Goal: Task Accomplishment & Management: Complete application form

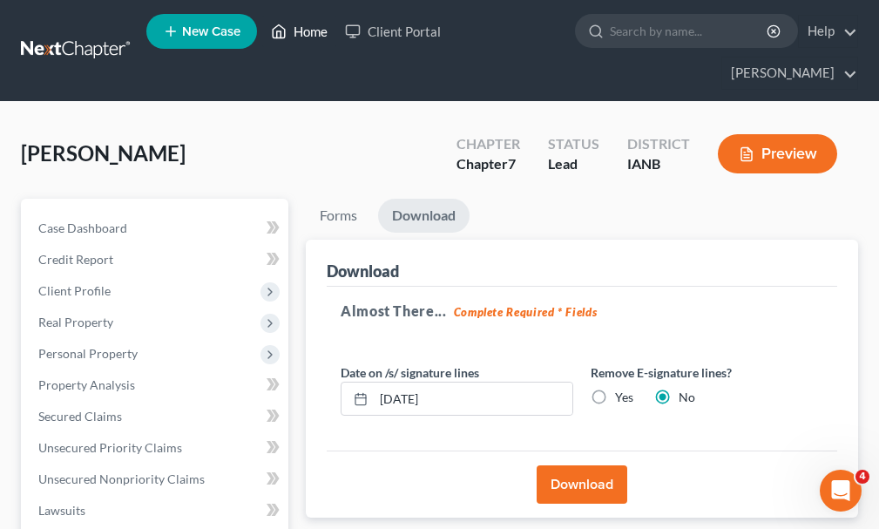
click at [315, 31] on link "Home" at bounding box center [299, 31] width 74 height 31
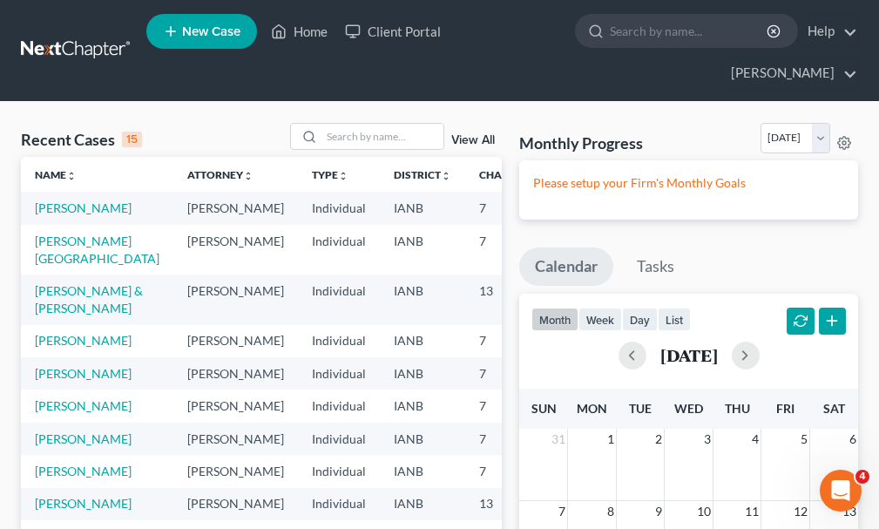
click at [202, 28] on span "New Case" at bounding box center [211, 31] width 58 height 13
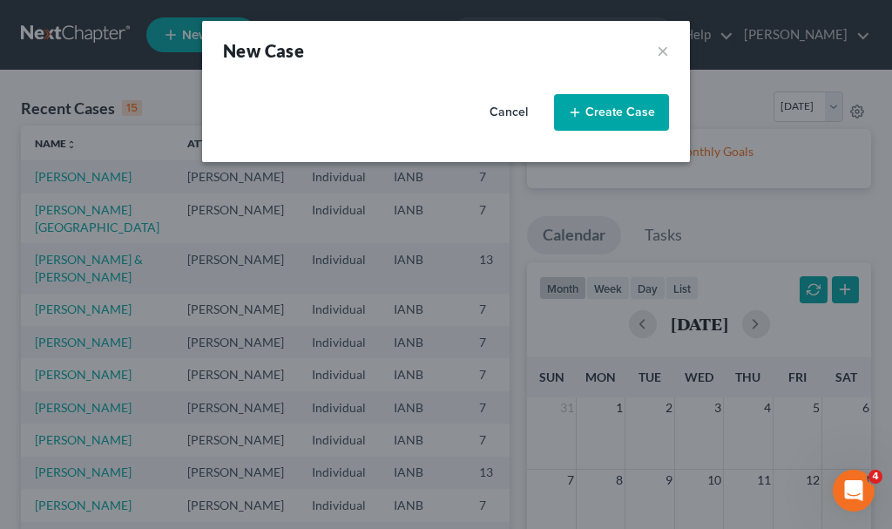
select select "29"
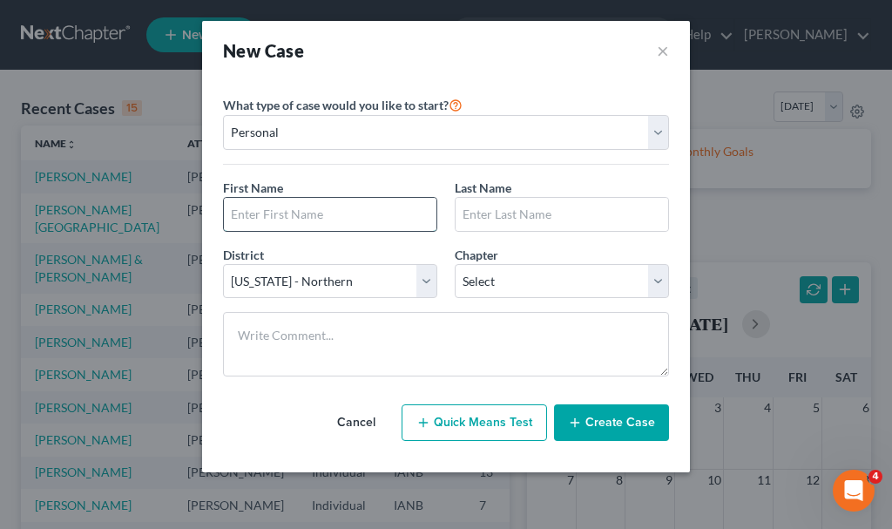
click at [349, 213] on input "text" at bounding box center [330, 214] width 213 height 33
type input "[PERSON_NAME]"
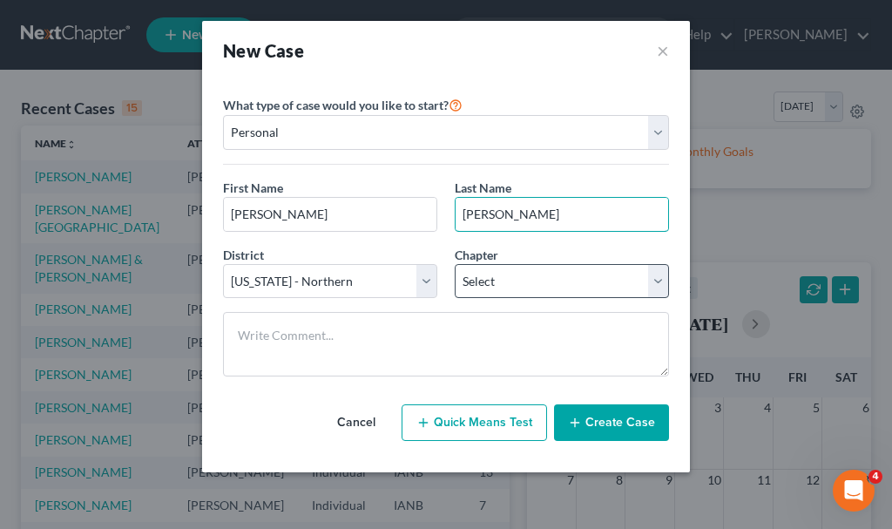
type input "[PERSON_NAME]"
click at [512, 281] on select "Select 7 11 12 13" at bounding box center [562, 281] width 214 height 35
select select "0"
click at [455, 264] on select "Select 7 11 12 13" at bounding box center [562, 281] width 214 height 35
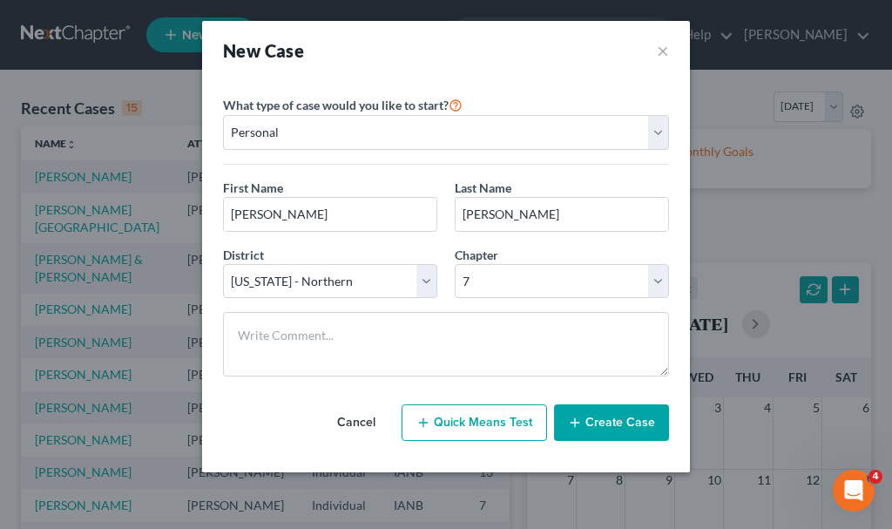
click at [618, 417] on button "Create Case" at bounding box center [611, 422] width 115 height 37
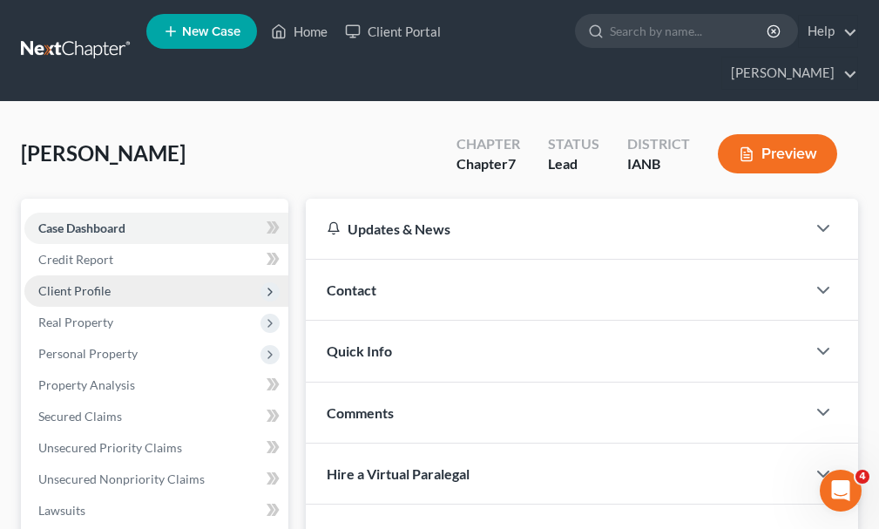
click at [78, 283] on span "Client Profile" at bounding box center [74, 290] width 72 height 15
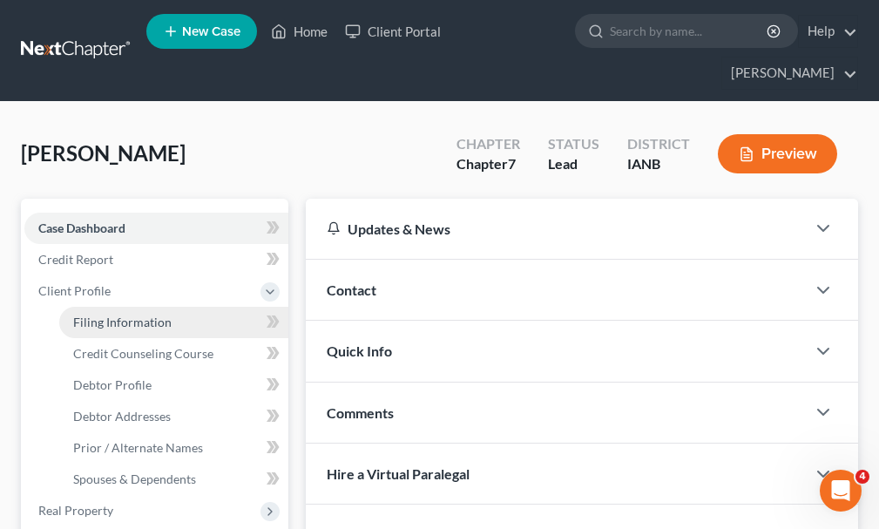
click at [120, 315] on span "Filing Information" at bounding box center [122, 322] width 98 height 15
select select "1"
select select "0"
select select "29"
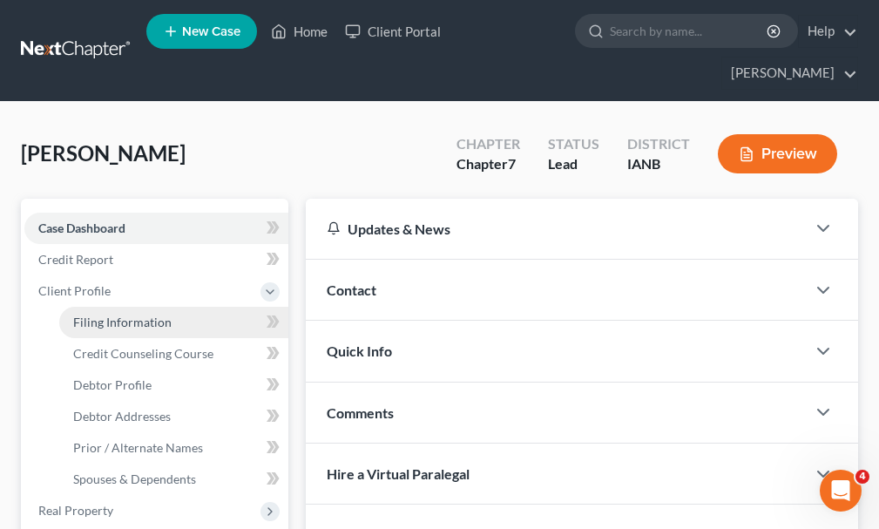
select select "16"
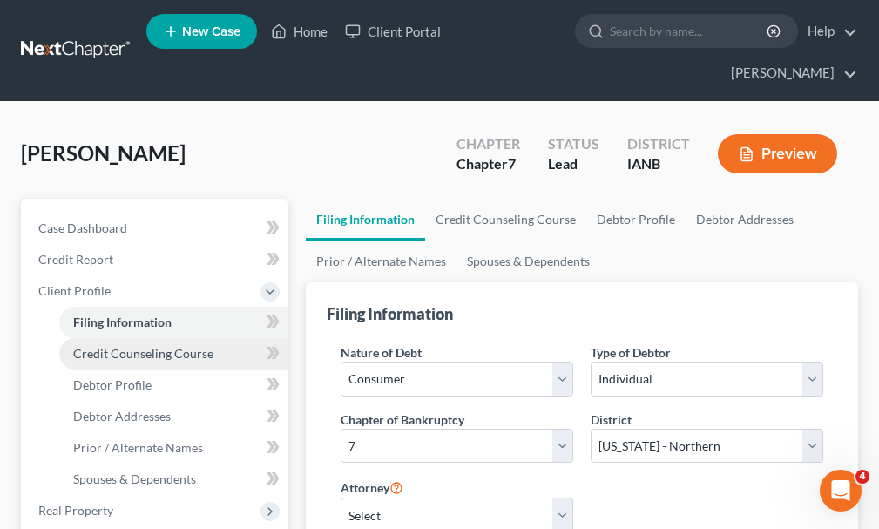
click at [127, 346] on span "Credit Counseling Course" at bounding box center [143, 353] width 140 height 15
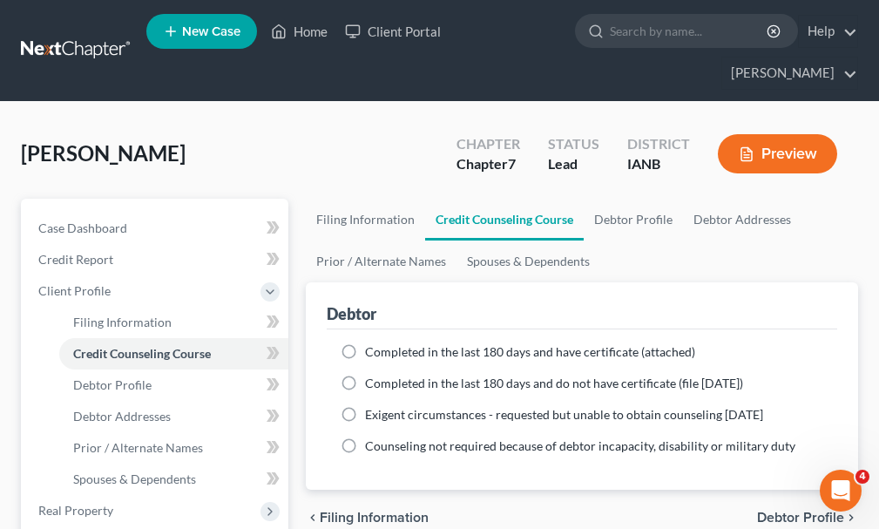
click at [365, 343] on label "Completed in the last 180 days and have certificate (attached)" at bounding box center [530, 351] width 330 height 17
click at [372, 343] on input "Completed in the last 180 days and have certificate (attached)" at bounding box center [377, 348] width 11 height 11
radio input "true"
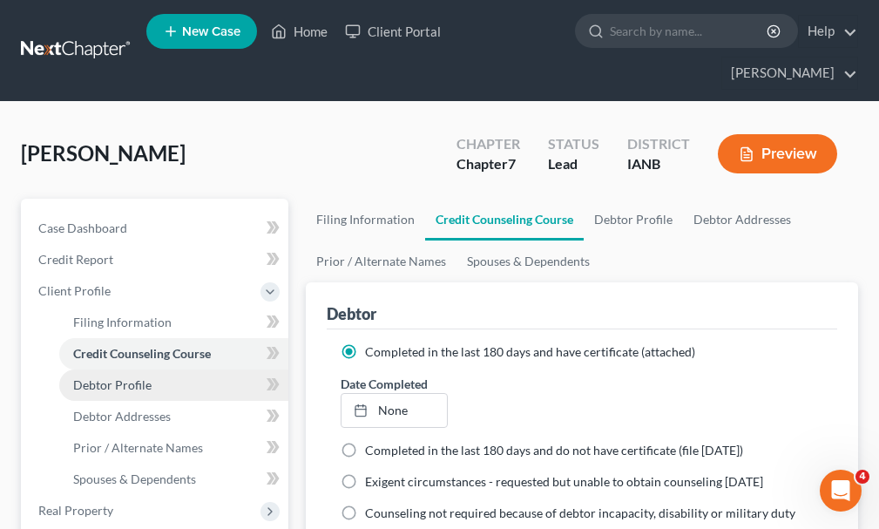
click at [119, 377] on span "Debtor Profile" at bounding box center [112, 384] width 78 height 15
select select "0"
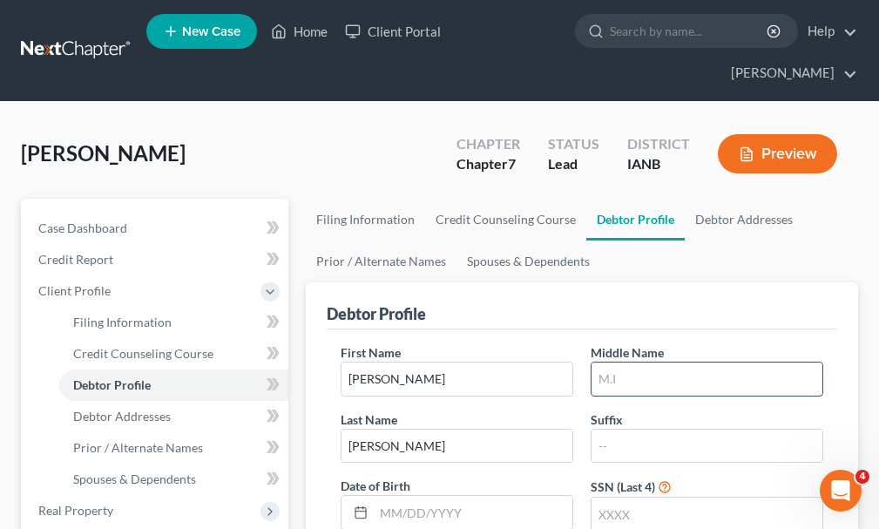
click at [643, 363] on input "text" at bounding box center [707, 379] width 231 height 33
type input "[PERSON_NAME]"
click at [661, 498] on input "text" at bounding box center [707, 514] width 231 height 33
type input "9533"
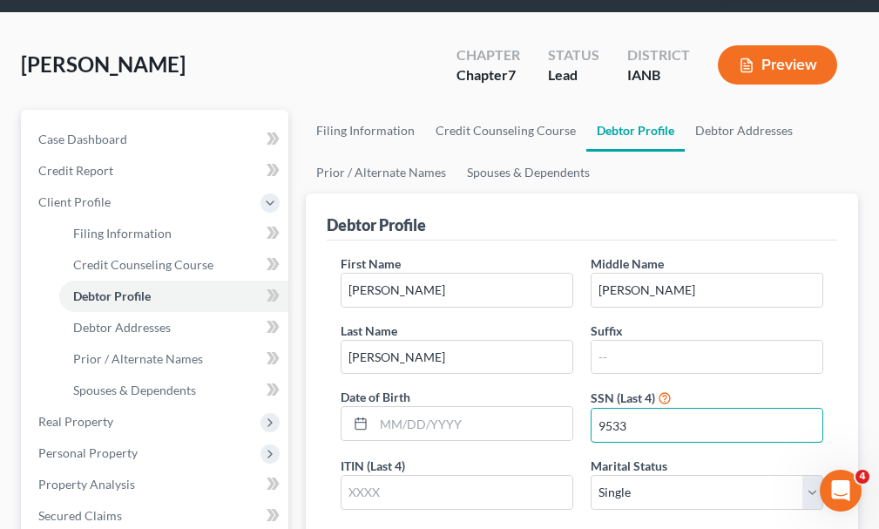
scroll to position [174, 0]
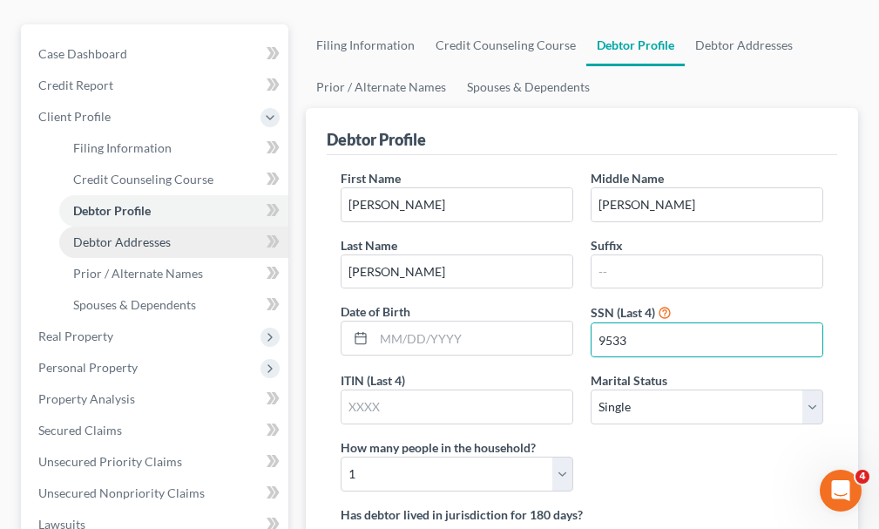
click at [131, 234] on span "Debtor Addresses" at bounding box center [122, 241] width 98 height 15
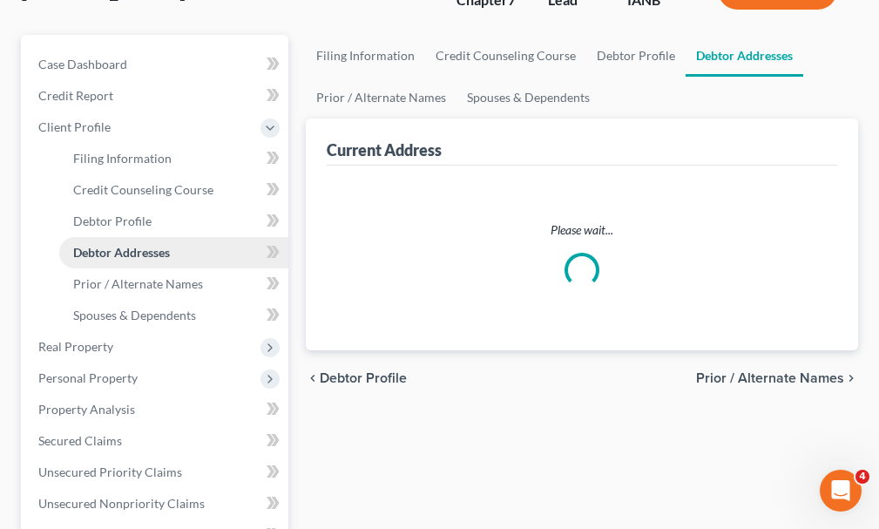
scroll to position [9, 0]
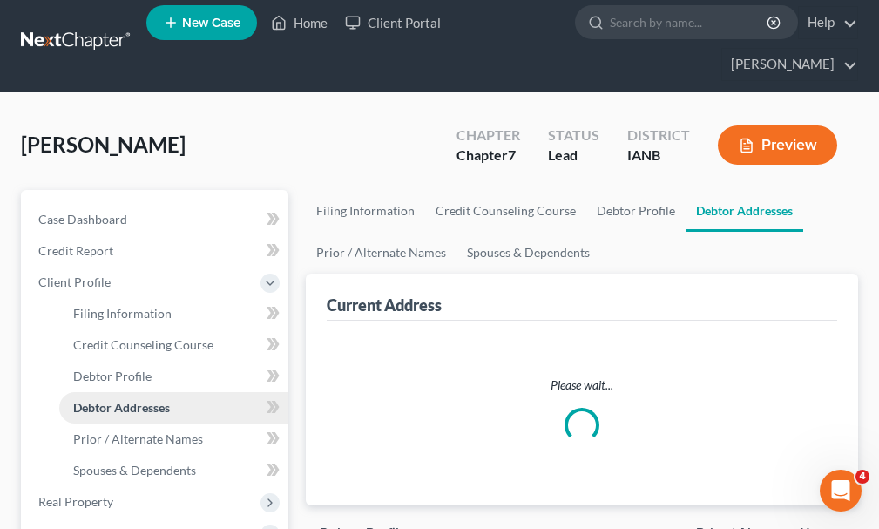
select select "0"
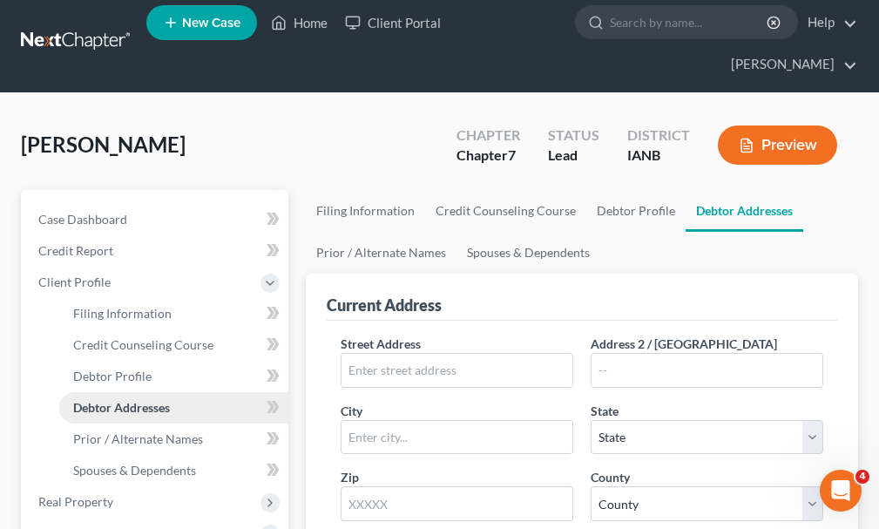
scroll to position [0, 0]
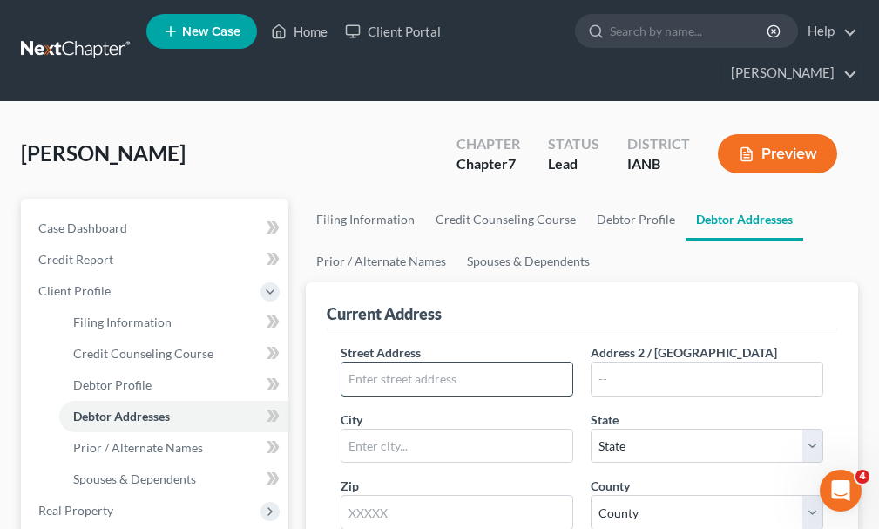
drag, startPoint x: 508, startPoint y: 356, endPoint x: 518, endPoint y: 332, distance: 26.2
click at [508, 363] on input "text" at bounding box center [457, 379] width 231 height 33
type input "[STREET_ADDRESS]"
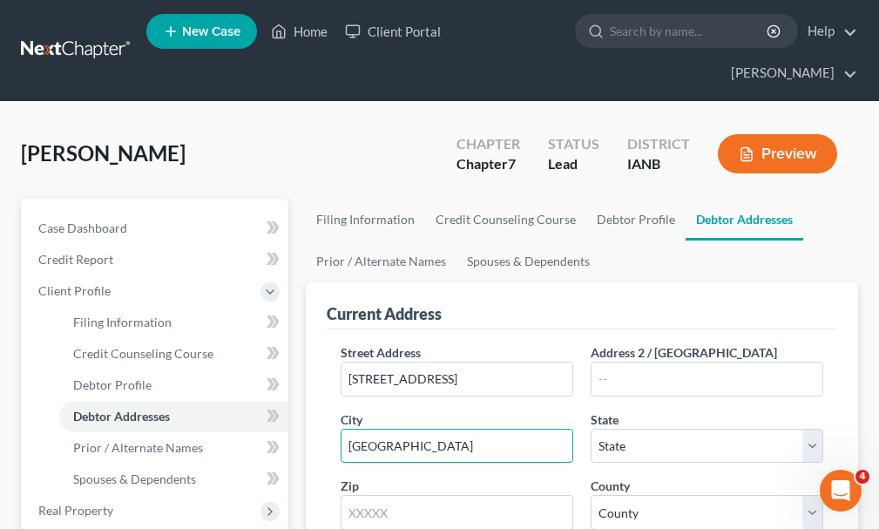
type input "[GEOGRAPHIC_DATA]"
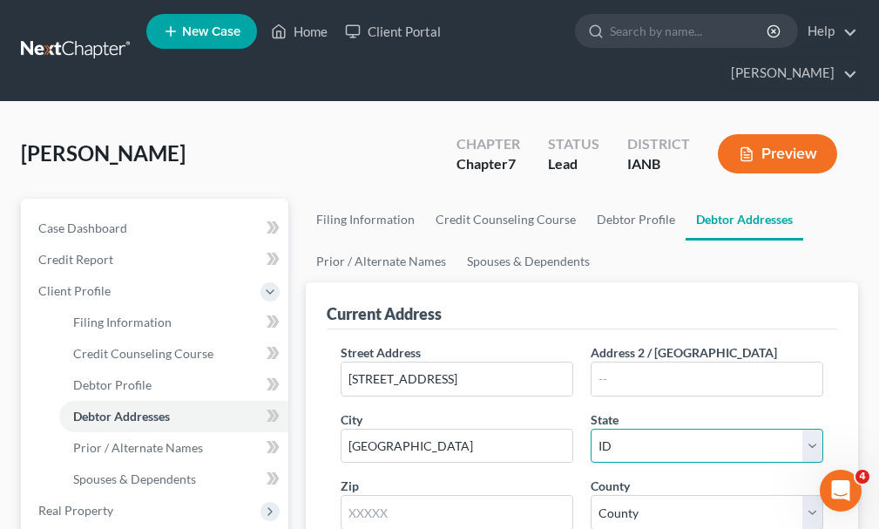
select select "16"
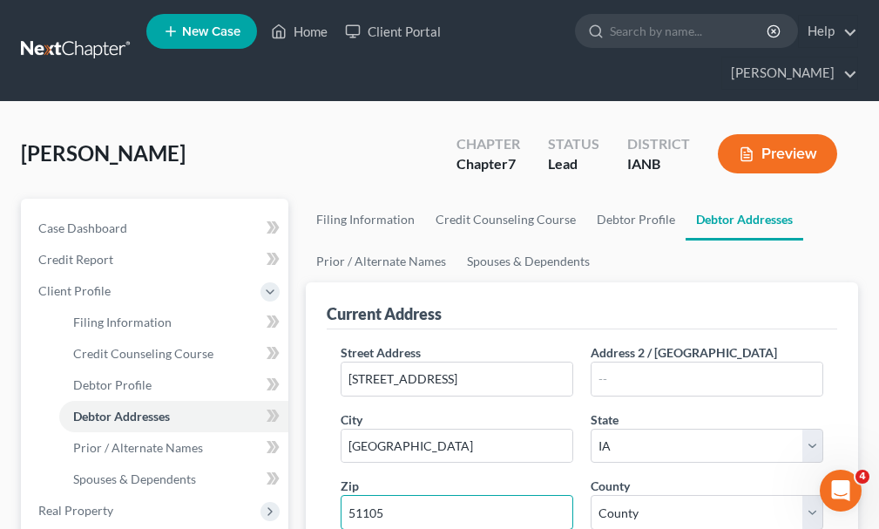
type input "51105"
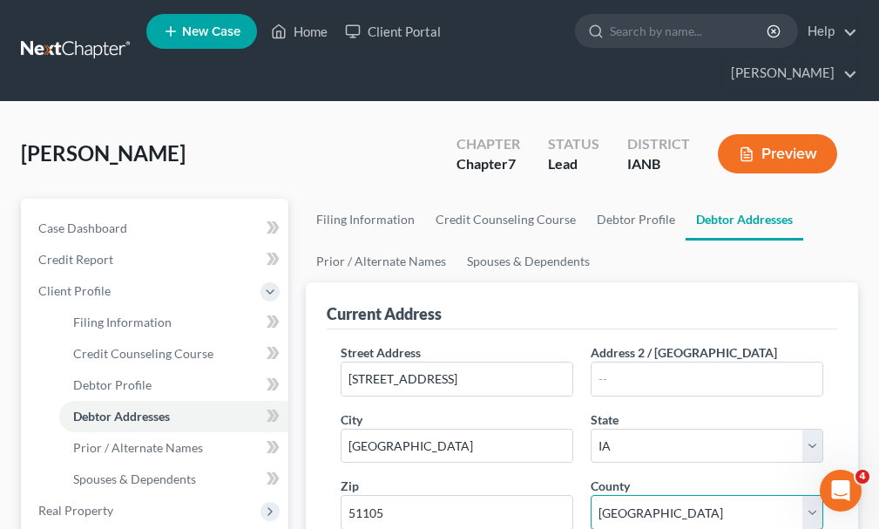
select select "96"
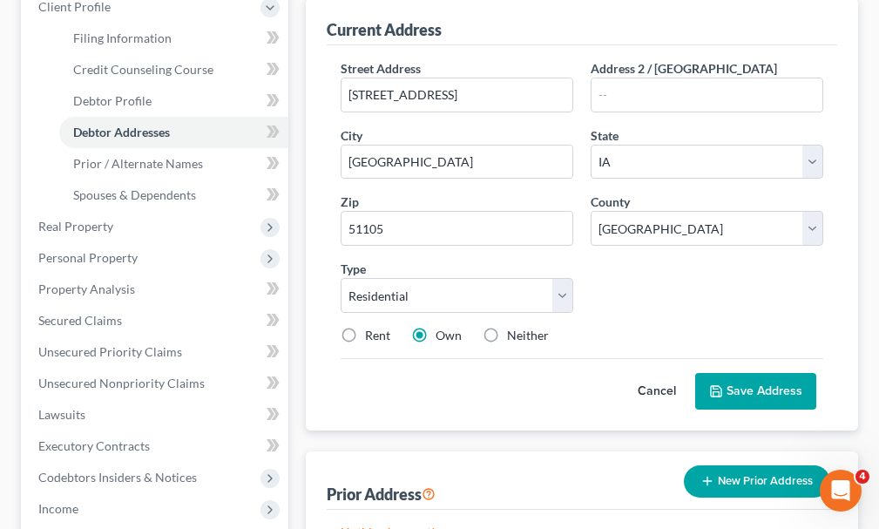
click at [750, 373] on button "Save Address" at bounding box center [755, 391] width 121 height 37
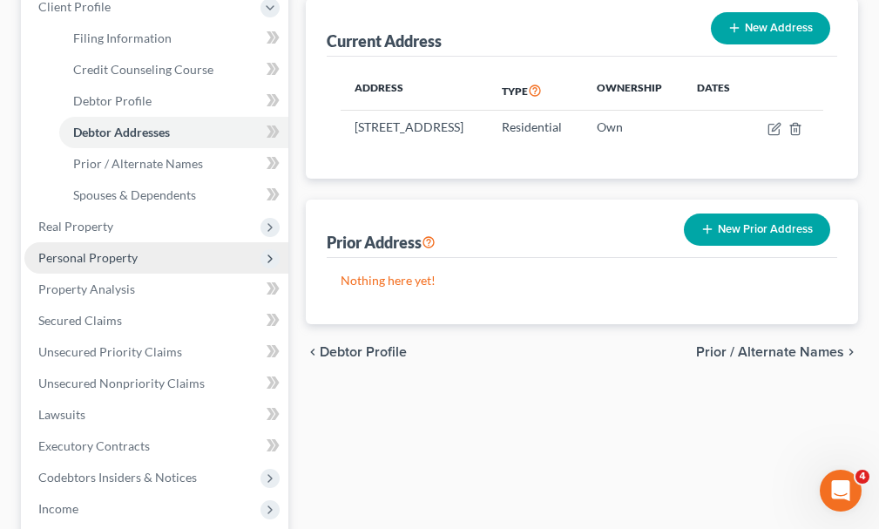
click at [98, 250] on span "Personal Property" at bounding box center [87, 257] width 99 height 15
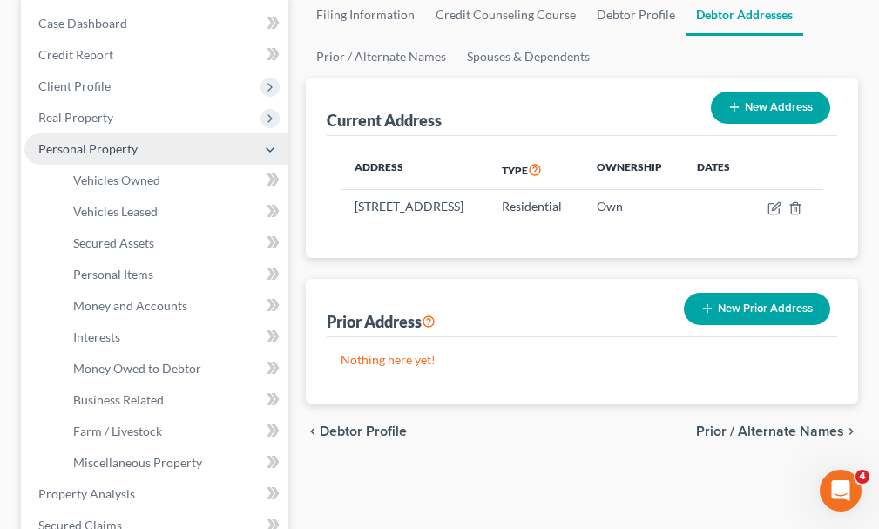
scroll to position [197, 0]
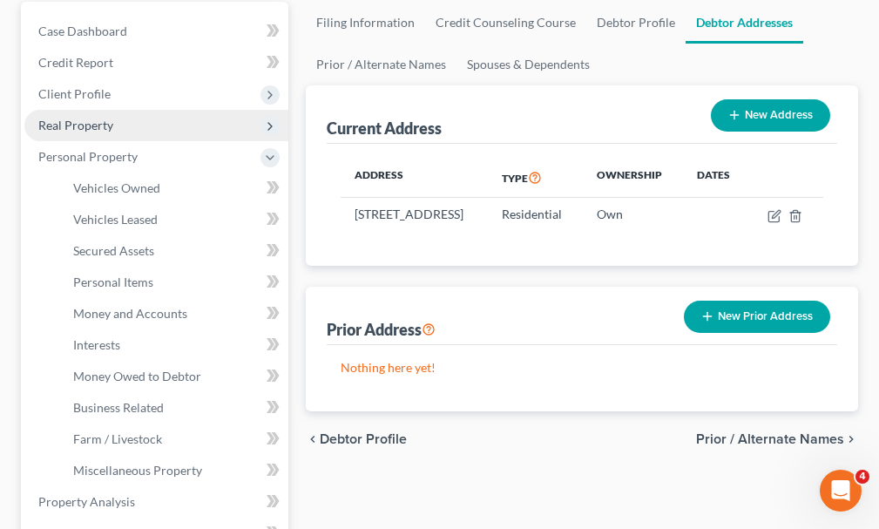
click at [95, 118] on span "Real Property" at bounding box center [75, 125] width 75 height 15
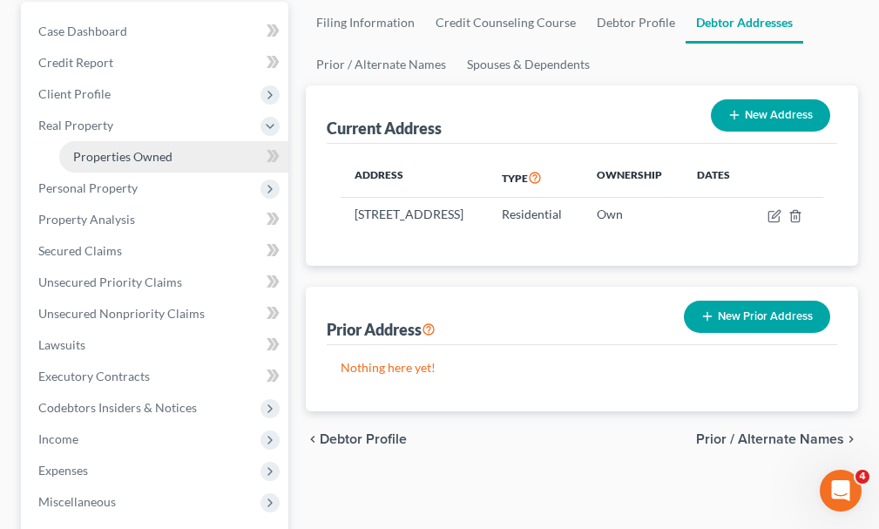
click at [103, 149] on span "Properties Owned" at bounding box center [122, 156] width 99 height 15
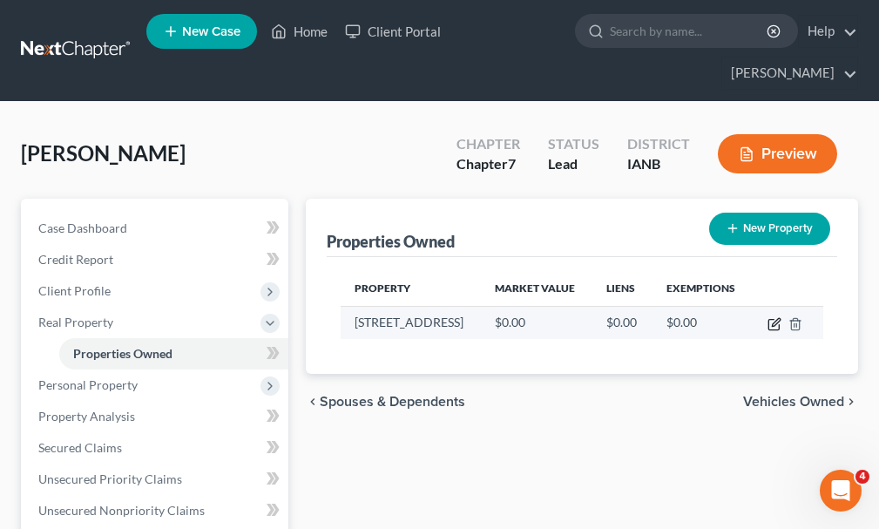
click at [774, 318] on icon "button" at bounding box center [776, 322] width 8 height 8
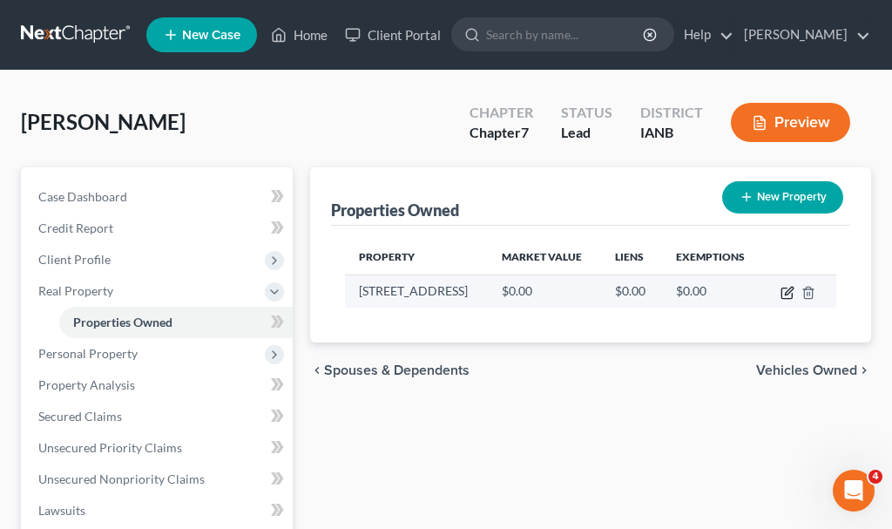
select select "16"
select select "96"
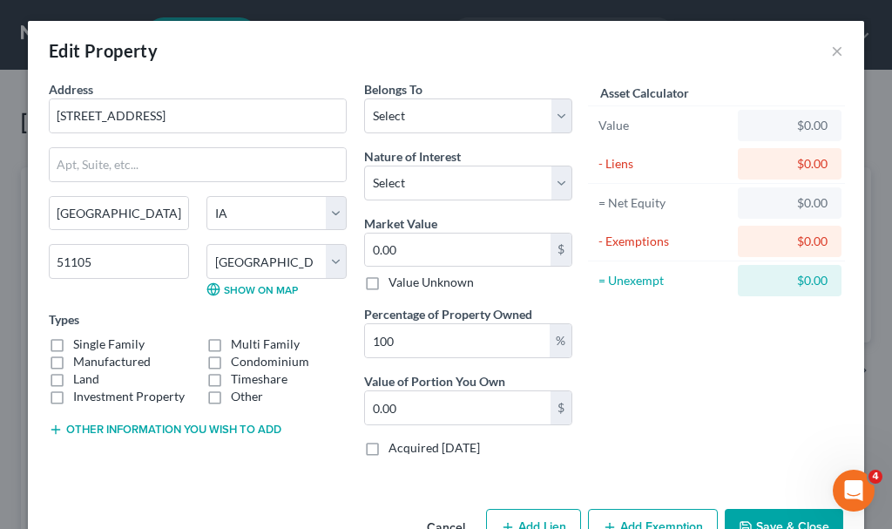
click at [73, 363] on label "Manufactured" at bounding box center [112, 361] width 78 height 17
click at [80, 363] on input "Manufactured" at bounding box center [85, 358] width 11 height 11
checkbox input "true"
click at [409, 105] on select "Select Debtor 1 Only Debtor 2 Only Debtor 1 And Debtor 2 Only At Least One Of T…" at bounding box center [468, 115] width 208 height 35
select select "0"
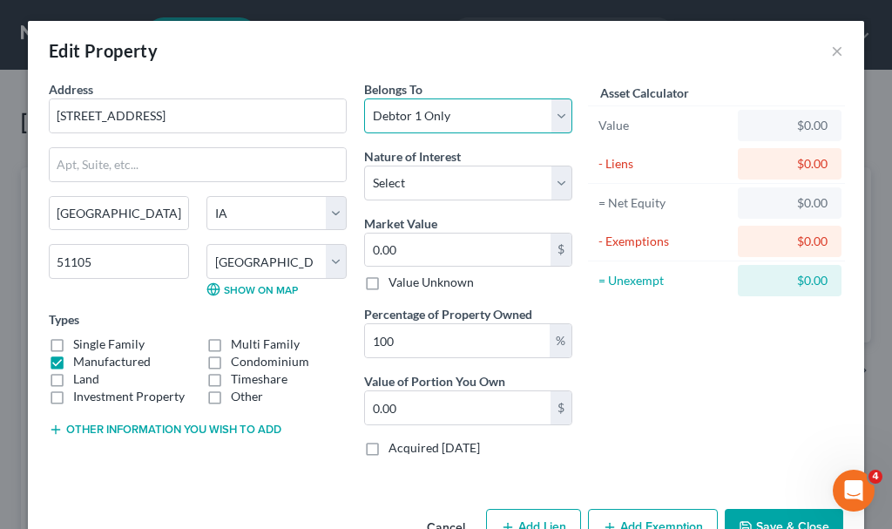
click at [364, 98] on select "Select Debtor 1 Only Debtor 2 Only Debtor 1 And Debtor 2 Only At Least One Of T…" at bounding box center [468, 115] width 208 height 35
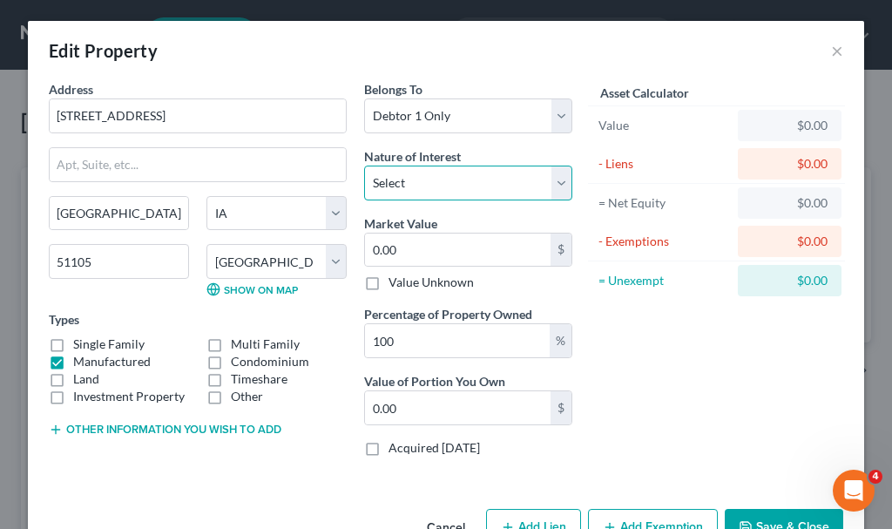
click at [408, 183] on select "Select Fee Simple Joint Tenant Life Estate Equitable Interest Future Interest T…" at bounding box center [468, 183] width 208 height 35
select select "0"
click at [364, 166] on select "Select Fee Simple Joint Tenant Life Estate Equitable Interest Future Interest T…" at bounding box center [468, 183] width 208 height 35
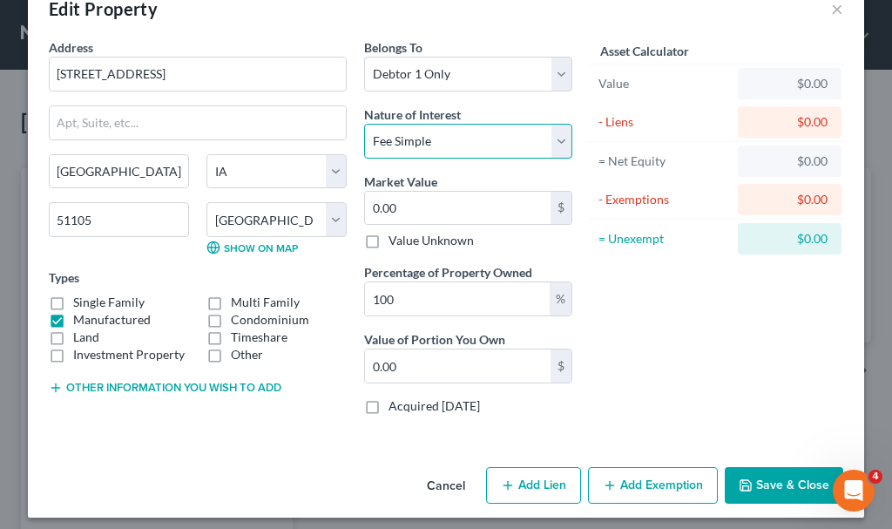
scroll to position [51, 0]
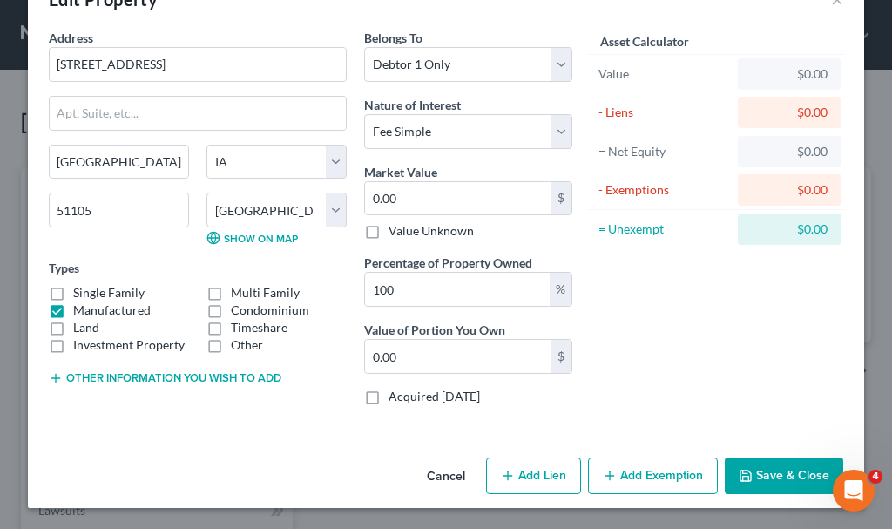
click at [666, 472] on button "Add Exemption" at bounding box center [653, 476] width 130 height 37
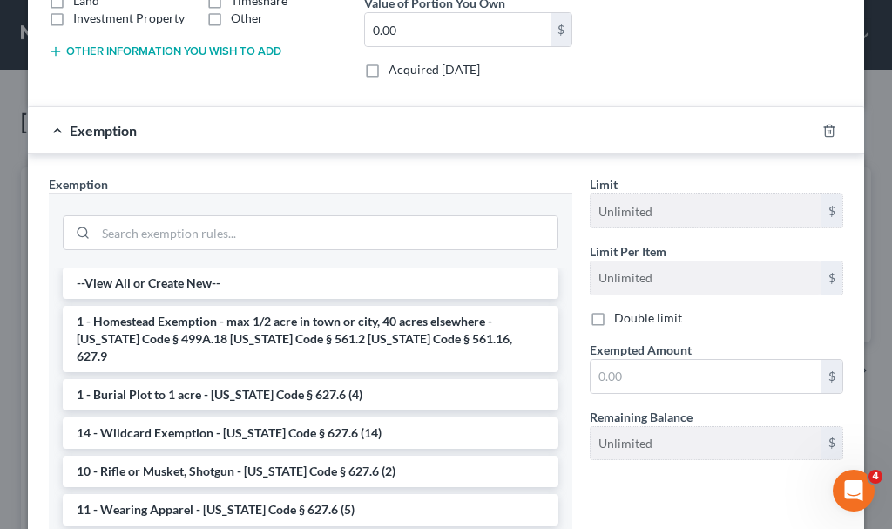
scroll to position [400, 0]
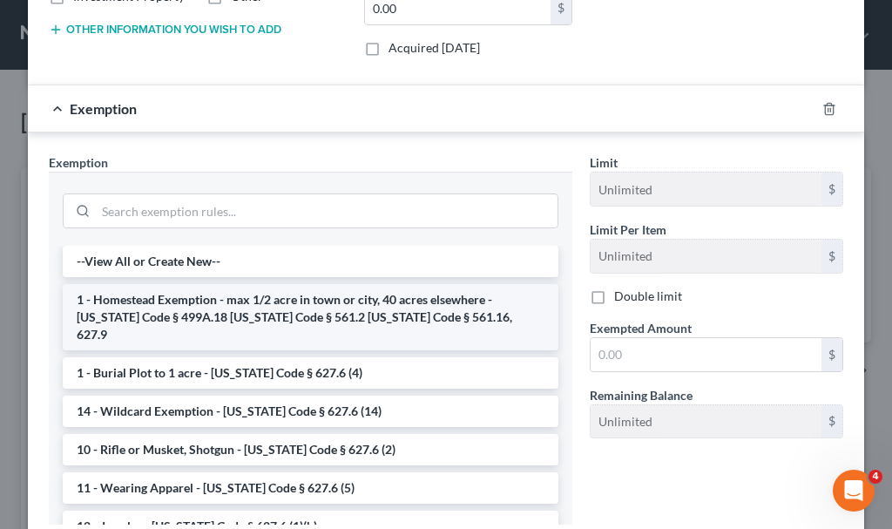
click at [216, 299] on li "1 - Homestead Exemption - max 1/2 acre in town or city, 40 acres elsewhere - [U…" at bounding box center [311, 317] width 496 height 66
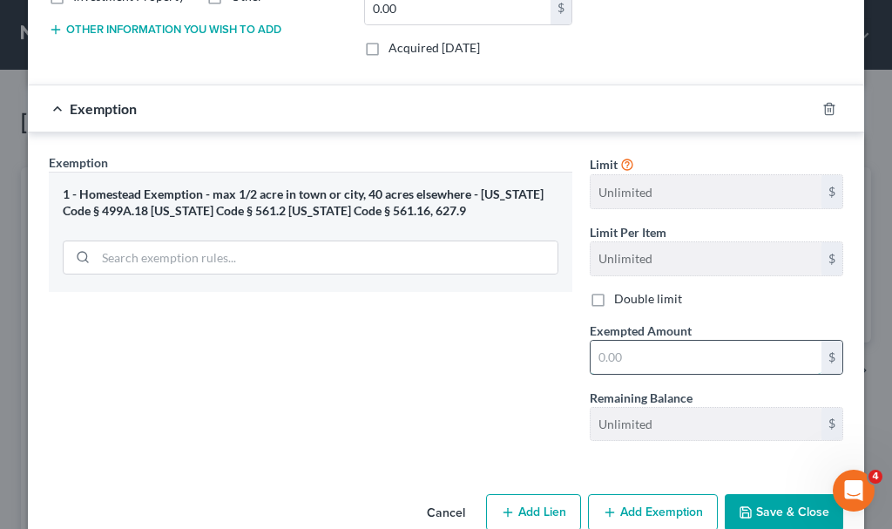
click at [616, 356] on input "text" at bounding box center [706, 357] width 231 height 33
type input "0"
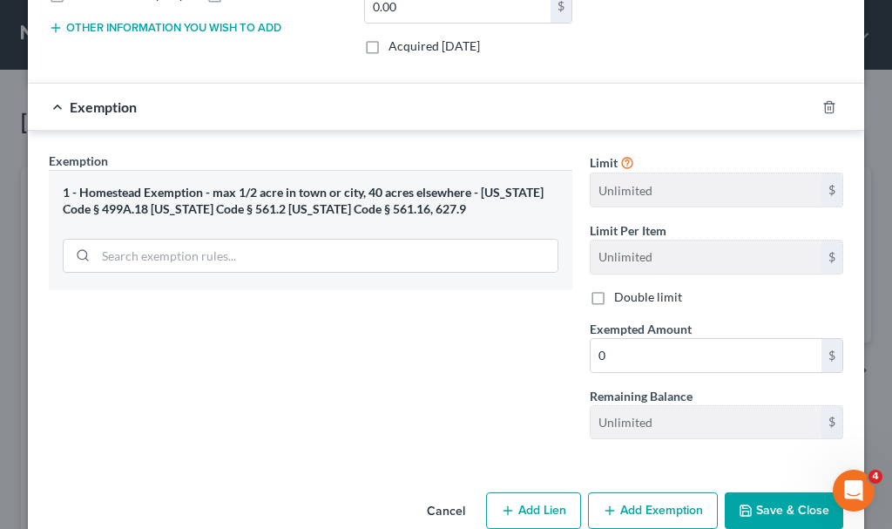
click at [777, 511] on button "Save & Close" at bounding box center [784, 510] width 119 height 37
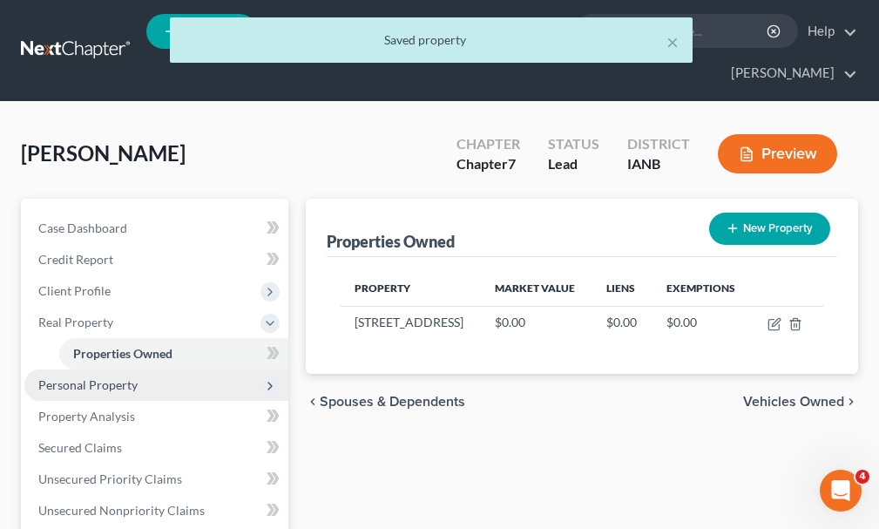
click at [97, 377] on span "Personal Property" at bounding box center [87, 384] width 99 height 15
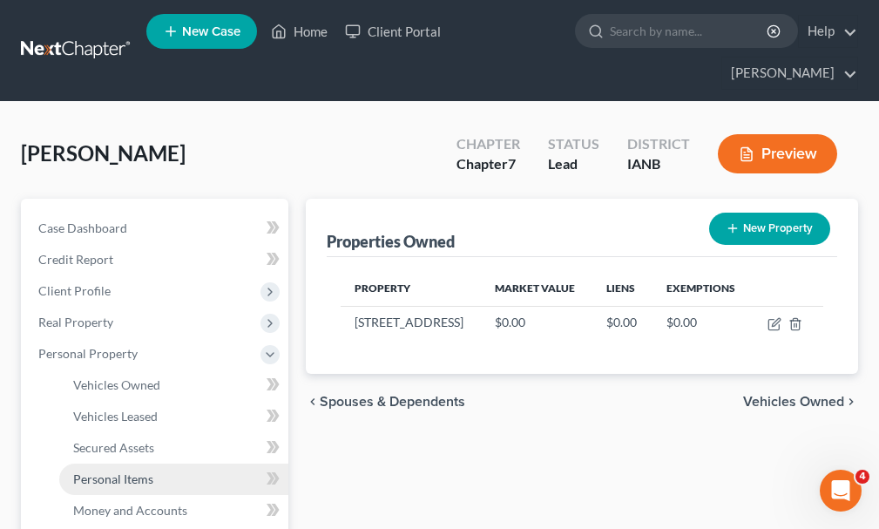
click at [101, 471] on span "Personal Items" at bounding box center [113, 478] width 80 height 15
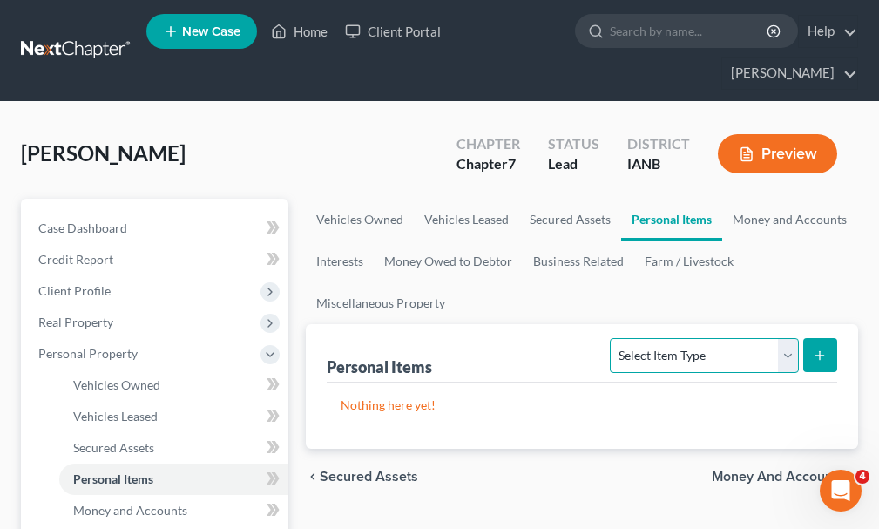
click at [673, 338] on select "Select Item Type Clothing Collectibles Of Value Electronics Firearms Household …" at bounding box center [704, 355] width 188 height 35
select select "clothing"
click at [613, 338] on select "Select Item Type Clothing Collectibles Of Value Electronics Firearms Household …" at bounding box center [704, 355] width 188 height 35
click at [821, 349] on icon "submit" at bounding box center [820, 356] width 14 height 14
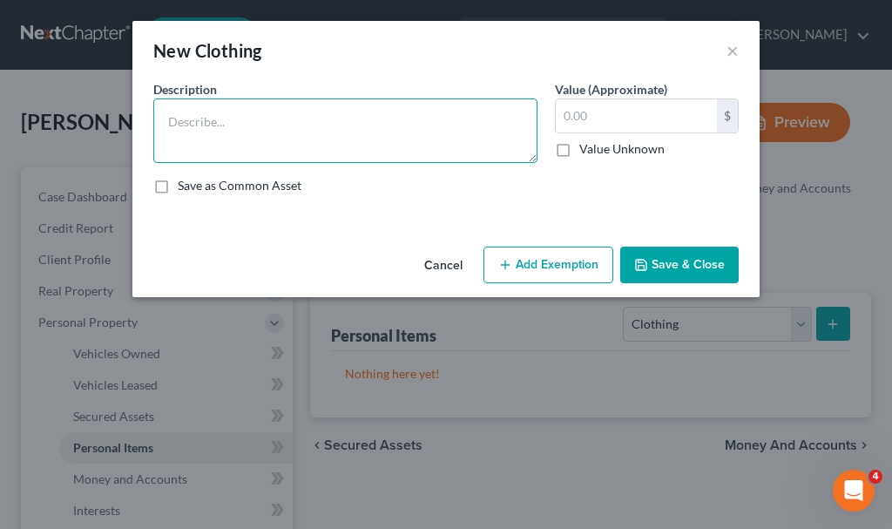
click at [292, 124] on textarea at bounding box center [345, 130] width 384 height 64
type textarea "Clolthing"
type input "300"
click at [292, 124] on textarea "Clolthing" at bounding box center [345, 130] width 384 height 64
type textarea "Clothing"
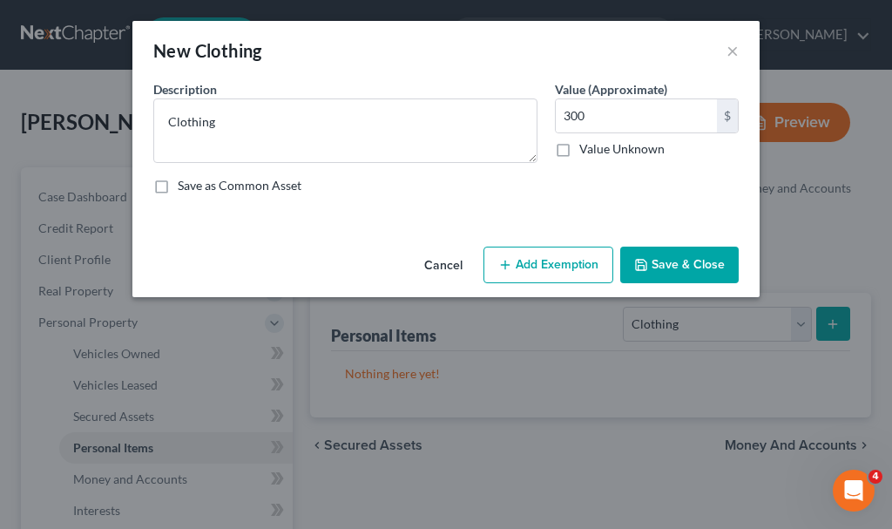
click at [553, 262] on button "Add Exemption" at bounding box center [549, 265] width 130 height 37
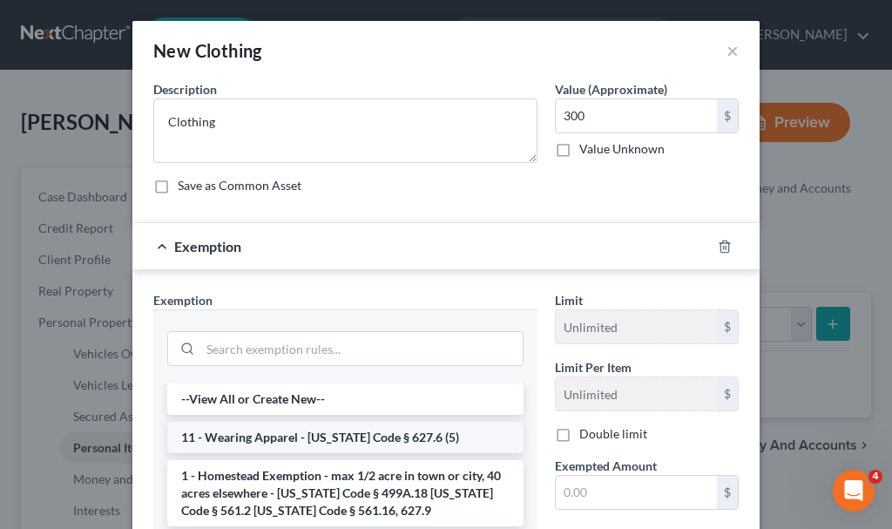
click at [353, 433] on li "11 - Wearing Apparel - [US_STATE] Code § 627.6 (5)" at bounding box center [345, 437] width 356 height 31
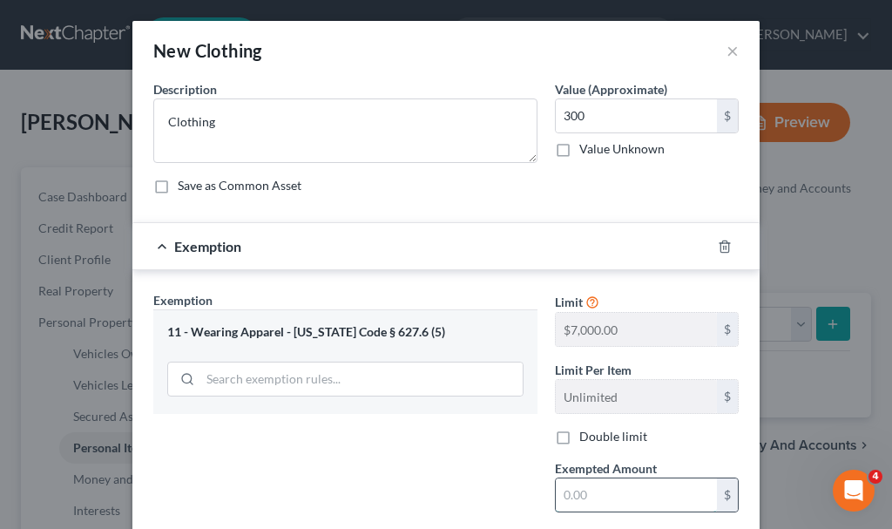
click at [572, 493] on input "text" at bounding box center [636, 494] width 161 height 33
type input "300"
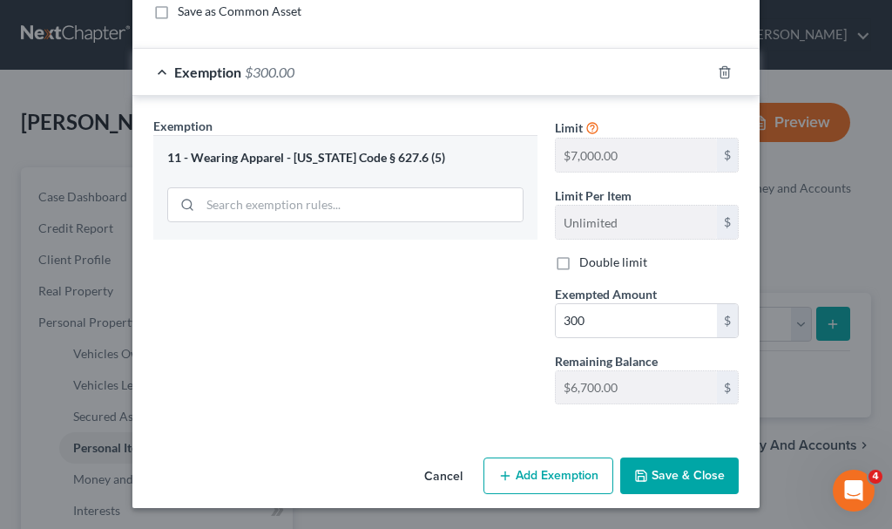
click at [666, 465] on button "Save & Close" at bounding box center [680, 476] width 119 height 37
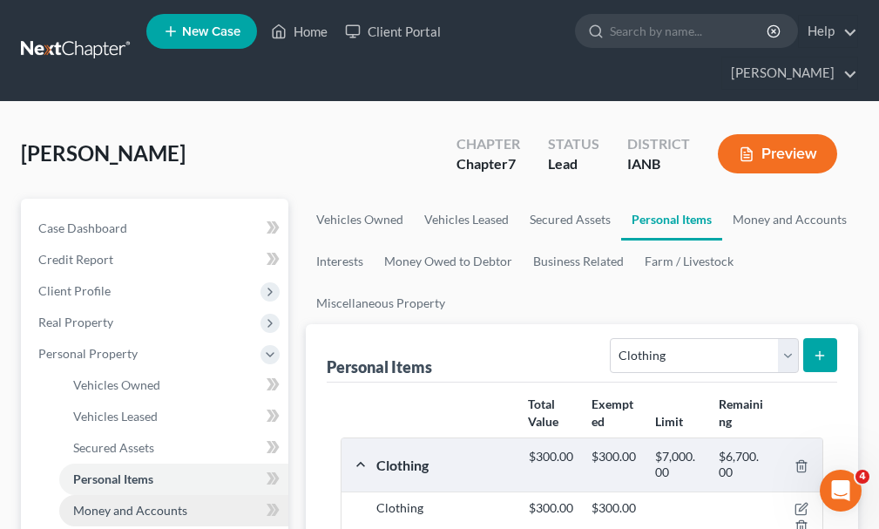
click at [105, 503] on span "Money and Accounts" at bounding box center [130, 510] width 114 height 15
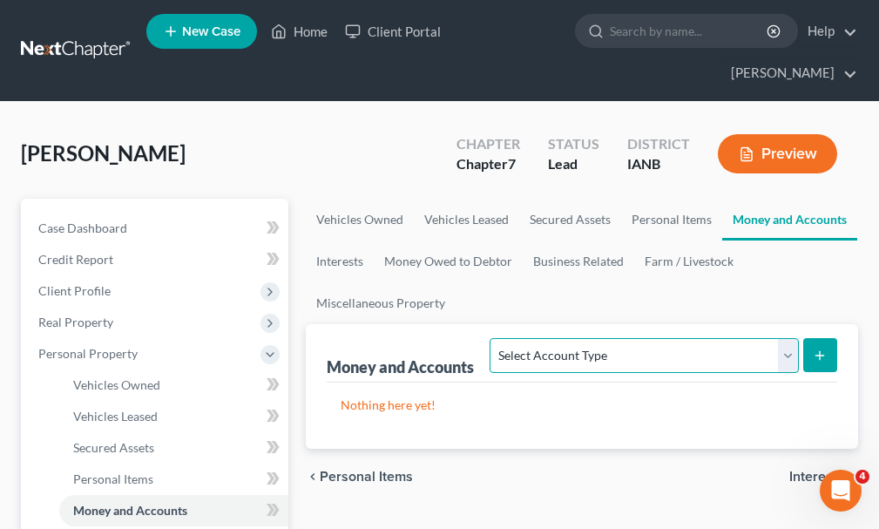
click at [607, 338] on select "Select Account Type Brokerage Cash on Hand Certificates of Deposit Checking Acc…" at bounding box center [644, 355] width 309 height 35
select select "checking"
click at [494, 338] on select "Select Account Type Brokerage Cash on Hand Certificates of Deposit Checking Acc…" at bounding box center [644, 355] width 309 height 35
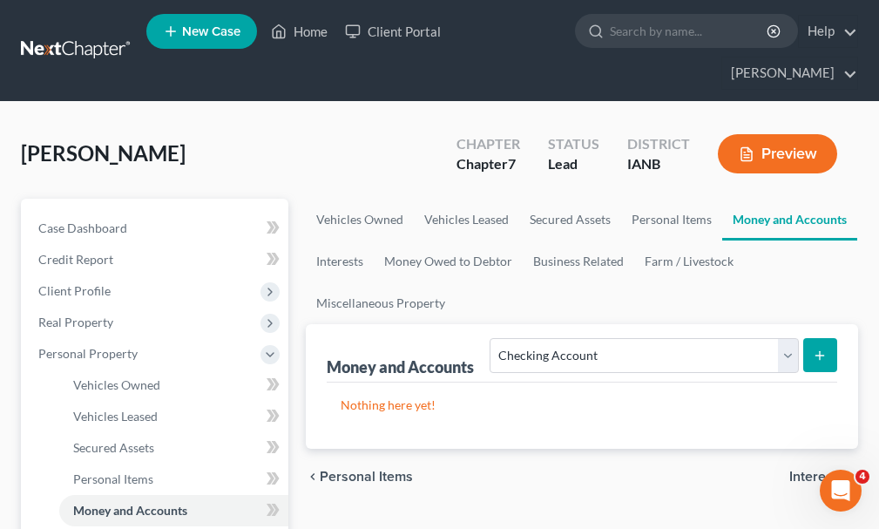
click at [814, 349] on icon "submit" at bounding box center [820, 356] width 14 height 14
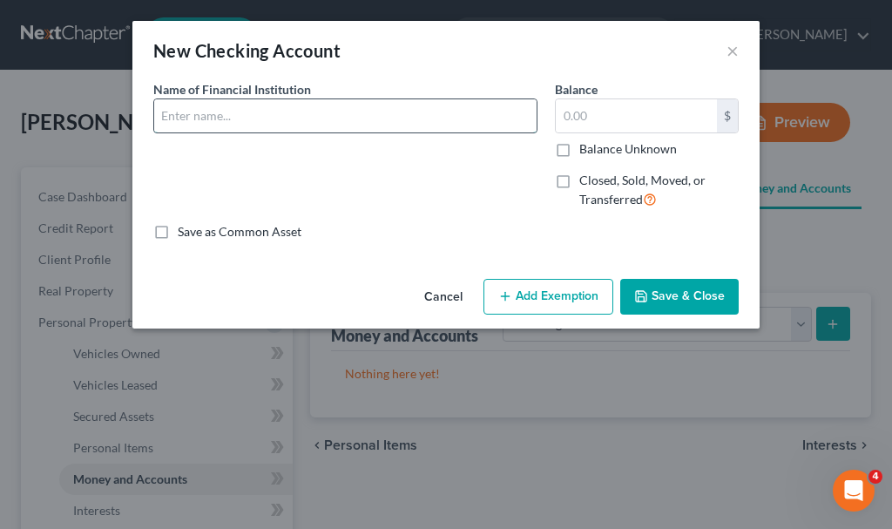
click at [254, 118] on input "text" at bounding box center [345, 115] width 383 height 33
type input "Great Southern Bank"
click at [598, 119] on input "text" at bounding box center [636, 115] width 161 height 33
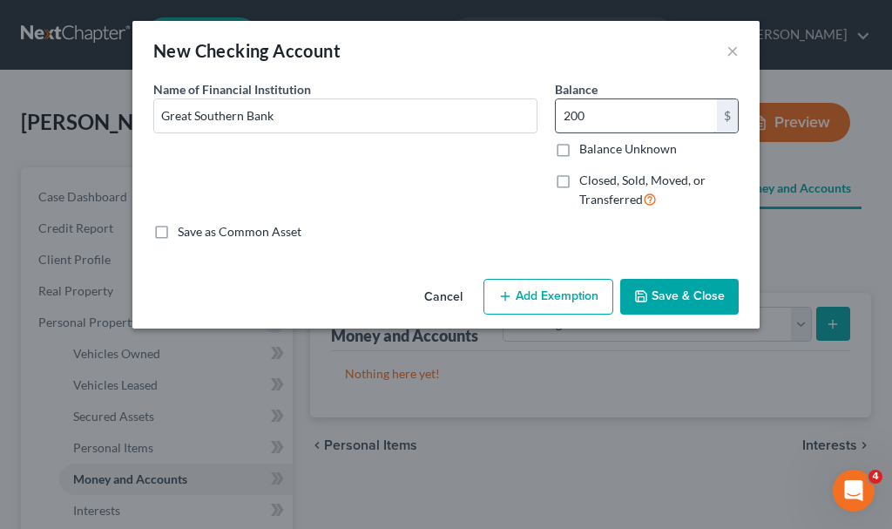
type input "200"
click at [569, 294] on button "Add Exemption" at bounding box center [549, 297] width 130 height 37
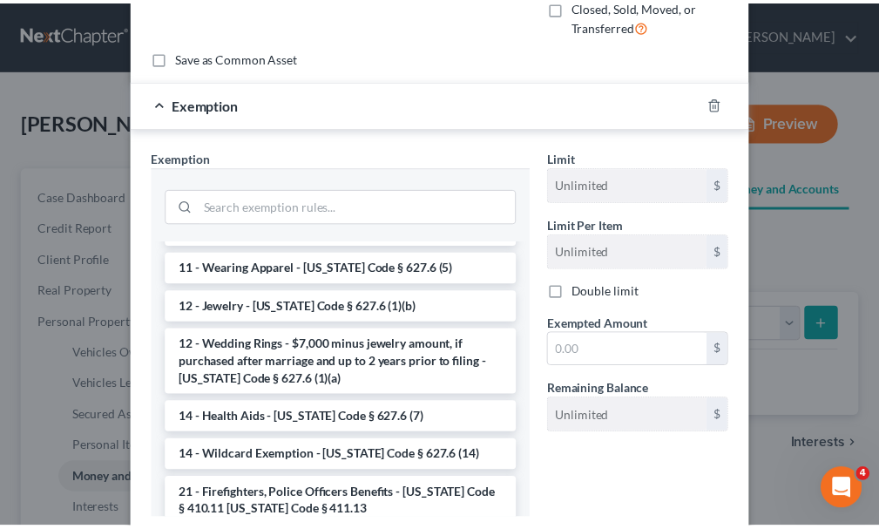
scroll to position [261, 0]
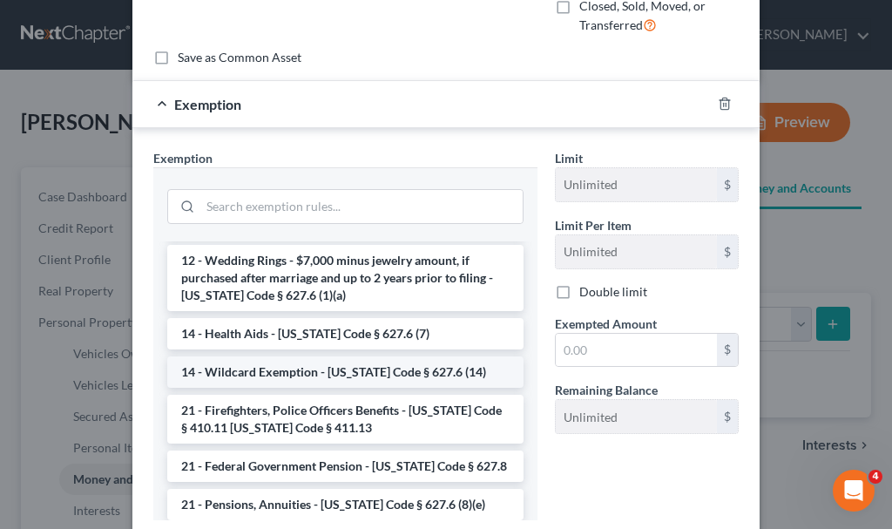
click at [315, 370] on li "14 - Wildcard Exemption - [US_STATE] Code § 627.6 (14)" at bounding box center [345, 371] width 356 height 31
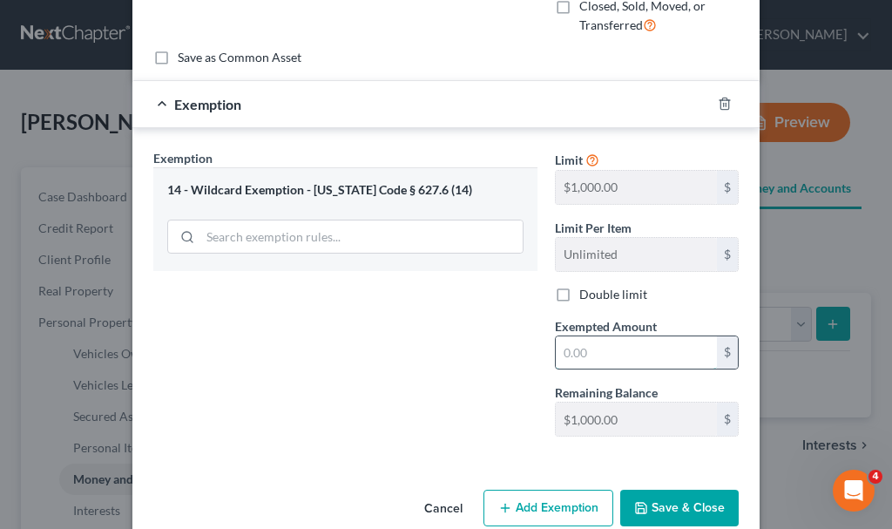
click at [593, 347] on input "text" at bounding box center [636, 352] width 161 height 33
type input "200"
click at [662, 511] on button "Save & Close" at bounding box center [680, 508] width 119 height 37
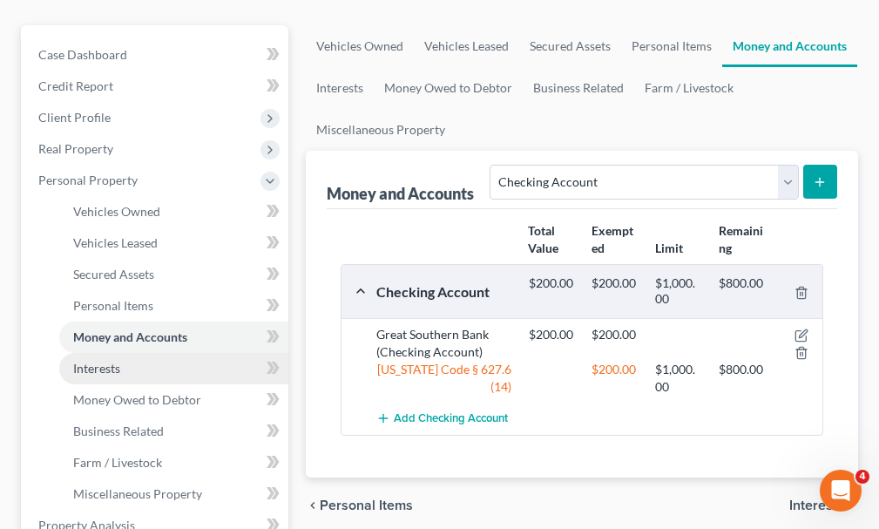
scroll to position [174, 0]
click at [99, 360] on span "Interests" at bounding box center [96, 367] width 47 height 15
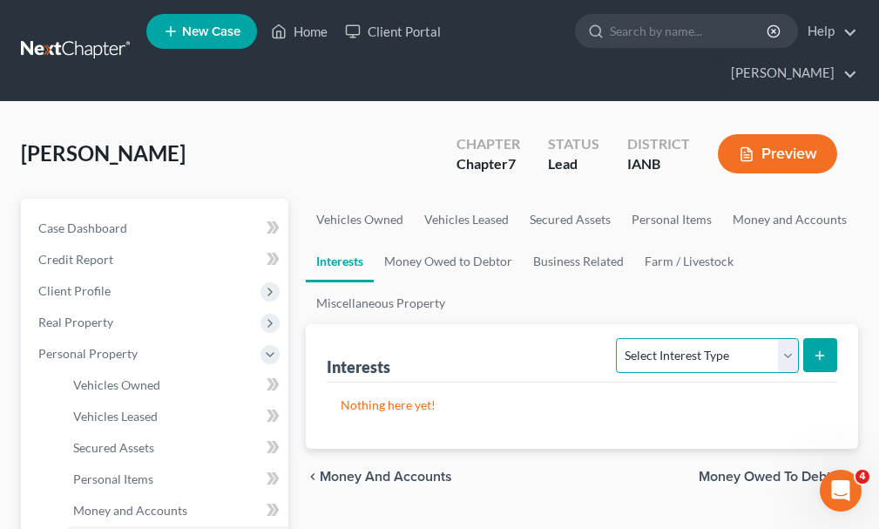
click at [708, 338] on select "Select Interest Type 401K Annuity Bond Education IRA Government Bond Government…" at bounding box center [707, 355] width 182 height 35
select select "term_life_insurance"
click at [619, 338] on select "Select Interest Type 401K Annuity Bond Education IRA Government Bond Government…" at bounding box center [707, 355] width 182 height 35
click at [828, 338] on button "submit" at bounding box center [821, 355] width 34 height 34
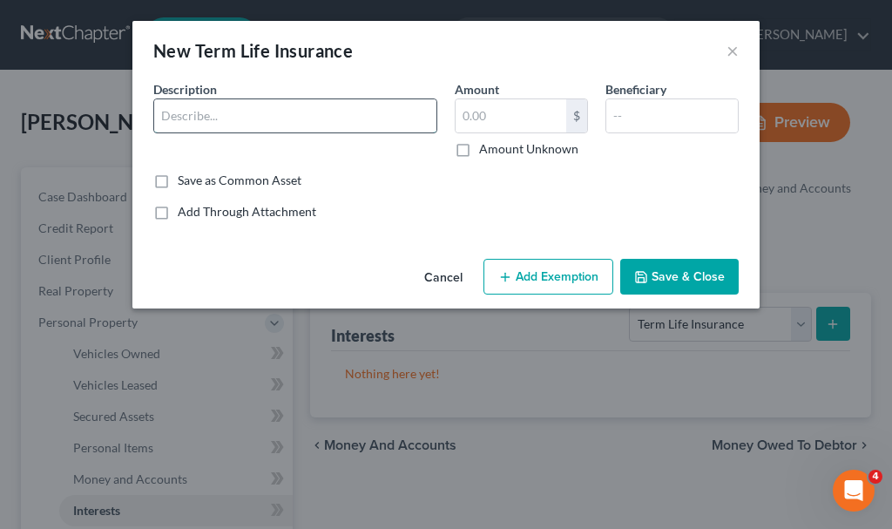
click at [272, 113] on input "text" at bounding box center [295, 115] width 282 height 33
type input "Term policy"
type input "0"
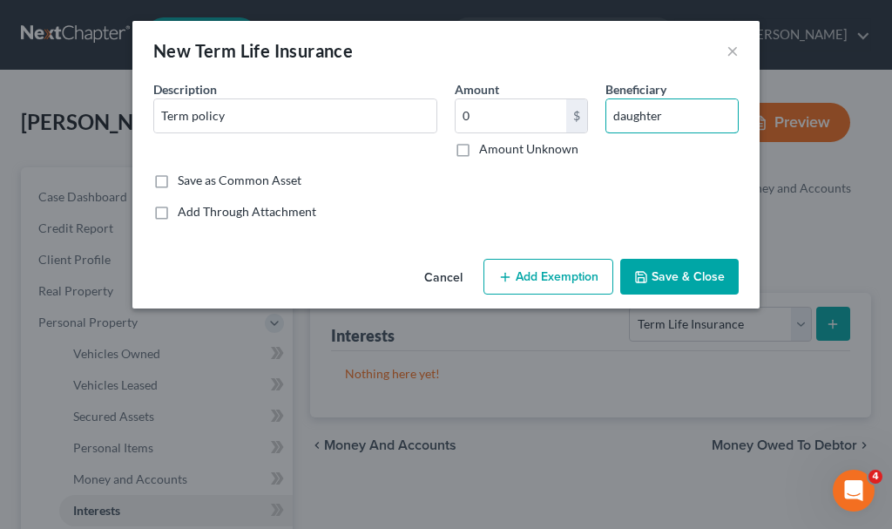
type input "daughter"
click at [572, 272] on button "Add Exemption" at bounding box center [549, 277] width 130 height 37
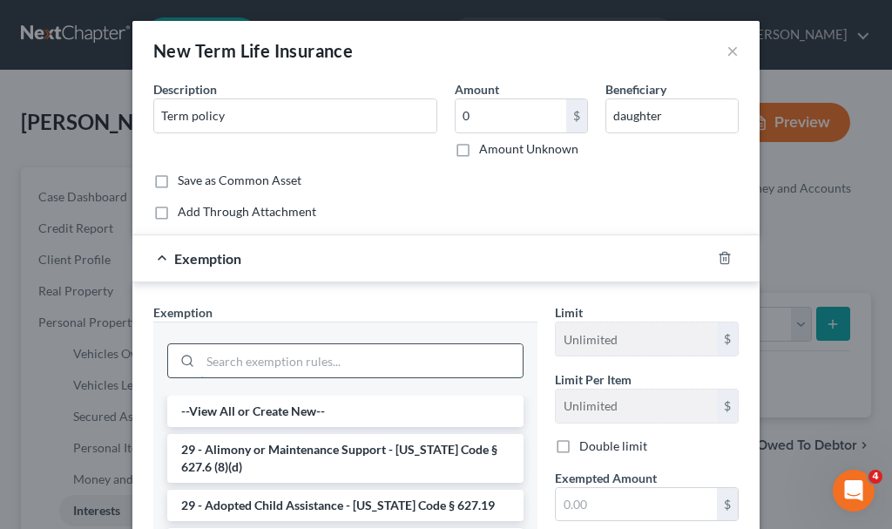
click at [263, 362] on input "search" at bounding box center [361, 360] width 322 height 33
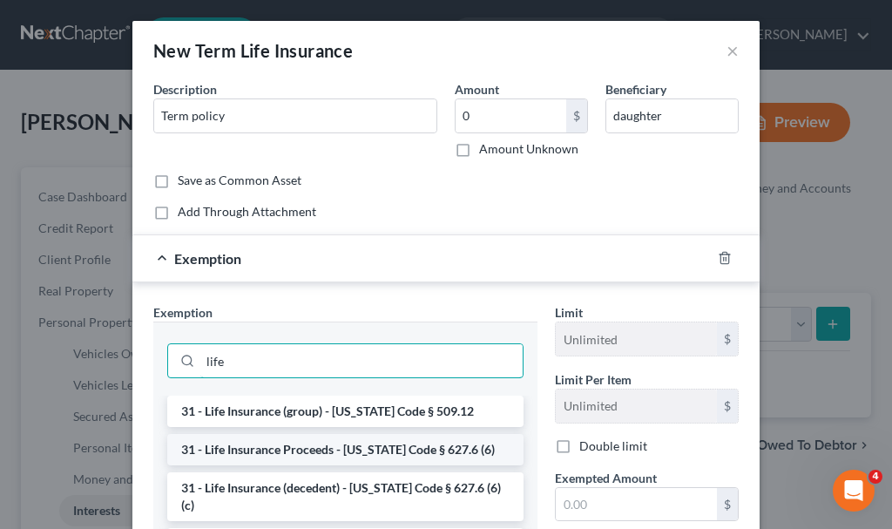
type input "life"
click at [314, 447] on li "31 - Life Insurance Proceeds - [US_STATE] Code § 627.6 (6)" at bounding box center [345, 449] width 356 height 31
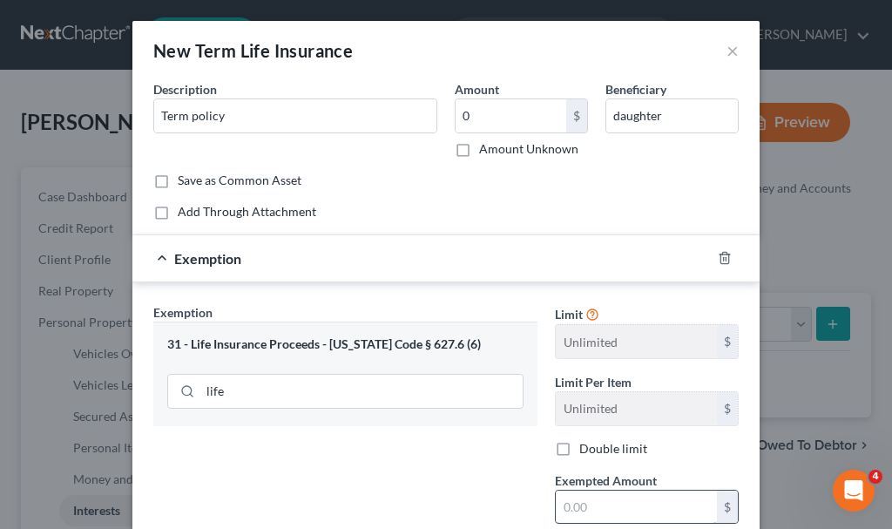
click at [587, 509] on input "text" at bounding box center [636, 507] width 161 height 33
type input "0"
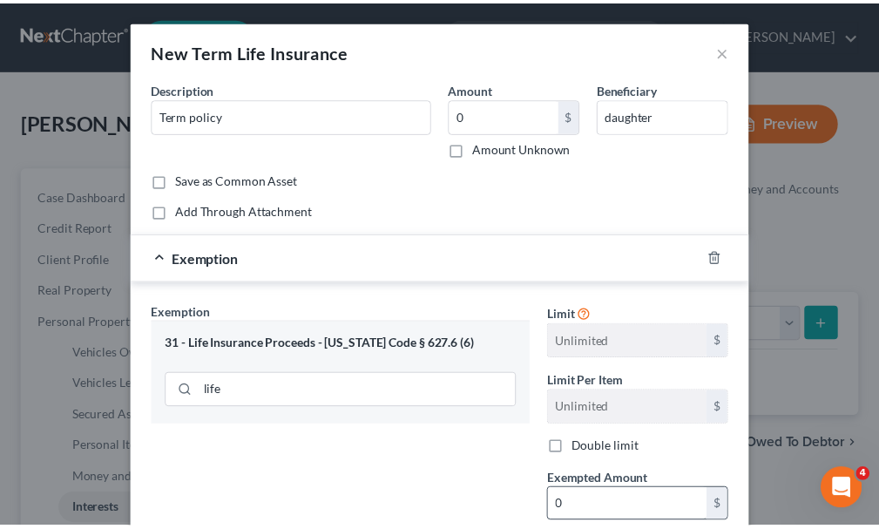
scroll to position [187, 0]
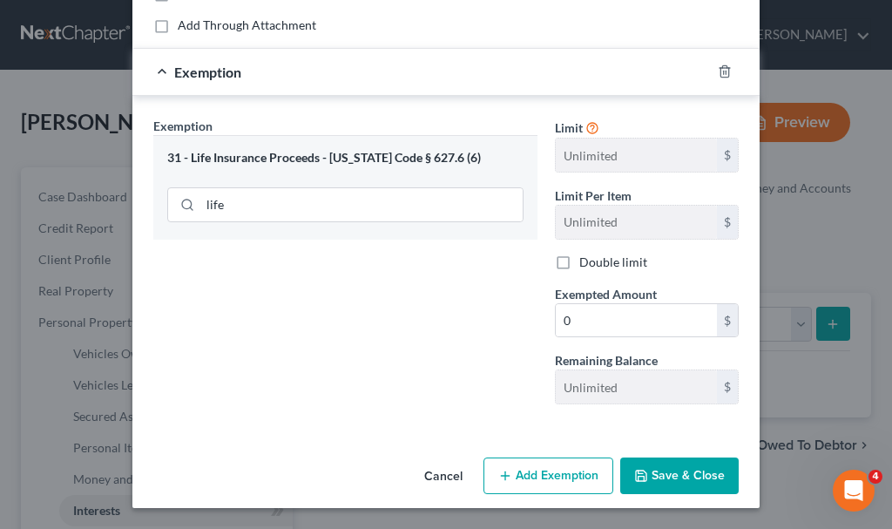
click at [656, 477] on button "Save & Close" at bounding box center [680, 476] width 119 height 37
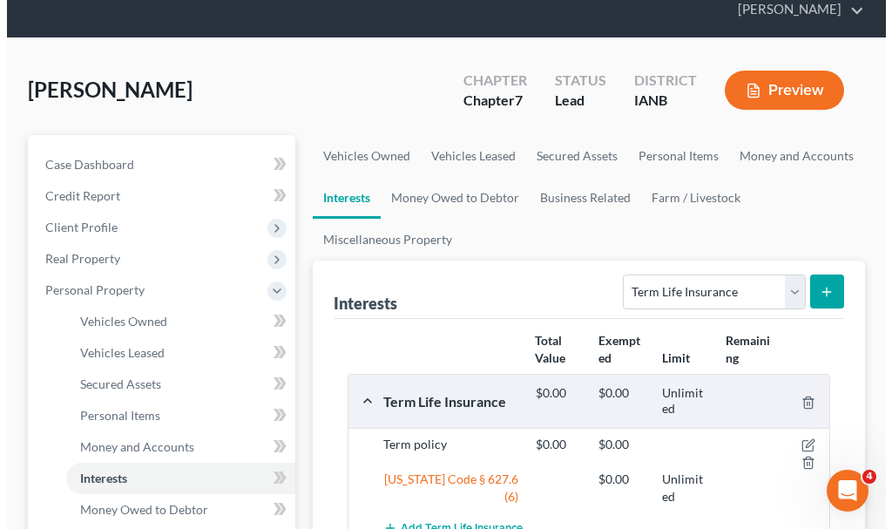
scroll to position [87, 0]
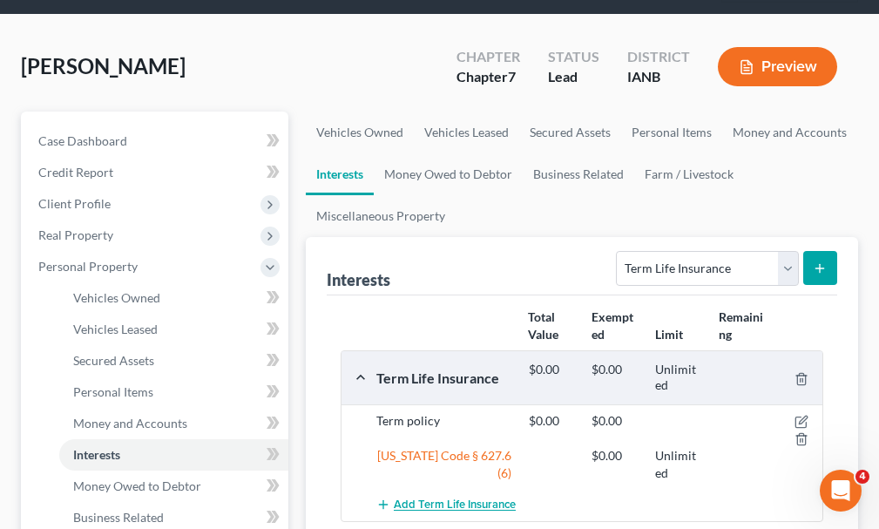
click at [495, 498] on span "Add Term Life Insurance" at bounding box center [455, 505] width 122 height 14
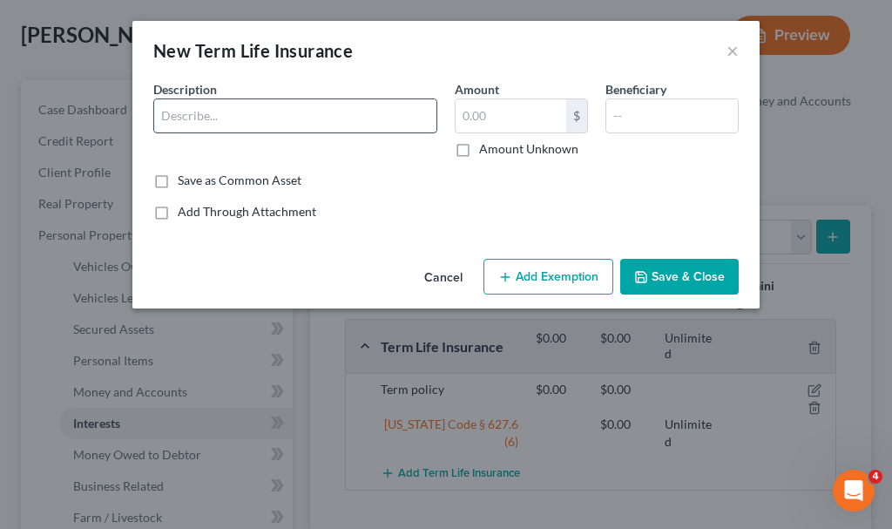
click at [253, 119] on input "text" at bounding box center [295, 115] width 282 height 33
type input "AAA Life (term)"
type input "0"
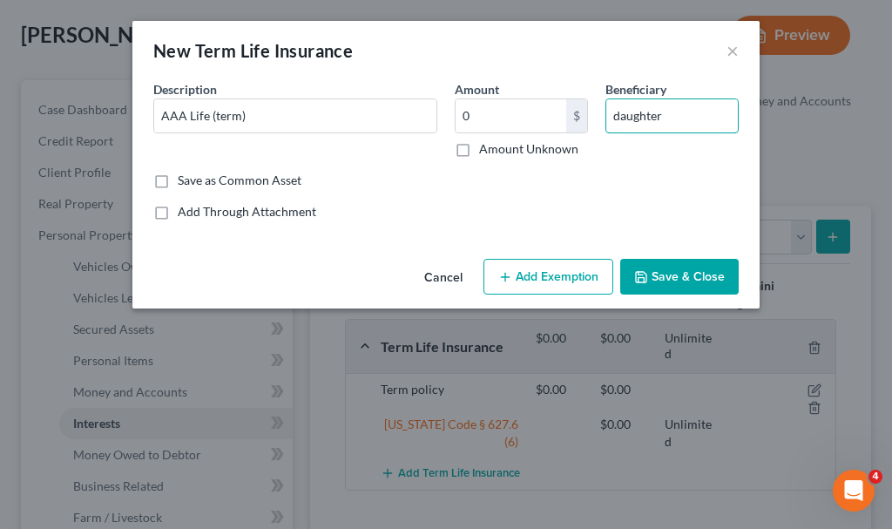
type input "daughter"
click at [563, 269] on button "Add Exemption" at bounding box center [549, 277] width 130 height 37
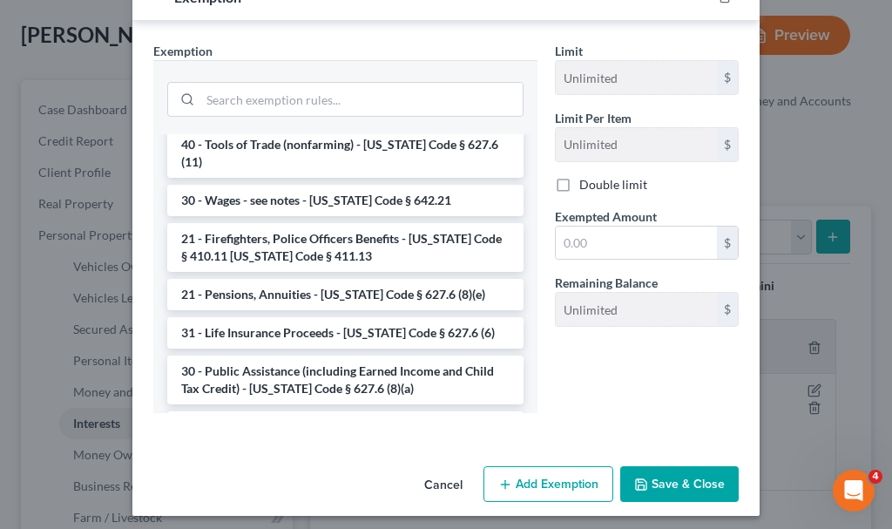
scroll to position [784, 0]
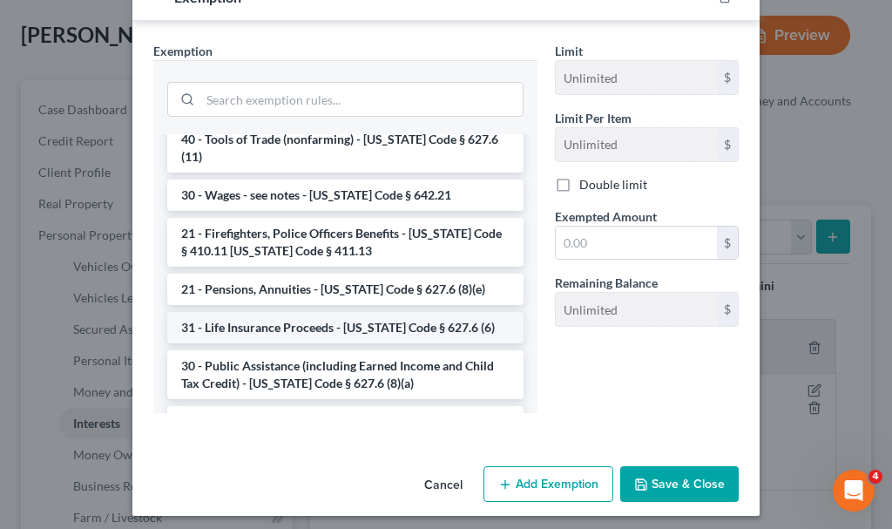
click at [349, 312] on li "31 - Life Insurance Proceeds - [US_STATE] Code § 627.6 (6)" at bounding box center [345, 327] width 356 height 31
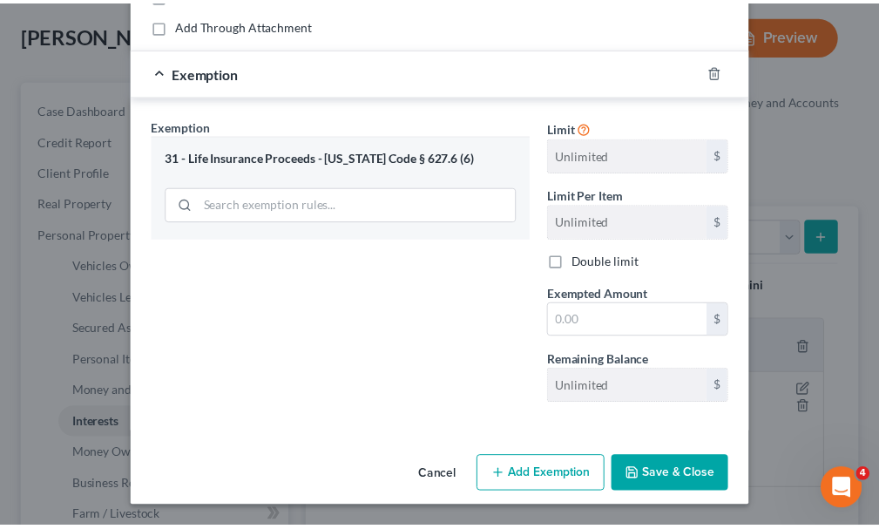
scroll to position [187, 0]
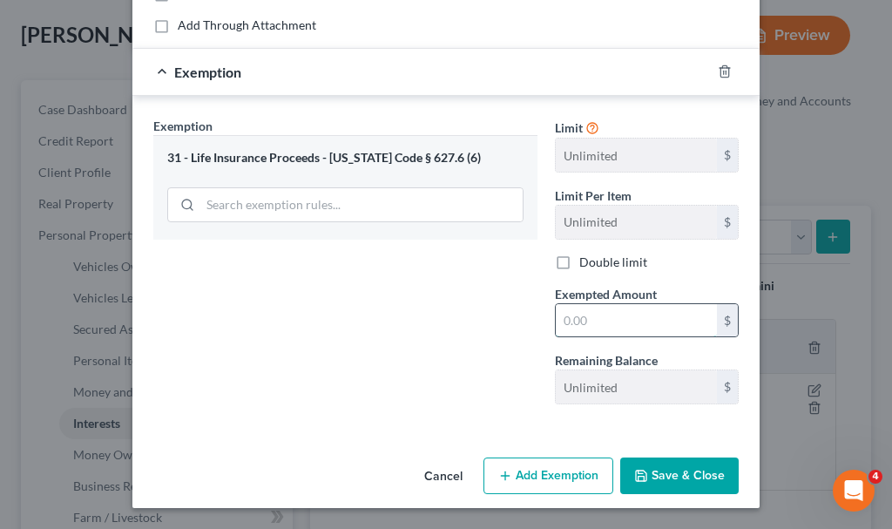
click at [592, 319] on input "text" at bounding box center [636, 320] width 161 height 33
type input "0"
click at [666, 482] on button "Save & Close" at bounding box center [680, 476] width 119 height 37
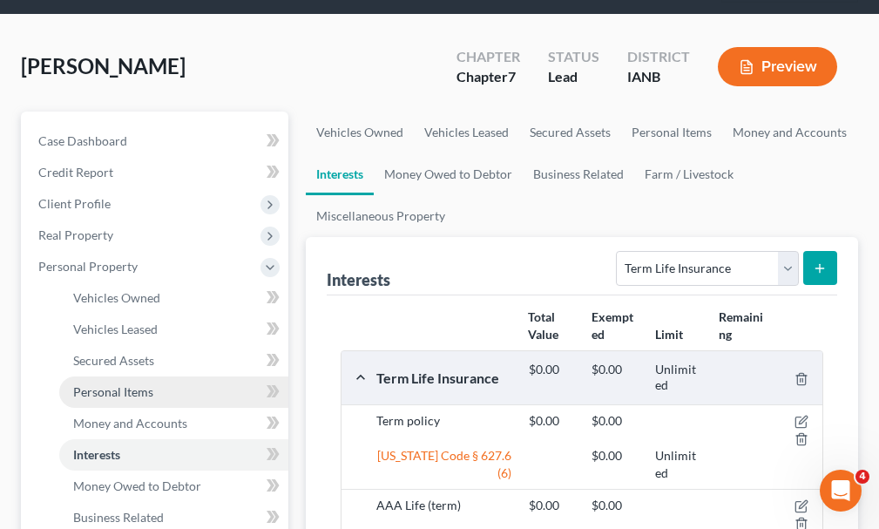
click at [109, 384] on span "Personal Items" at bounding box center [113, 391] width 80 height 15
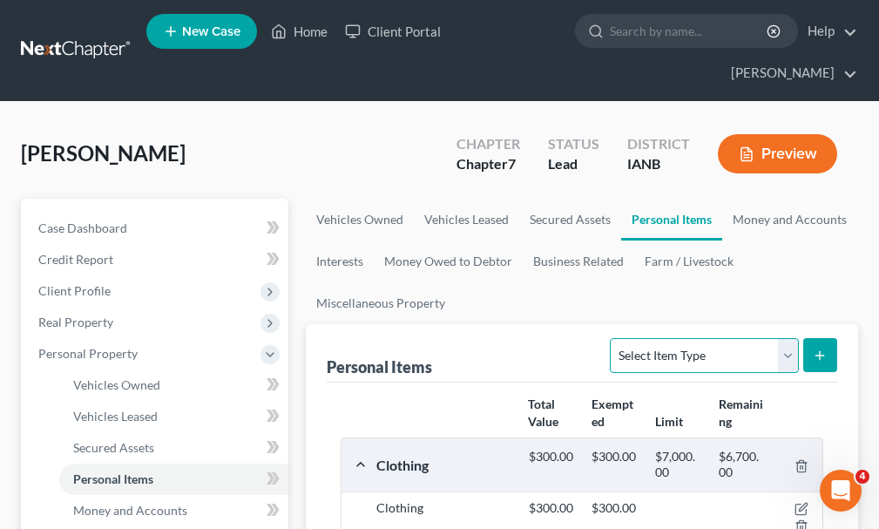
click at [689, 338] on select "Select Item Type Clothing Collectibles Of Value Electronics Firearms Household …" at bounding box center [704, 355] width 188 height 35
select select "household_goods"
click at [613, 338] on select "Select Item Type Clothing Collectibles Of Value Electronics Firearms Household …" at bounding box center [704, 355] width 188 height 35
click at [823, 349] on icon "submit" at bounding box center [820, 356] width 14 height 14
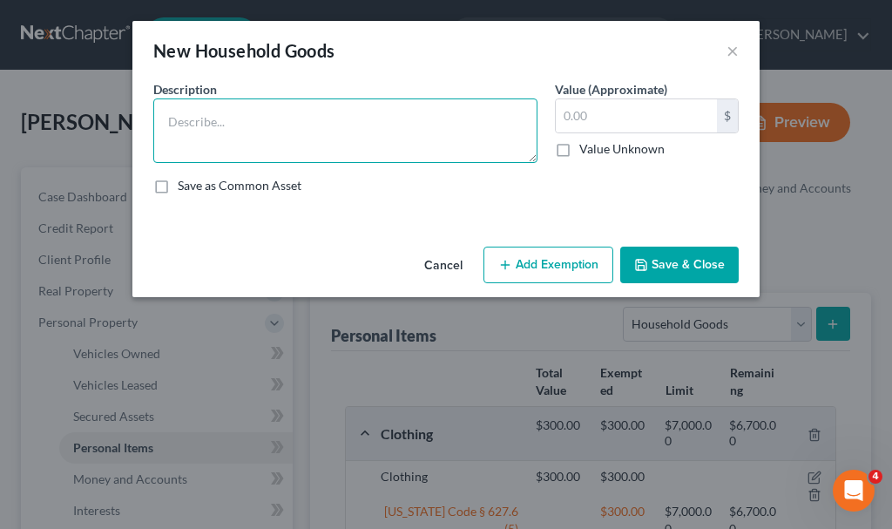
click at [263, 131] on textarea at bounding box center [345, 130] width 384 height 64
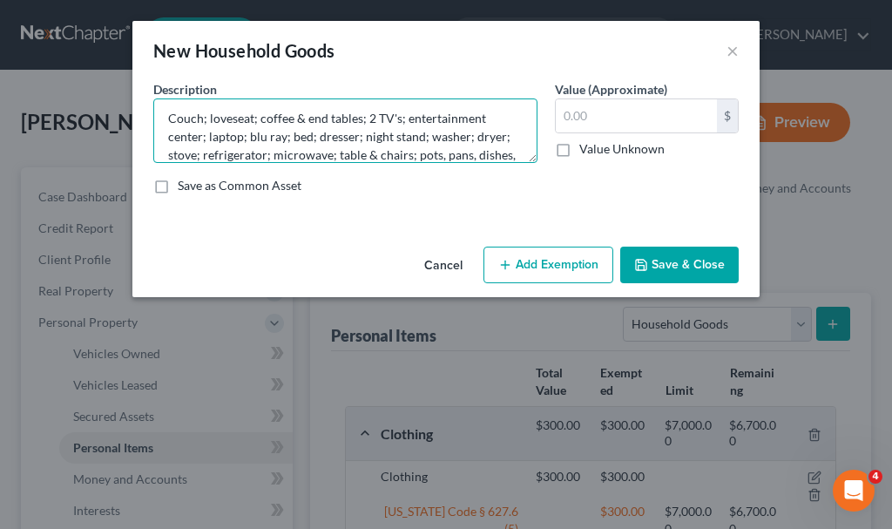
scroll to position [22, 0]
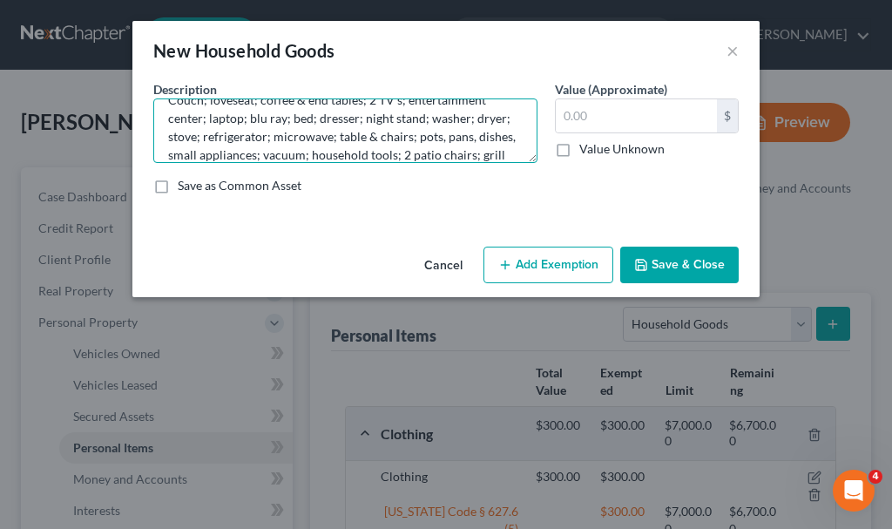
type textarea "Couch; loveseat; coffee & end tables; 2 TV's; entertainment center; laptop; blu…"
type input "3,000"
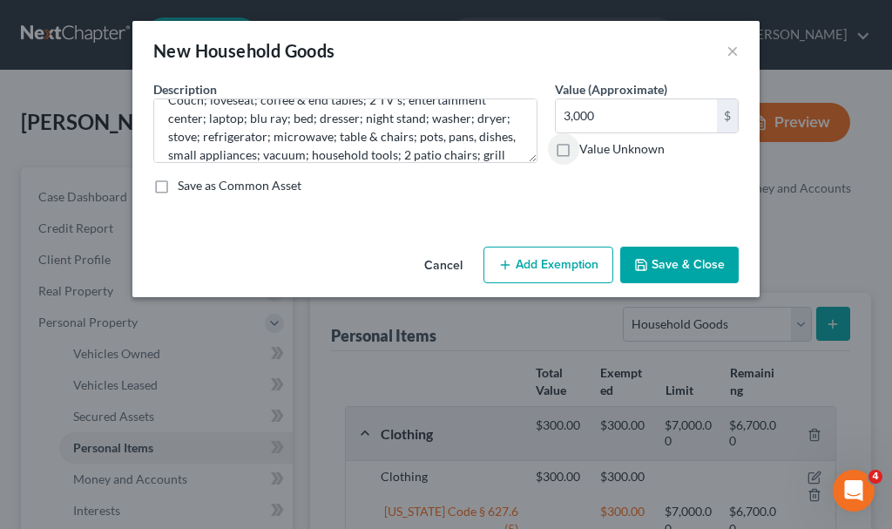
click at [557, 256] on button "Add Exemption" at bounding box center [549, 265] width 130 height 37
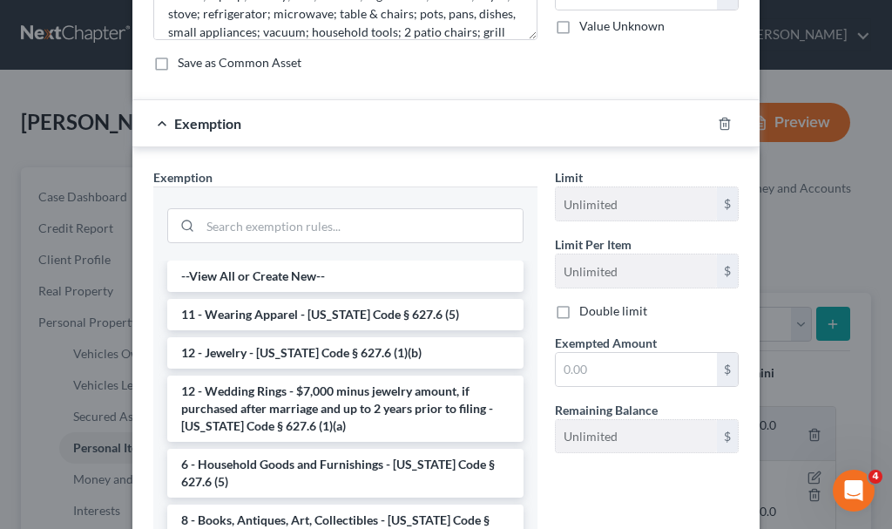
scroll to position [174, 0]
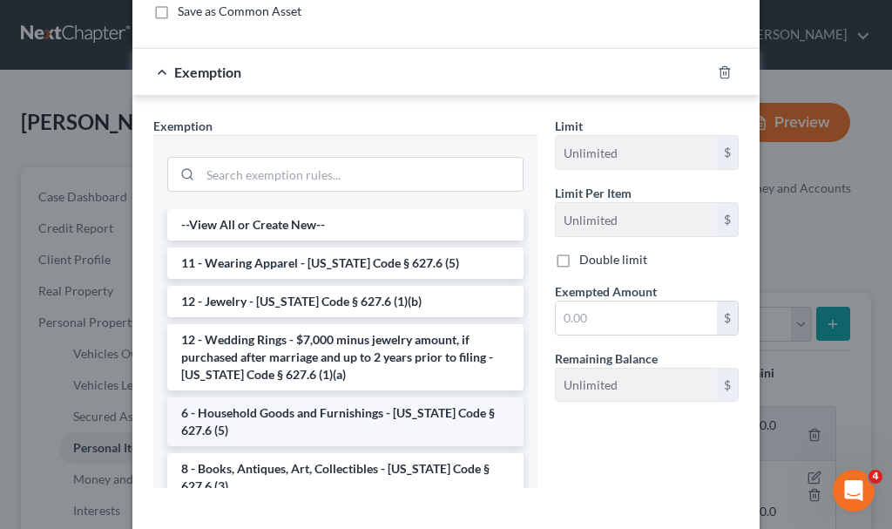
click at [294, 413] on li "6 - Household Goods and Furnishings - [US_STATE] Code § 627.6 (5)" at bounding box center [345, 421] width 356 height 49
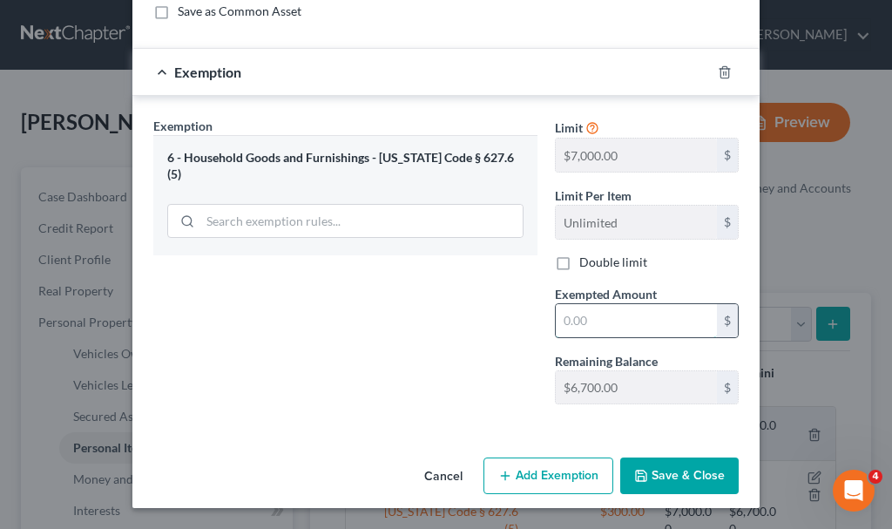
click at [606, 323] on input "text" at bounding box center [636, 320] width 161 height 33
type input "3,000"
click at [670, 473] on button "Save & Close" at bounding box center [680, 476] width 119 height 37
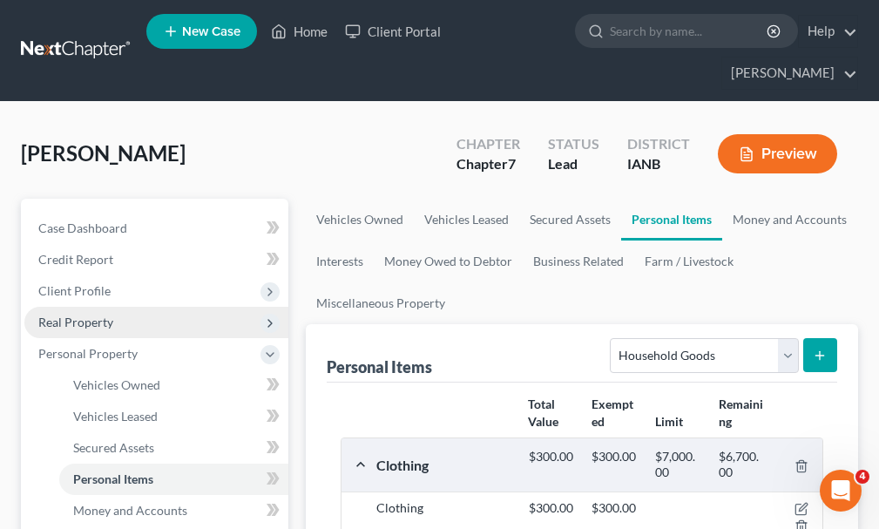
click at [69, 315] on span "Real Property" at bounding box center [75, 322] width 75 height 15
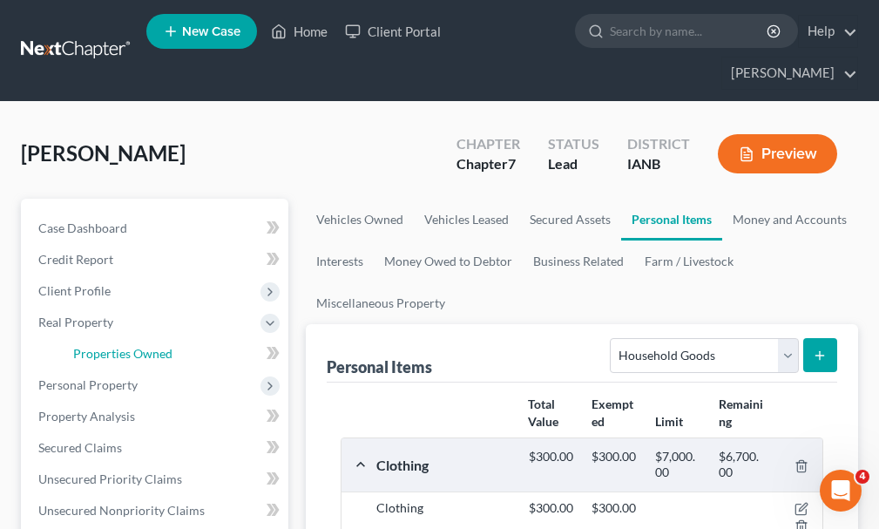
click at [119, 346] on span "Properties Owned" at bounding box center [122, 353] width 99 height 15
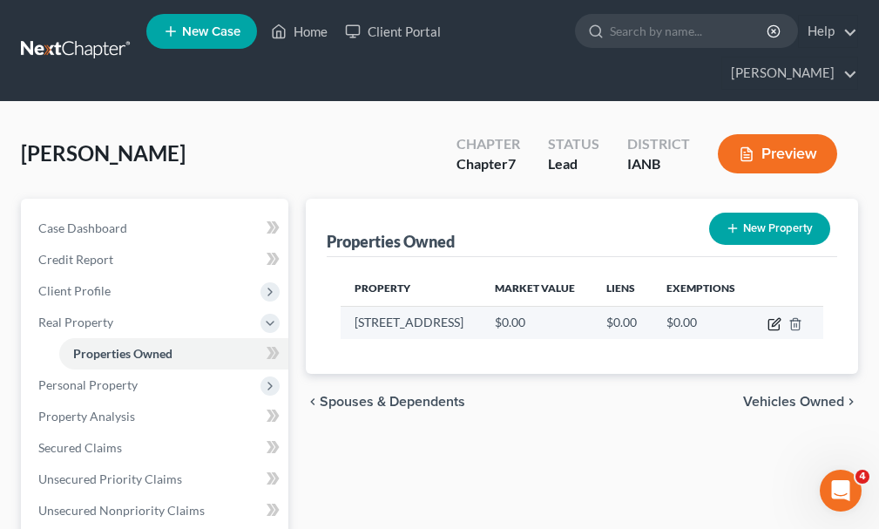
click at [770, 320] on icon "button" at bounding box center [774, 325] width 10 height 10
select select "16"
select select "96"
select select "0"
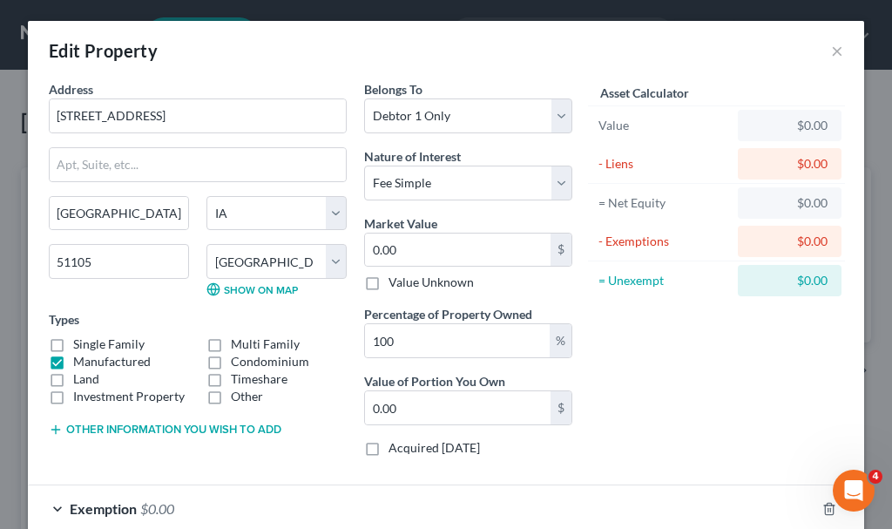
click at [127, 428] on button "Other information you wish to add" at bounding box center [165, 430] width 233 height 14
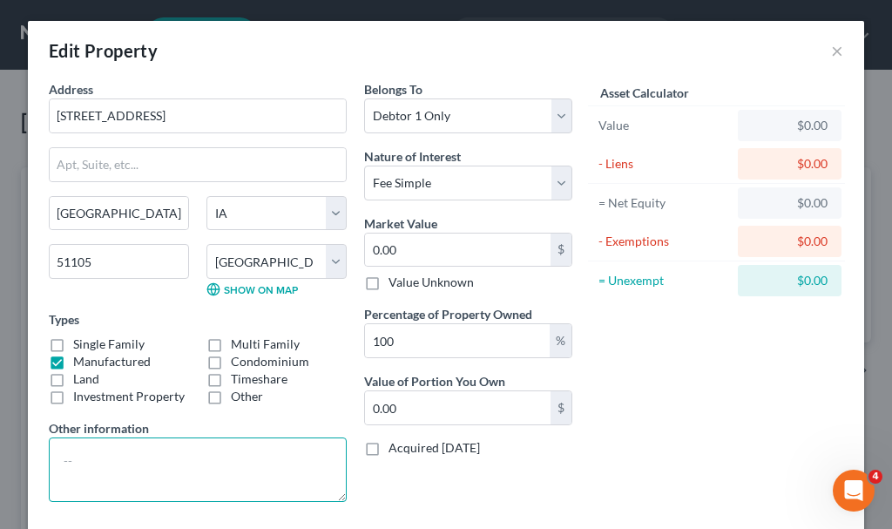
click at [144, 456] on textarea at bounding box center [198, 469] width 298 height 64
type textarea "2022 mobile home 16x80"
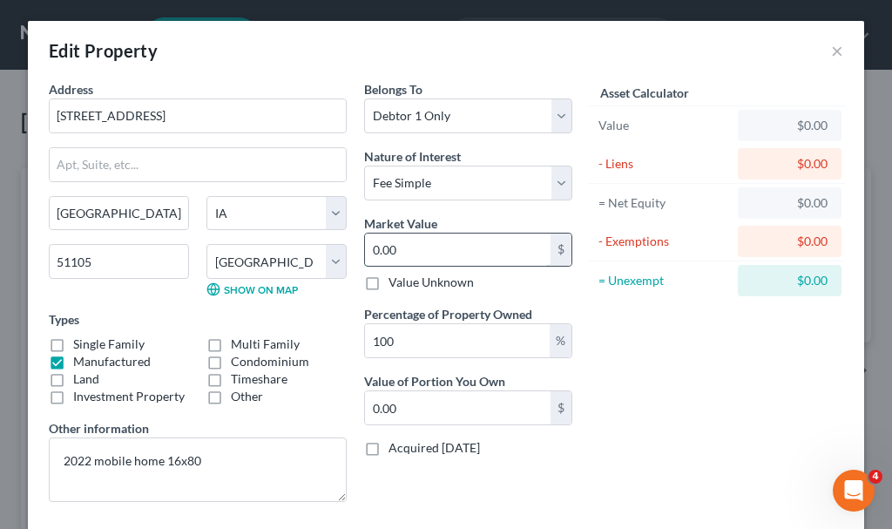
click at [417, 246] on input "0.00" at bounding box center [458, 250] width 186 height 33
type input "7"
type input "7.00"
type input "70"
type input "70.00"
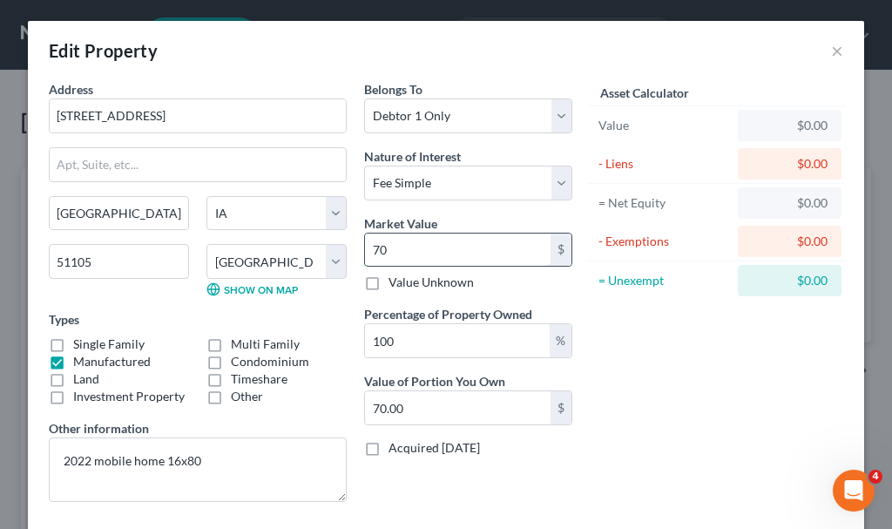
type input "700"
type input "700.00"
type input "70,000"
type input "70,000.00"
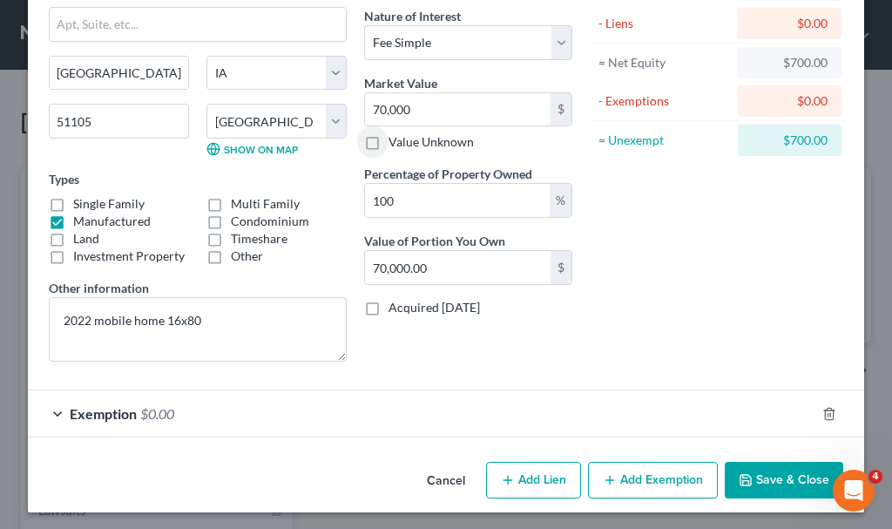
scroll to position [145, 0]
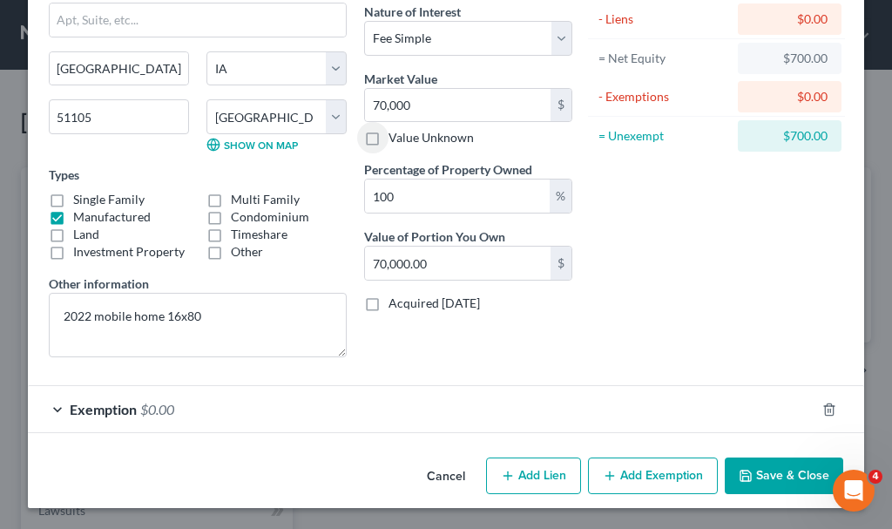
click at [148, 404] on span "$0.00" at bounding box center [157, 409] width 34 height 17
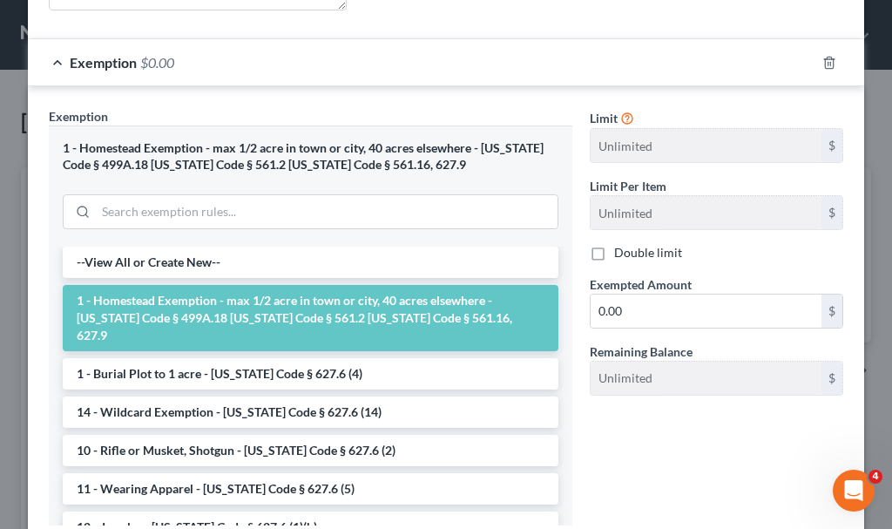
scroll to position [493, 0]
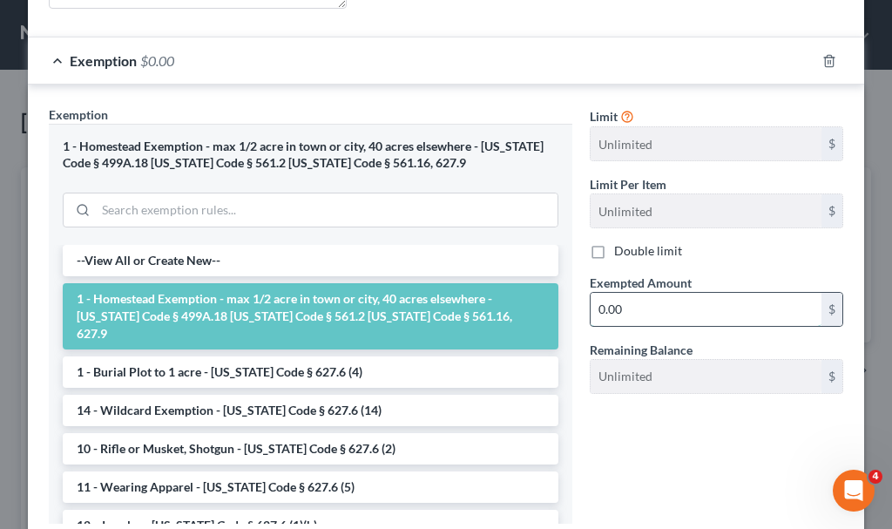
click at [630, 309] on input "0.00" at bounding box center [706, 309] width 231 height 33
type input "70,000"
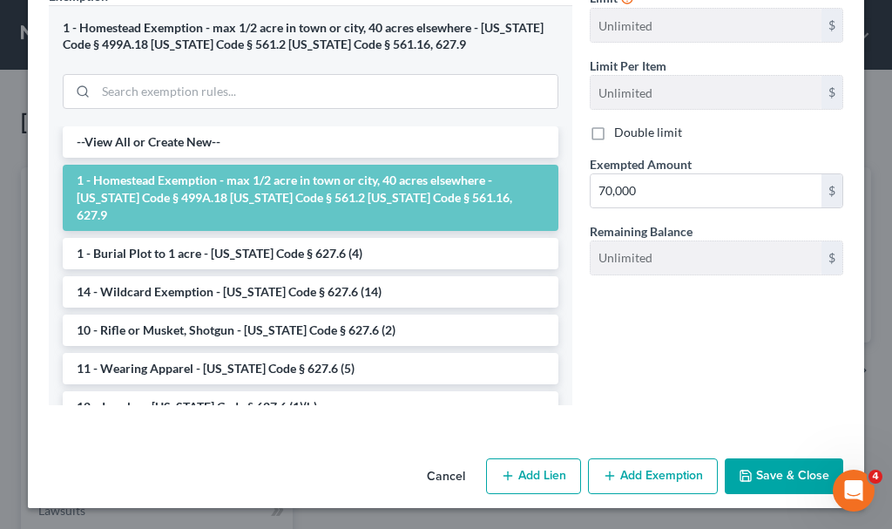
click at [783, 476] on button "Save & Close" at bounding box center [784, 476] width 119 height 37
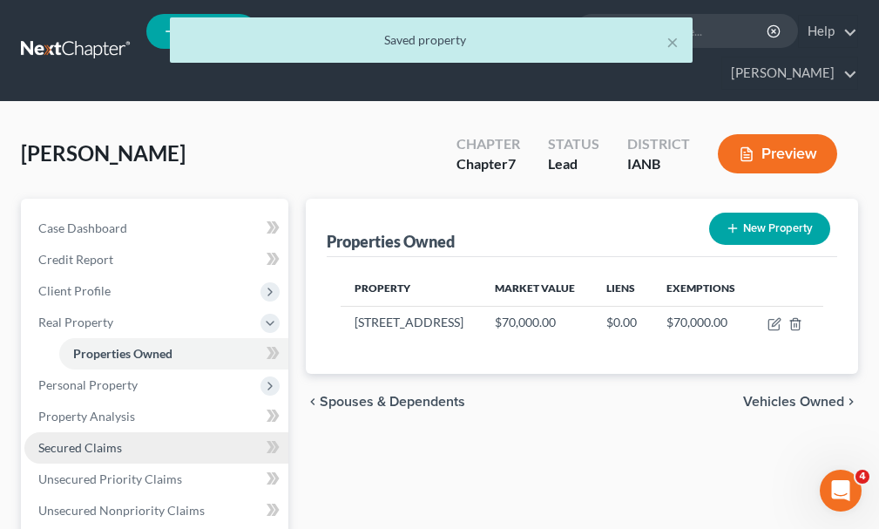
click at [97, 440] on span "Secured Claims" at bounding box center [80, 447] width 84 height 15
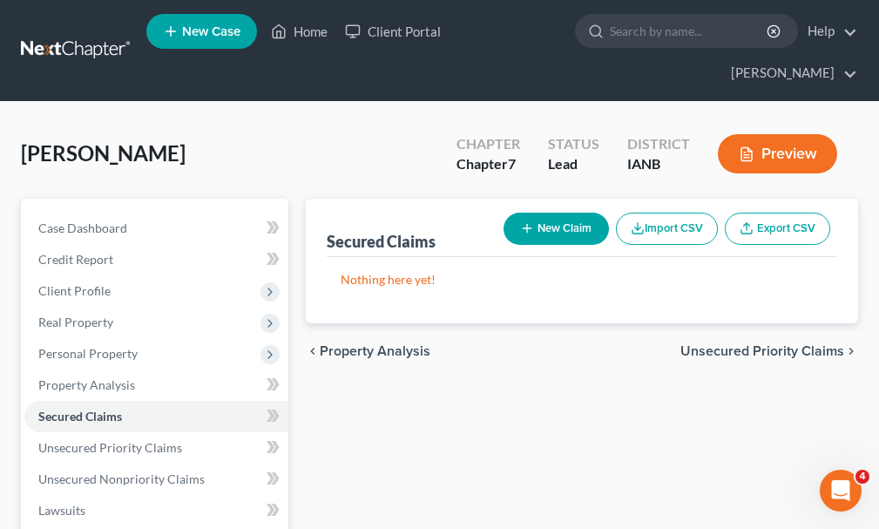
click at [553, 213] on button "New Claim" at bounding box center [556, 229] width 105 height 32
select select "0"
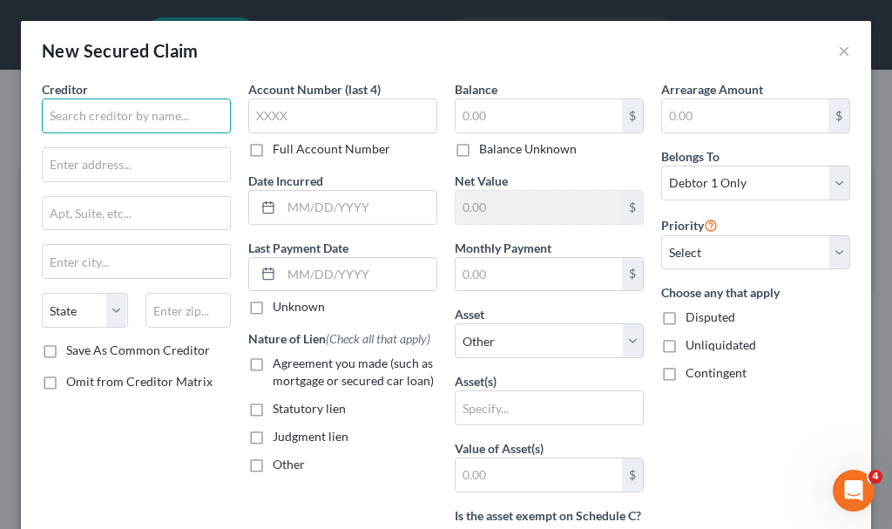
click at [148, 112] on input "text" at bounding box center [136, 115] width 189 height 35
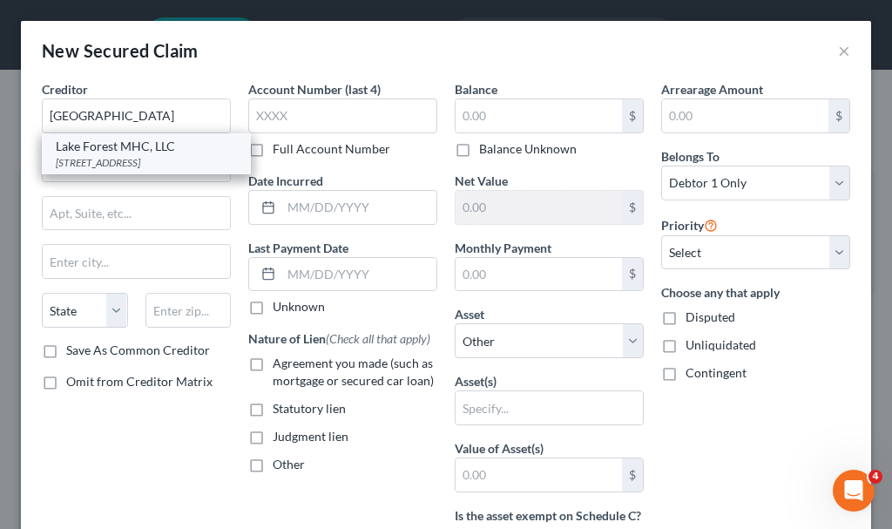
click at [121, 150] on div "Lake Forest MHC, LLC" at bounding box center [146, 146] width 181 height 17
type input "Lake Forest MHC, LLC"
type input "[STREET_ADDRESS]"
type input "[GEOGRAPHIC_DATA]"
select select "16"
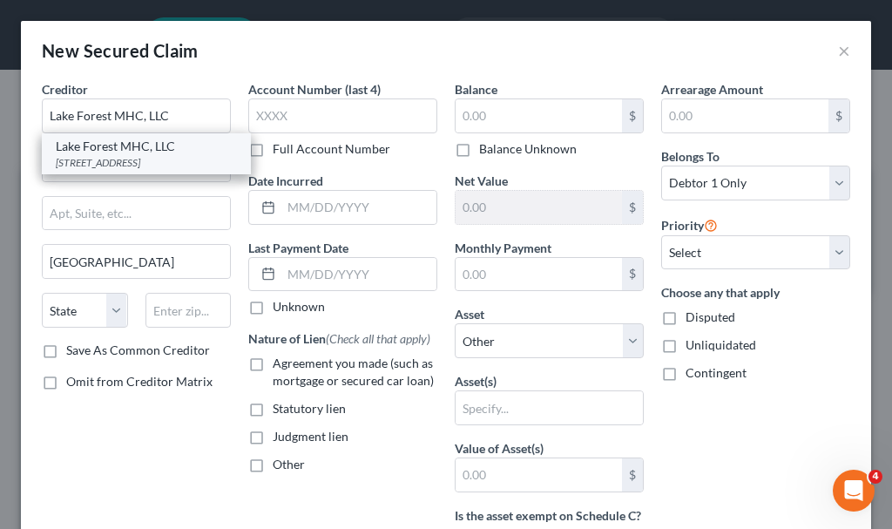
type input "51105"
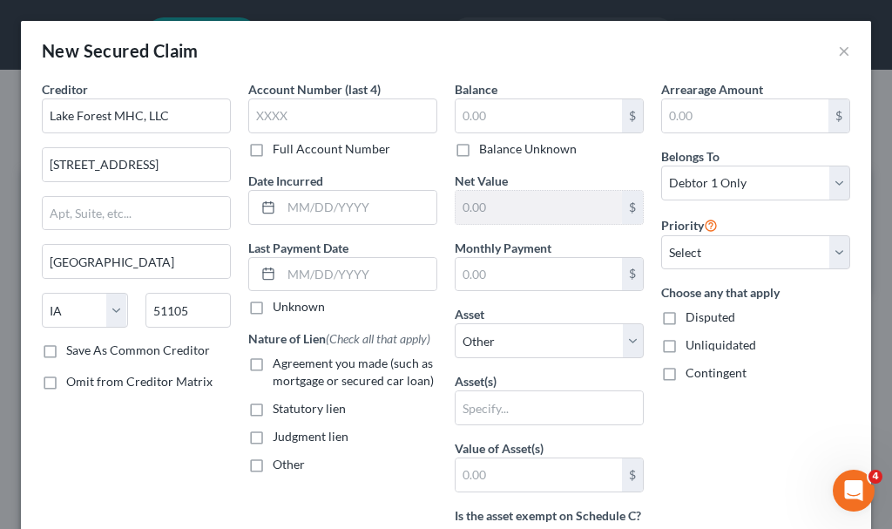
click at [273, 363] on label "Agreement you made (such as mortgage or secured car loan)" at bounding box center [355, 372] width 165 height 35
click at [280, 363] on input "Agreement you made (such as mortgage or secured car loan)" at bounding box center [285, 360] width 11 height 11
checkbox input "true"
click at [328, 200] on input "text" at bounding box center [358, 207] width 155 height 33
type input "2023"
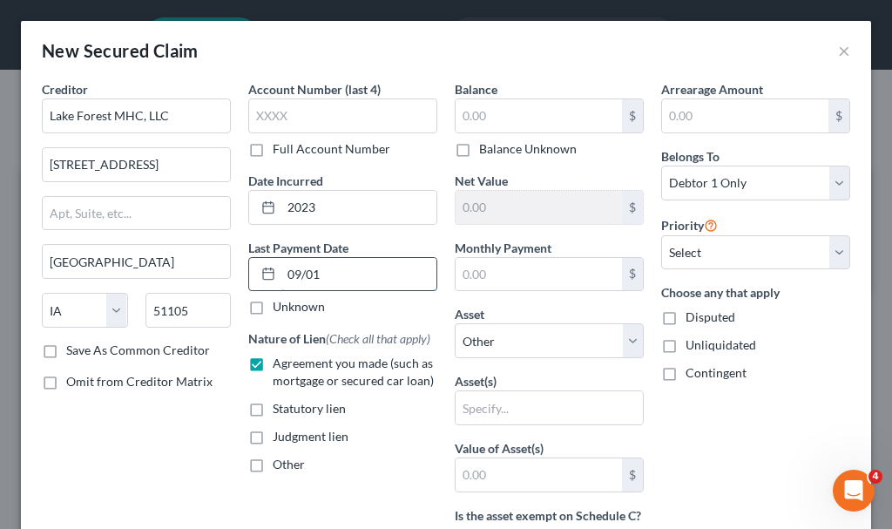
type input "[DATE]"
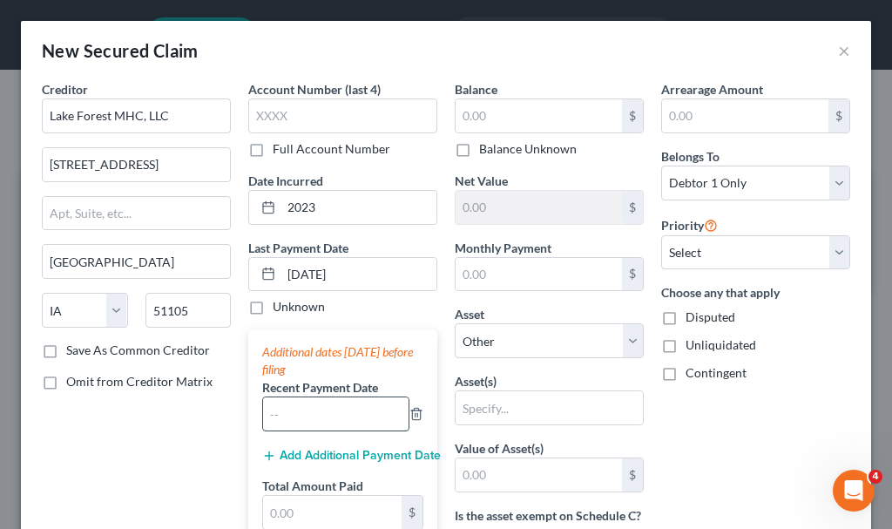
click at [329, 411] on input "text" at bounding box center [336, 413] width 146 height 33
type input "08/2025"
click at [322, 454] on button "Add Additional Payment Date" at bounding box center [342, 456] width 161 height 14
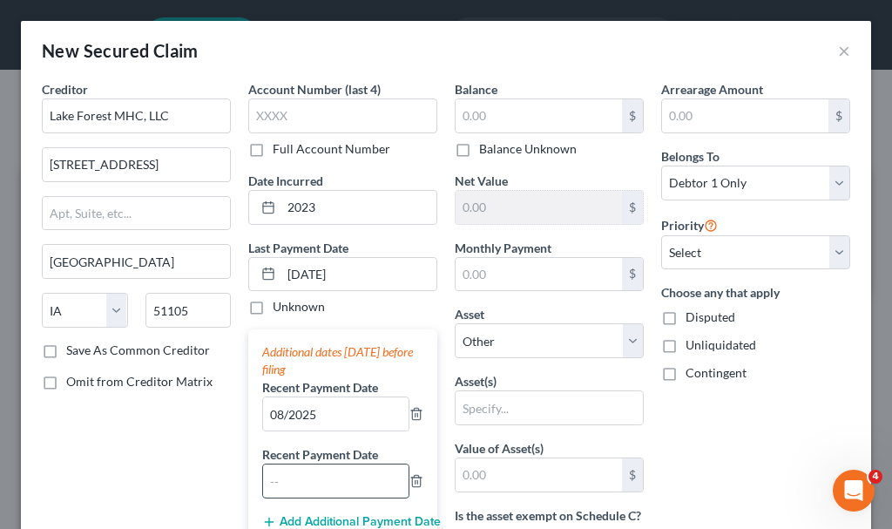
click at [329, 478] on input "text" at bounding box center [336, 481] width 146 height 33
type input "07/2025"
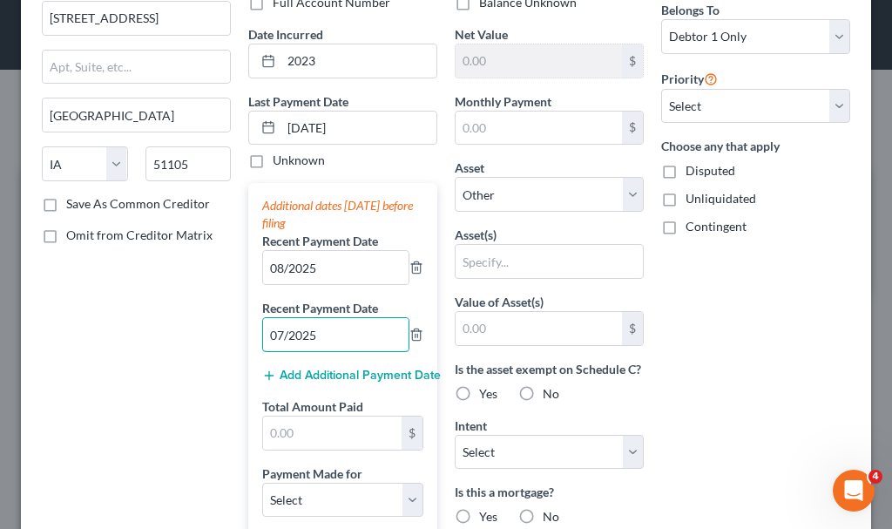
scroll to position [174, 0]
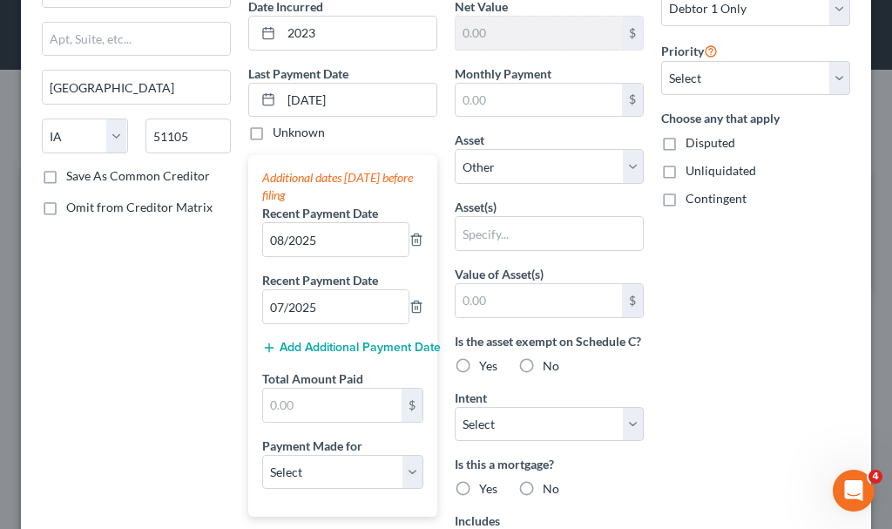
click at [340, 346] on button "Add Additional Payment Date" at bounding box center [342, 348] width 161 height 14
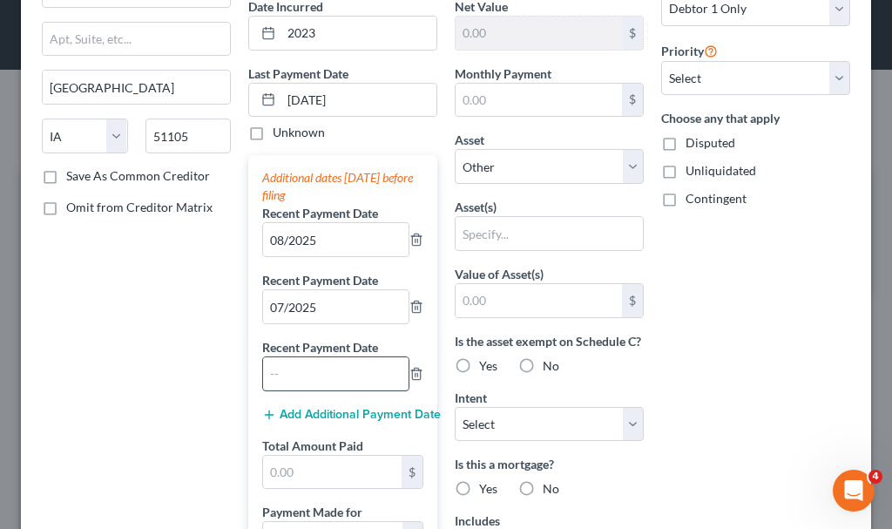
click at [338, 379] on input "text" at bounding box center [336, 373] width 146 height 33
type input "06/2025"
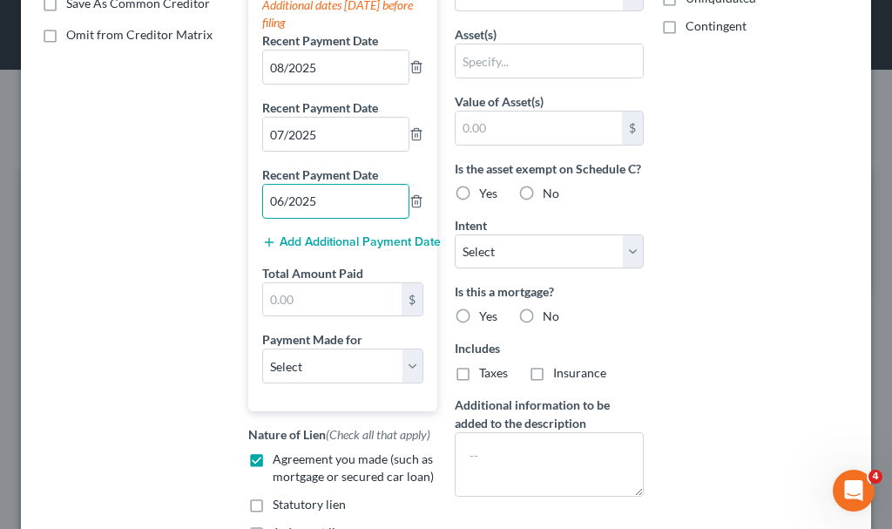
scroll to position [349, 0]
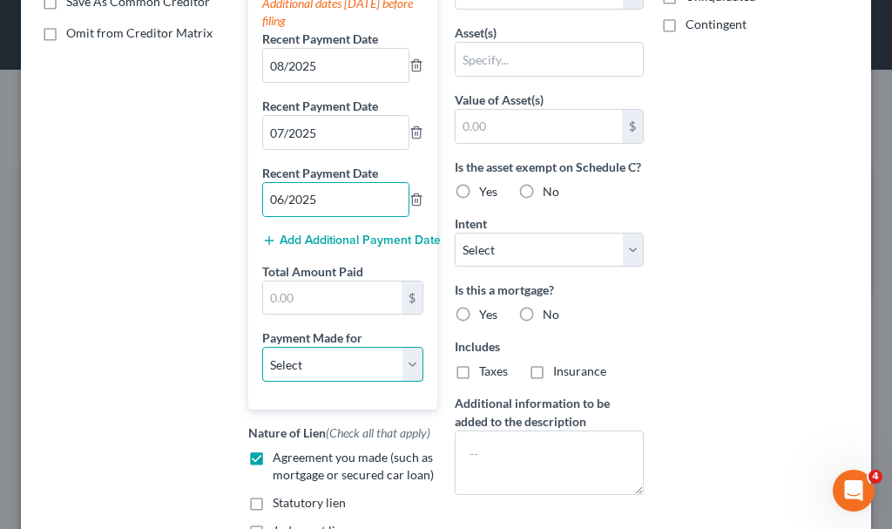
click at [306, 360] on select "Select Car Credit Card Loan Repayment Mortgage Other Suppliers Or Vendors" at bounding box center [342, 364] width 161 height 35
select select "4"
click at [262, 347] on select "Select Car Credit Card Loan Repayment Mortgage Other Suppliers Or Vendors" at bounding box center [342, 364] width 161 height 35
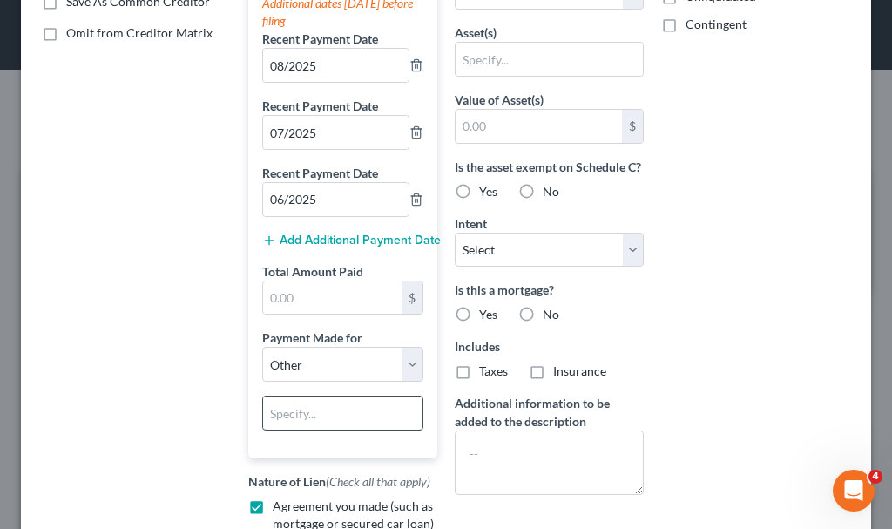
click at [322, 414] on input "text" at bounding box center [342, 413] width 159 height 33
type input "mobile home"
click at [504, 262] on select "Select Surrender Redeem Reaffirm Avoid Other" at bounding box center [549, 250] width 189 height 35
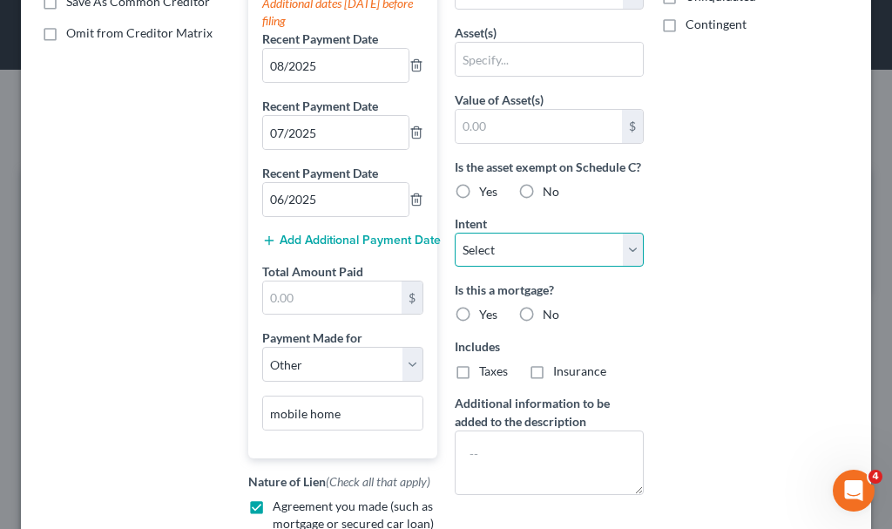
click at [499, 261] on select "Select Surrender Redeem Reaffirm Avoid Other" at bounding box center [549, 250] width 189 height 35
click at [490, 268] on select "Select Surrender Redeem Reaffirm Avoid Other" at bounding box center [549, 250] width 189 height 35
select select "2"
click at [455, 250] on select "Select Surrender Redeem Reaffirm Avoid Other" at bounding box center [549, 250] width 189 height 35
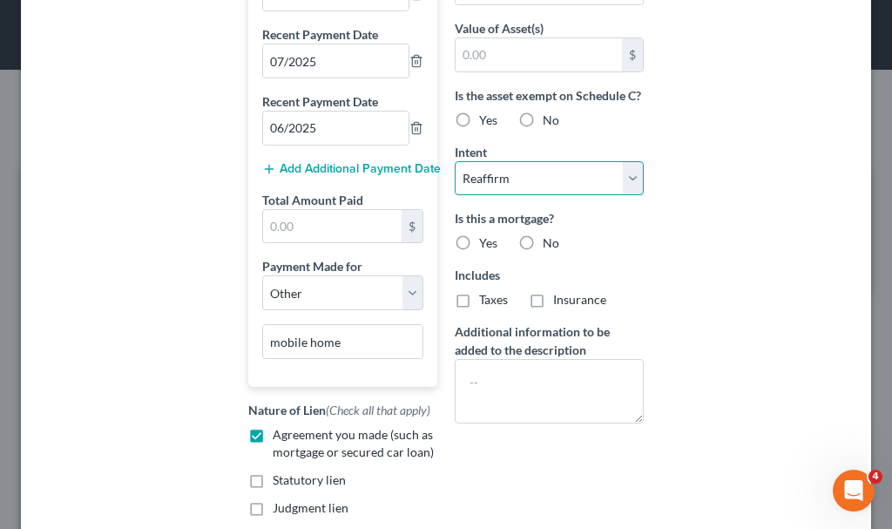
scroll to position [0, 0]
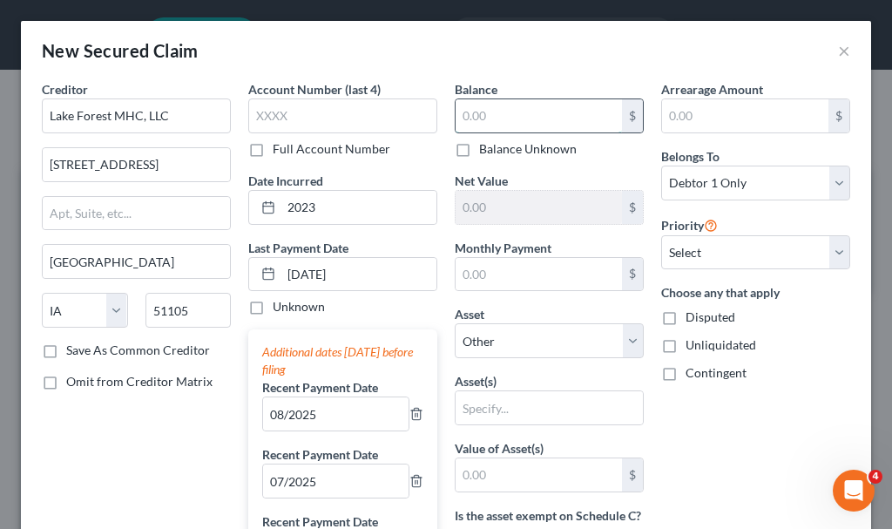
click at [511, 112] on input "text" at bounding box center [539, 115] width 166 height 33
type input "70,000"
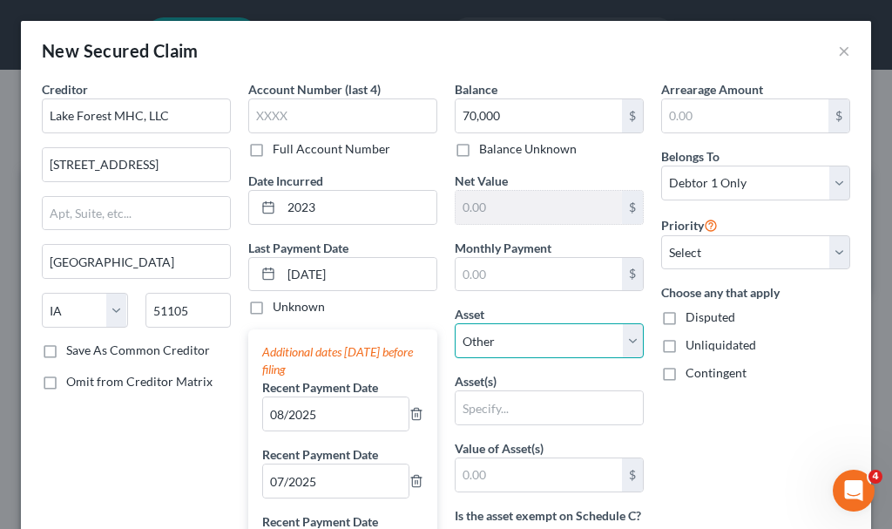
click at [515, 334] on select "Select Other Multiple Assets [STREET_ADDRESS] - $70000.0 Clothing - Clothing - …" at bounding box center [549, 340] width 189 height 35
select select "2"
click at [455, 323] on select "Select Other Multiple Assets [STREET_ADDRESS] - $70000.0 Clothing - Clothing - …" at bounding box center [549, 340] width 189 height 35
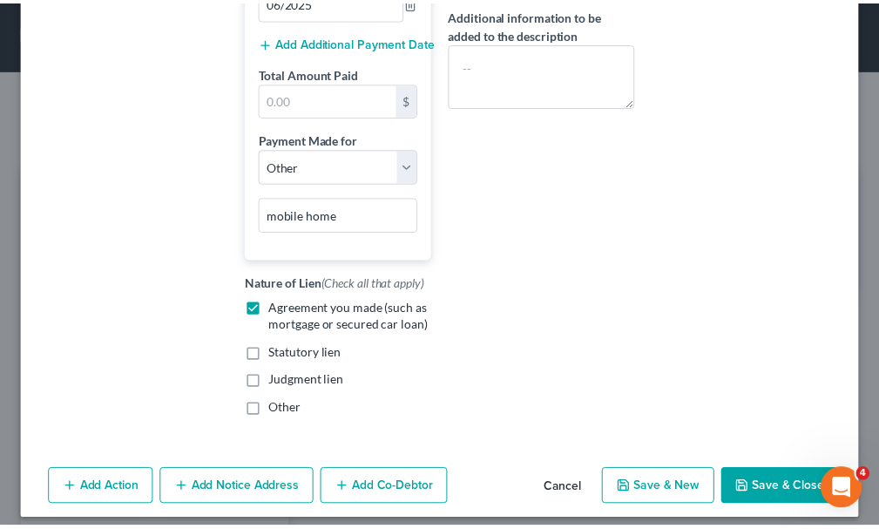
scroll to position [560, 0]
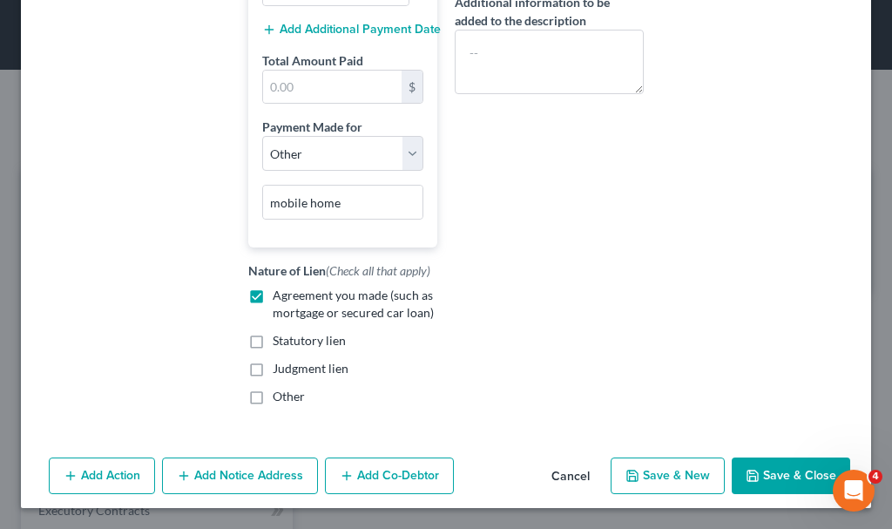
click at [771, 471] on button "Save & Close" at bounding box center [791, 476] width 119 height 37
select select
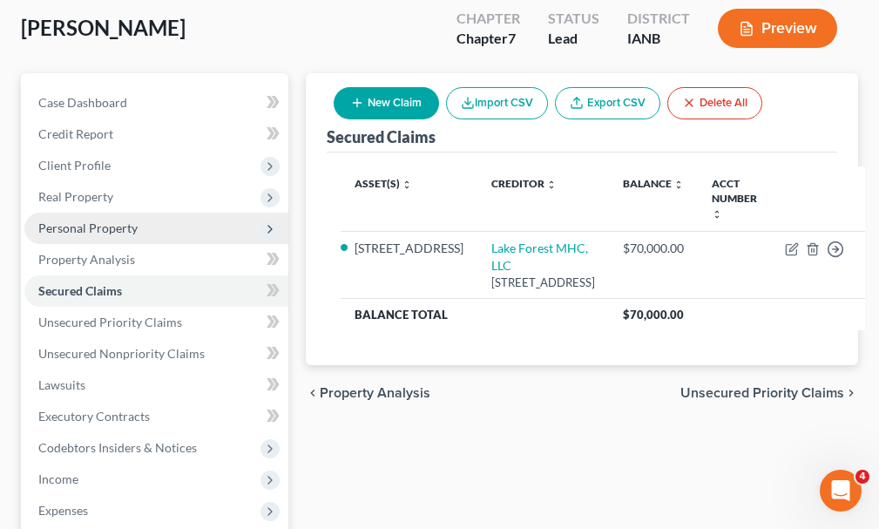
scroll to position [174, 0]
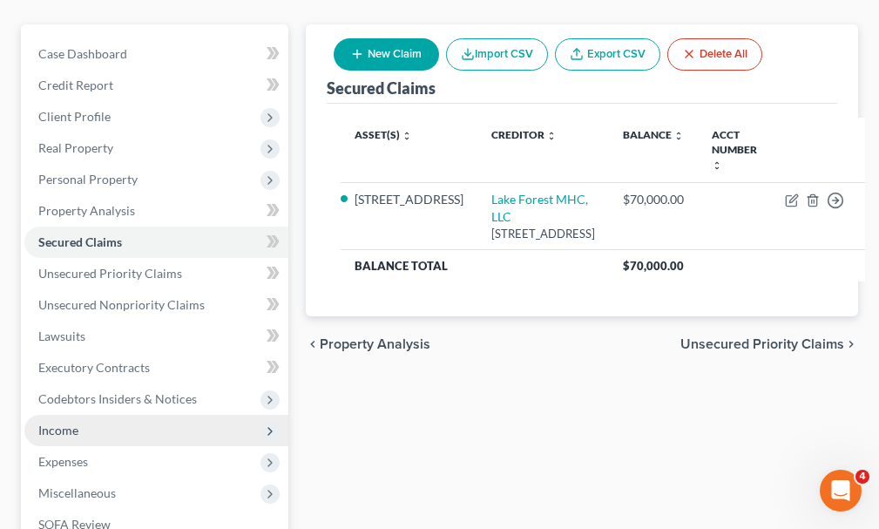
click at [76, 423] on span "Income" at bounding box center [58, 430] width 40 height 15
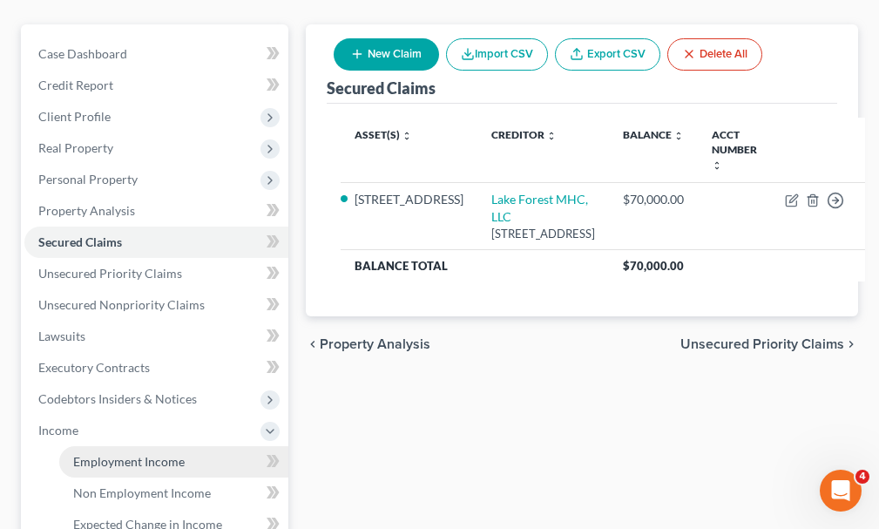
click at [98, 454] on span "Employment Income" at bounding box center [129, 461] width 112 height 15
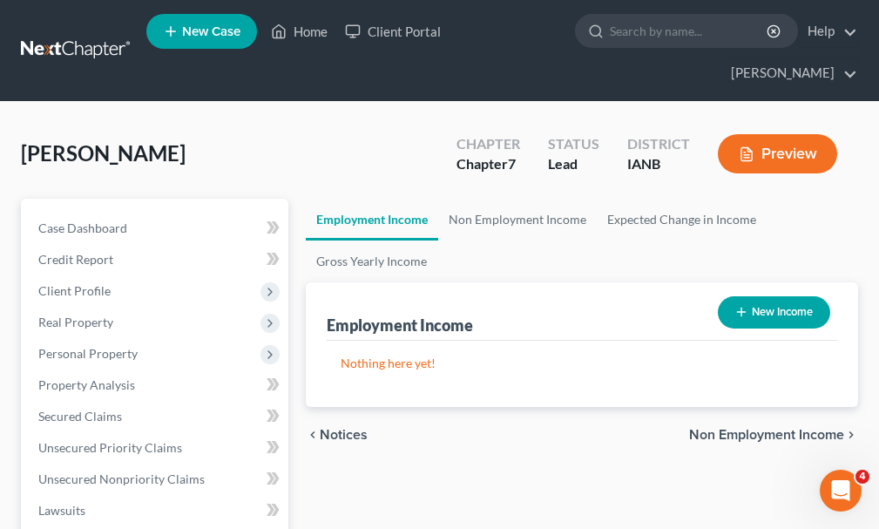
click at [802, 296] on button "New Income" at bounding box center [774, 312] width 112 height 32
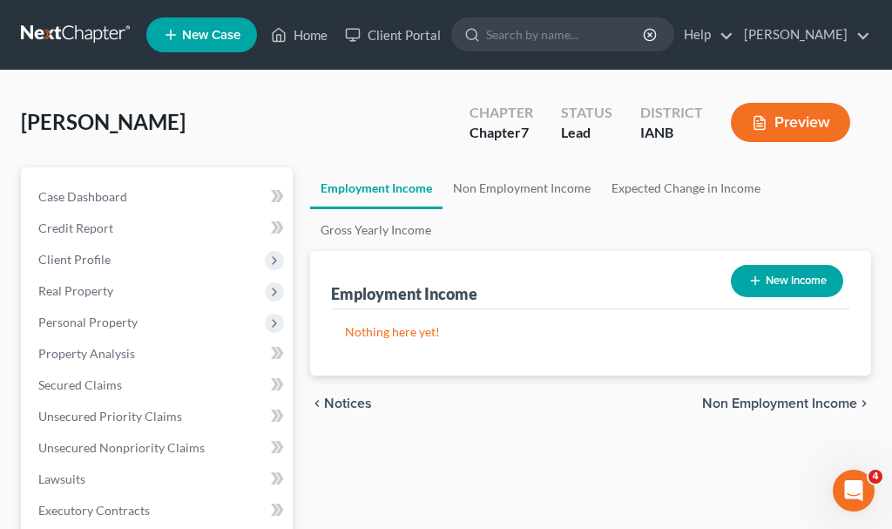
select select "0"
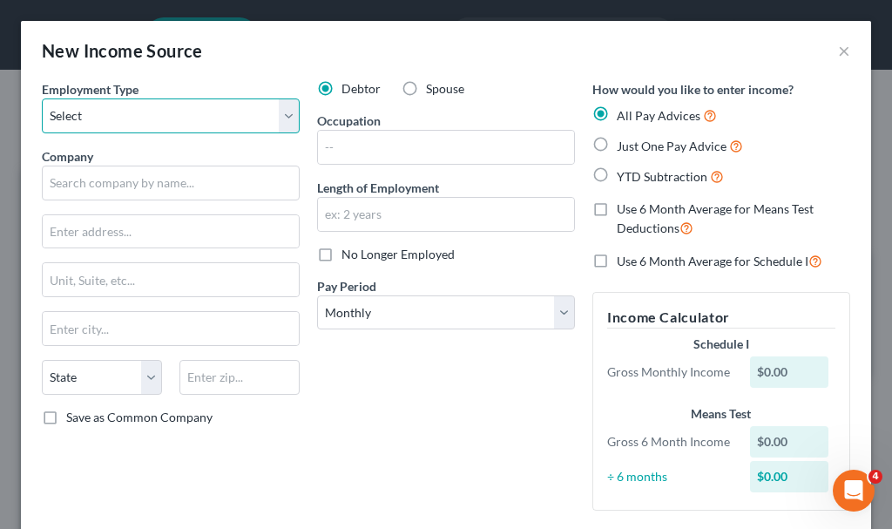
click at [133, 109] on select "Select Full or [DEMOGRAPHIC_DATA] Employment Self Employment" at bounding box center [171, 115] width 258 height 35
select select "0"
click at [42, 98] on select "Select Full or [DEMOGRAPHIC_DATA] Employment Self Employment" at bounding box center [171, 115] width 258 height 35
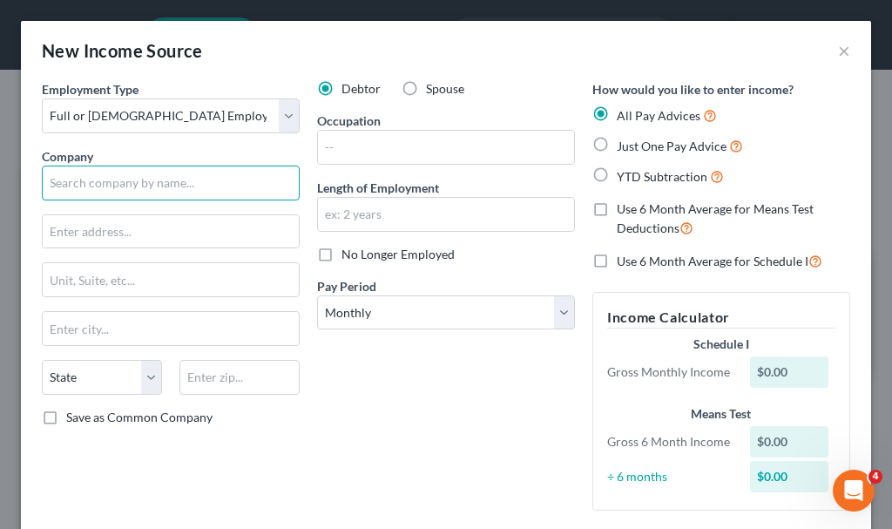
click at [178, 185] on input "text" at bounding box center [171, 183] width 258 height 35
type input "Americold"
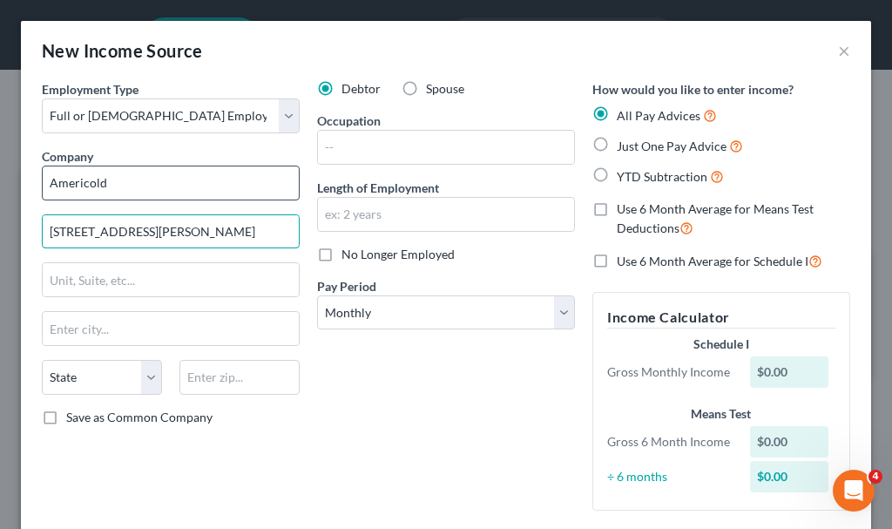
type input "[STREET_ADDRESS][PERSON_NAME]"
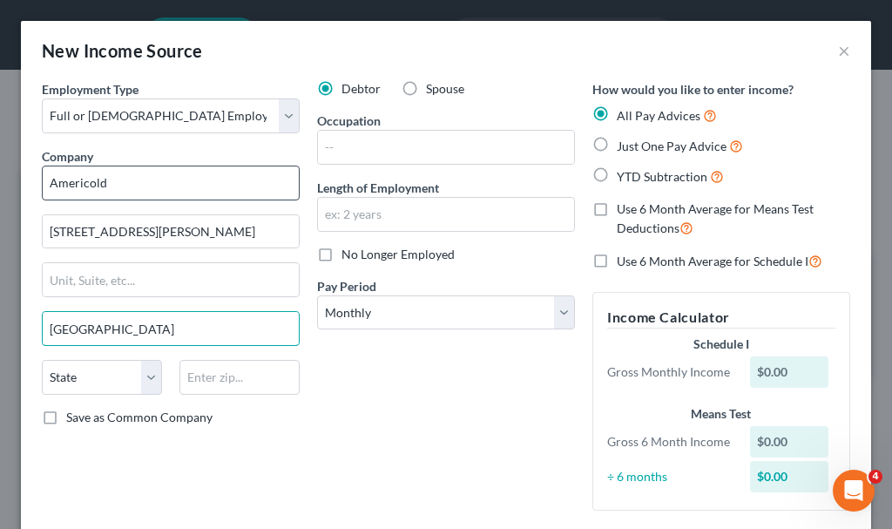
type input "[GEOGRAPHIC_DATA]"
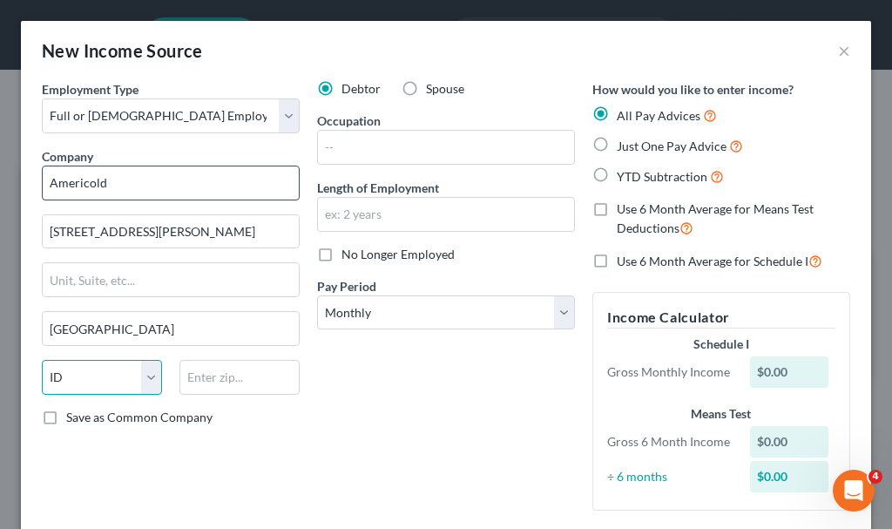
select select "16"
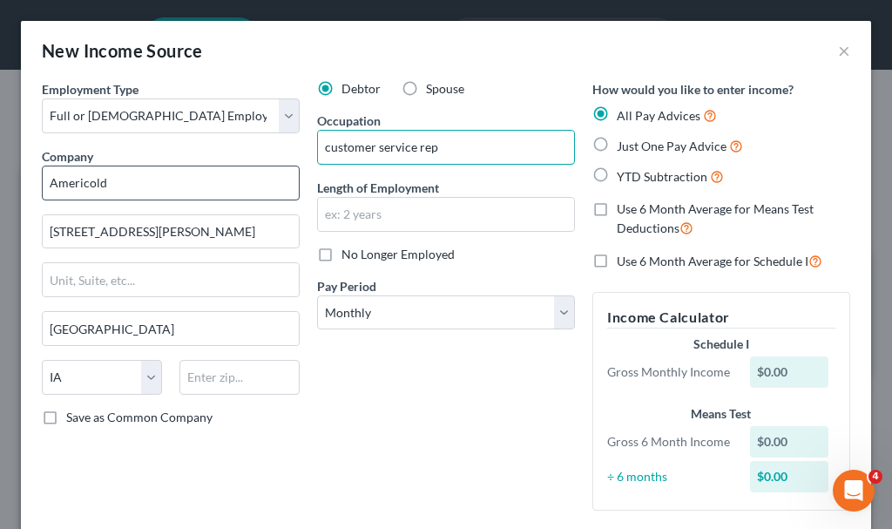
type input "customer service rep"
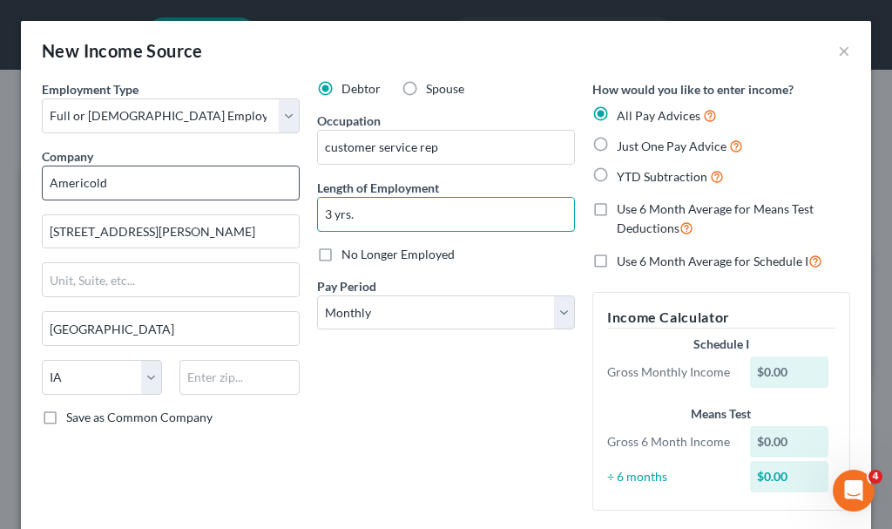
type input "3 yrs."
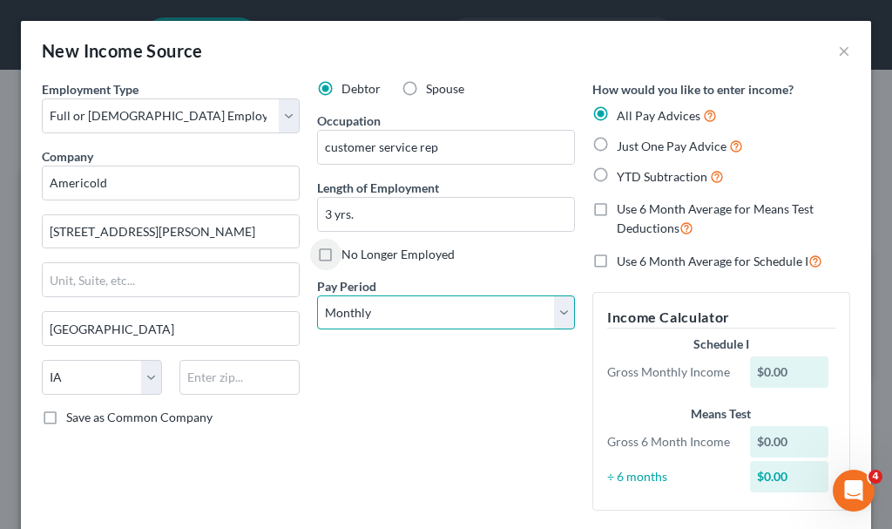
click at [417, 306] on select "Select Monthly Twice Monthly Every Other Week Weekly" at bounding box center [446, 312] width 258 height 35
select select "3"
click at [317, 295] on select "Select Monthly Twice Monthly Every Other Week Weekly" at bounding box center [446, 312] width 258 height 35
click at [617, 142] on label "Just One Pay Advice" at bounding box center [680, 146] width 126 height 20
click at [624, 142] on input "Just One Pay Advice" at bounding box center [629, 141] width 11 height 11
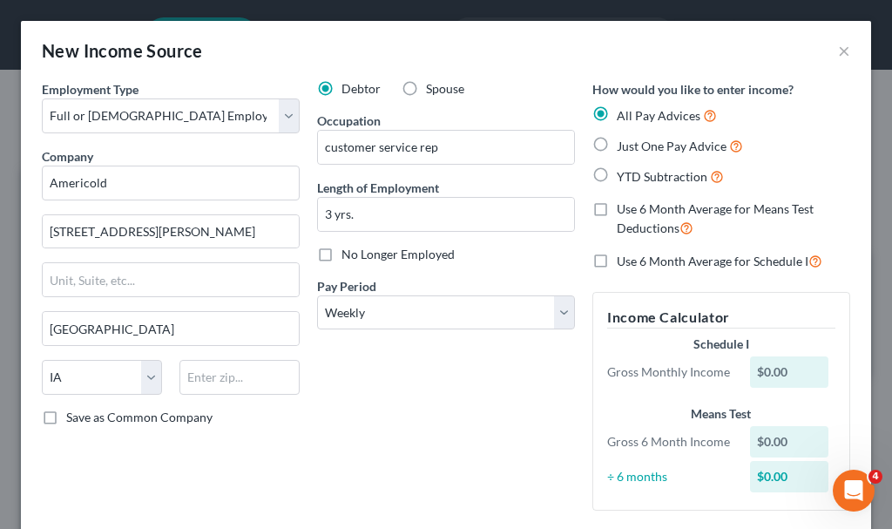
radio input "true"
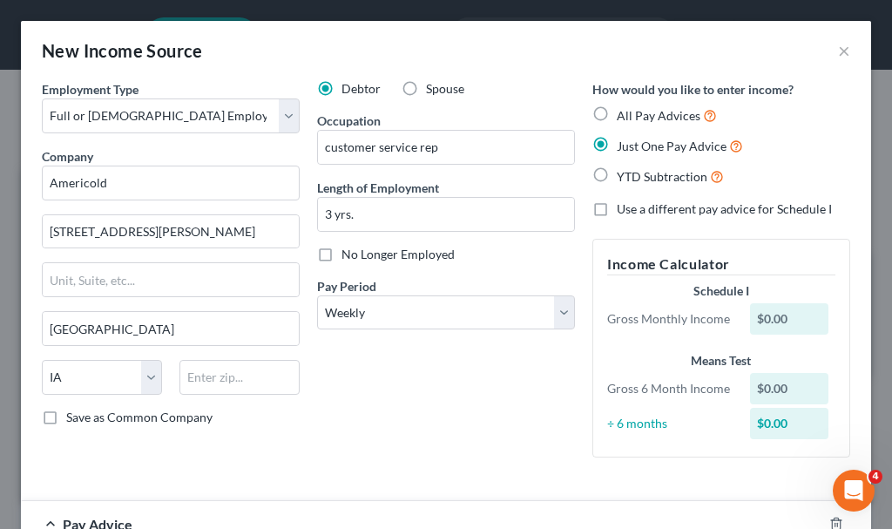
click at [617, 208] on label "Use a different pay advice for Schedule I" at bounding box center [724, 208] width 215 height 17
click at [624, 208] on input "Use a different pay advice for Schedule I" at bounding box center [629, 205] width 11 height 11
checkbox input "true"
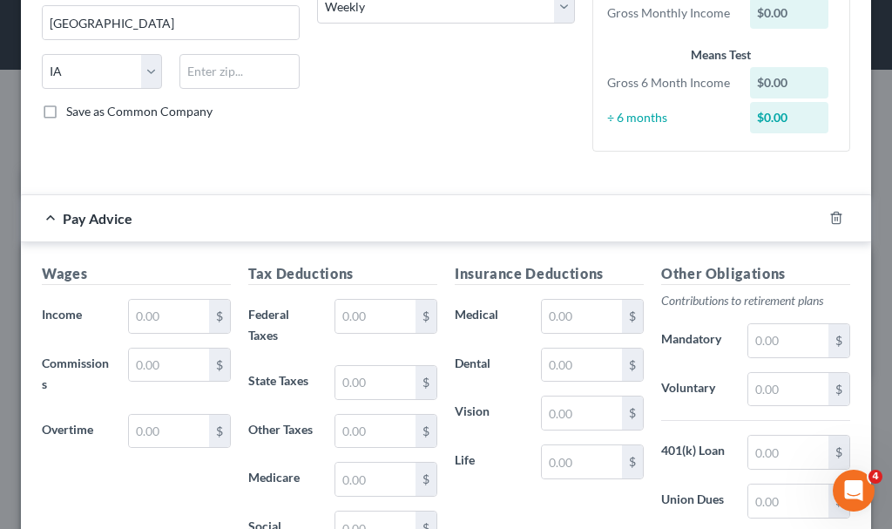
scroll to position [349, 0]
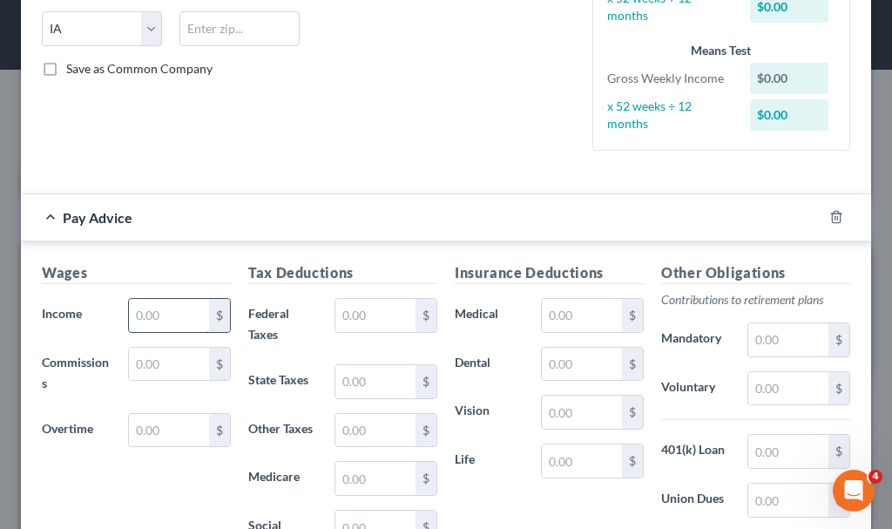
click at [162, 313] on input "text" at bounding box center [169, 315] width 80 height 33
type input "745"
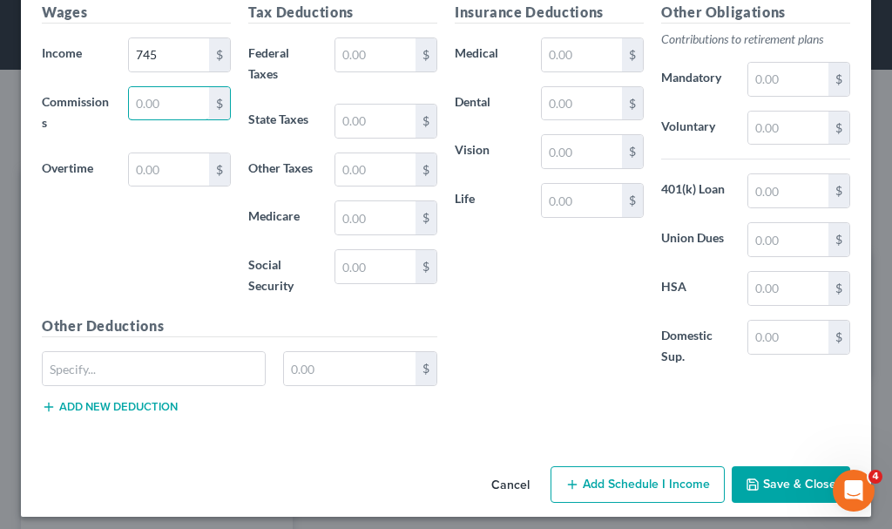
scroll to position [618, 0]
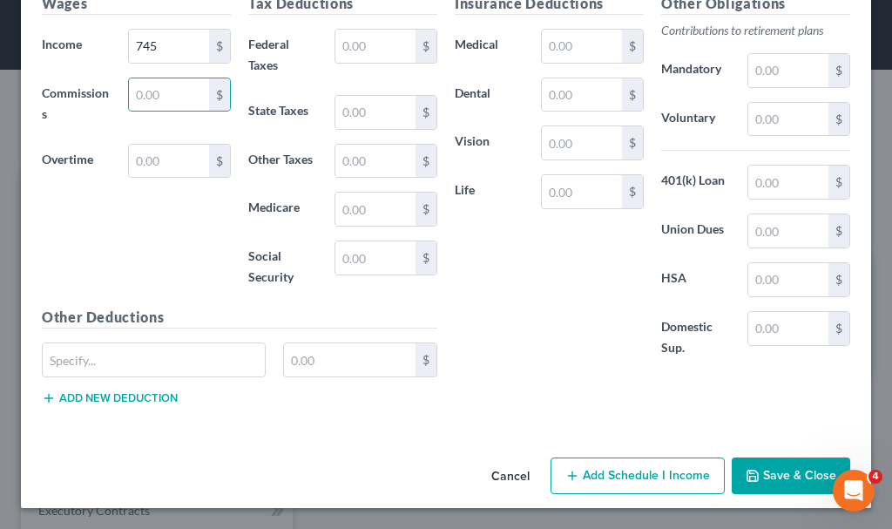
click at [620, 474] on button "Add Schedule I Income" at bounding box center [638, 476] width 174 height 37
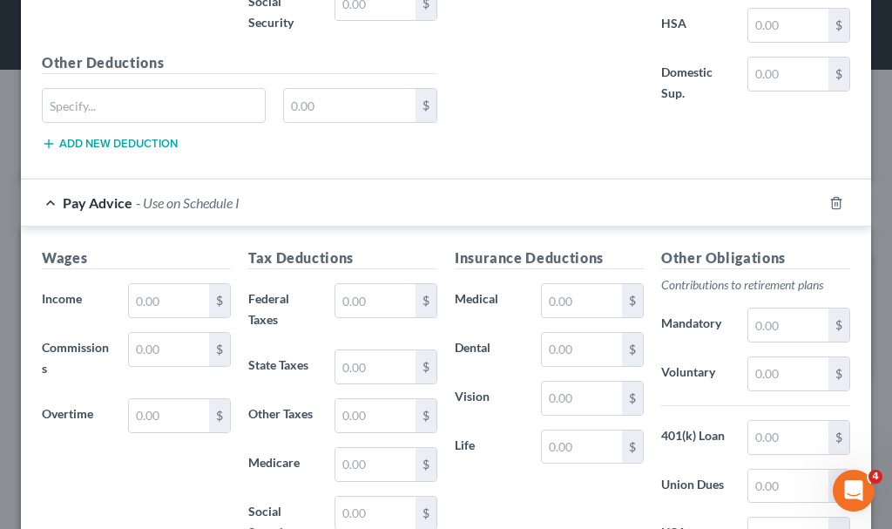
scroll to position [879, 0]
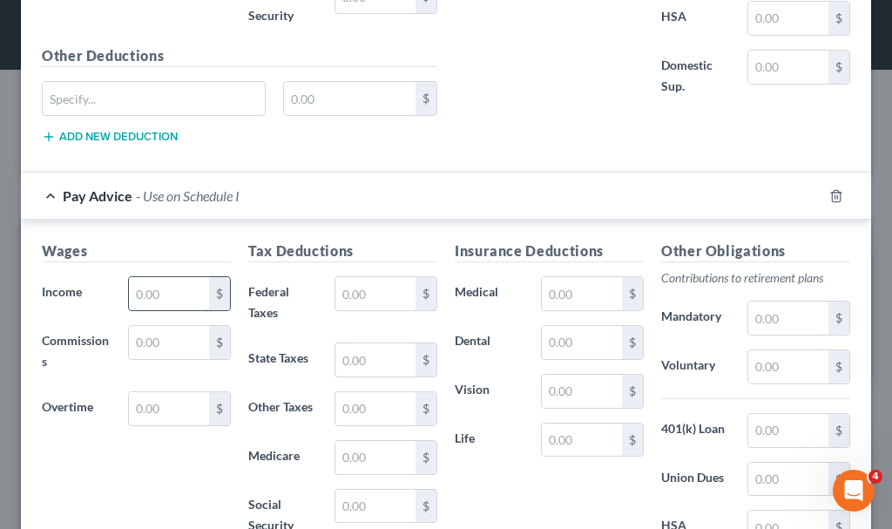
click at [170, 290] on input "text" at bounding box center [169, 293] width 80 height 33
type input "745"
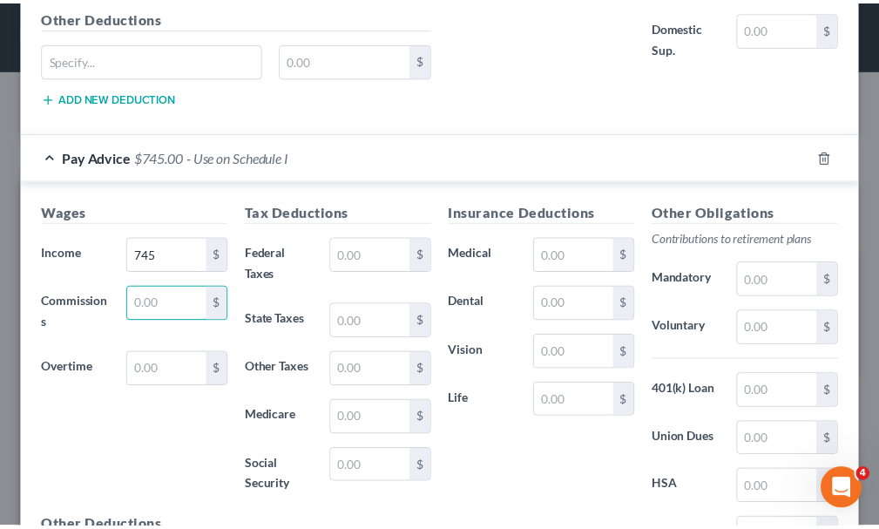
scroll to position [1127, 0]
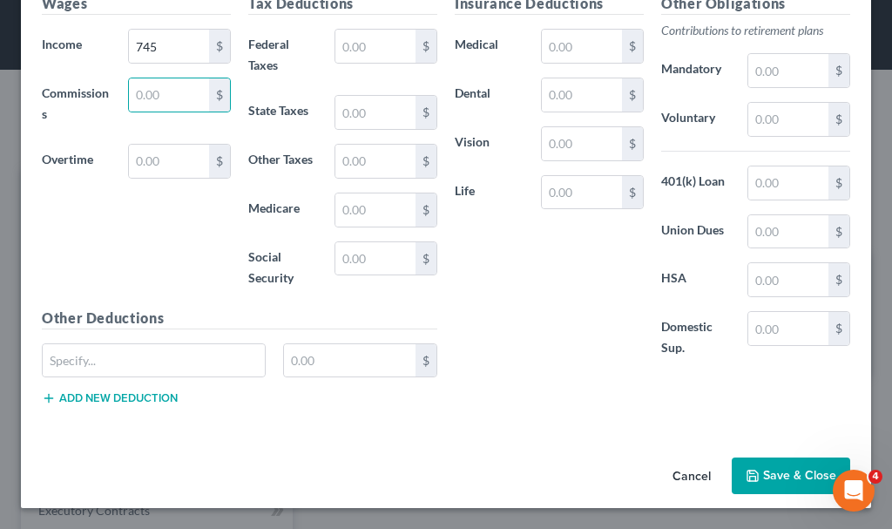
click at [770, 472] on button "Save & Close" at bounding box center [791, 476] width 119 height 37
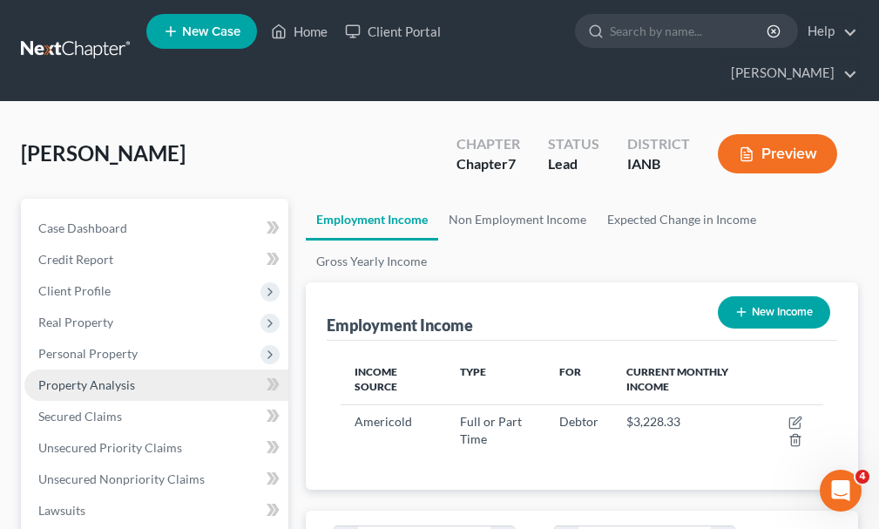
scroll to position [261, 0]
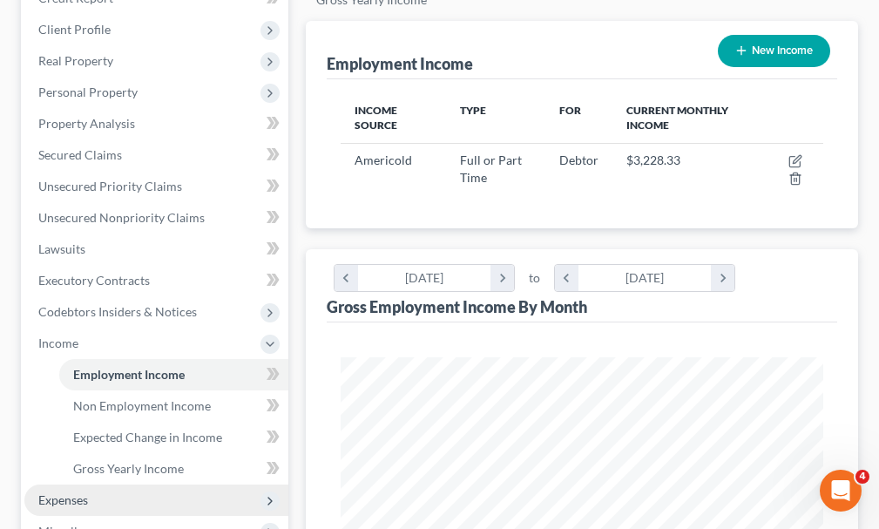
click at [65, 492] on span "Expenses" at bounding box center [63, 499] width 50 height 15
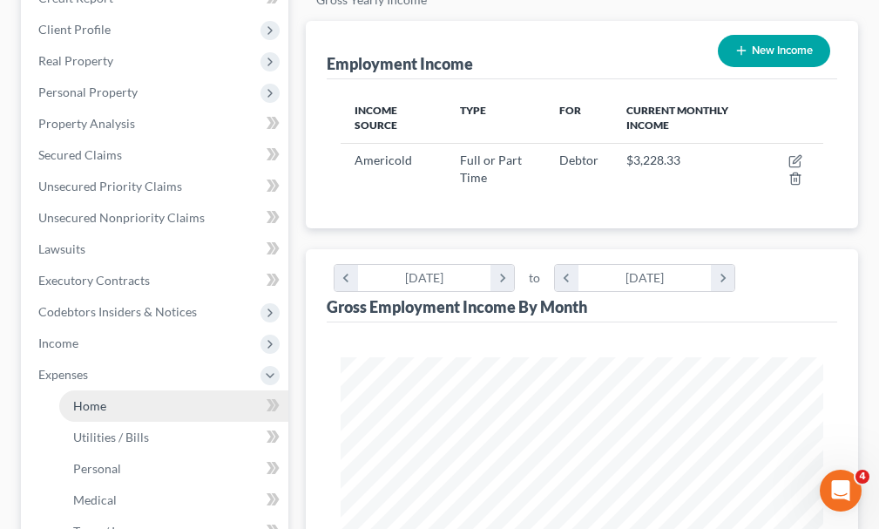
click at [85, 398] on span "Home" at bounding box center [89, 405] width 33 height 15
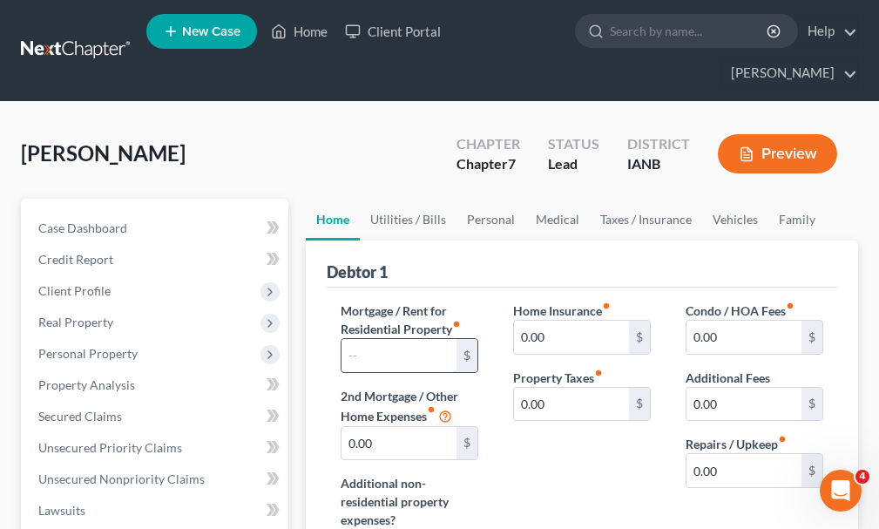
click at [413, 339] on input "text" at bounding box center [399, 355] width 115 height 33
type input "300"
type input "102"
type input "16.66"
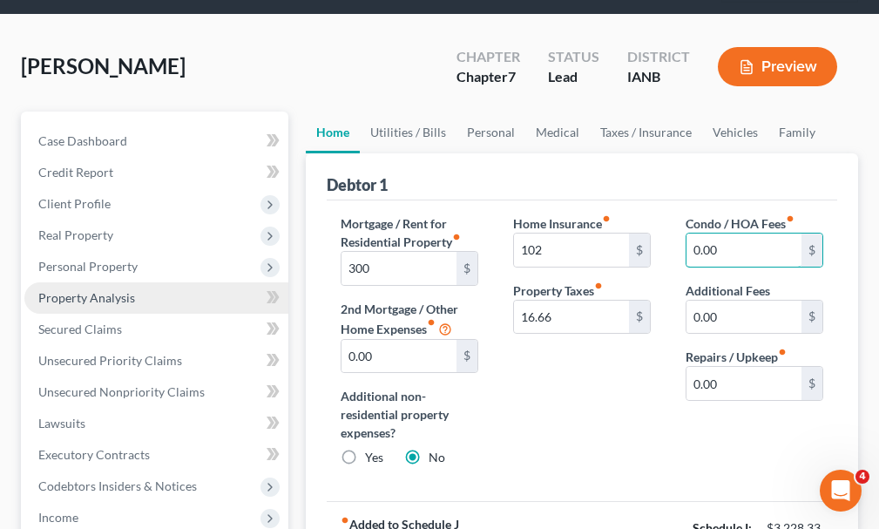
scroll to position [174, 0]
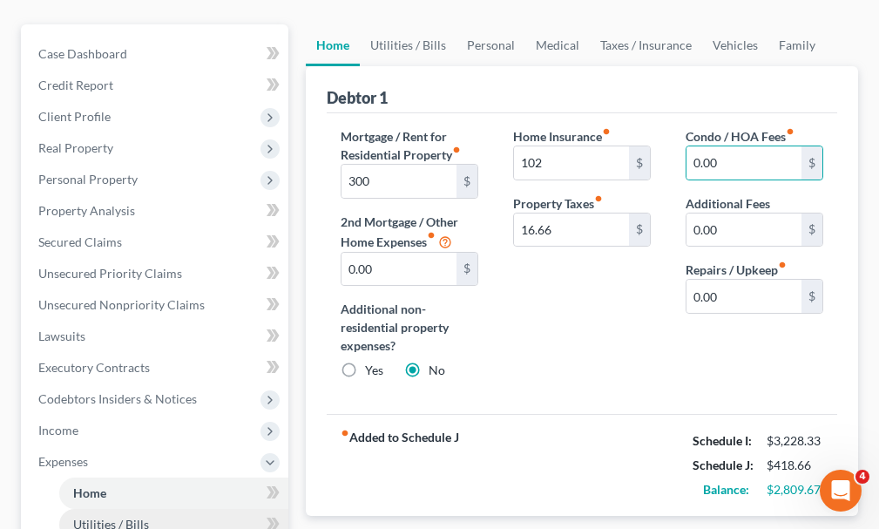
click at [108, 517] on span "Utilities / Bills" at bounding box center [111, 524] width 76 height 15
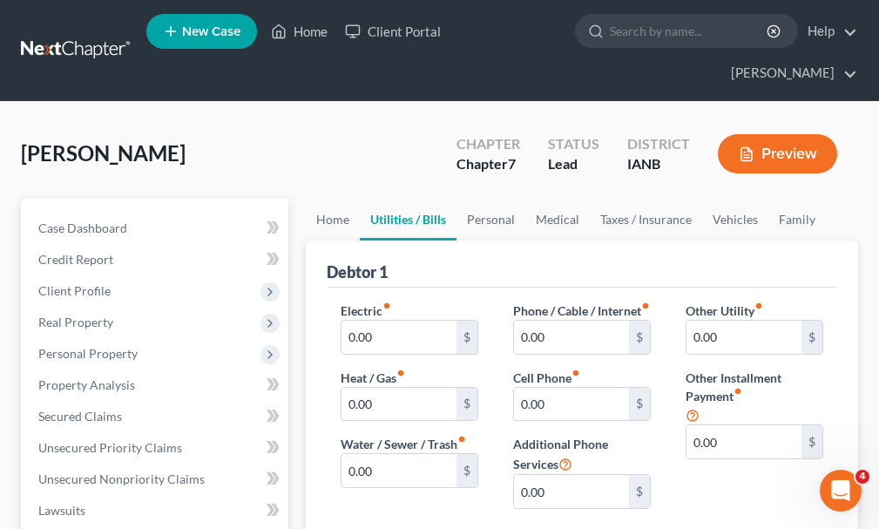
click at [746, 246] on div "Debtor 1" at bounding box center [582, 264] width 511 height 47
click at [739, 425] on input "0.00" at bounding box center [744, 441] width 115 height 33
type input "615"
type input "lot rent"
click at [400, 321] on input "0.00" at bounding box center [399, 337] width 115 height 33
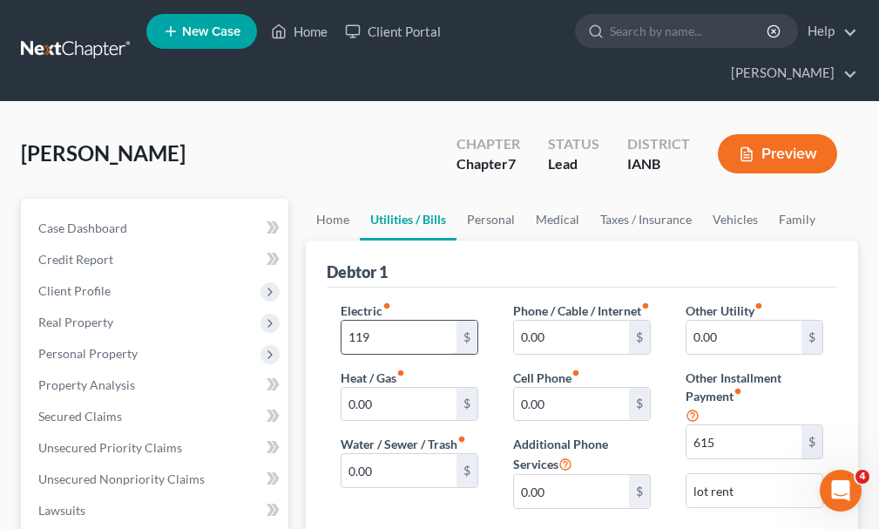
type input "119"
type input "160"
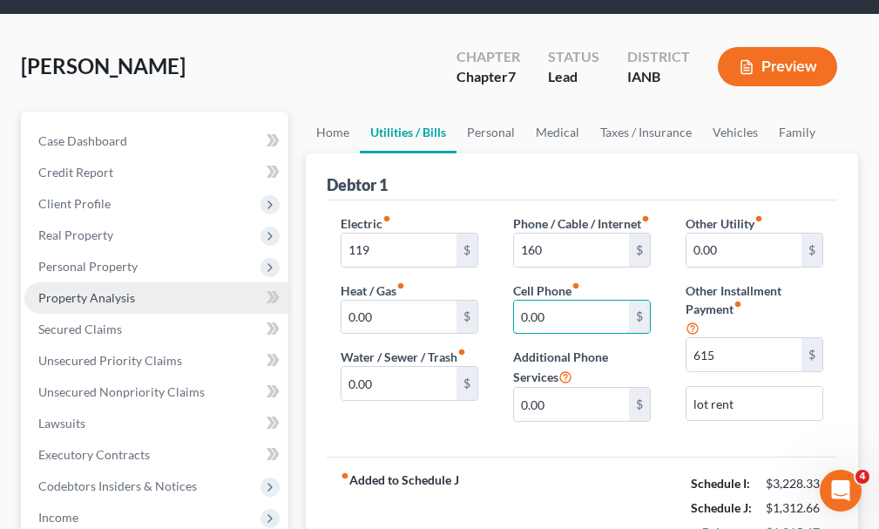
scroll to position [436, 0]
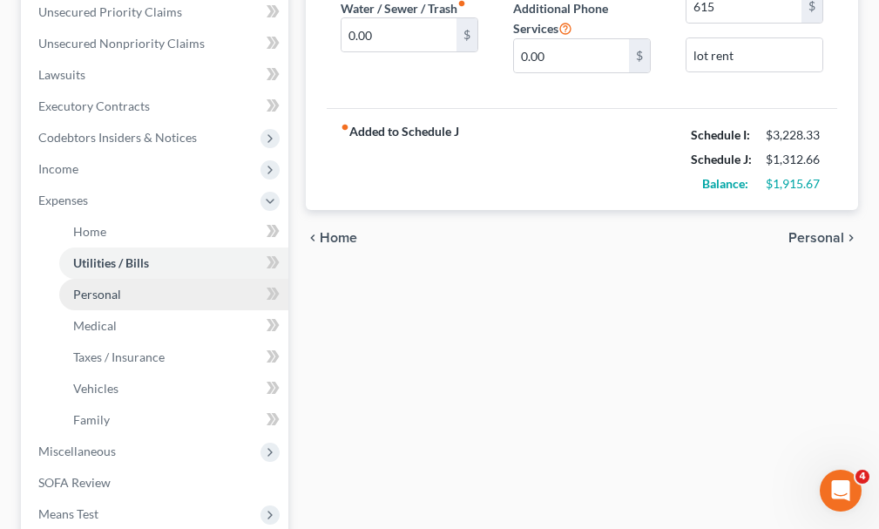
click at [88, 287] on span "Personal" at bounding box center [97, 294] width 48 height 15
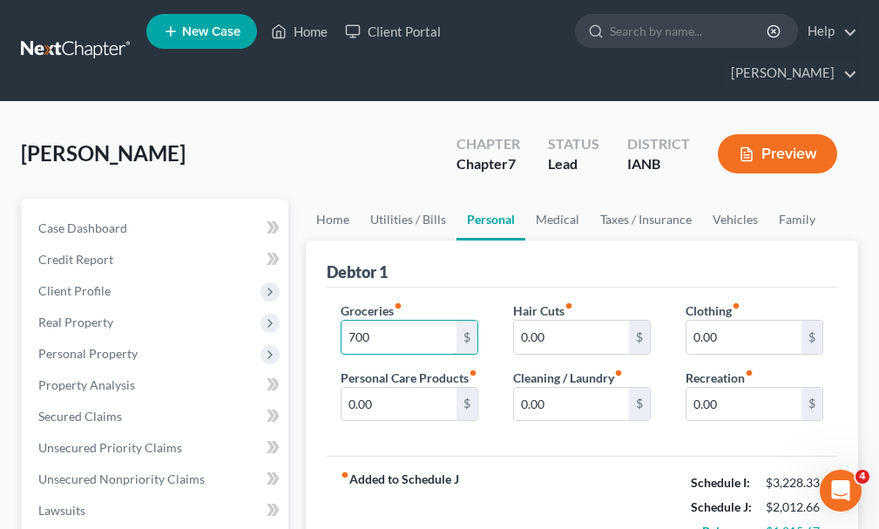
type input "700"
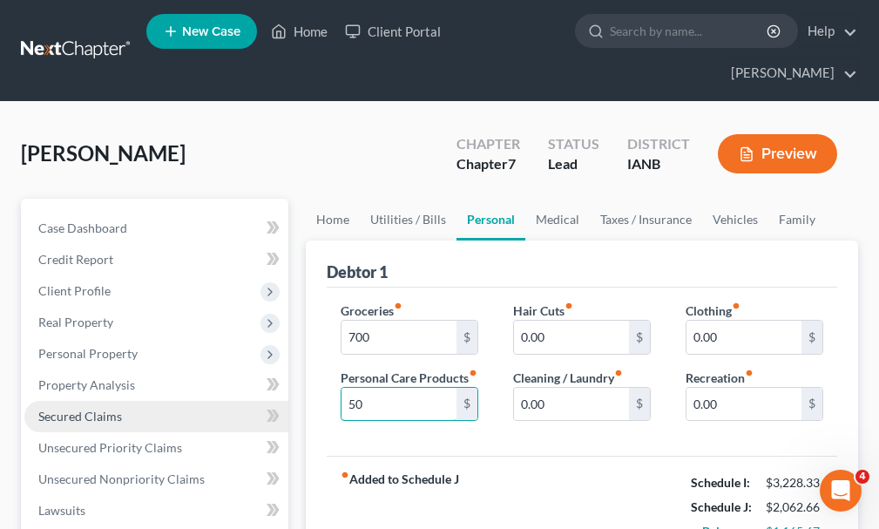
type input "50"
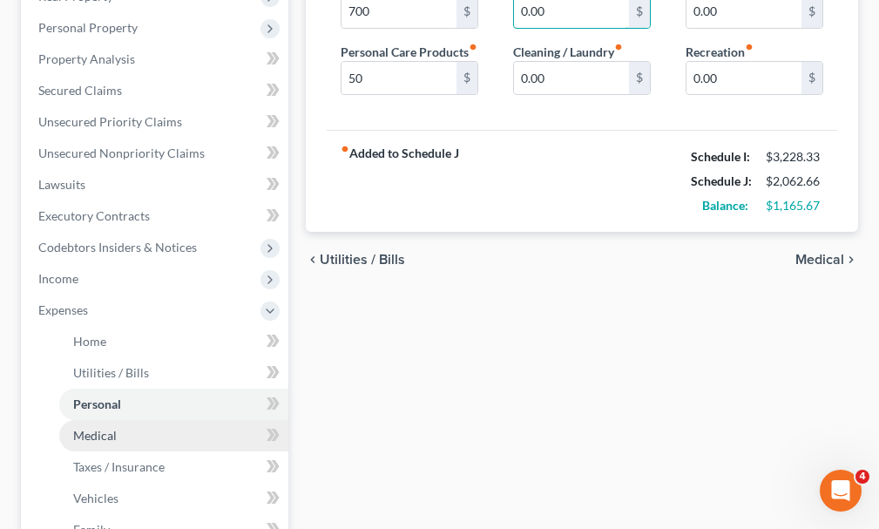
scroll to position [349, 0]
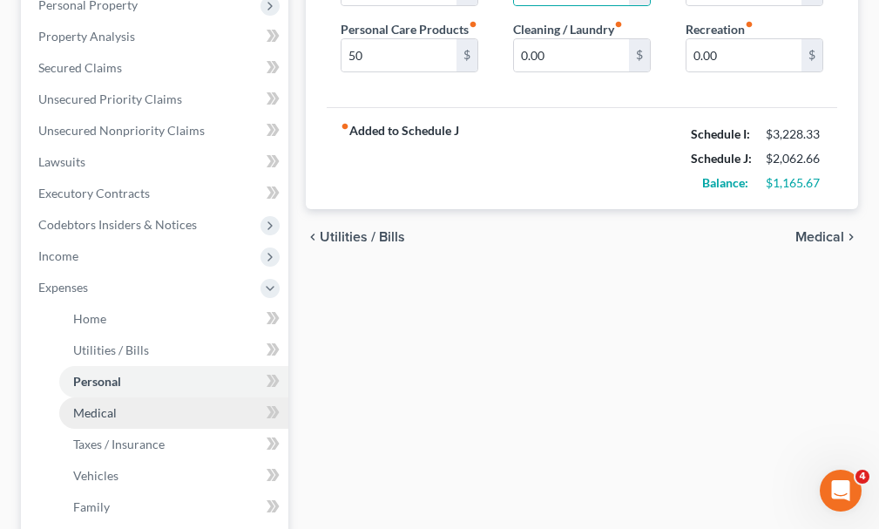
click at [95, 405] on span "Medical" at bounding box center [95, 412] width 44 height 15
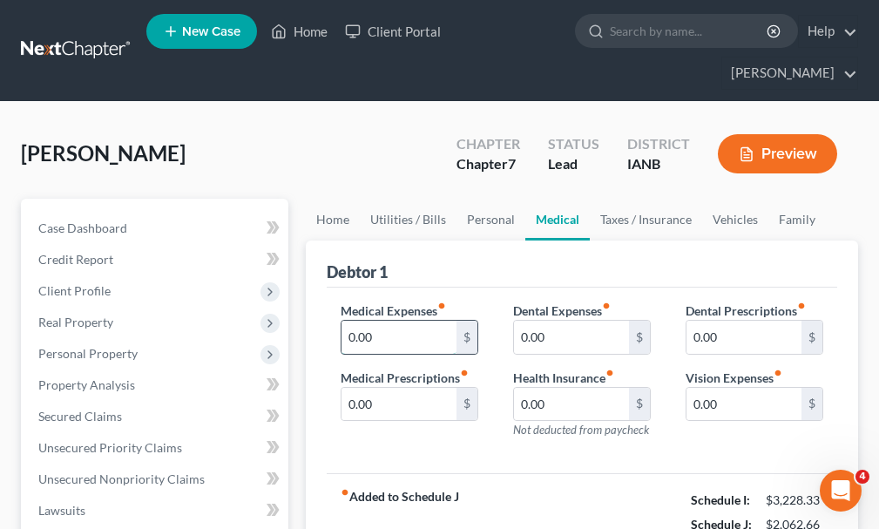
click at [397, 321] on input "0.00" at bounding box center [399, 337] width 115 height 33
type input "80"
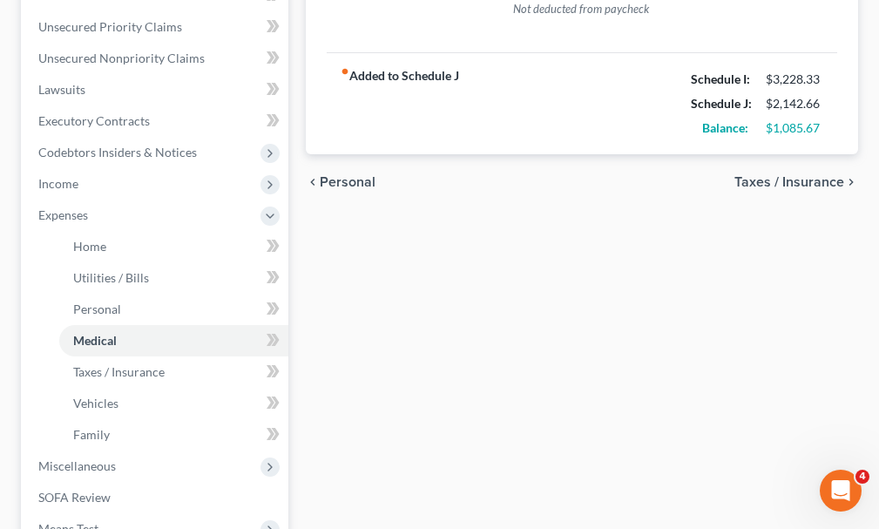
scroll to position [436, 0]
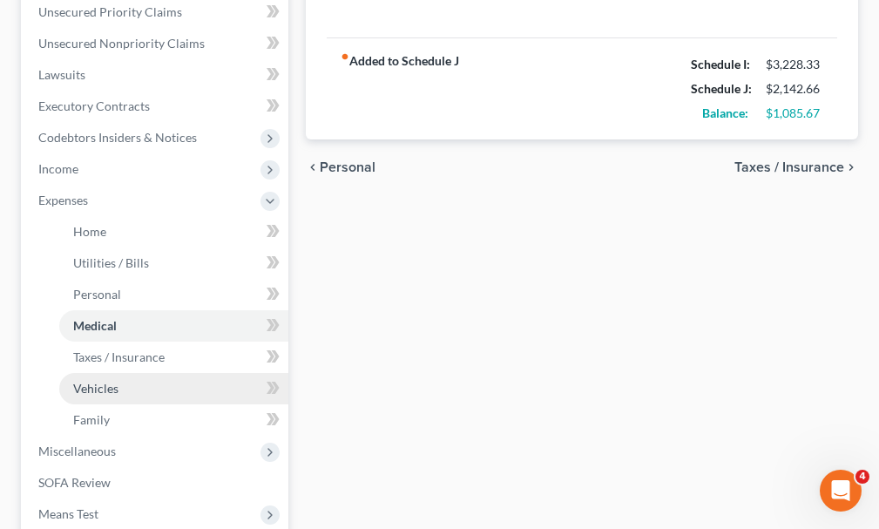
click at [97, 381] on span "Vehicles" at bounding box center [95, 388] width 45 height 15
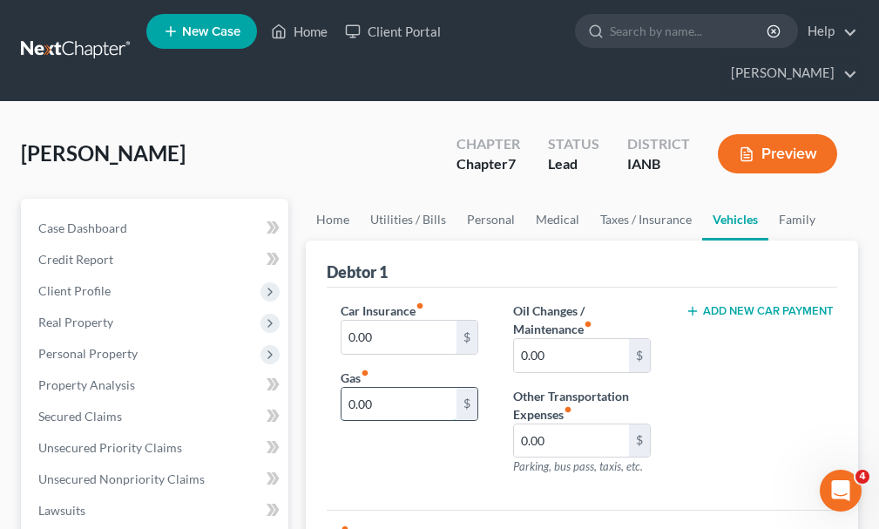
click at [382, 388] on input "0.00" at bounding box center [399, 404] width 115 height 33
type input "150"
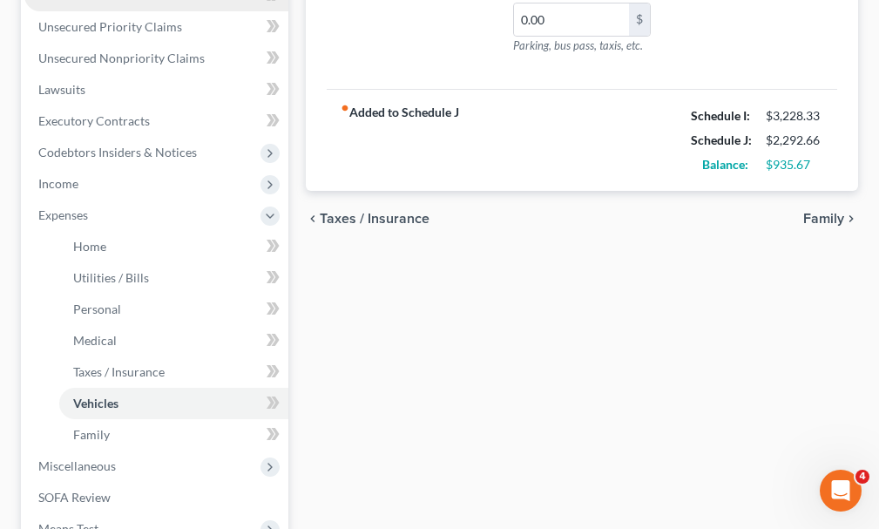
scroll to position [436, 0]
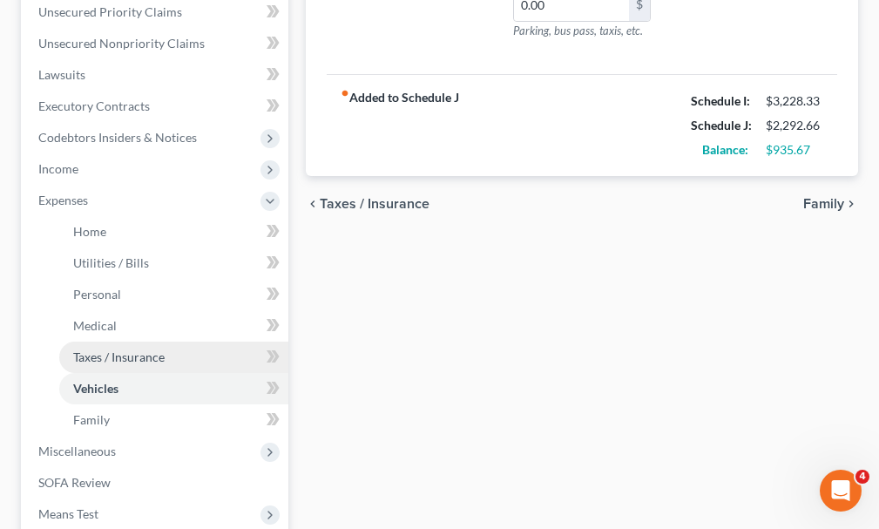
click at [125, 349] on span "Taxes / Insurance" at bounding box center [119, 356] width 92 height 15
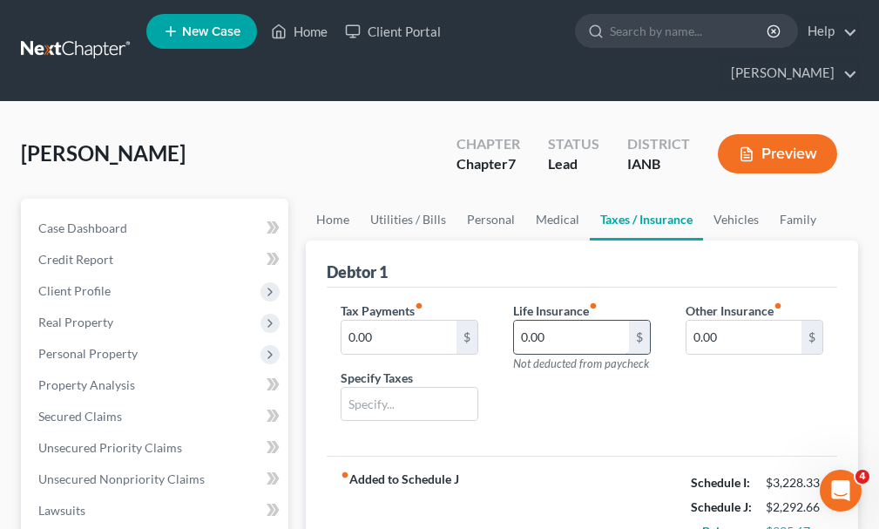
click at [571, 321] on input "0.00" at bounding box center [571, 337] width 115 height 33
type input "100"
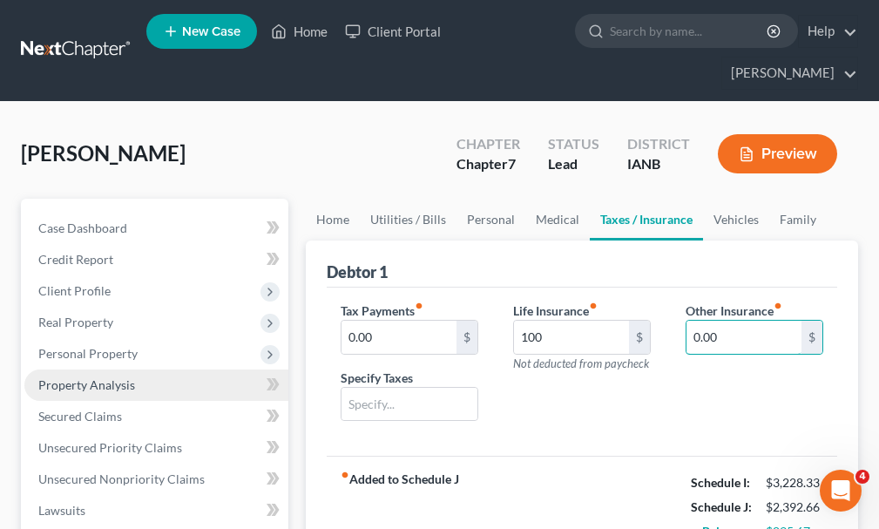
scroll to position [436, 0]
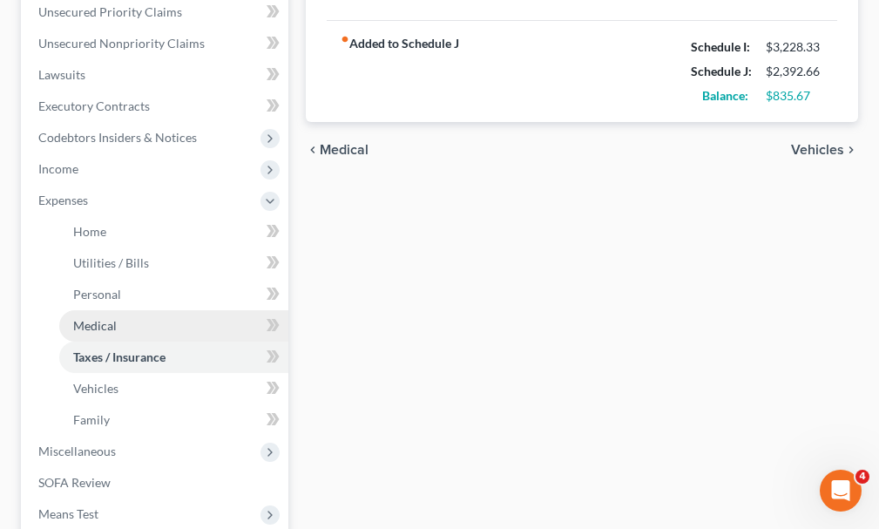
click at [92, 318] on span "Medical" at bounding box center [95, 325] width 44 height 15
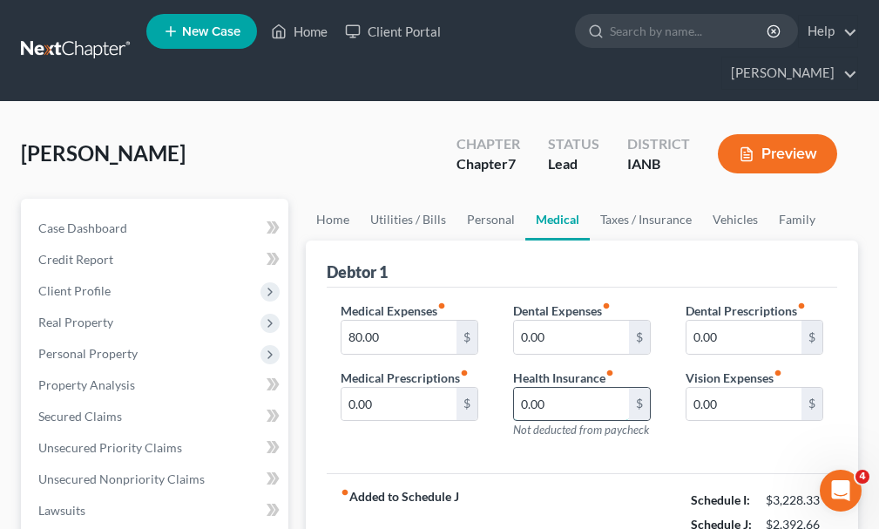
click at [574, 388] on input "0.00" at bounding box center [571, 404] width 115 height 33
type input "245"
type input "15"
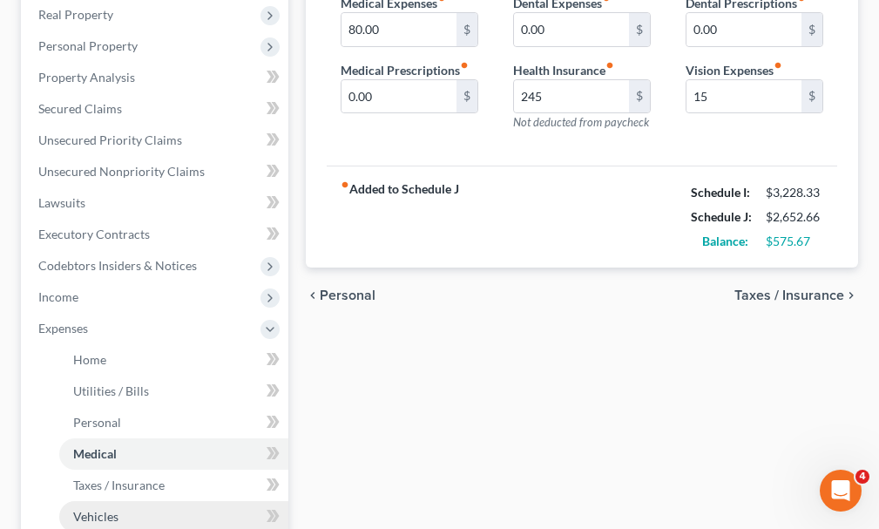
click at [92, 509] on span "Vehicles" at bounding box center [95, 516] width 45 height 15
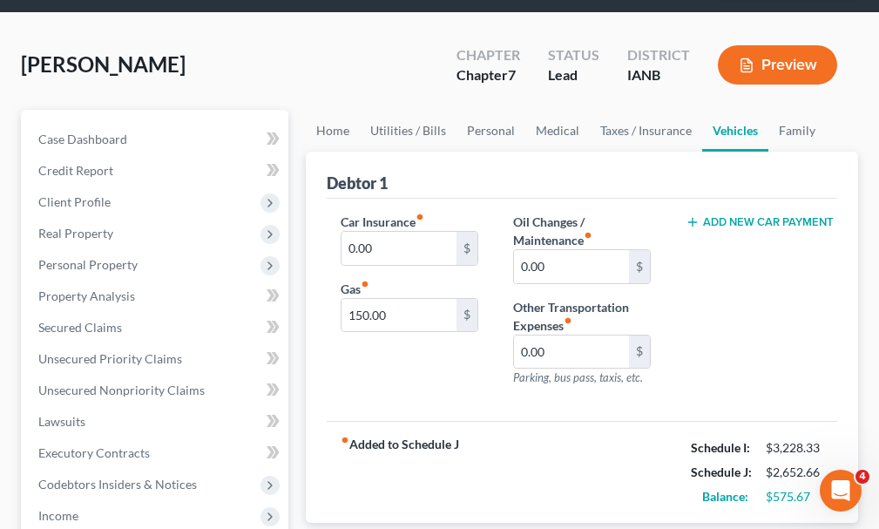
scroll to position [87, 0]
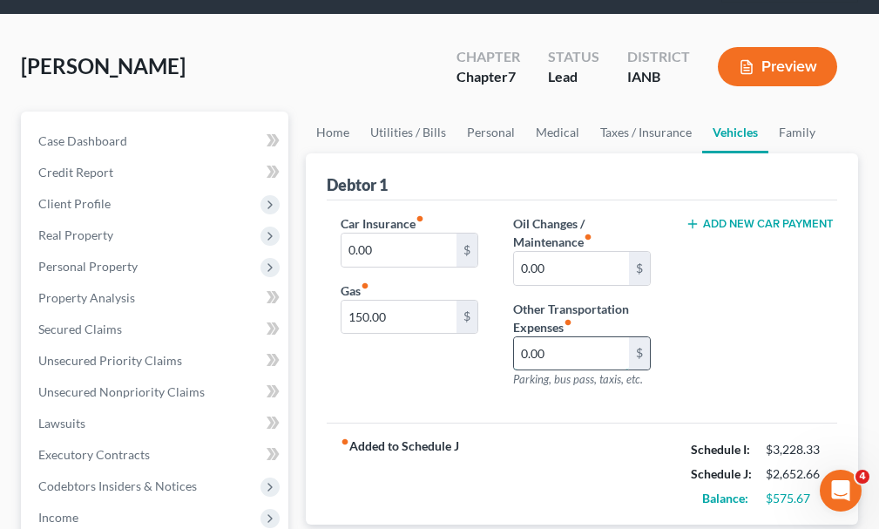
click at [573, 337] on input "0.00" at bounding box center [571, 353] width 115 height 33
type input "200"
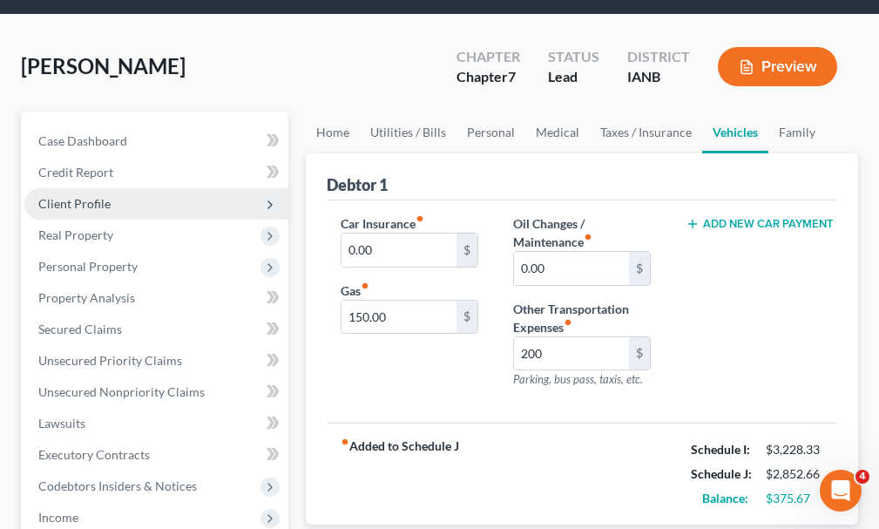
click at [86, 196] on span "Client Profile" at bounding box center [74, 203] width 72 height 15
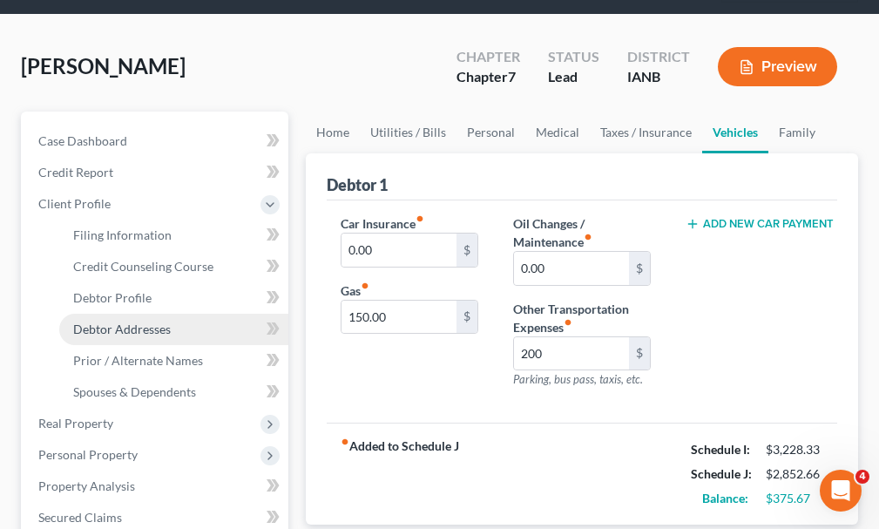
click at [94, 322] on span "Debtor Addresses" at bounding box center [122, 329] width 98 height 15
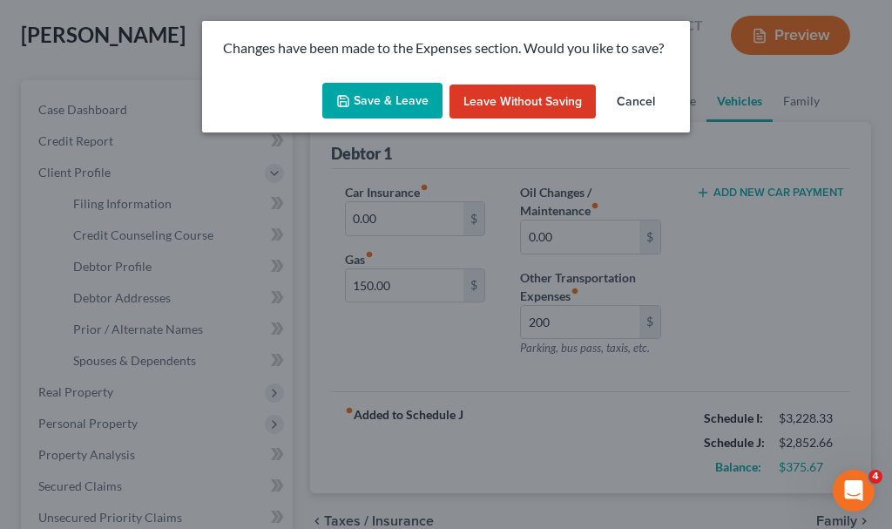
click at [378, 94] on button "Save & Leave" at bounding box center [382, 101] width 120 height 37
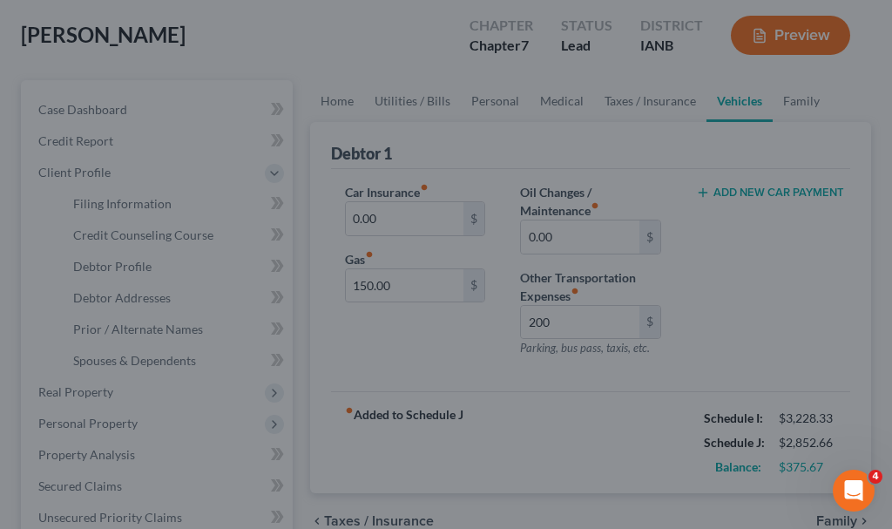
type input "200.00"
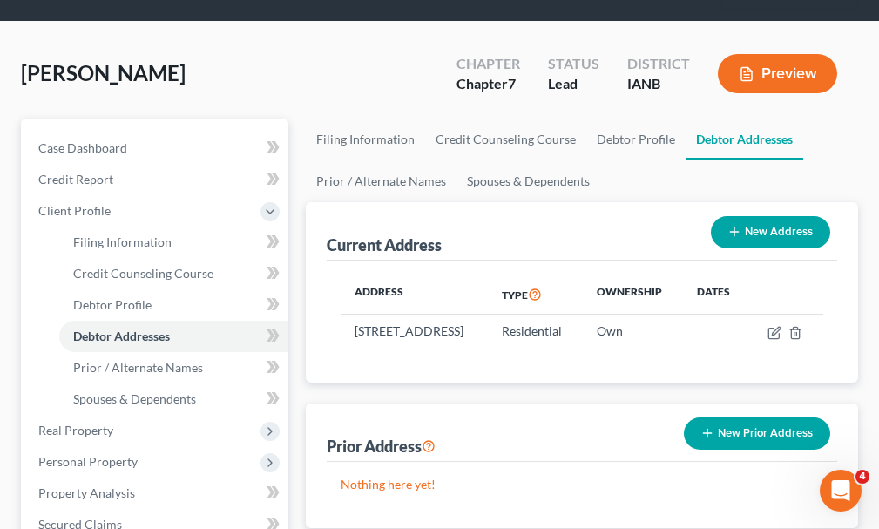
scroll to position [174, 0]
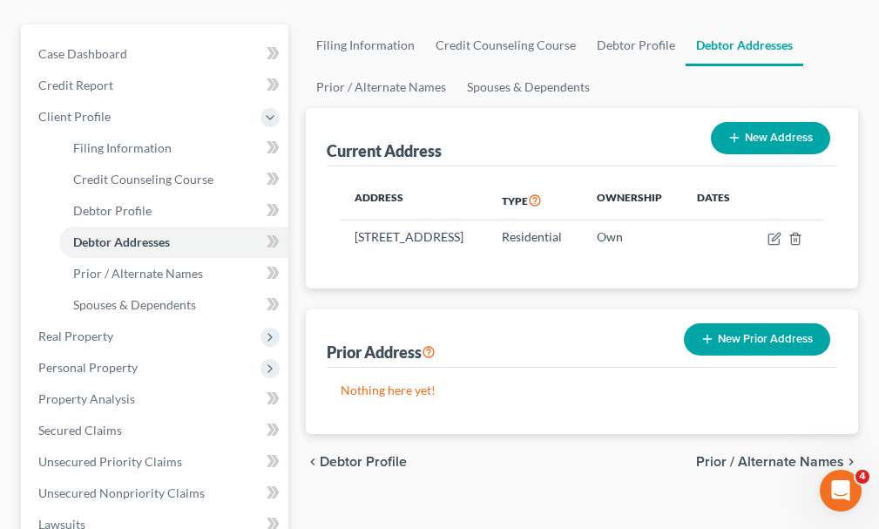
click at [763, 323] on button "New Prior Address" at bounding box center [757, 339] width 146 height 32
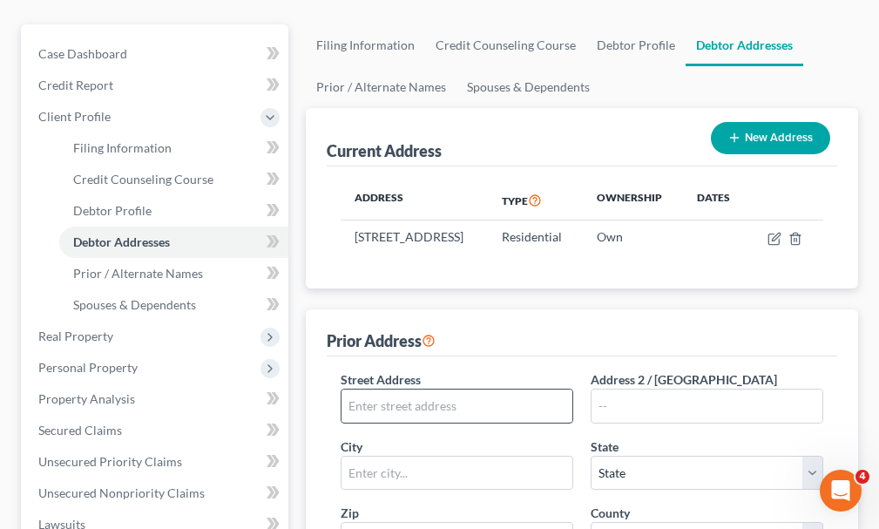
click at [496, 390] on input "text" at bounding box center [457, 406] width 231 height 33
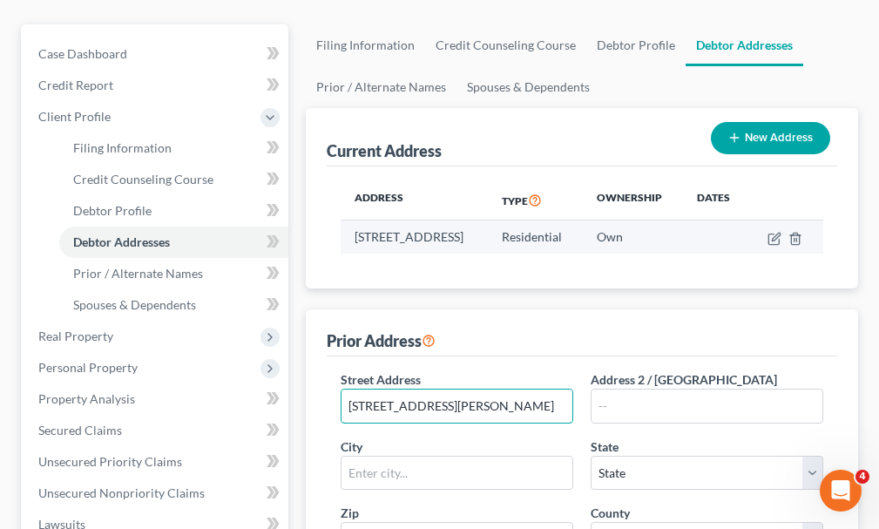
type input "[STREET_ADDRESS][PERSON_NAME]"
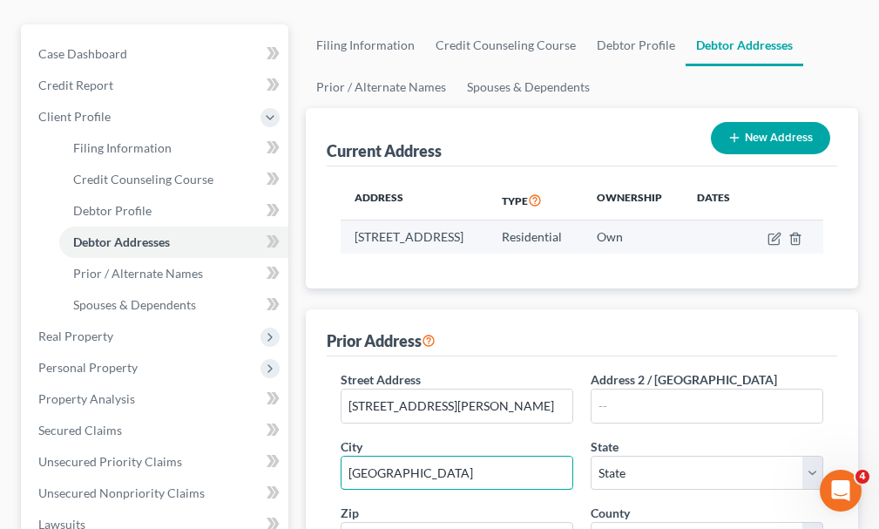
type input "[GEOGRAPHIC_DATA]"
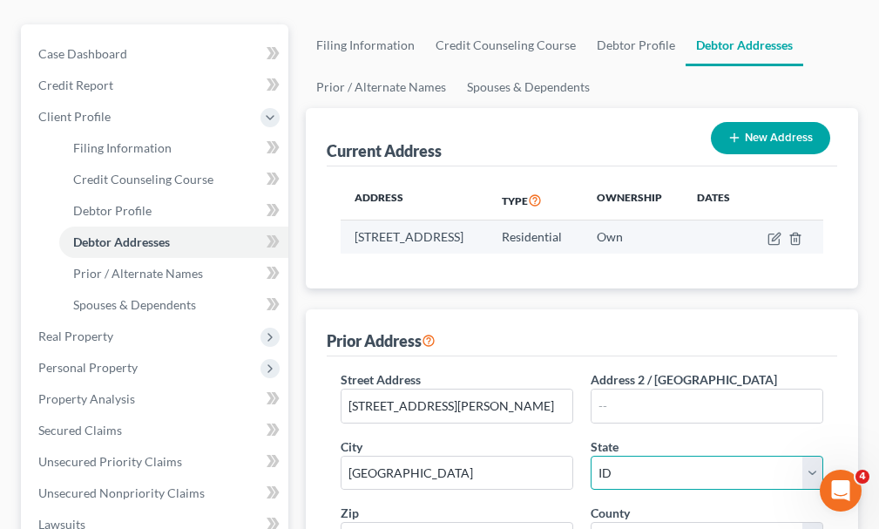
select select "16"
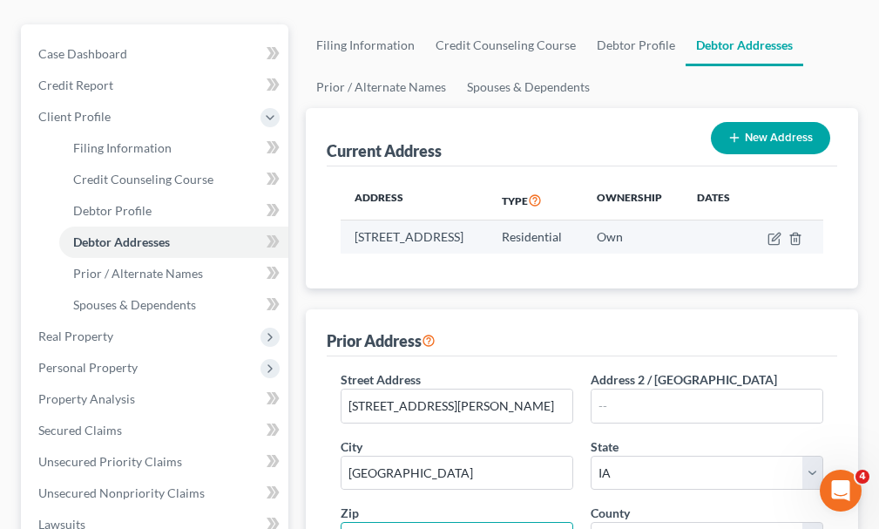
scroll to position [188, 0]
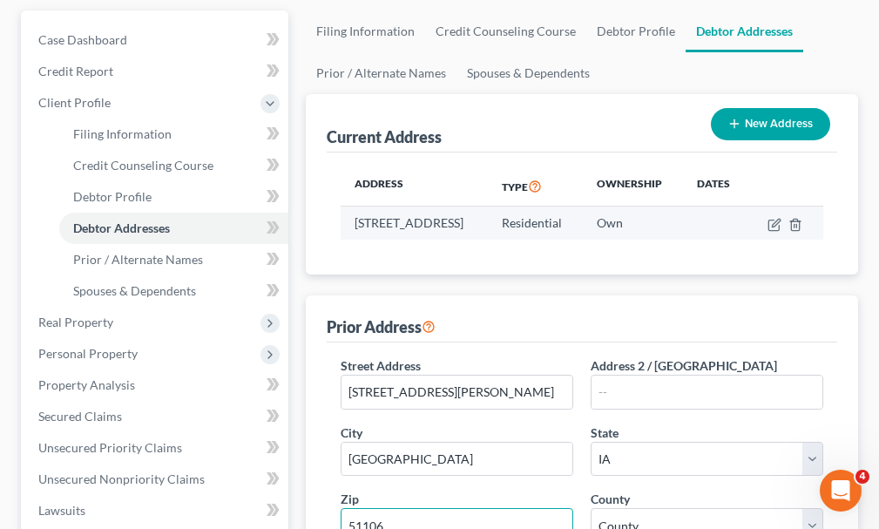
type input "51106"
select select "96"
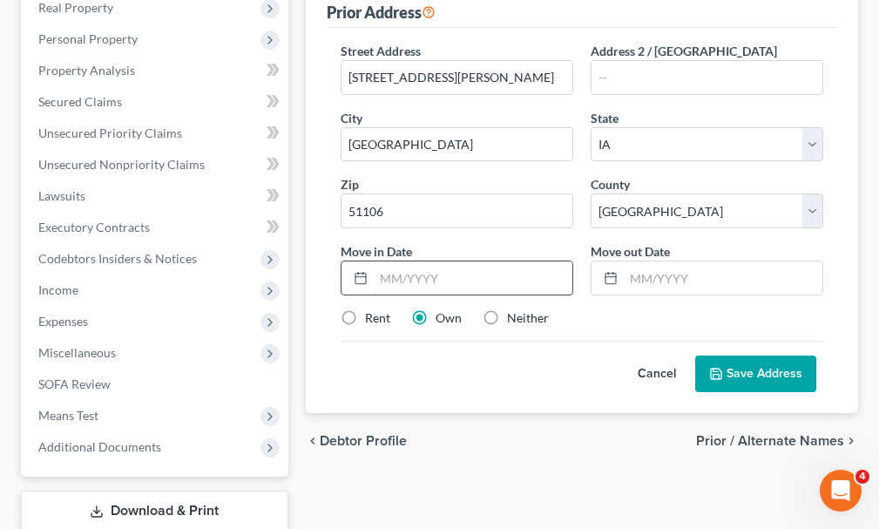
click at [365, 309] on label "Rent" at bounding box center [377, 317] width 25 height 17
click at [372, 309] on input "Rent" at bounding box center [377, 314] width 11 height 11
radio input "true"
click at [462, 263] on input "text" at bounding box center [473, 277] width 199 height 33
type input "01/2017"
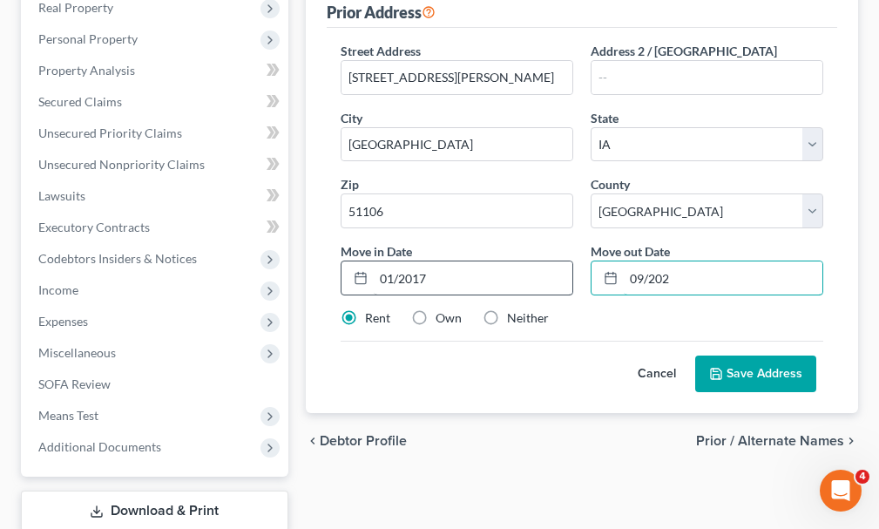
type input "09/2023"
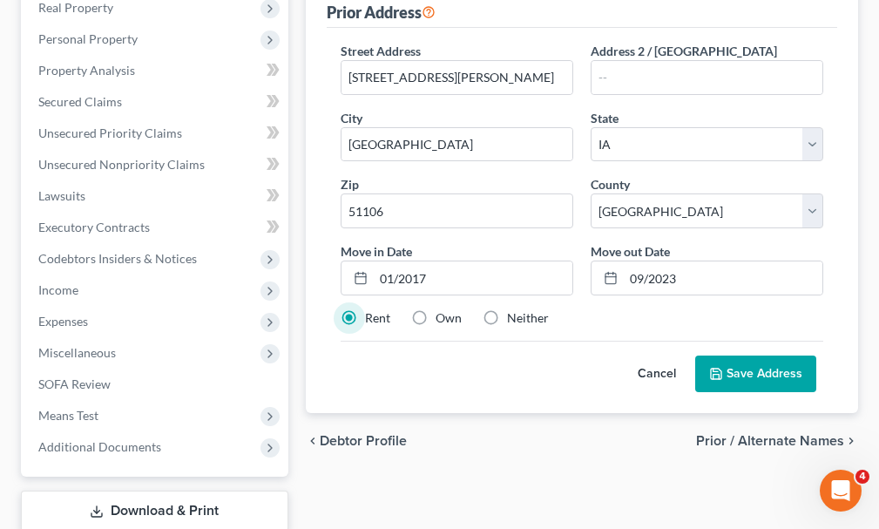
click at [759, 356] on button "Save Address" at bounding box center [755, 374] width 121 height 37
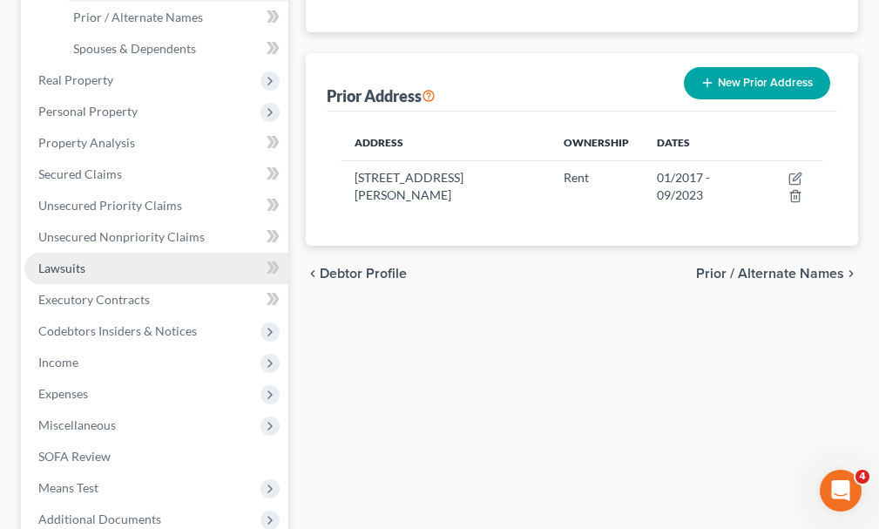
scroll to position [416, 0]
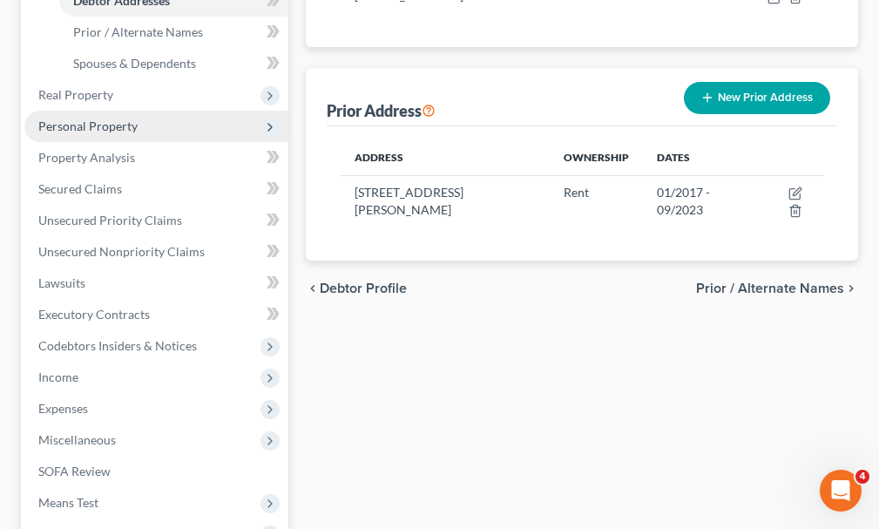
click at [87, 119] on span "Personal Property" at bounding box center [87, 126] width 99 height 15
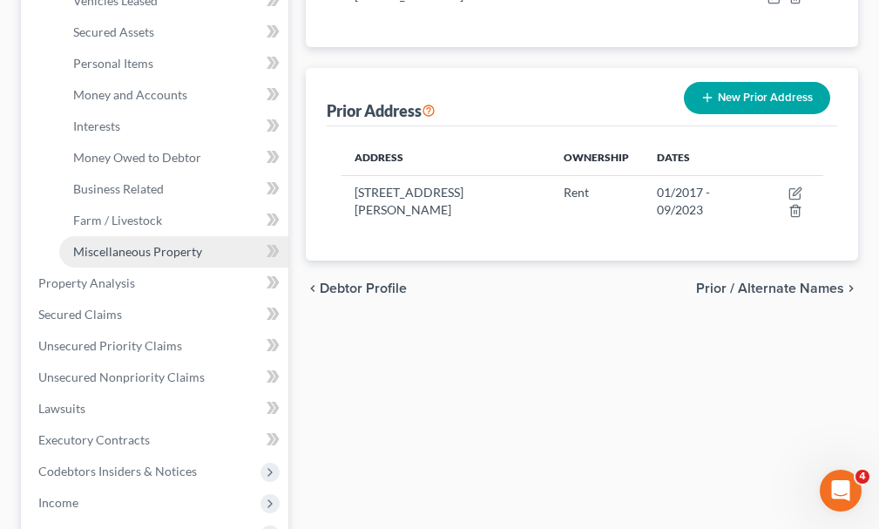
click at [125, 244] on span "Miscellaneous Property" at bounding box center [137, 251] width 129 height 15
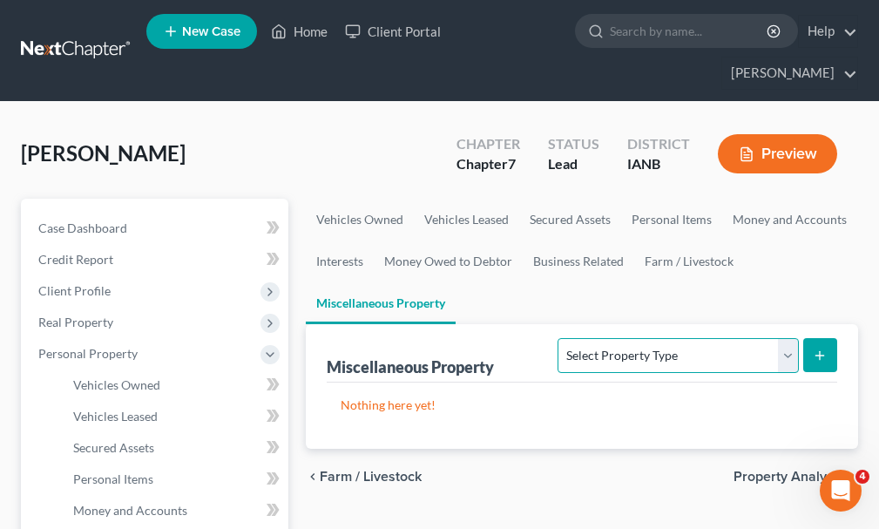
click at [693, 338] on select "Select Property Type Assigned for Creditor Benefit [DATE] Holding for Another N…" at bounding box center [678, 355] width 241 height 35
click at [558, 338] on select "Select Property Type Assigned for Creditor Benefit [DATE] Holding for Another N…" at bounding box center [678, 355] width 241 height 35
click at [604, 338] on select "Select Property Type Assigned for Creditor Benefit [DATE] Holding for Another N…" at bounding box center [678, 355] width 241 height 35
select select "stored_within_1_year"
click at [558, 338] on select "Select Property Type Assigned for Creditor Benefit [DATE] Holding for Another N…" at bounding box center [678, 355] width 241 height 35
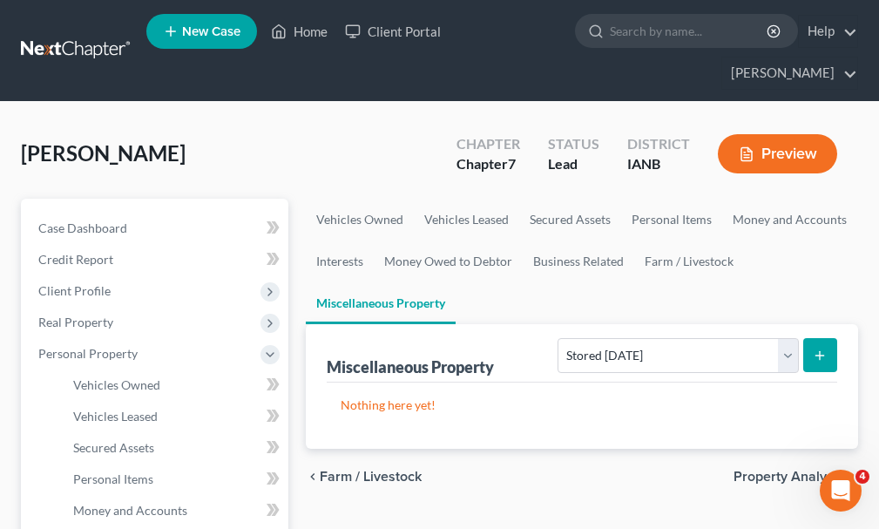
click at [821, 349] on icon "submit" at bounding box center [820, 356] width 14 height 14
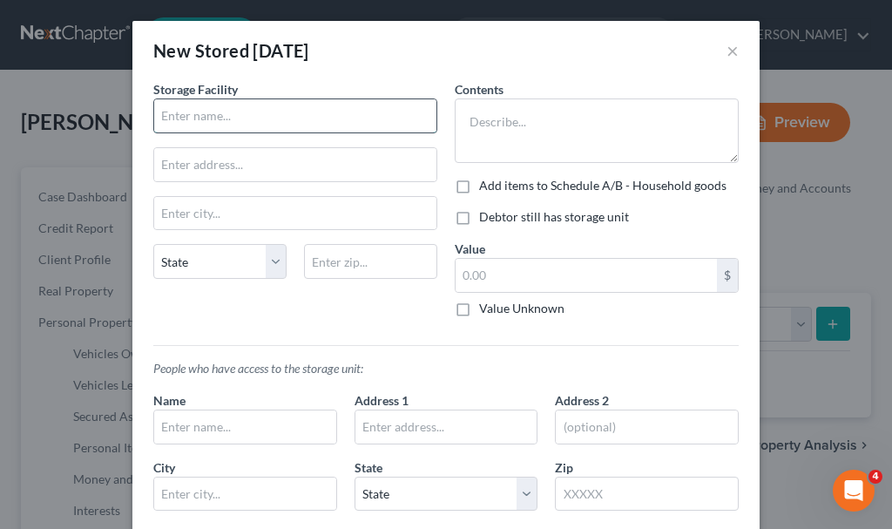
click at [267, 112] on input "text" at bounding box center [295, 115] width 282 height 33
type input "Affordable Storage"
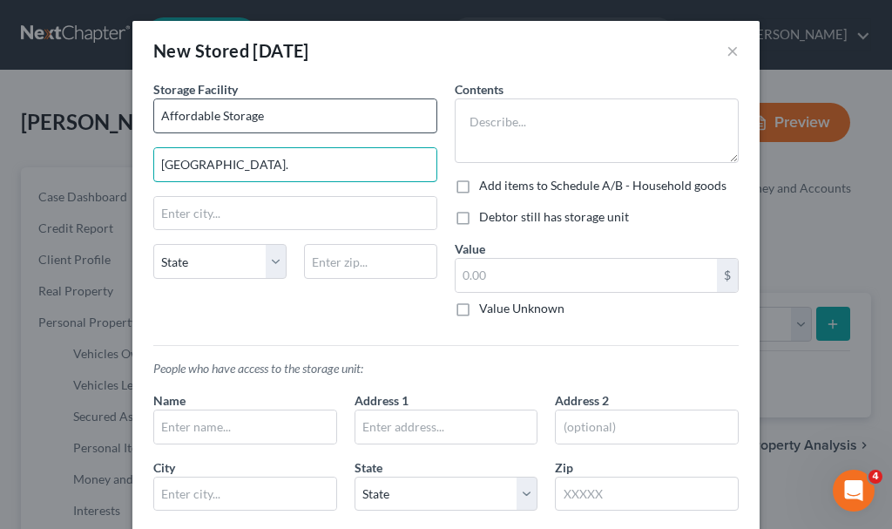
type input "[GEOGRAPHIC_DATA]."
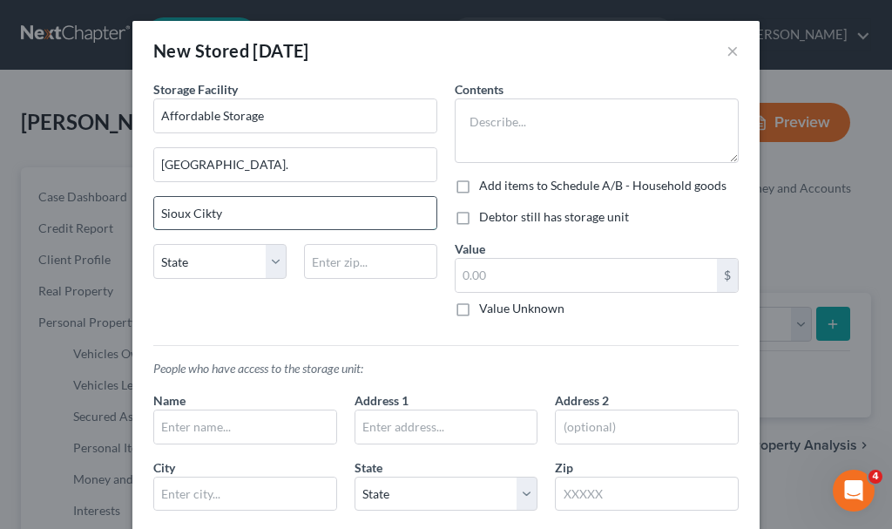
click at [234, 207] on input "Sioux Cikty" at bounding box center [295, 213] width 282 height 33
type input "[GEOGRAPHIC_DATA]"
select select "16"
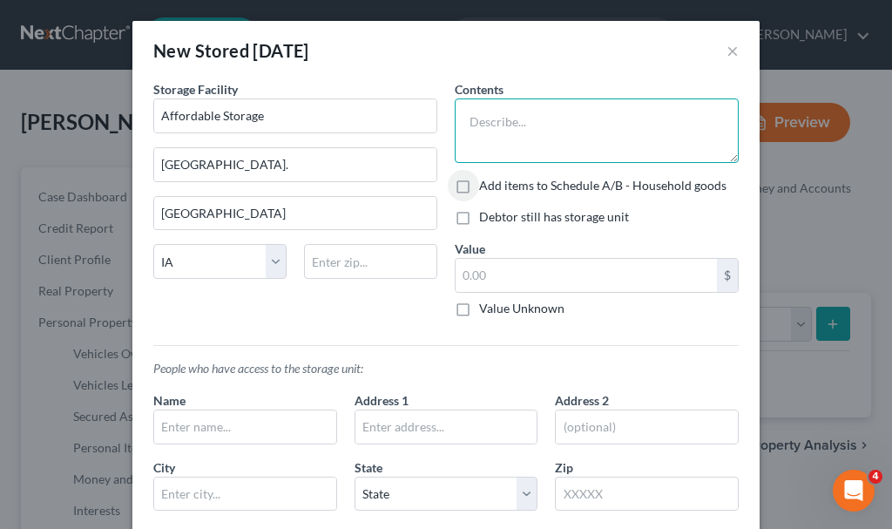
click at [556, 125] on textarea at bounding box center [597, 130] width 284 height 64
type textarea "daughter's stuff"
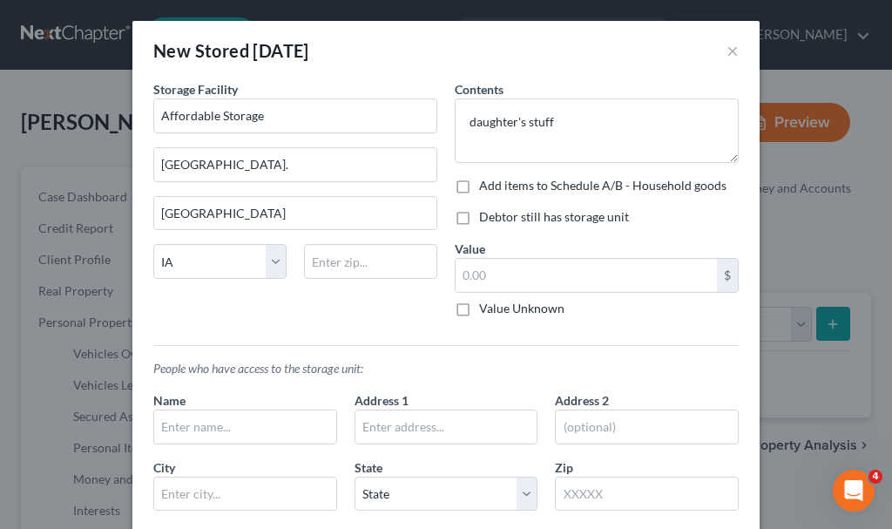
click at [479, 214] on label "Debtor still has storage unit" at bounding box center [554, 216] width 150 height 17
click at [486, 214] on input "Debtor still has storage unit" at bounding box center [491, 213] width 11 height 11
checkbox input "true"
click at [277, 425] on input "text" at bounding box center [245, 426] width 182 height 33
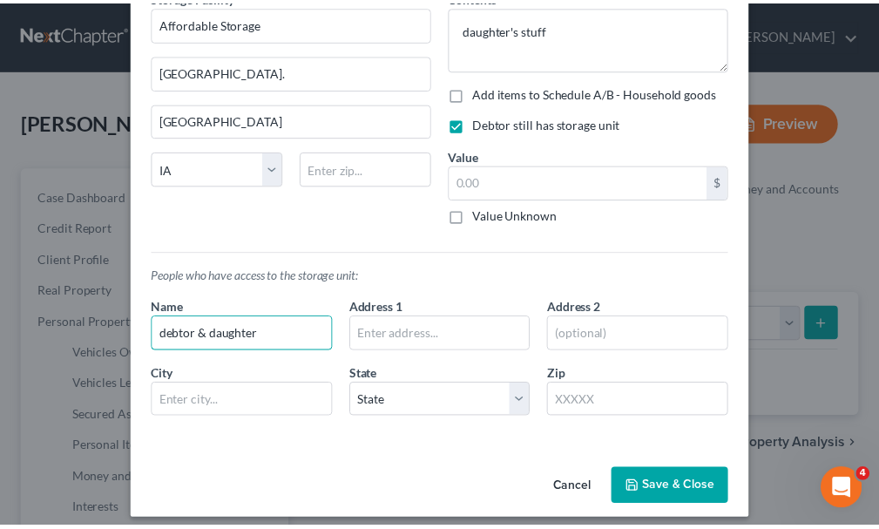
scroll to position [105, 0]
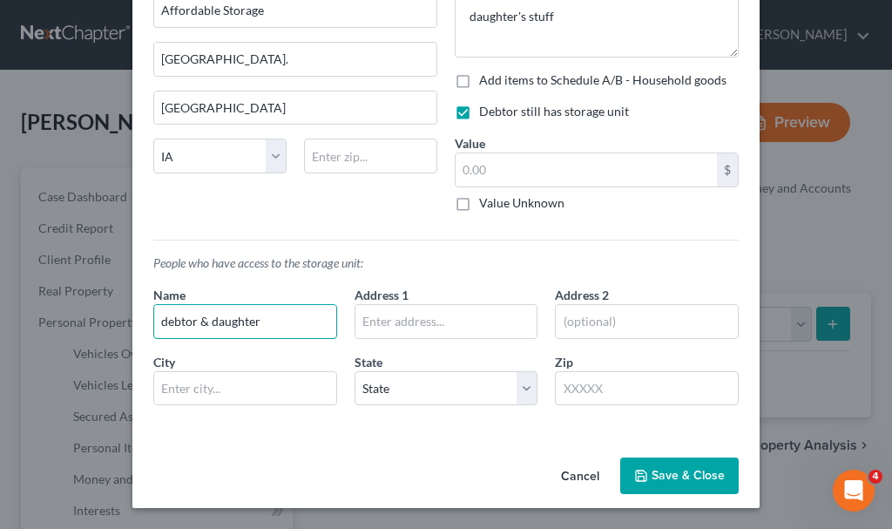
type input "debtor & daughter"
click at [665, 466] on button "Save & Close" at bounding box center [680, 476] width 119 height 37
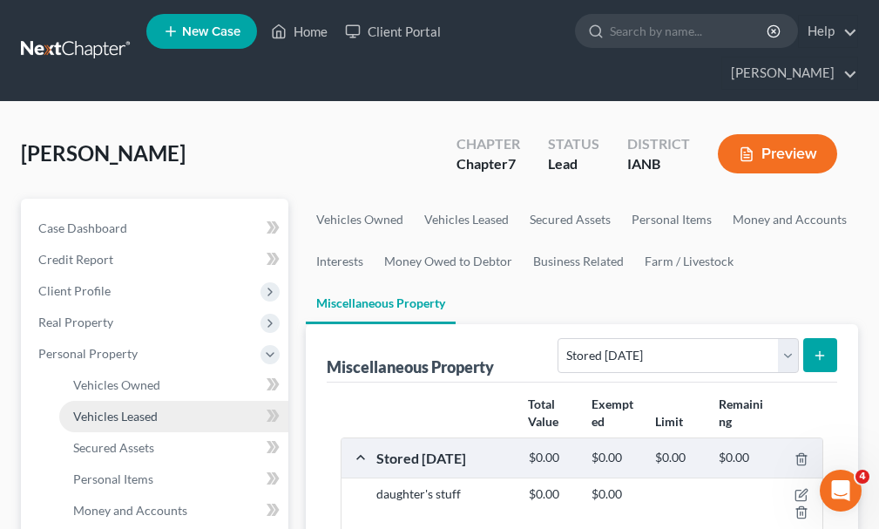
scroll to position [436, 0]
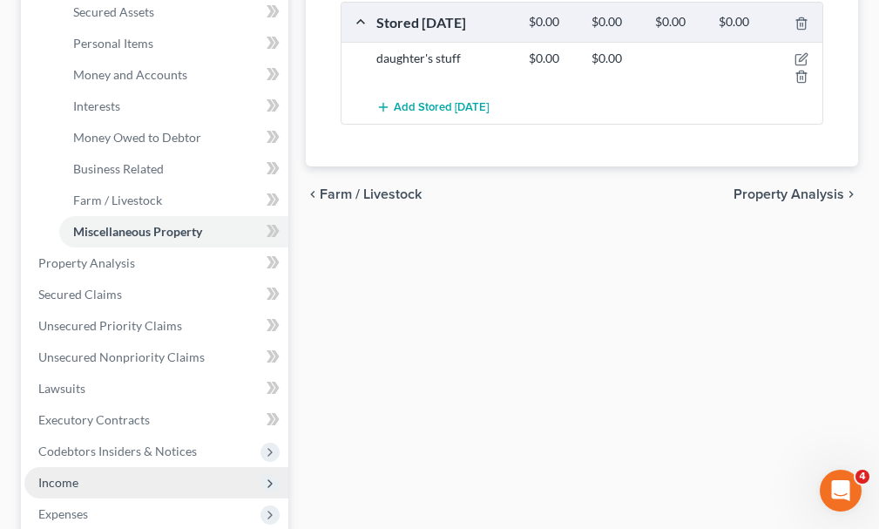
click at [59, 475] on span "Income" at bounding box center [58, 482] width 40 height 15
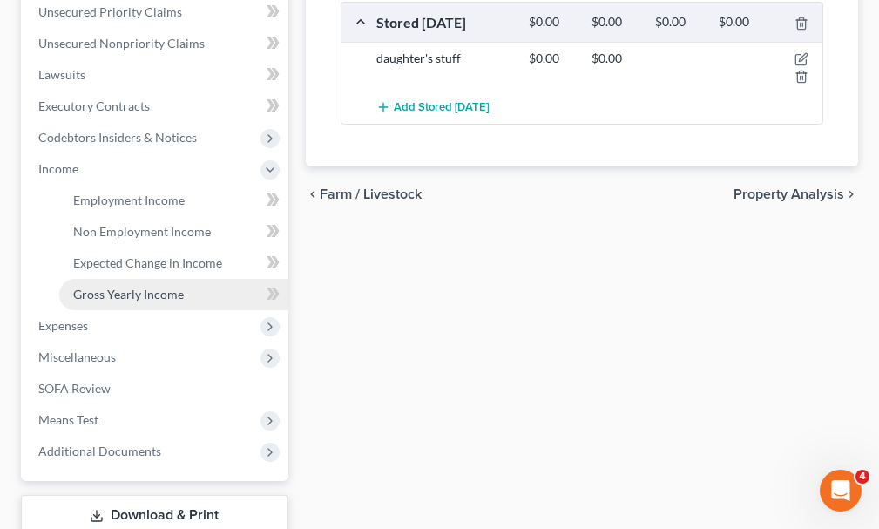
click at [123, 287] on span "Gross Yearly Income" at bounding box center [128, 294] width 111 height 15
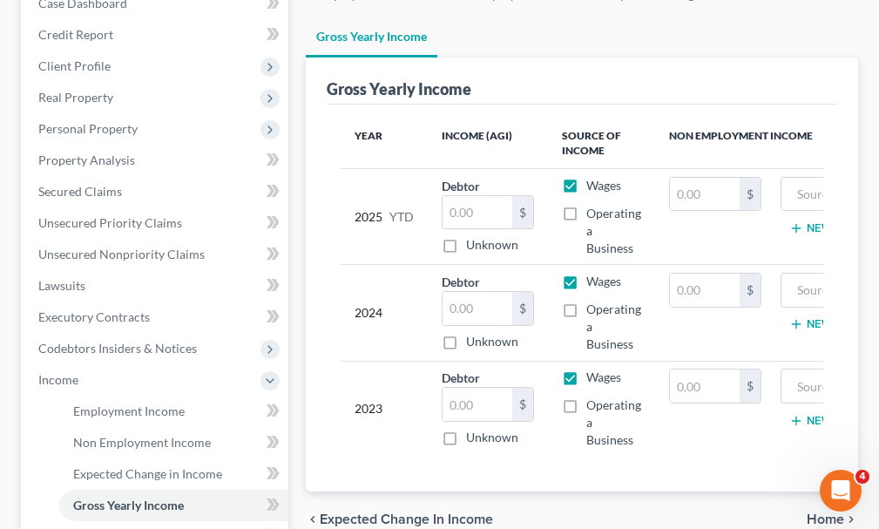
scroll to position [261, 0]
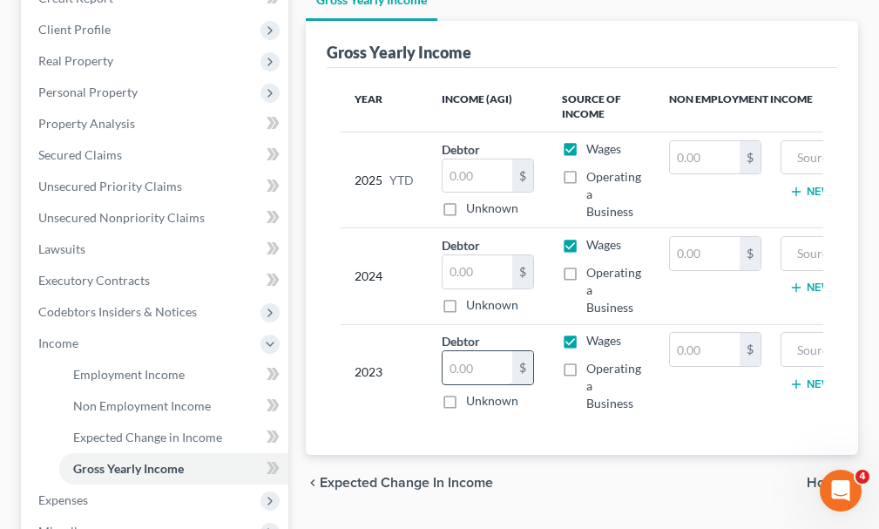
click at [473, 351] on input "text" at bounding box center [478, 367] width 70 height 33
type input "66,106"
click at [478, 255] on input "text" at bounding box center [478, 271] width 70 height 33
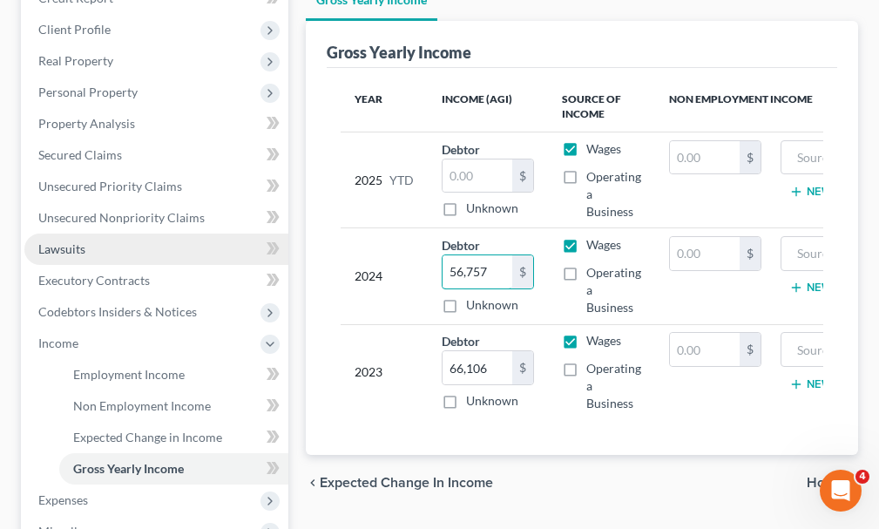
scroll to position [523, 0]
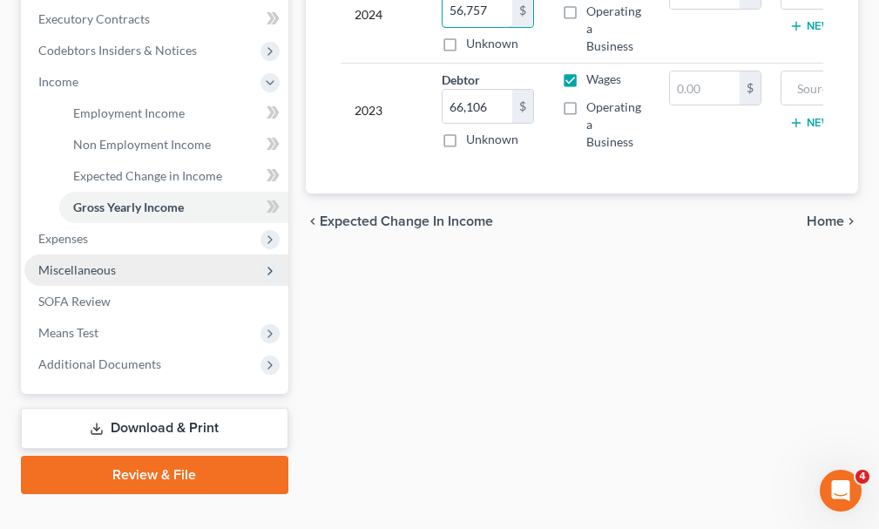
type input "56,757"
click at [88, 262] on span "Miscellaneous" at bounding box center [77, 269] width 78 height 15
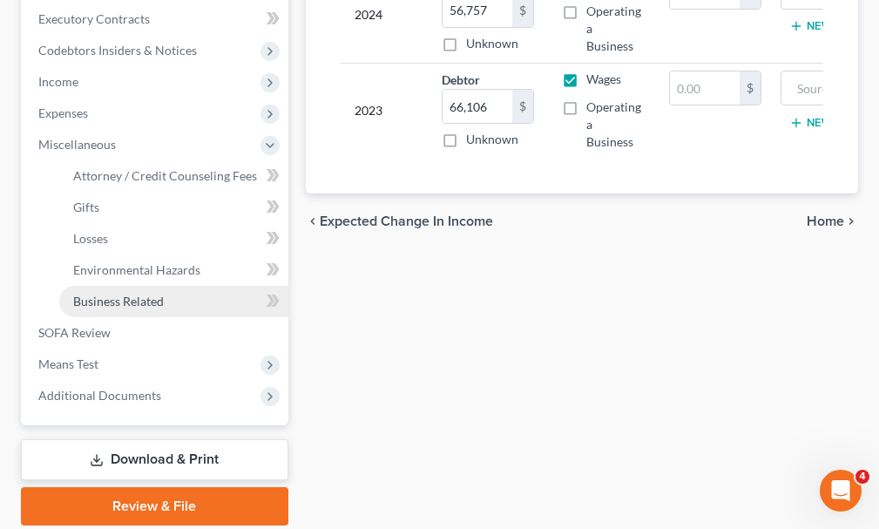
click at [149, 294] on span "Business Related" at bounding box center [118, 301] width 91 height 15
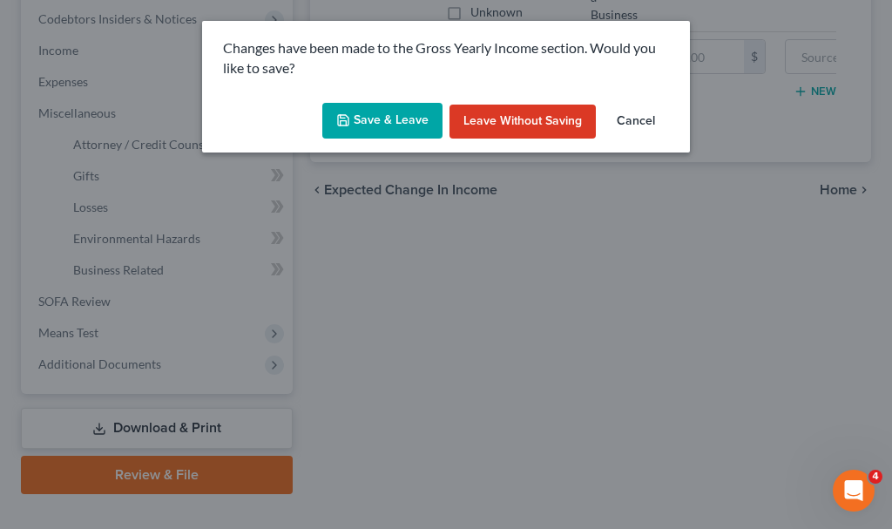
click at [363, 117] on button "Save & Leave" at bounding box center [382, 121] width 120 height 37
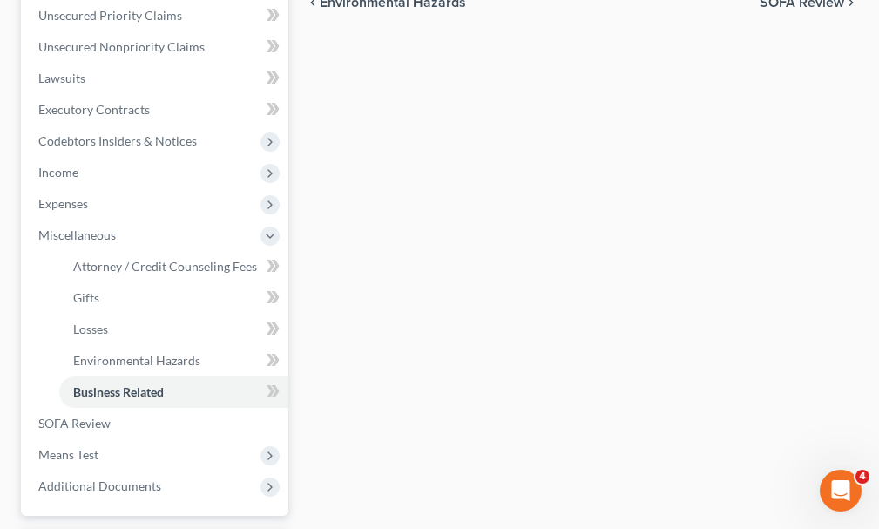
scroll to position [436, 0]
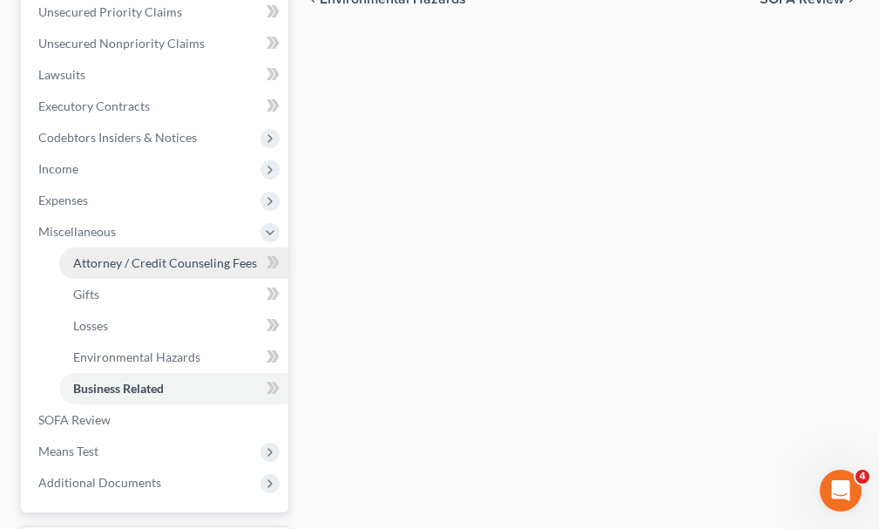
click at [114, 255] on span "Attorney / Credit Counseling Fees" at bounding box center [165, 262] width 184 height 15
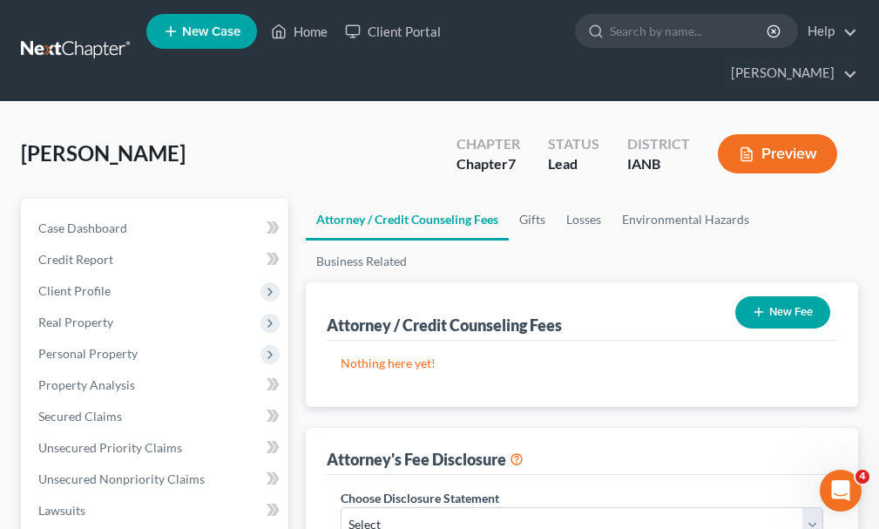
click at [790, 296] on button "New Fee" at bounding box center [783, 312] width 95 height 32
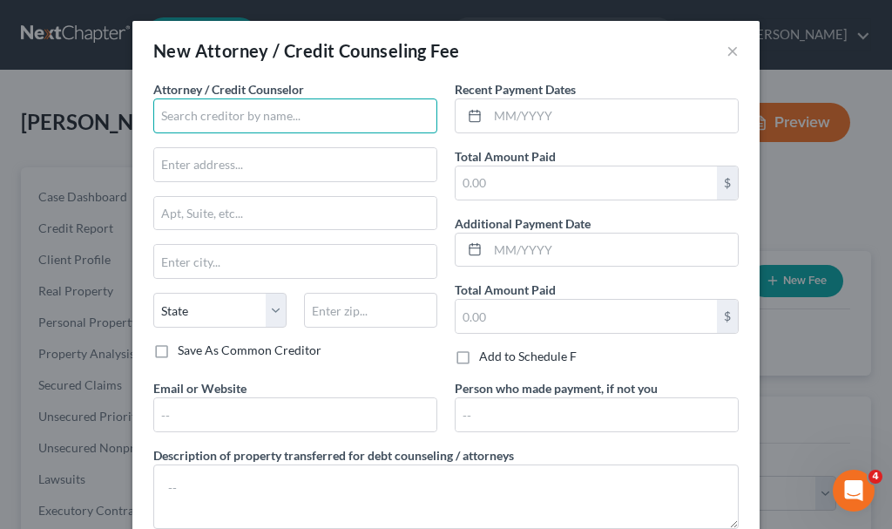
click at [248, 115] on input "text" at bounding box center [295, 115] width 284 height 35
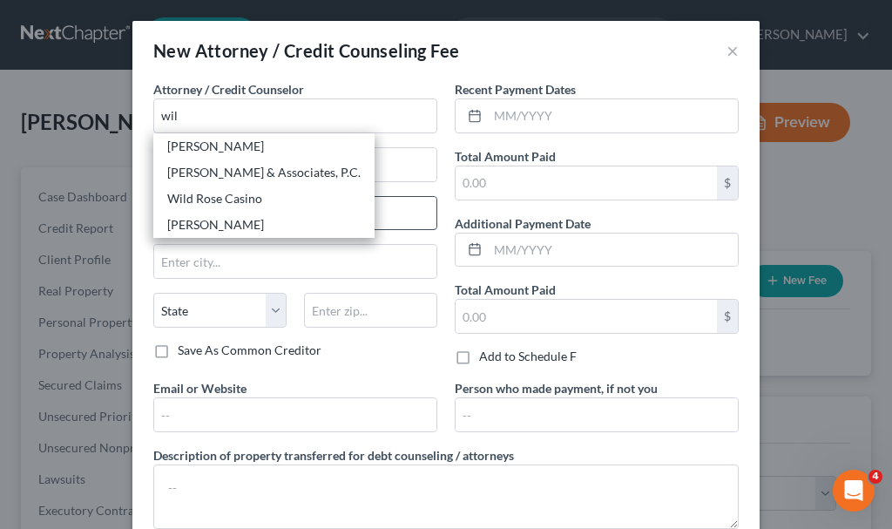
click at [195, 225] on div "[PERSON_NAME]" at bounding box center [263, 224] width 193 height 17
type input "[PERSON_NAME]"
type input "[STREET_ADDRESS][PERSON_NAME]"
type input "[GEOGRAPHIC_DATA]"
select select "16"
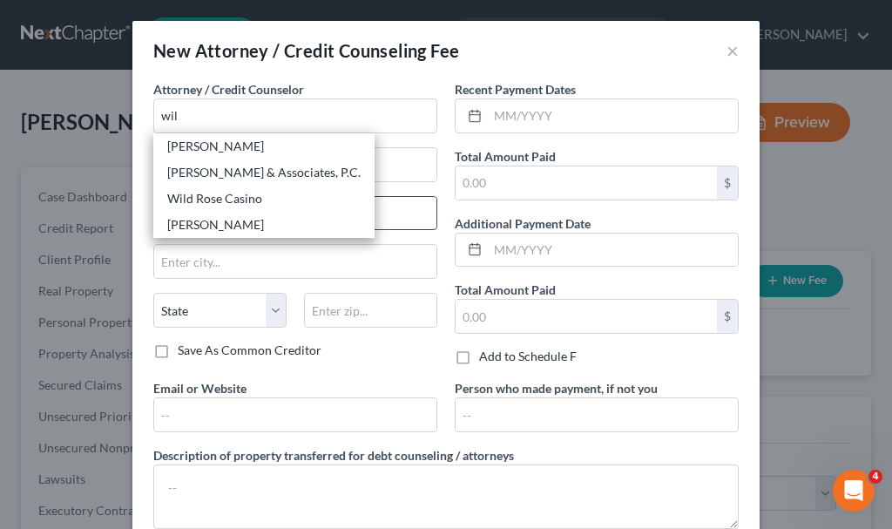
type input "51101"
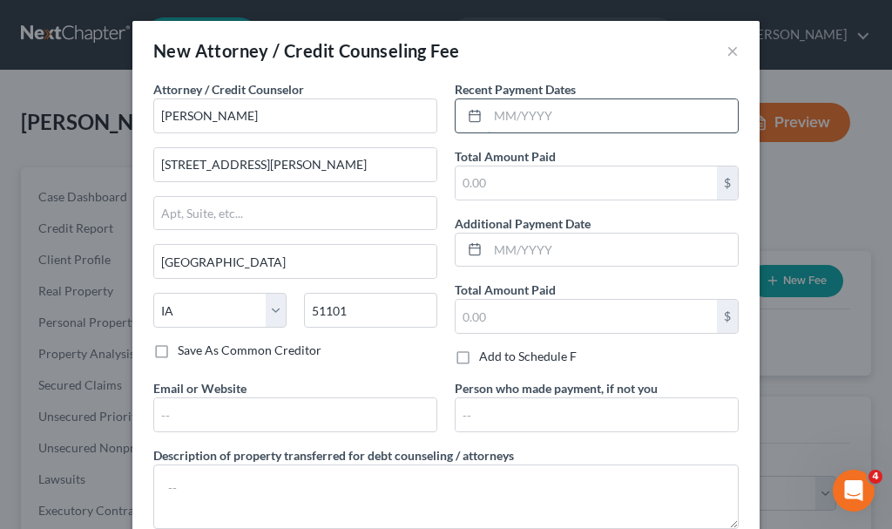
click at [544, 119] on input "text" at bounding box center [613, 115] width 250 height 33
type input "08/2025"
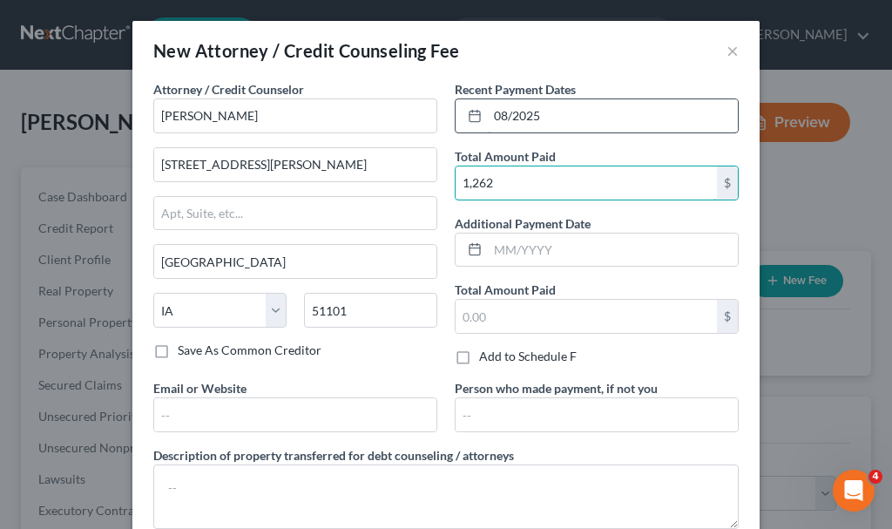
type input "1,262"
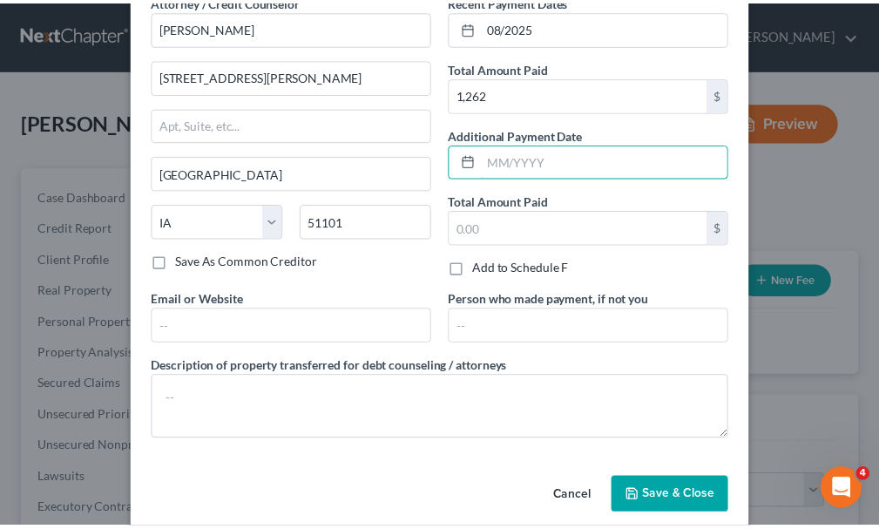
scroll to position [110, 0]
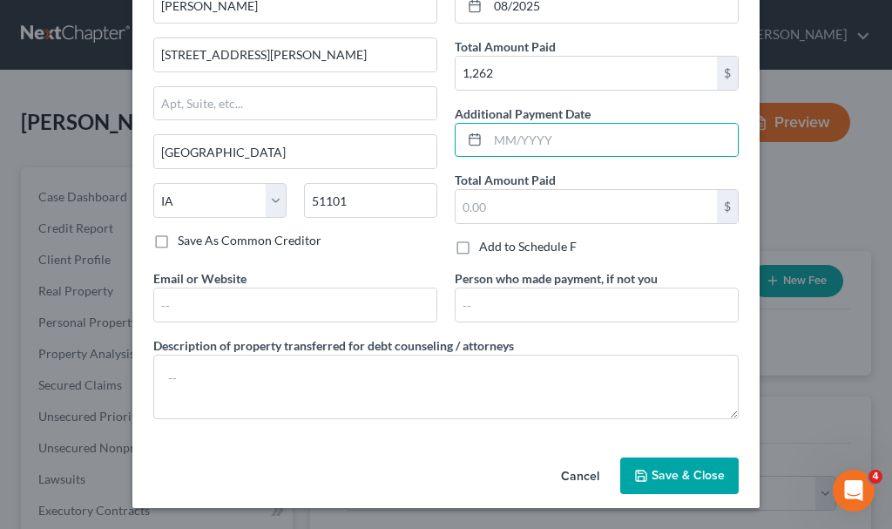
click at [669, 468] on span "Save & Close" at bounding box center [688, 475] width 73 height 15
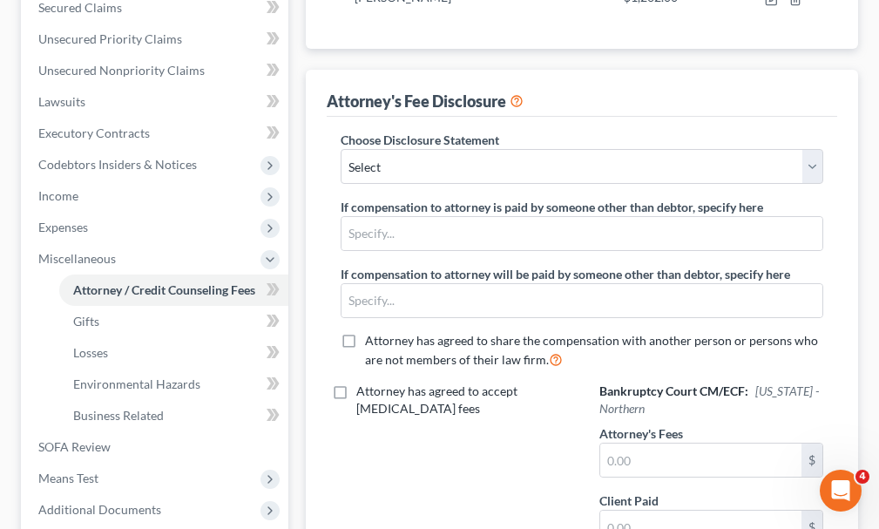
scroll to position [436, 0]
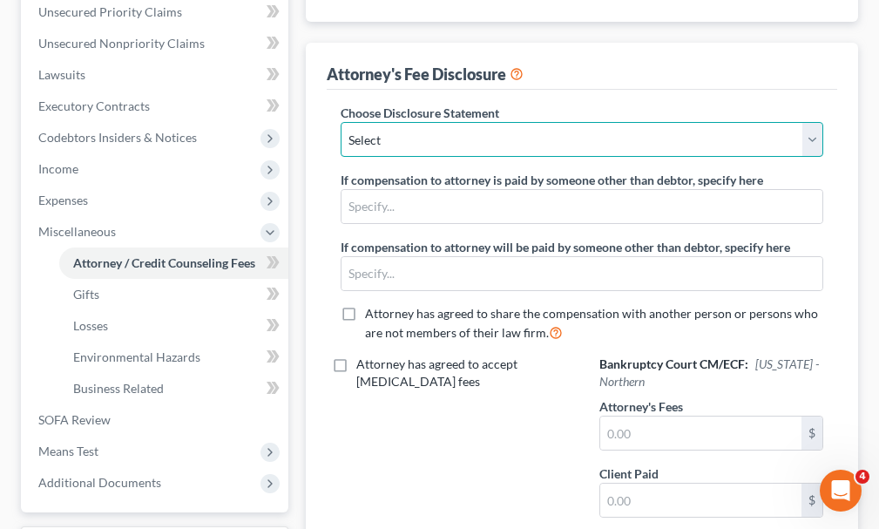
click at [411, 122] on select "Select Attorney" at bounding box center [582, 139] width 483 height 35
select select "0"
click at [341, 122] on select "Select Attorney" at bounding box center [582, 139] width 483 height 35
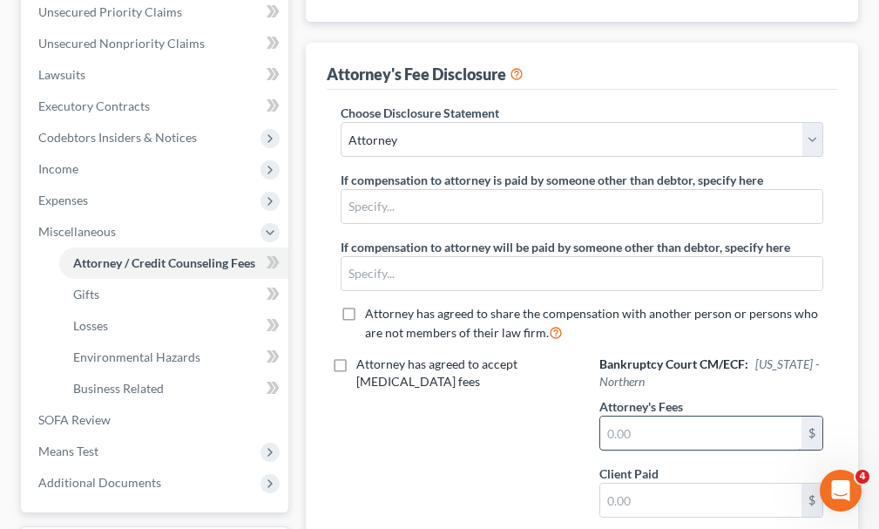
click at [668, 417] on input "text" at bounding box center [700, 433] width 201 height 33
type input "1,262"
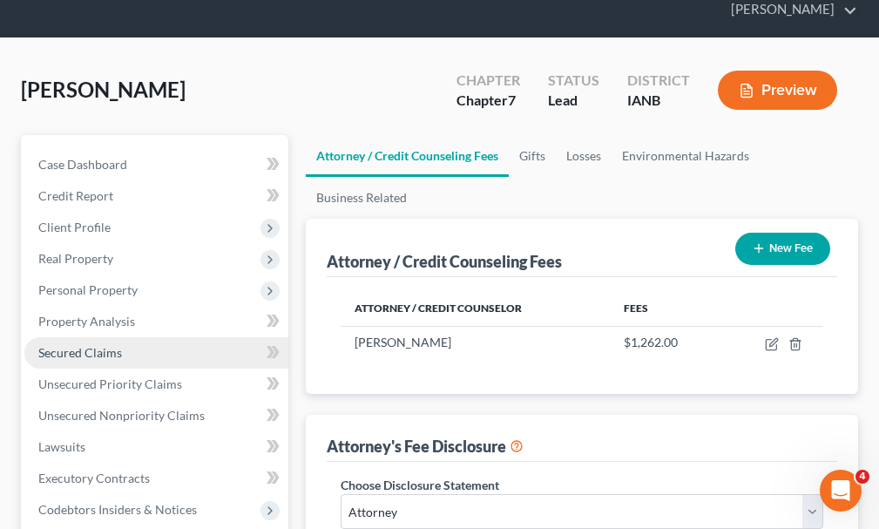
scroll to position [87, 0]
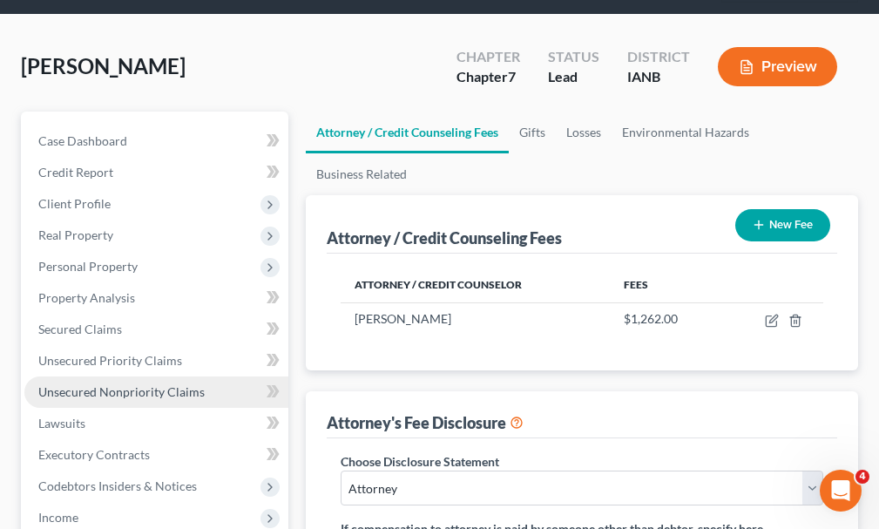
click at [109, 384] on span "Unsecured Nonpriority Claims" at bounding box center [121, 391] width 166 height 15
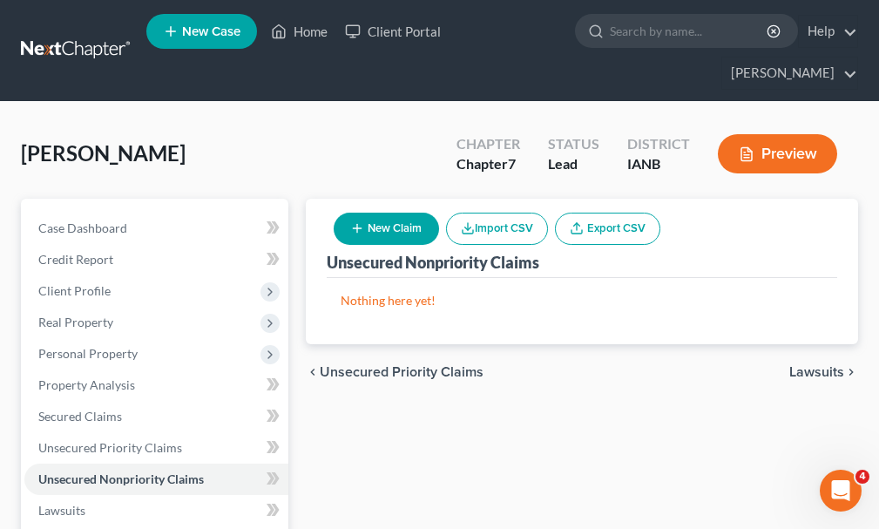
click at [397, 213] on button "New Claim" at bounding box center [386, 229] width 105 height 32
select select "0"
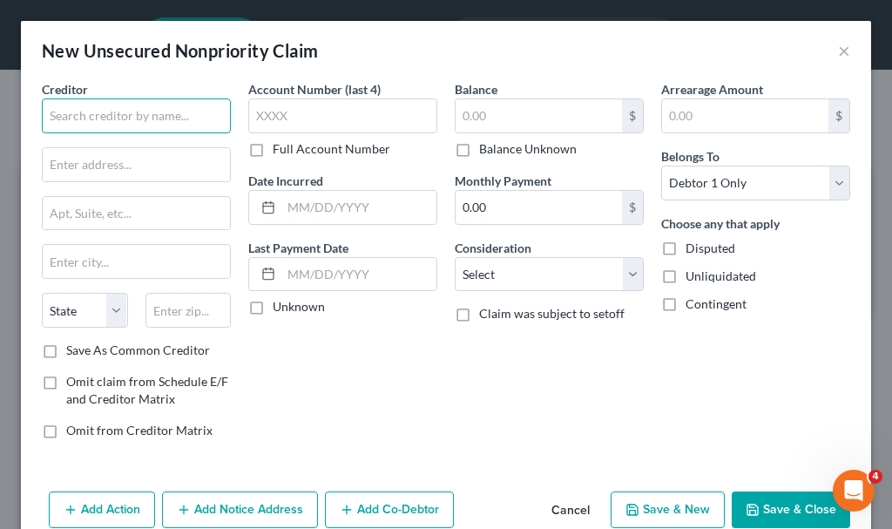
click at [166, 110] on input "text" at bounding box center [136, 115] width 189 height 35
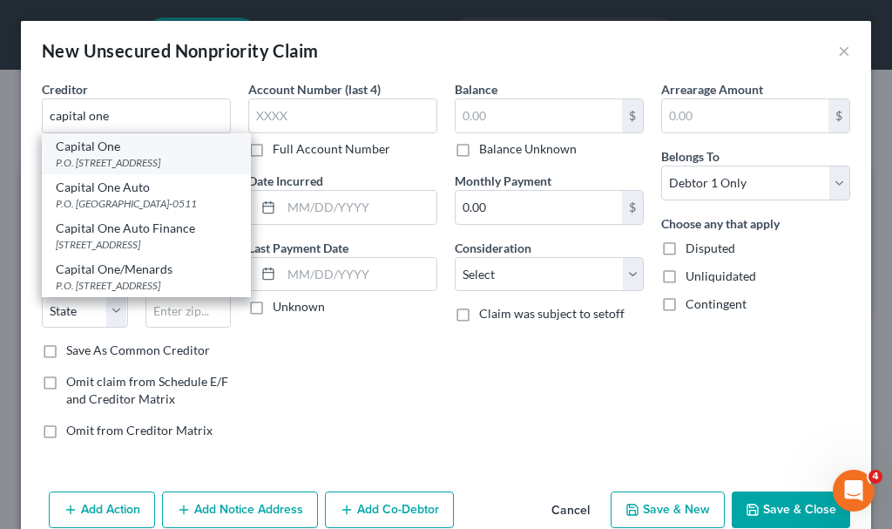
click at [106, 159] on div "P.O. [STREET_ADDRESS]" at bounding box center [146, 162] width 181 height 15
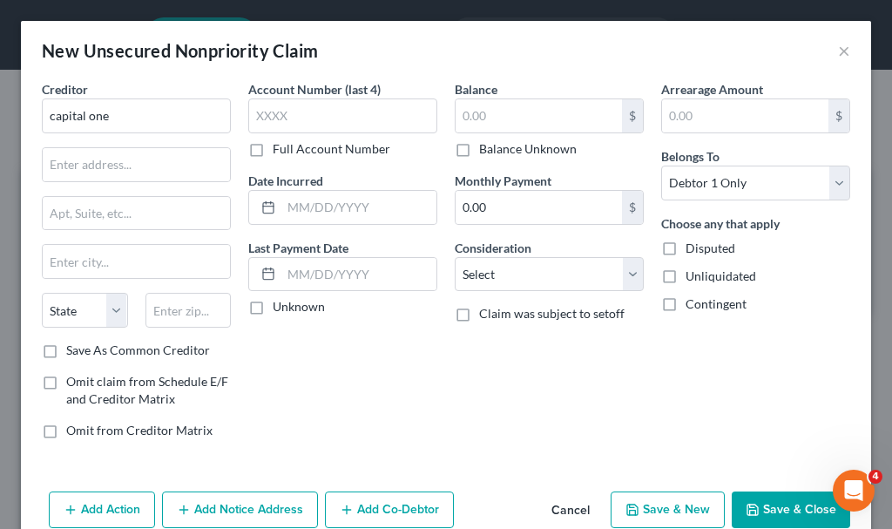
type input "Capital One"
type input "P.O. Box 30285"
type input "[GEOGRAPHIC_DATA]"
select select "46"
type input "84130-0285"
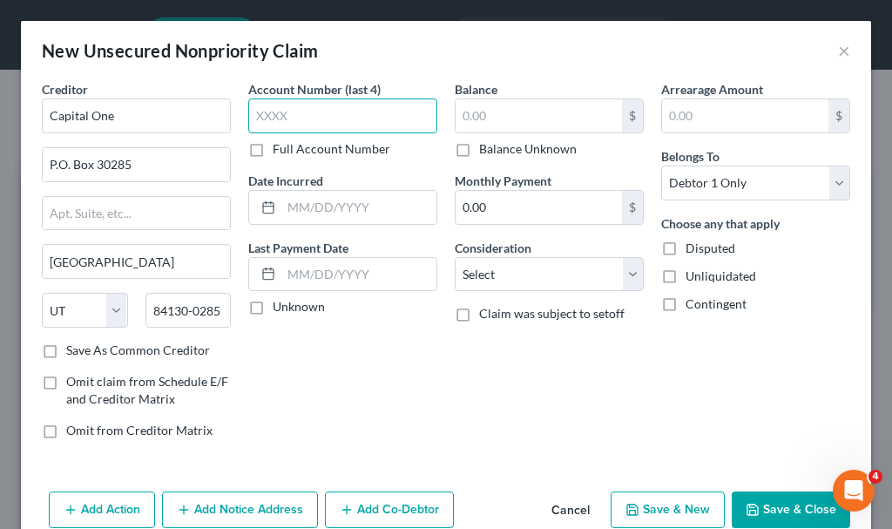
click at [343, 114] on input "text" at bounding box center [342, 115] width 189 height 35
type input "0891"
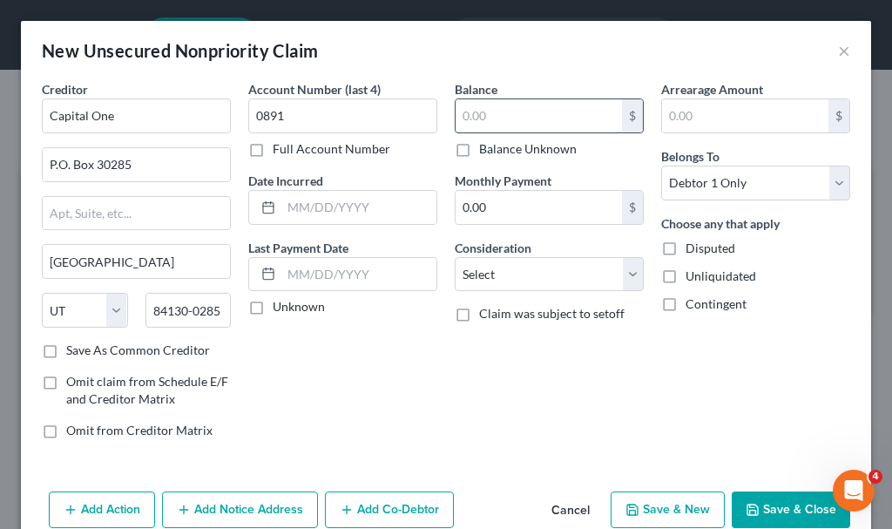
click at [506, 112] on input "text" at bounding box center [539, 115] width 166 height 33
type input "556.17"
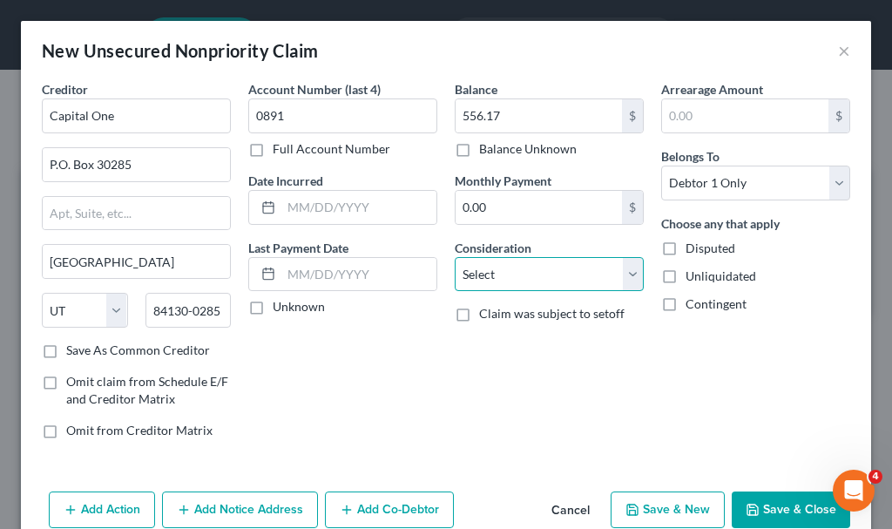
click at [497, 276] on select "Select Cable / Satellite Services Collection Agency Credit Card Debt Debt Couns…" at bounding box center [549, 274] width 189 height 35
select select "2"
click at [455, 257] on select "Select Cable / Satellite Services Collection Agency Credit Card Debt Debt Couns…" at bounding box center [549, 274] width 189 height 35
click at [664, 505] on button "Save & New" at bounding box center [668, 510] width 114 height 37
select select "0"
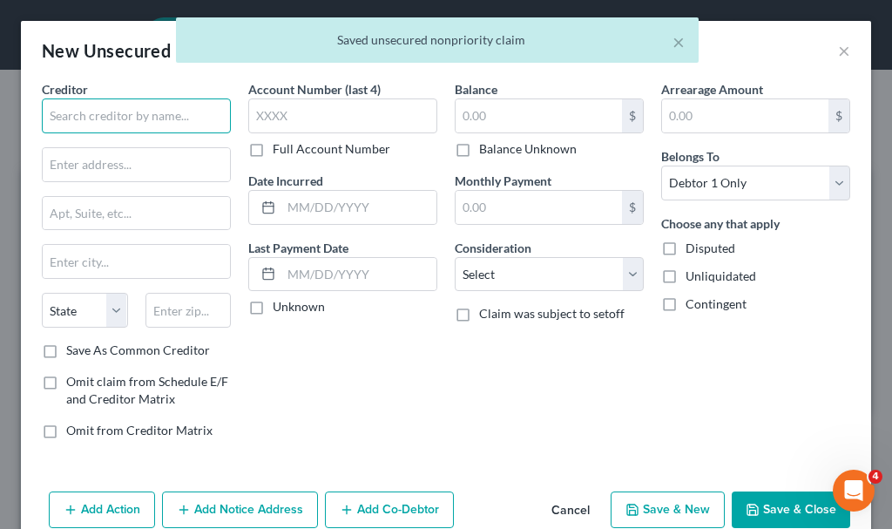
click at [149, 113] on input "text" at bounding box center [136, 115] width 189 height 35
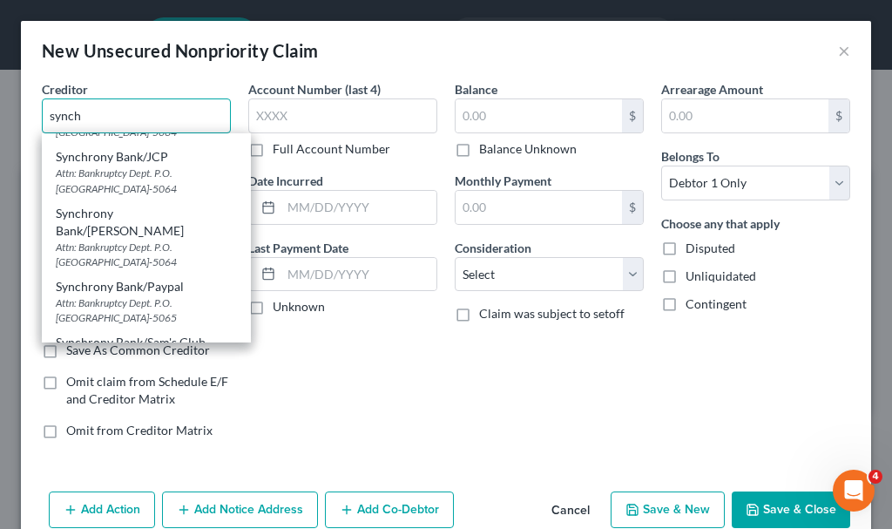
scroll to position [349, 0]
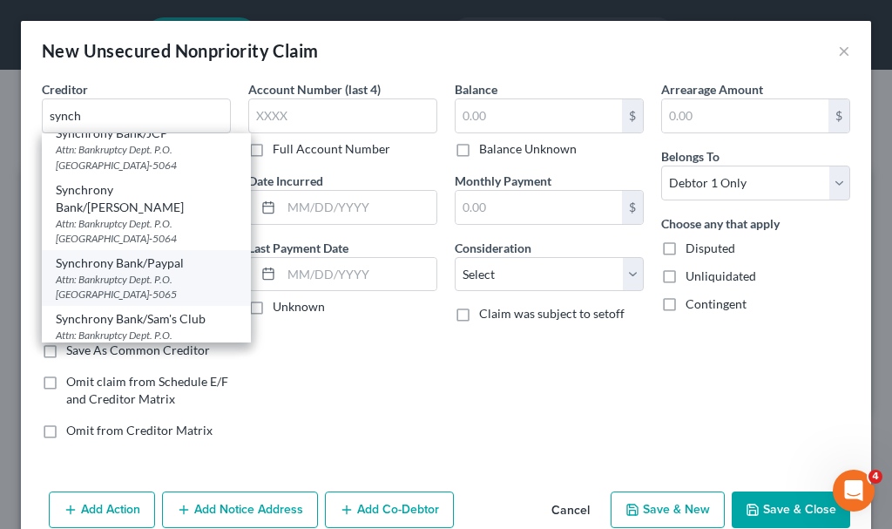
click at [133, 267] on div "Synchrony Bank/Paypal" at bounding box center [146, 262] width 181 height 17
type input "Synchrony Bank/Paypal"
type input "Attn: Bankruptcy Dept."
type input "P.O. Box 965065"
type input "Orlando"
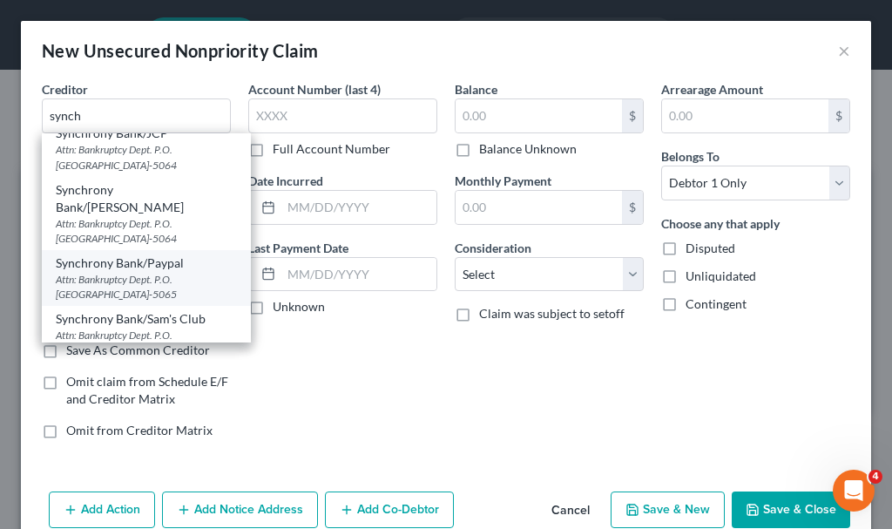
select select "9"
type input "32896-5065"
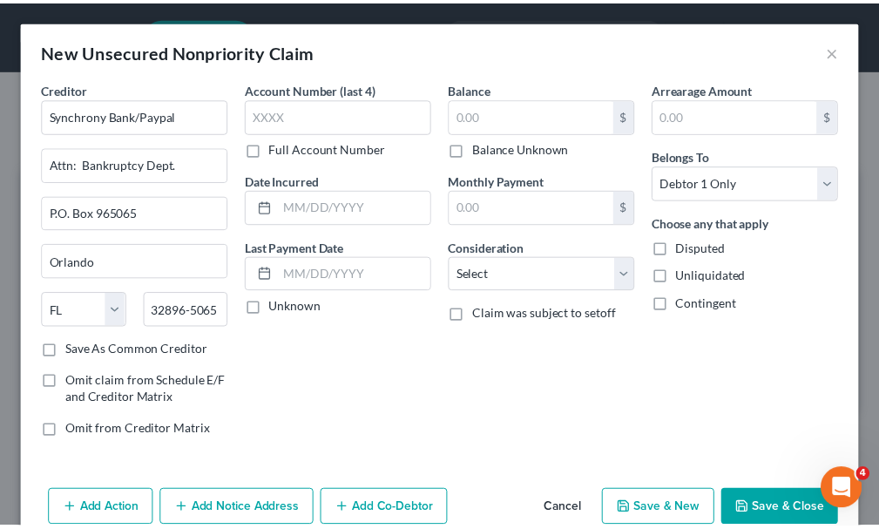
scroll to position [0, 0]
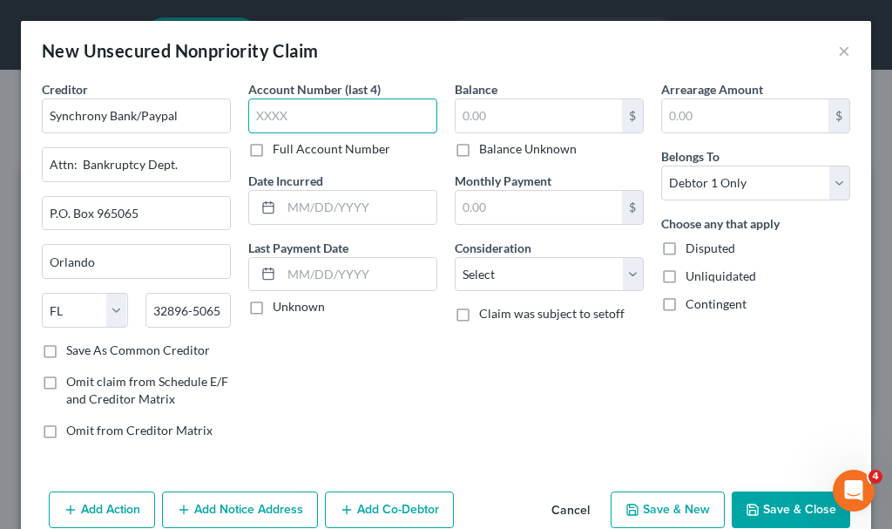
click at [332, 112] on input "text" at bounding box center [342, 115] width 189 height 35
type input "6594"
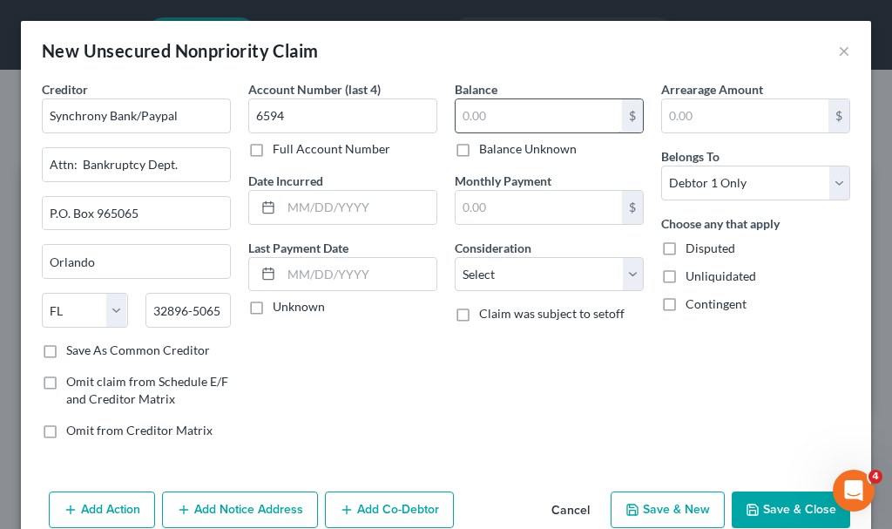
click at [512, 112] on input "text" at bounding box center [539, 115] width 166 height 33
type input "1"
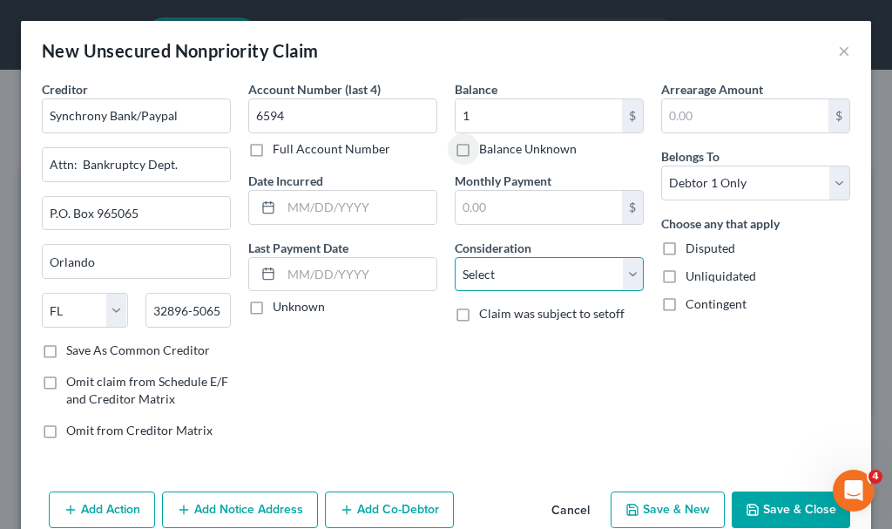
click at [522, 275] on select "Select Cable / Satellite Services Collection Agency Credit Card Debt Debt Couns…" at bounding box center [549, 274] width 189 height 35
select select "2"
click at [455, 257] on select "Select Cable / Satellite Services Collection Agency Credit Card Debt Debt Couns…" at bounding box center [549, 274] width 189 height 35
click at [745, 501] on button "Save & Close" at bounding box center [791, 510] width 119 height 37
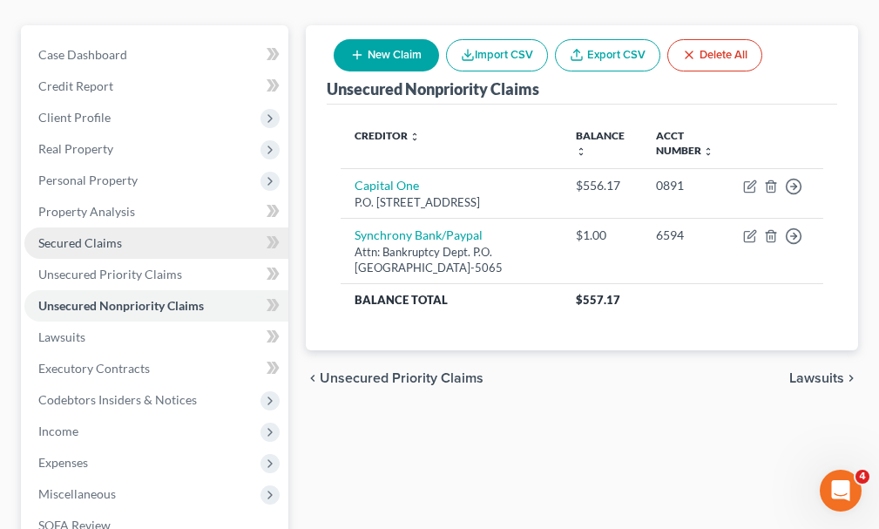
scroll to position [261, 0]
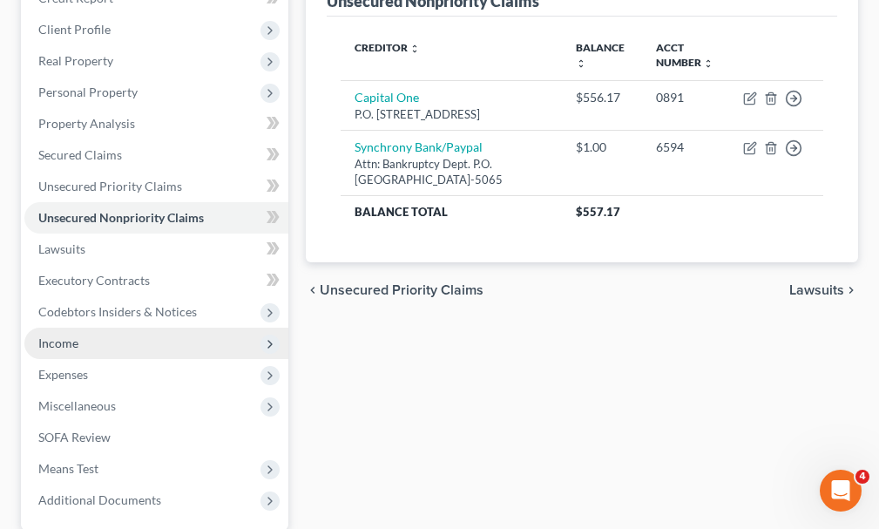
click at [58, 336] on span "Income" at bounding box center [58, 343] width 40 height 15
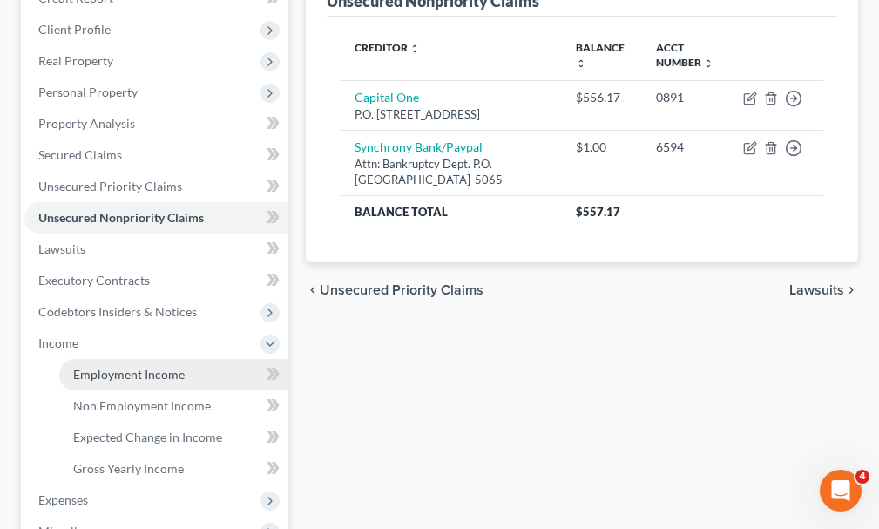
click at [139, 367] on span "Employment Income" at bounding box center [129, 374] width 112 height 15
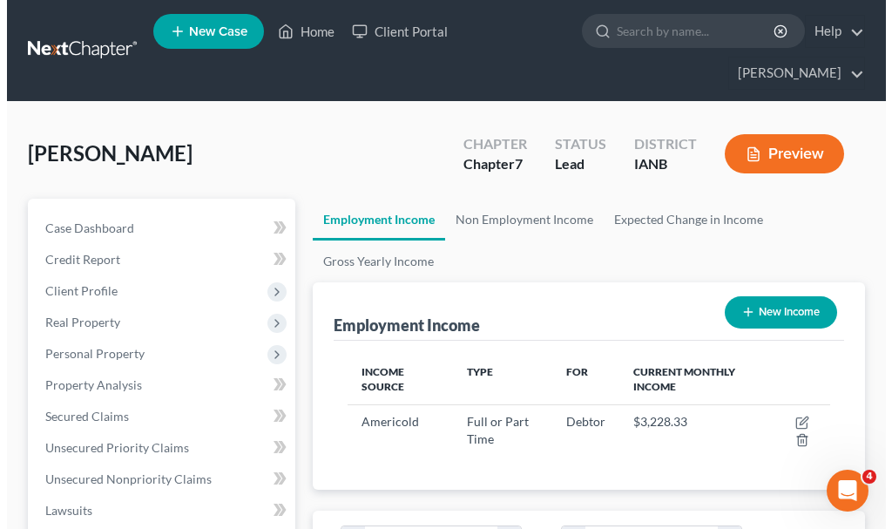
scroll to position [241, 518]
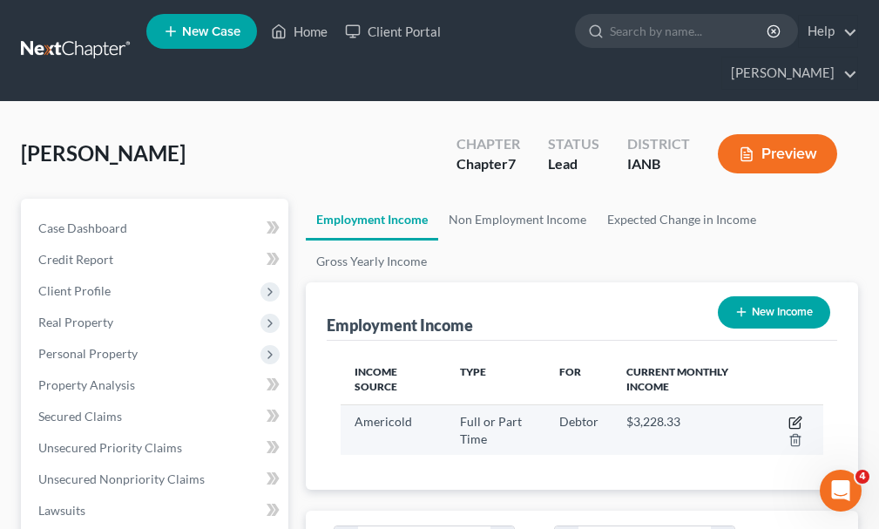
click at [797, 416] on icon "button" at bounding box center [796, 423] width 14 height 14
select select "0"
select select "16"
select select "3"
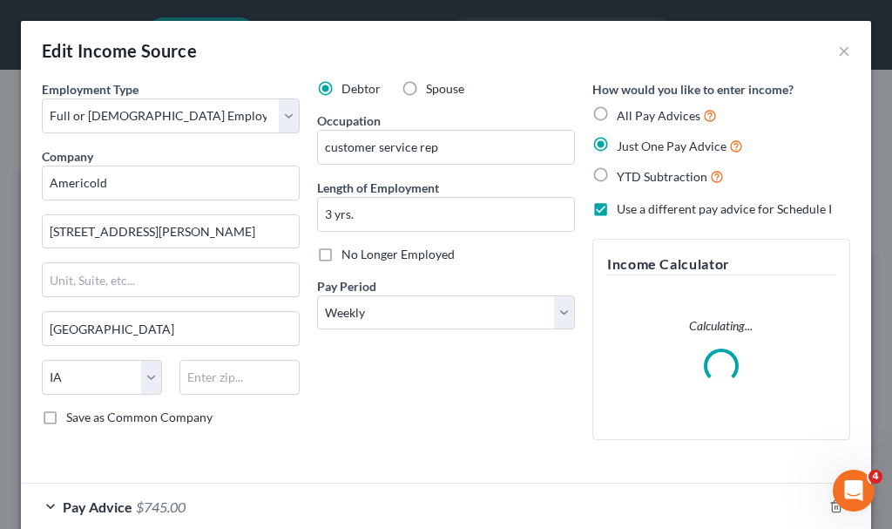
scroll to position [246, 526]
click at [342, 253] on label "No Longer Employed" at bounding box center [398, 254] width 113 height 17
click at [349, 253] on input "No Longer Employed" at bounding box center [354, 251] width 11 height 11
checkbox input "true"
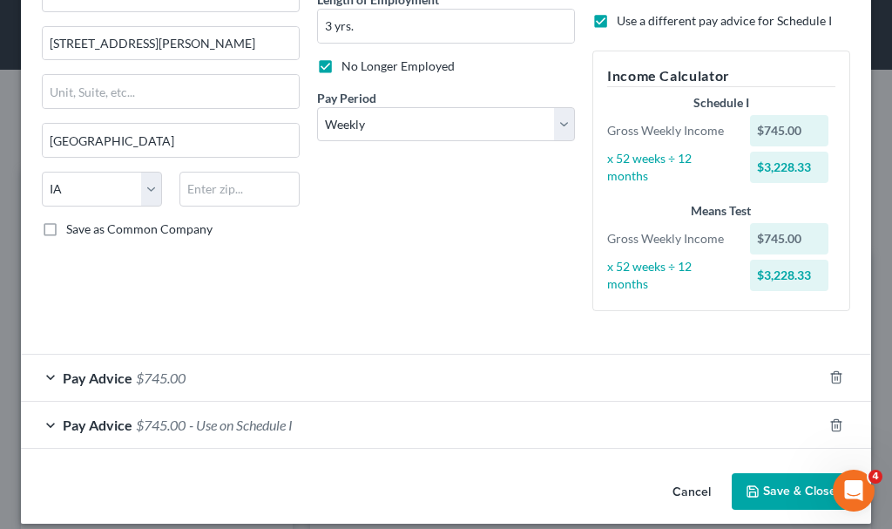
scroll to position [204, 0]
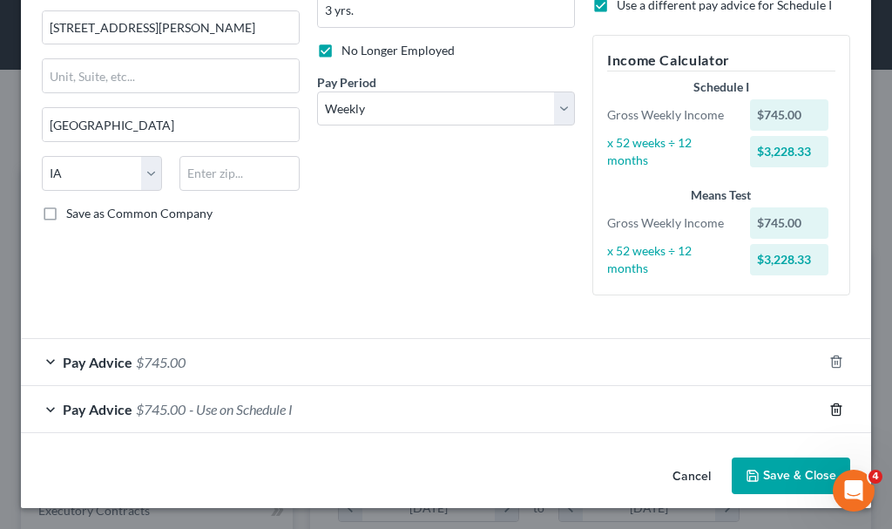
click at [832, 406] on icon "button" at bounding box center [836, 409] width 8 height 11
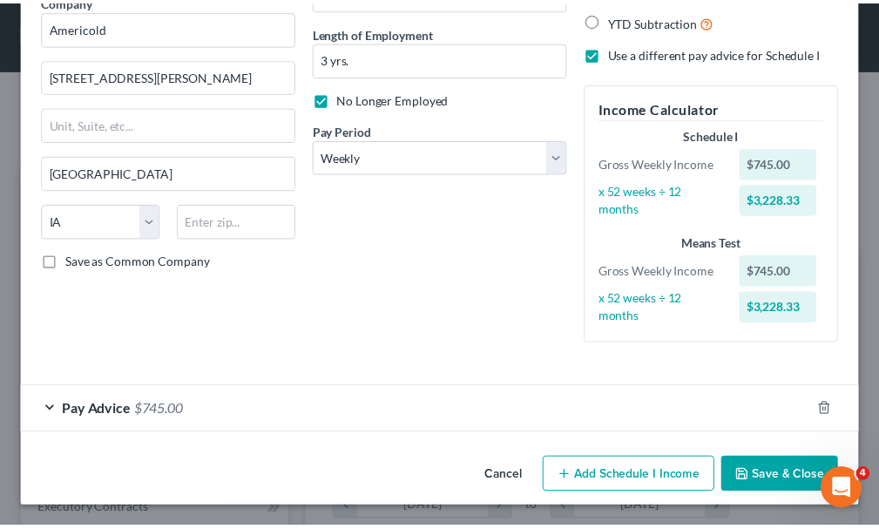
scroll to position [156, 0]
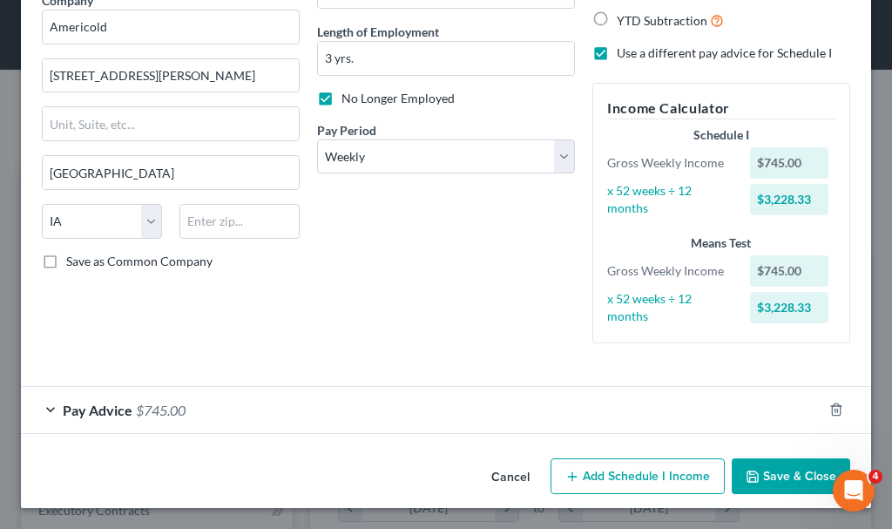
click at [778, 470] on button "Save & Close" at bounding box center [791, 476] width 119 height 37
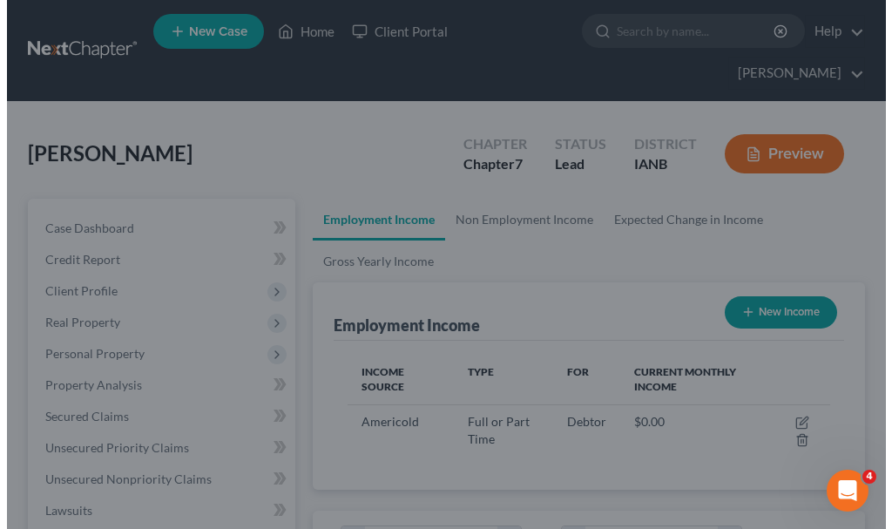
scroll to position [871255, 870979]
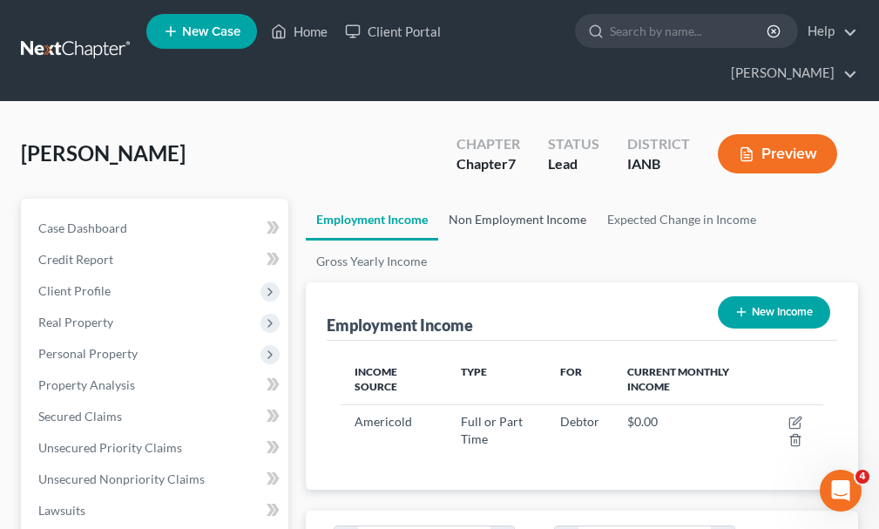
click at [502, 199] on link "Non Employment Income" at bounding box center [517, 220] width 159 height 42
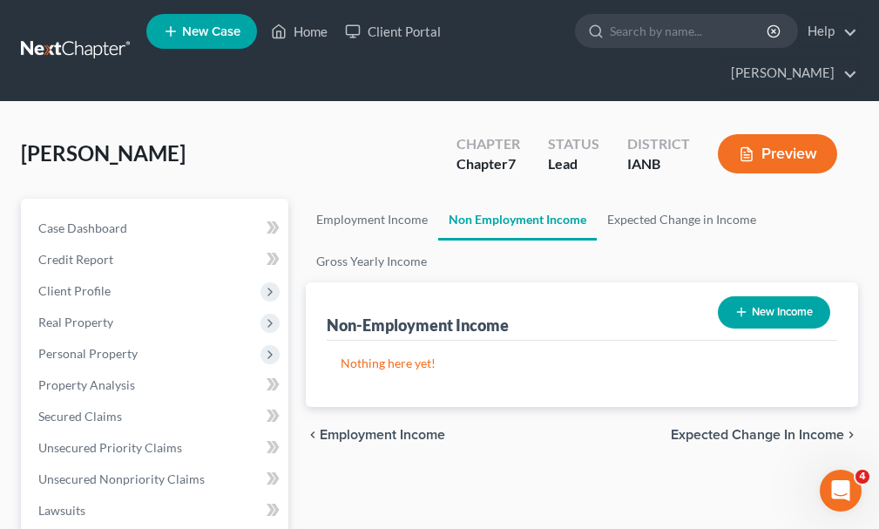
click at [770, 296] on button "New Income" at bounding box center [774, 312] width 112 height 32
select select "0"
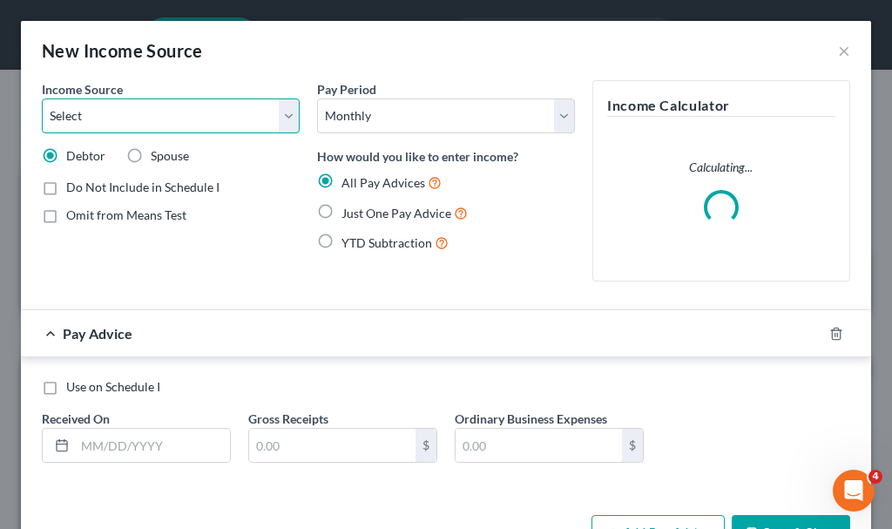
click at [87, 115] on select "Select Unemployment Disability (from employer) Pension Retirement Social Securi…" at bounding box center [171, 115] width 258 height 35
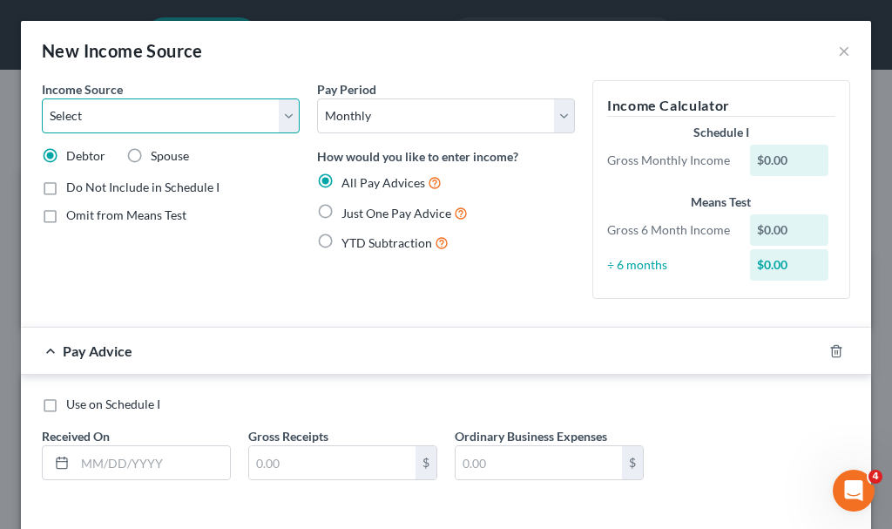
select select "0"
click at [42, 98] on select "Select Unemployment Disability (from employer) Pension Retirement Social Securi…" at bounding box center [171, 115] width 258 height 35
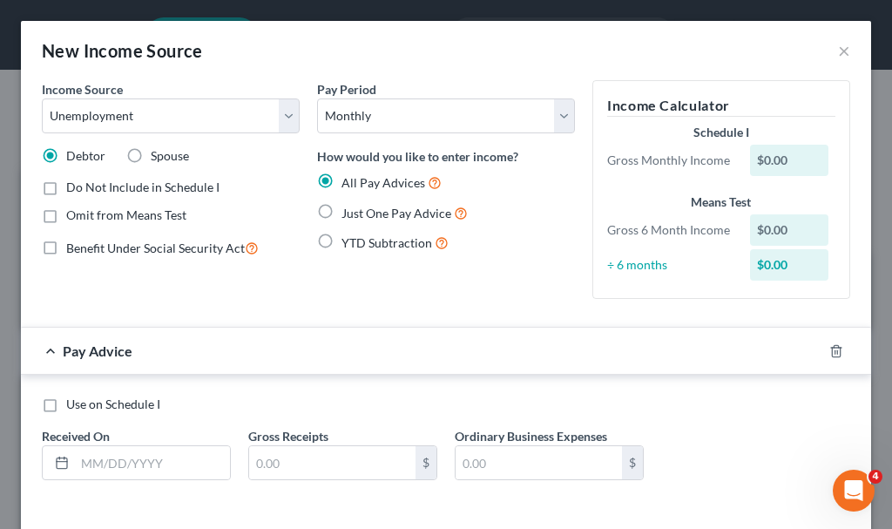
click at [342, 205] on label "Just One Pay Advice" at bounding box center [405, 213] width 126 height 20
click at [349, 205] on input "Just One Pay Advice" at bounding box center [354, 208] width 11 height 11
radio input "true"
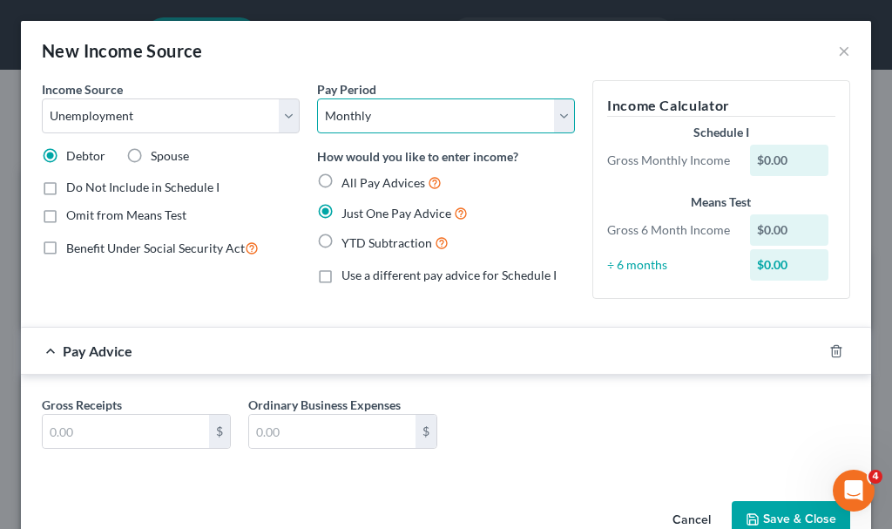
click at [391, 119] on select "Select Monthly Twice Monthly Every Other Week Weekly" at bounding box center [446, 115] width 258 height 35
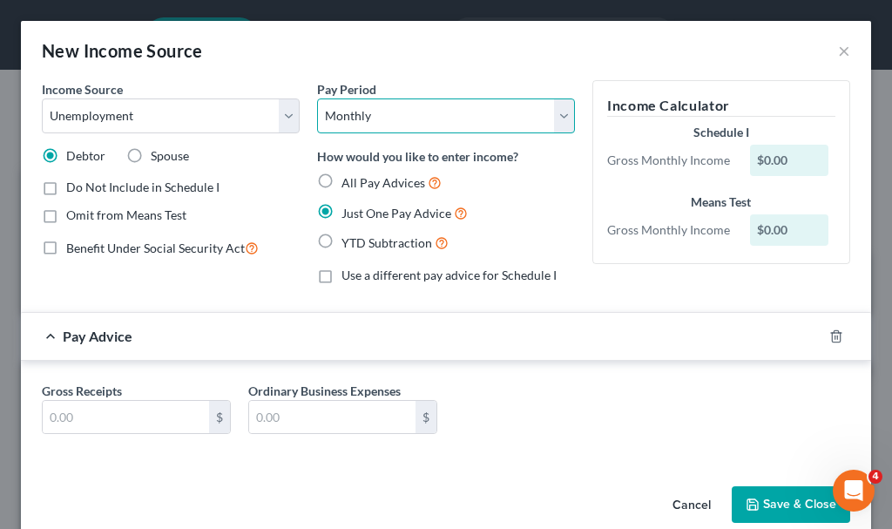
select select "3"
click at [317, 98] on select "Select Monthly Twice Monthly Every Other Week Weekly" at bounding box center [446, 115] width 258 height 35
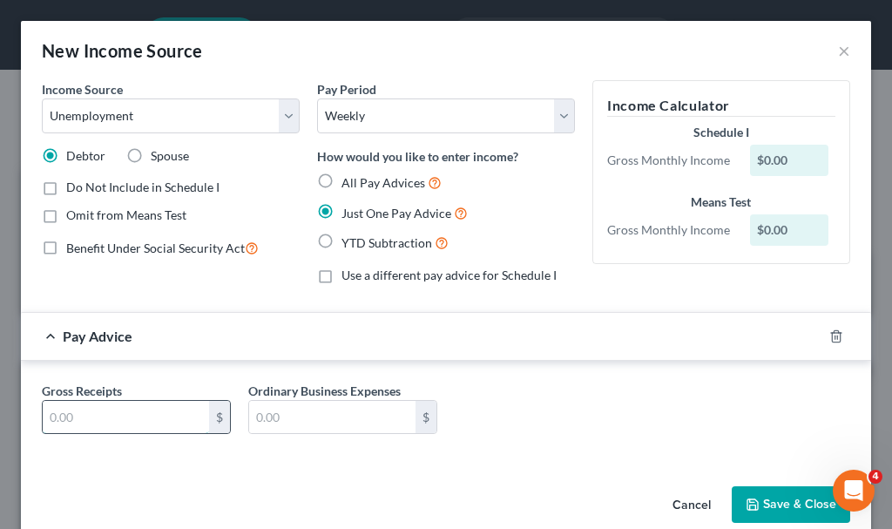
click at [124, 416] on input "text" at bounding box center [126, 417] width 166 height 33
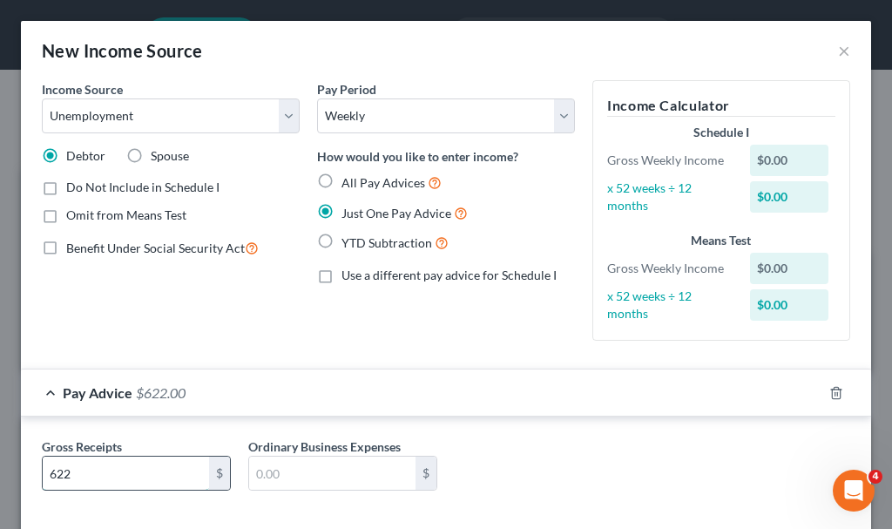
type input "622"
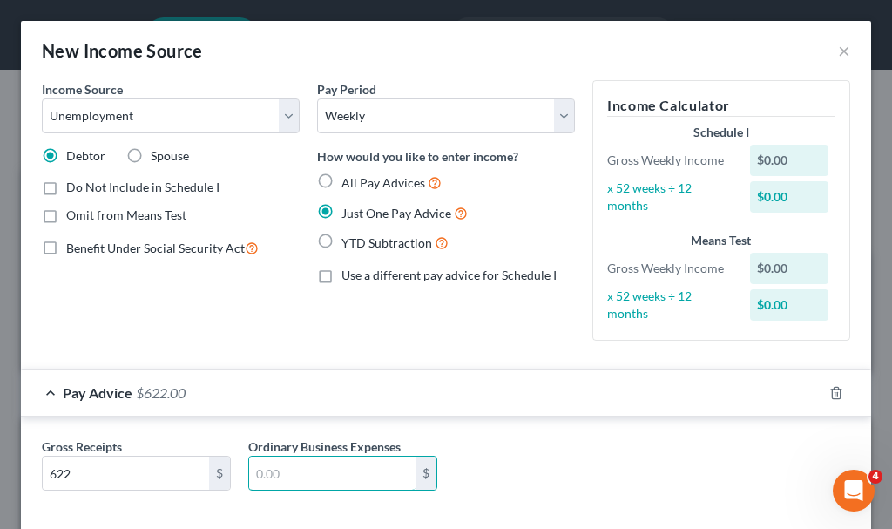
scroll to position [85, 0]
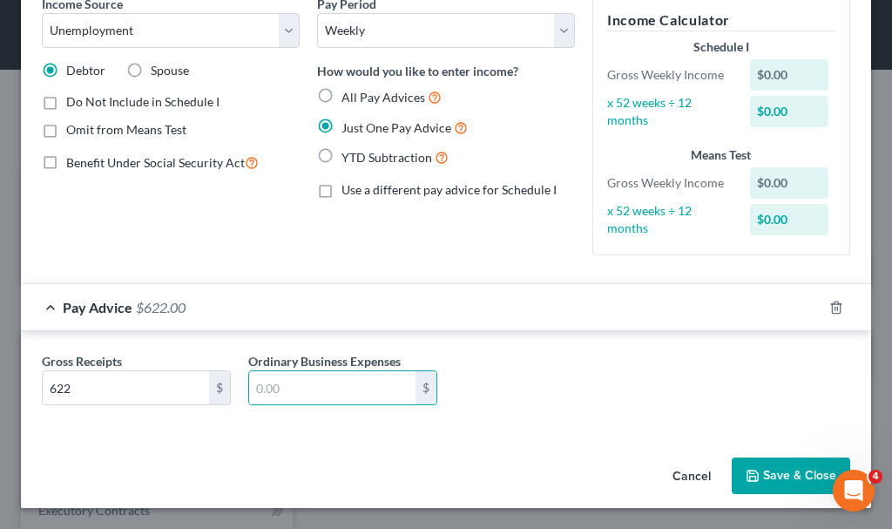
click at [746, 466] on button "Save & Close" at bounding box center [791, 476] width 119 height 37
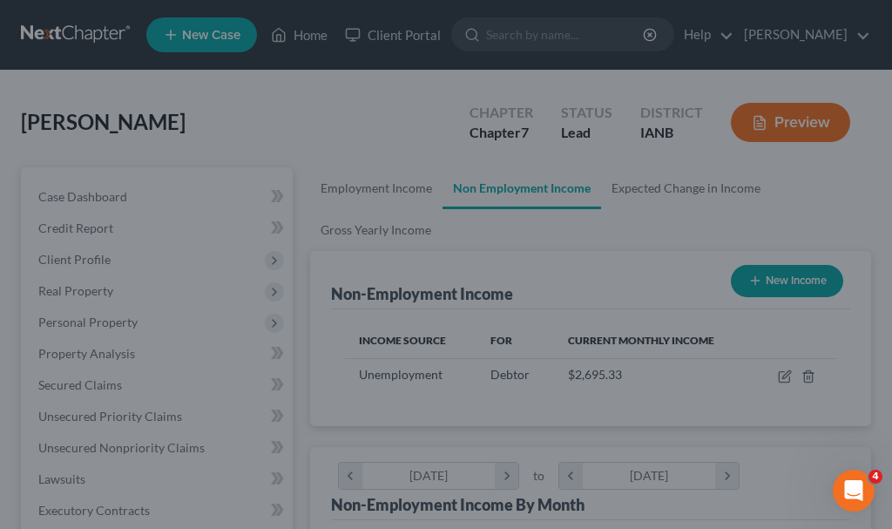
scroll to position [241, 518]
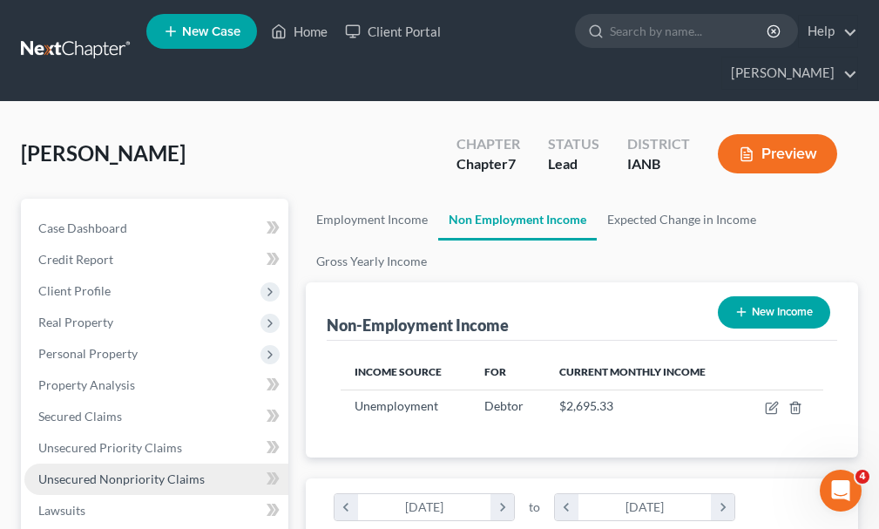
click at [112, 471] on span "Unsecured Nonpriority Claims" at bounding box center [121, 478] width 166 height 15
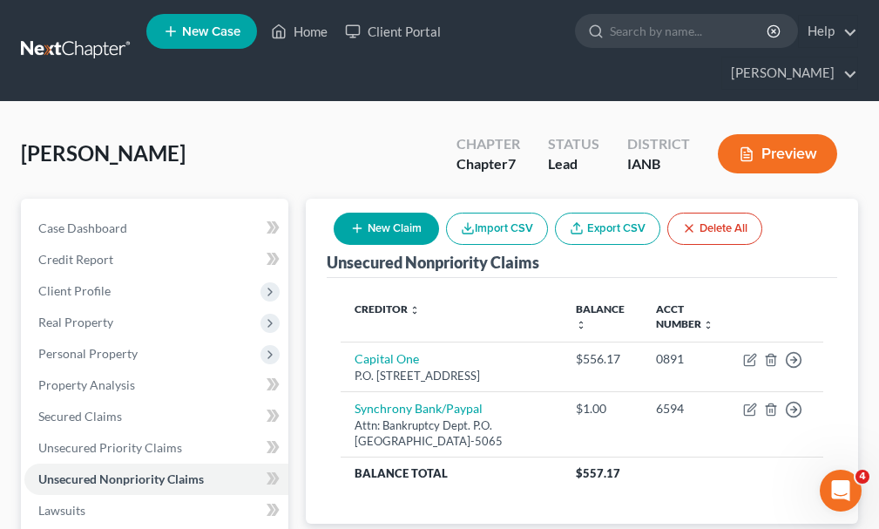
click at [385, 213] on button "New Claim" at bounding box center [386, 229] width 105 height 32
select select "0"
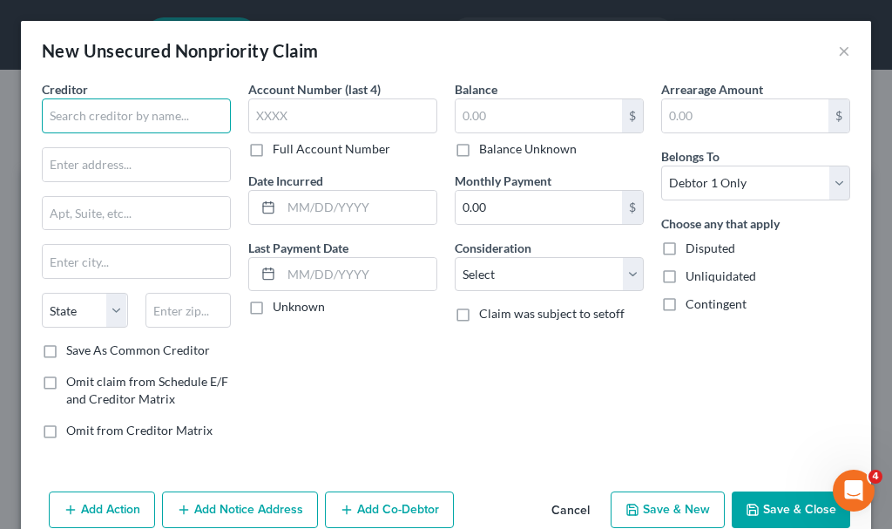
click at [152, 118] on input "text" at bounding box center [136, 115] width 189 height 35
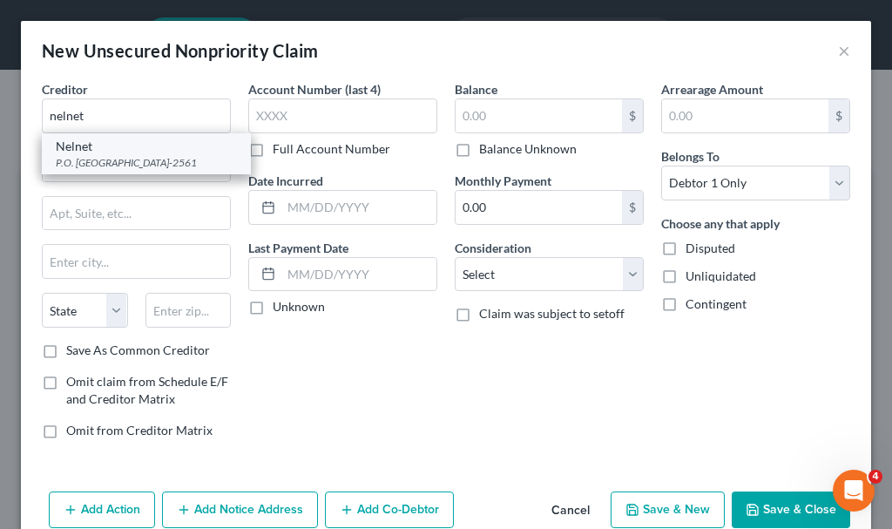
click at [100, 159] on div "P.O. [GEOGRAPHIC_DATA]-2561" at bounding box center [146, 162] width 181 height 15
type input "Nelnet"
type input "P.O. Box 82561"
type input "Lincoln"
select select "30"
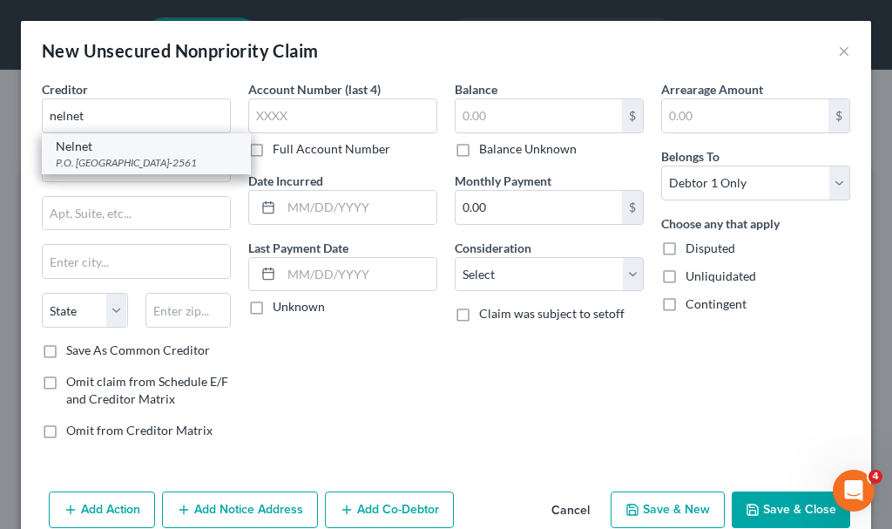
type input "68501-2561"
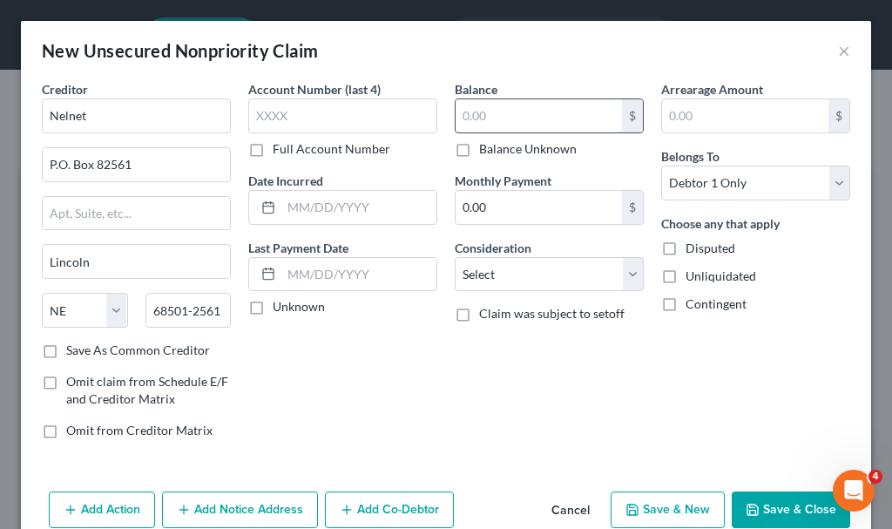
click at [509, 116] on input "text" at bounding box center [539, 115] width 166 height 33
type input "22,000"
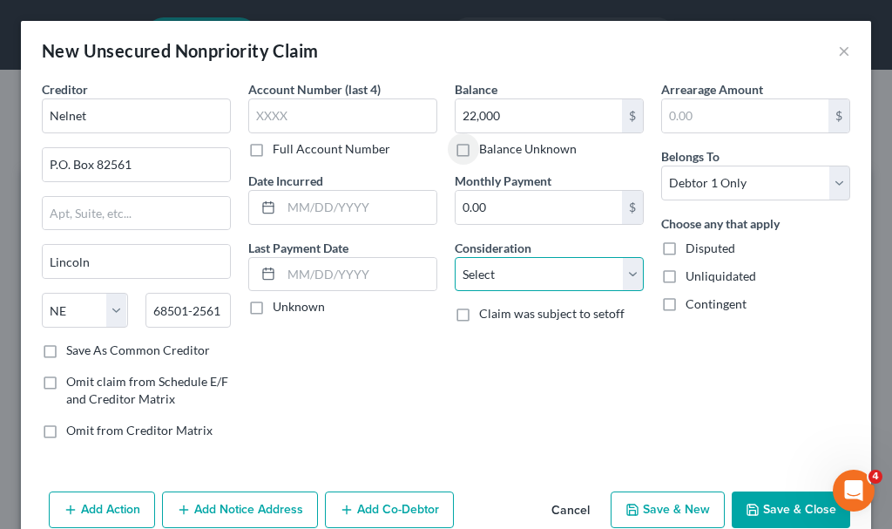
click at [509, 268] on select "Select Cable / Satellite Services Collection Agency Credit Card Debt Debt Couns…" at bounding box center [549, 274] width 189 height 35
select select "17"
click at [455, 257] on select "Select Cable / Satellite Services Collection Agency Credit Card Debt Debt Couns…" at bounding box center [549, 274] width 189 height 35
click at [768, 512] on button "Save & Close" at bounding box center [791, 510] width 119 height 37
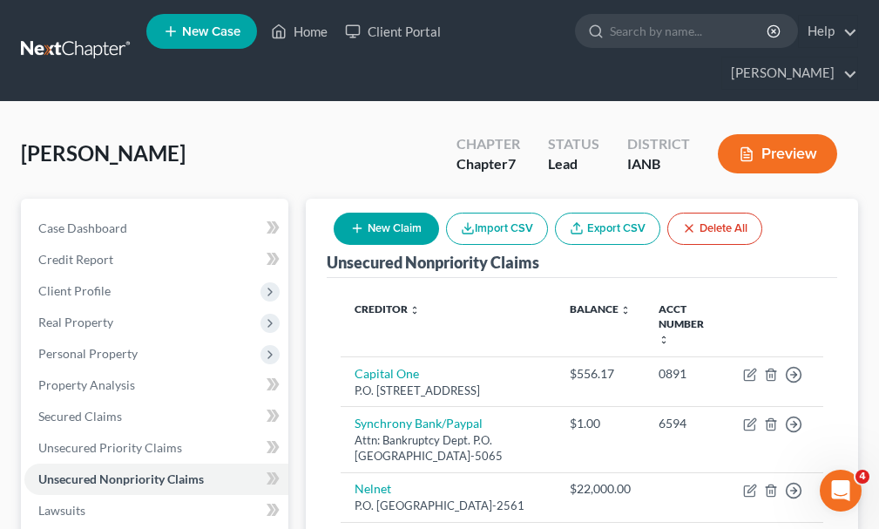
click at [377, 213] on button "New Claim" at bounding box center [386, 229] width 105 height 32
select select "0"
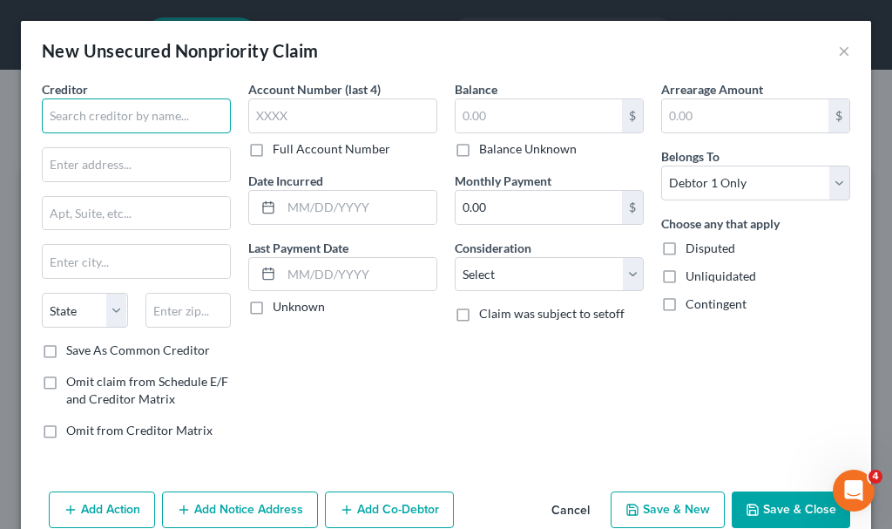
click at [137, 114] on input "text" at bounding box center [136, 115] width 189 height 35
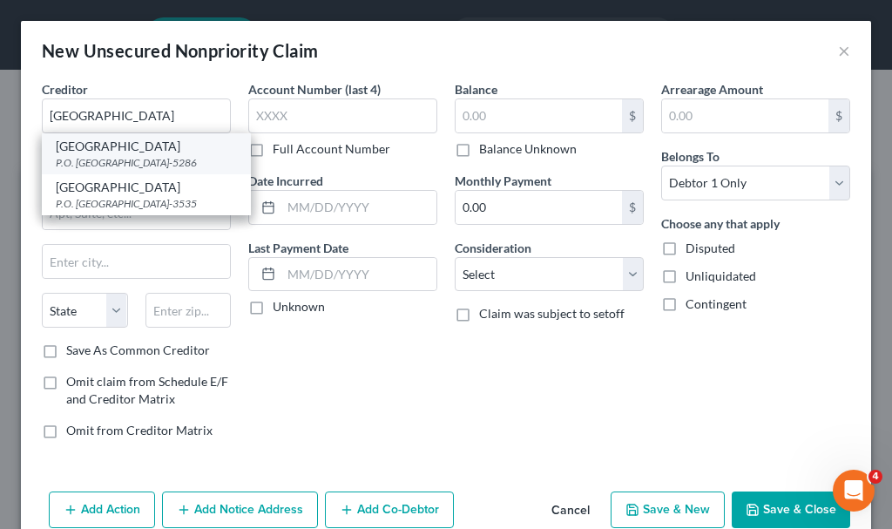
click at [81, 158] on div "P.O. [GEOGRAPHIC_DATA]-5286" at bounding box center [146, 162] width 181 height 15
type input "[GEOGRAPHIC_DATA]"
type input "P.O. Box 105286"
type input "[GEOGRAPHIC_DATA]"
select select "10"
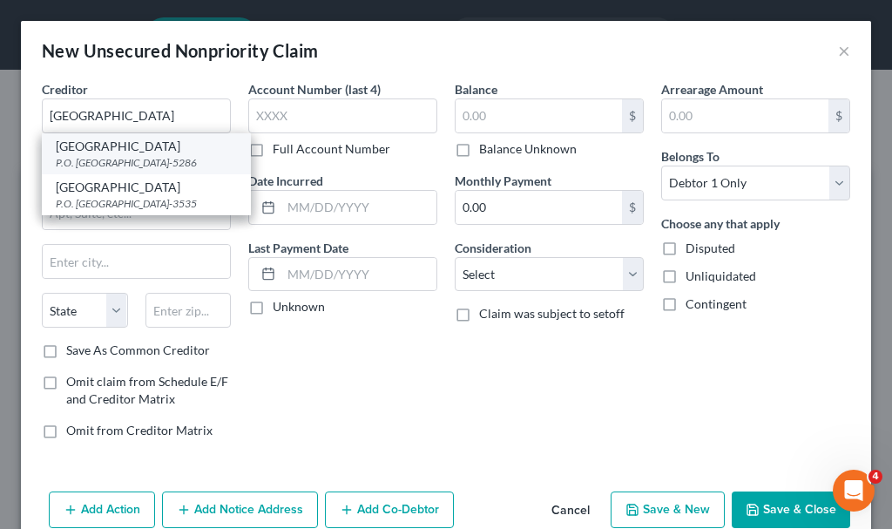
type input "30348-5286"
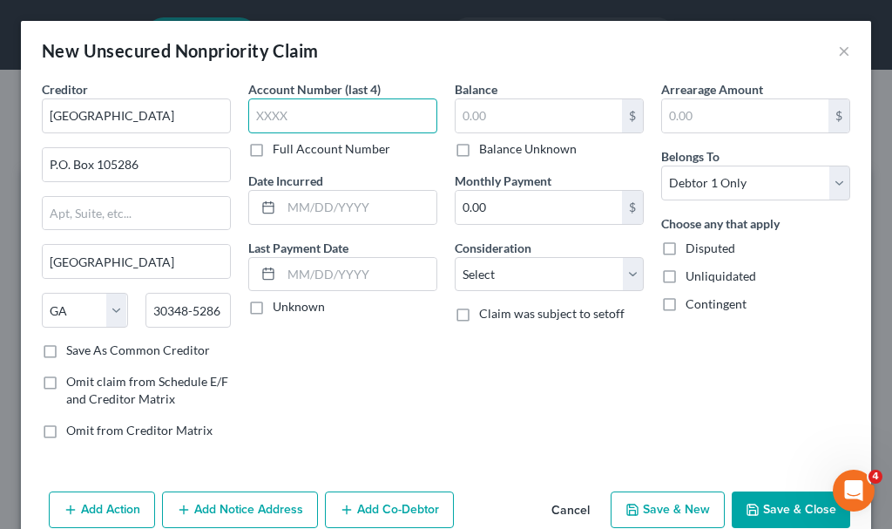
click at [318, 114] on input "text" at bounding box center [342, 115] width 189 height 35
type input "3891"
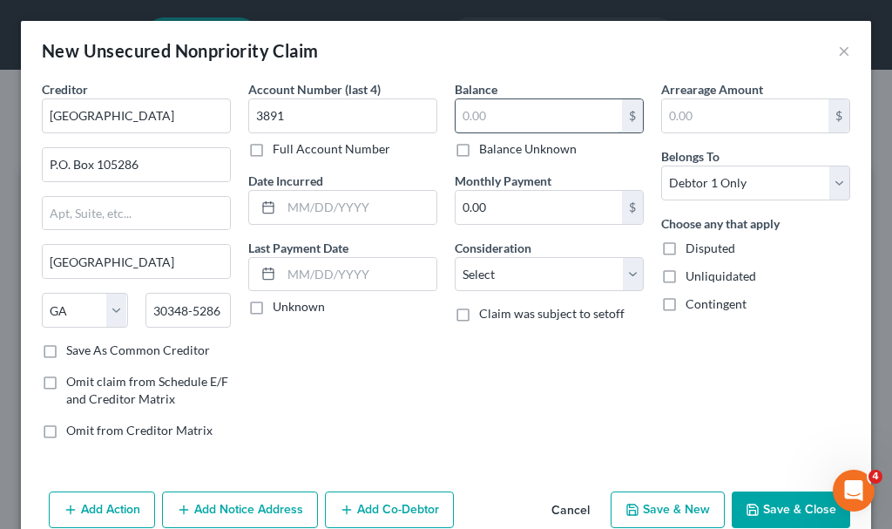
click at [498, 115] on input "text" at bounding box center [539, 115] width 166 height 33
type input "4,000"
click at [487, 271] on select "Select Cable / Satellite Services Collection Agency Credit Card Debt Debt Couns…" at bounding box center [549, 274] width 189 height 35
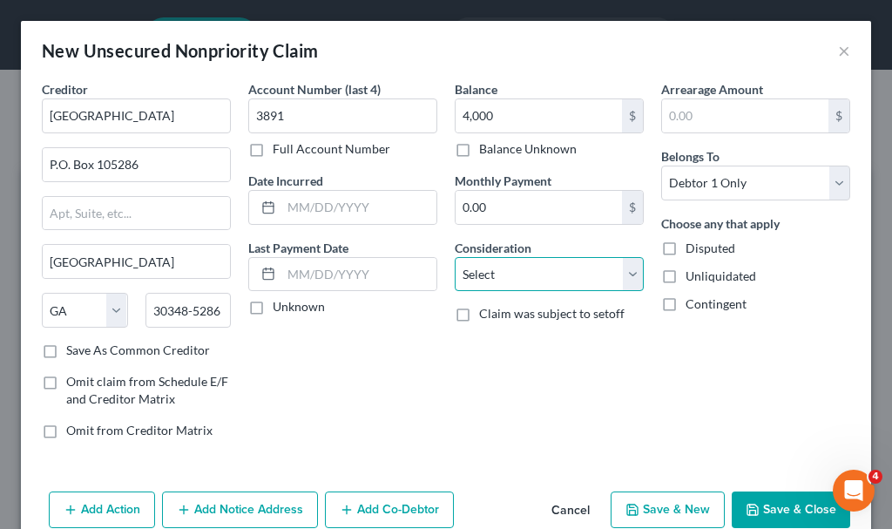
select select "2"
click at [455, 257] on select "Select Cable / Satellite Services Collection Agency Credit Card Debt Debt Couns…" at bounding box center [549, 274] width 189 height 35
click at [640, 505] on button "Save & New" at bounding box center [668, 510] width 114 height 37
select select "0"
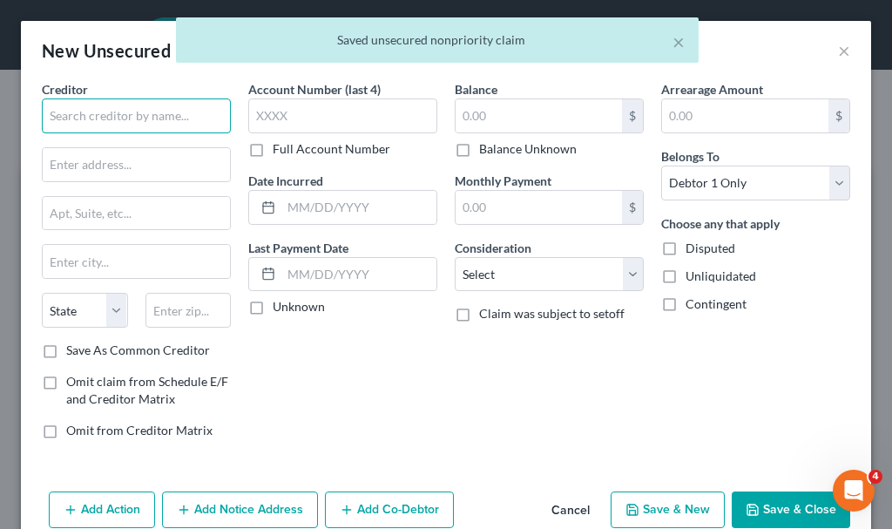
click at [134, 112] on input "text" at bounding box center [136, 115] width 189 height 35
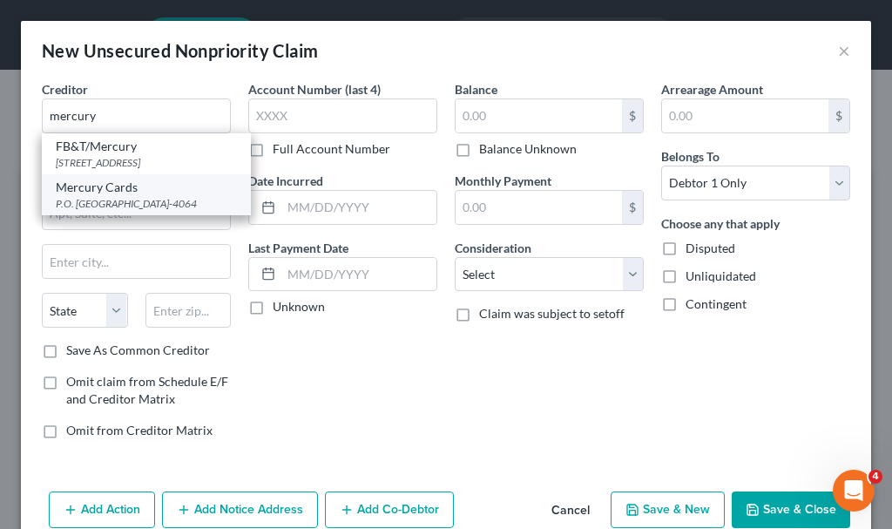
click at [96, 197] on div "P.O. [GEOGRAPHIC_DATA]-4064" at bounding box center [146, 203] width 181 height 15
type input "Mercury Cards"
type input "P.O. Box 84064"
type input "Columbus"
select select "10"
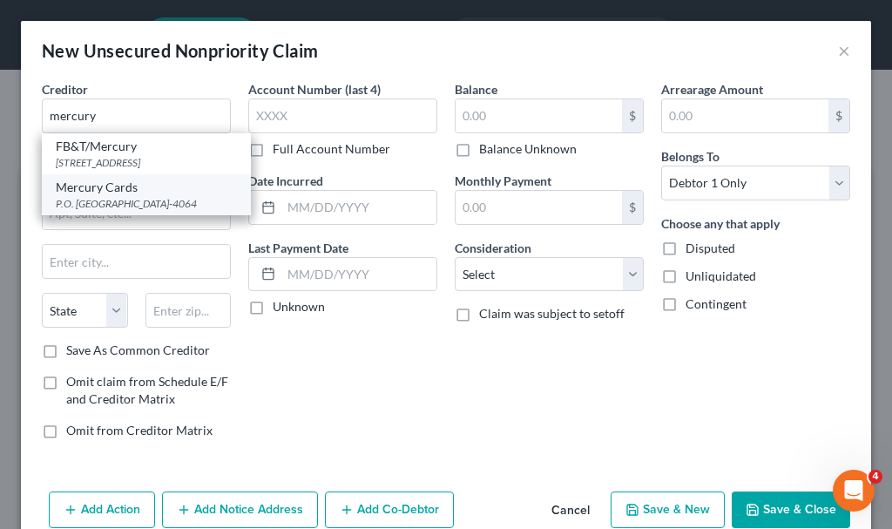
type input "31908-4064"
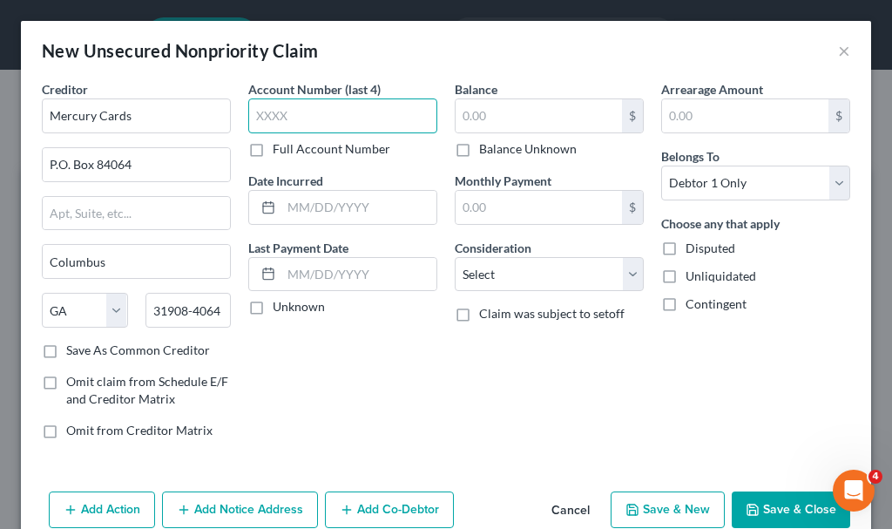
click at [344, 109] on input "text" at bounding box center [342, 115] width 189 height 35
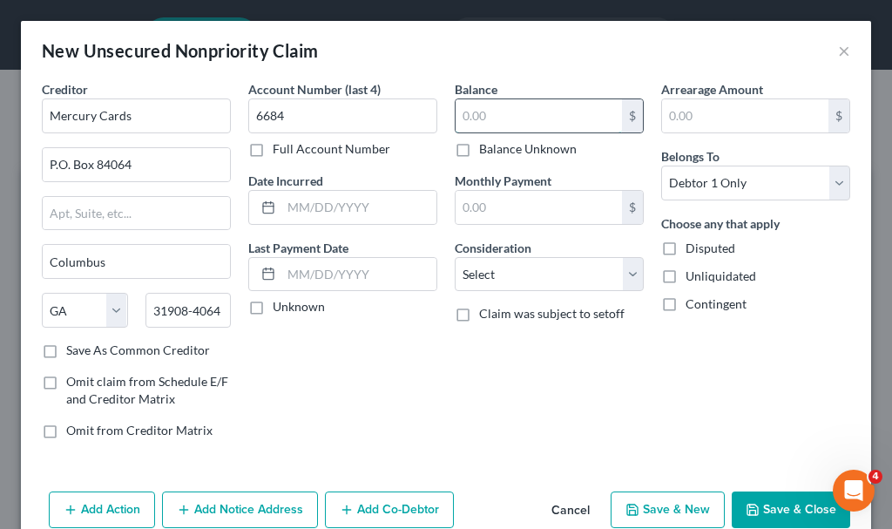
click at [483, 108] on input "text" at bounding box center [539, 115] width 166 height 33
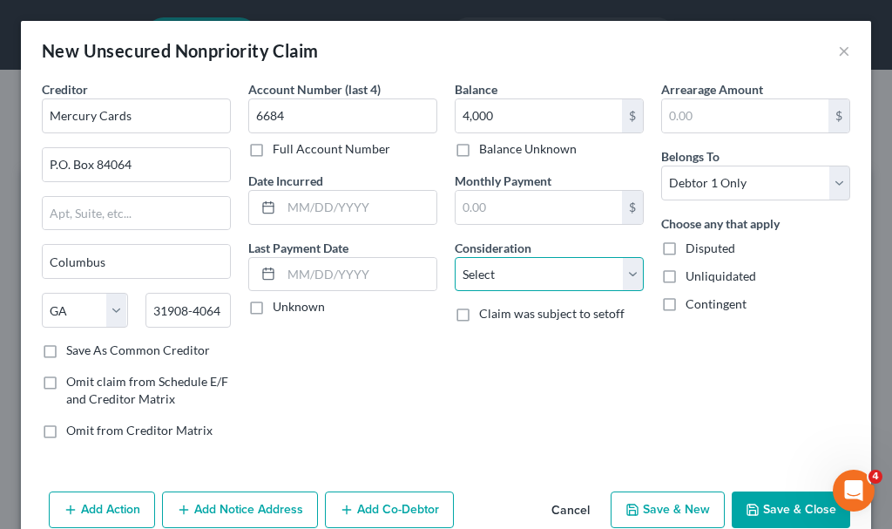
click at [502, 268] on select "Select Cable / Satellite Services Collection Agency Credit Card Debt Debt Couns…" at bounding box center [549, 274] width 189 height 35
click at [455, 257] on select "Select Cable / Satellite Services Collection Agency Credit Card Debt Debt Couns…" at bounding box center [549, 274] width 189 height 35
click at [648, 501] on button "Save & New" at bounding box center [668, 510] width 114 height 37
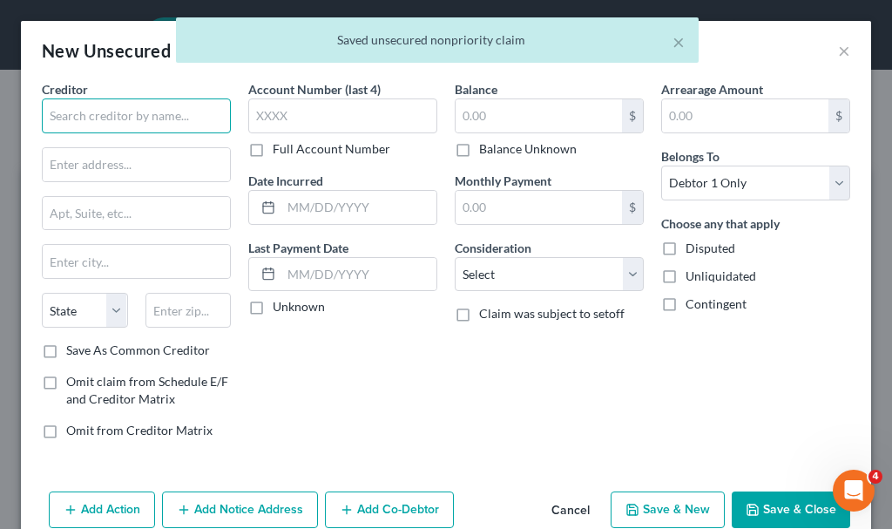
click at [153, 116] on input "text" at bounding box center [136, 115] width 189 height 35
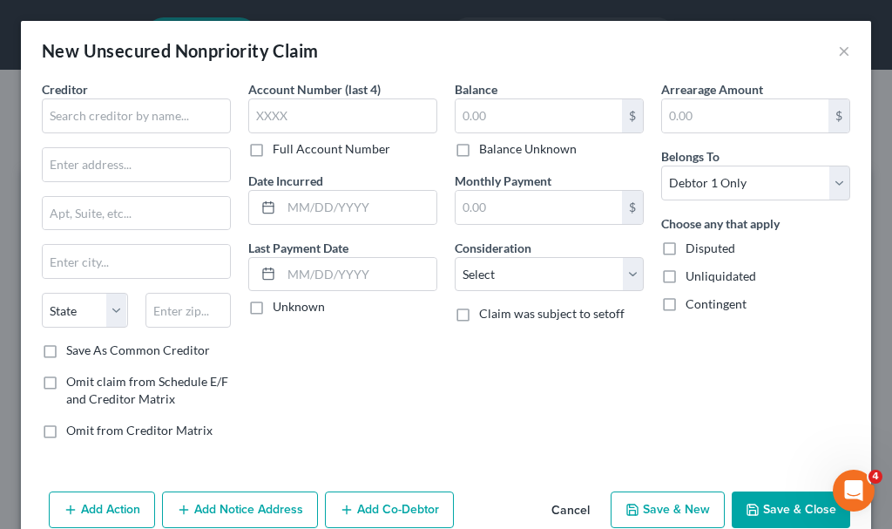
click at [558, 505] on button "Cancel" at bounding box center [571, 510] width 66 height 35
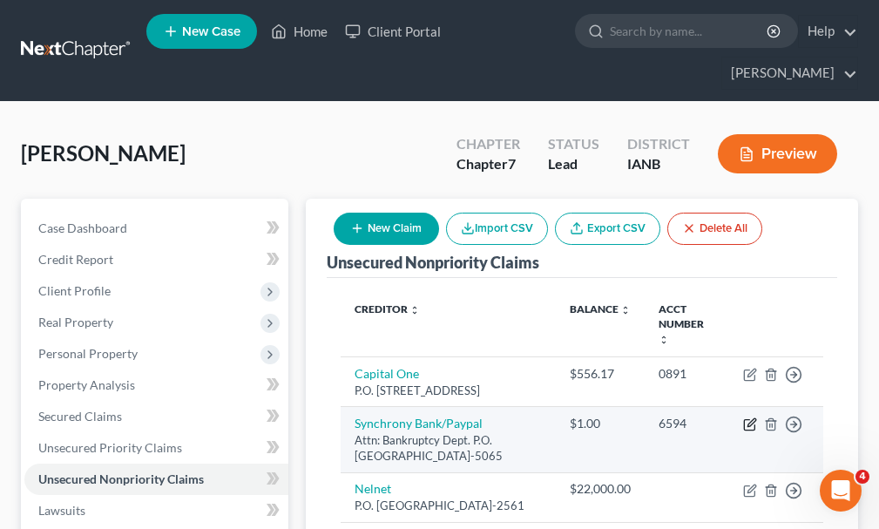
click at [746, 420] on icon "button" at bounding box center [749, 425] width 10 height 10
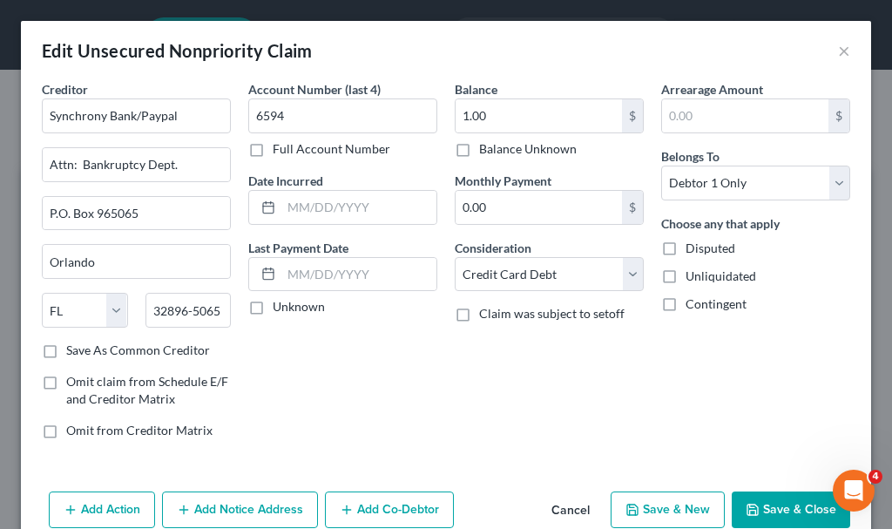
click at [781, 505] on button "Save & Close" at bounding box center [791, 510] width 119 height 37
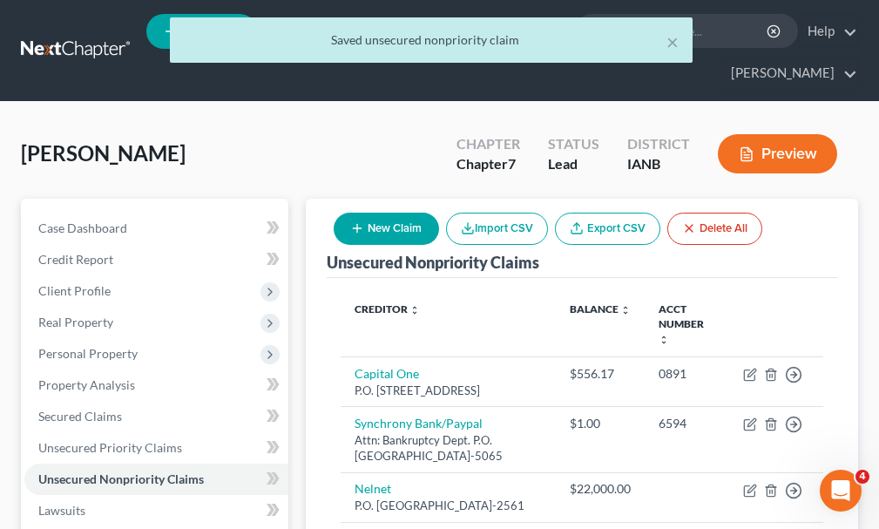
click at [399, 213] on button "New Claim" at bounding box center [386, 229] width 105 height 32
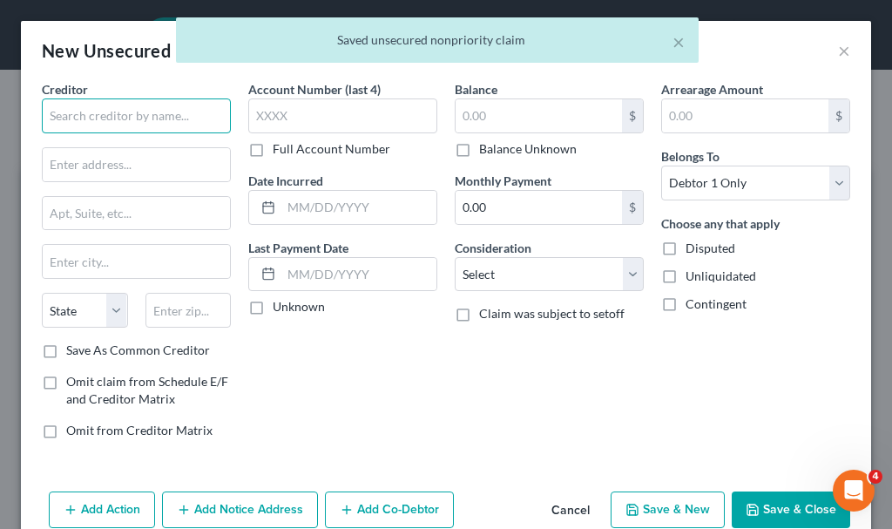
click at [138, 108] on input "text" at bounding box center [136, 115] width 189 height 35
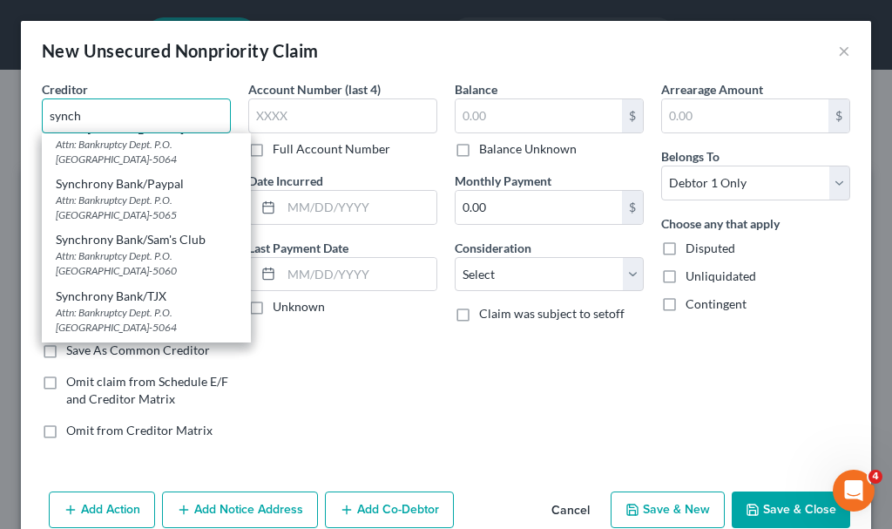
scroll to position [436, 0]
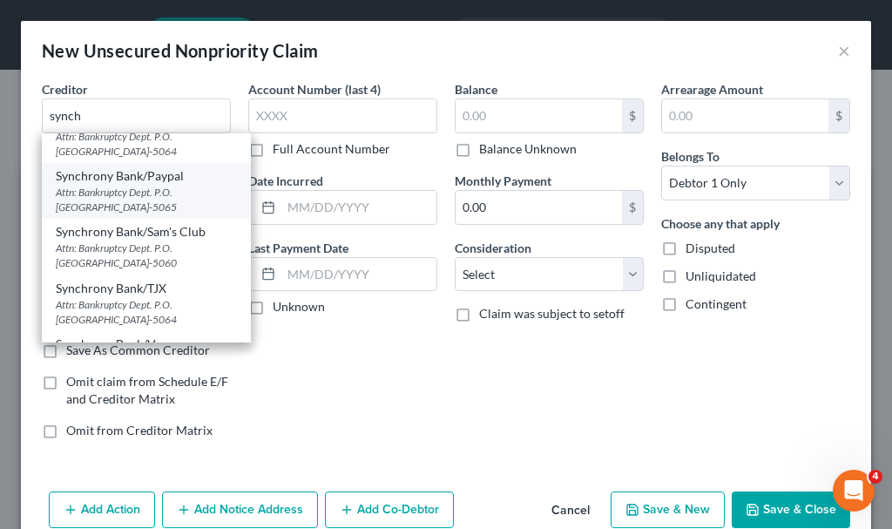
click at [126, 192] on div "Attn: Bankruptcy Dept. P.O. [GEOGRAPHIC_DATA]-5065" at bounding box center [146, 200] width 181 height 30
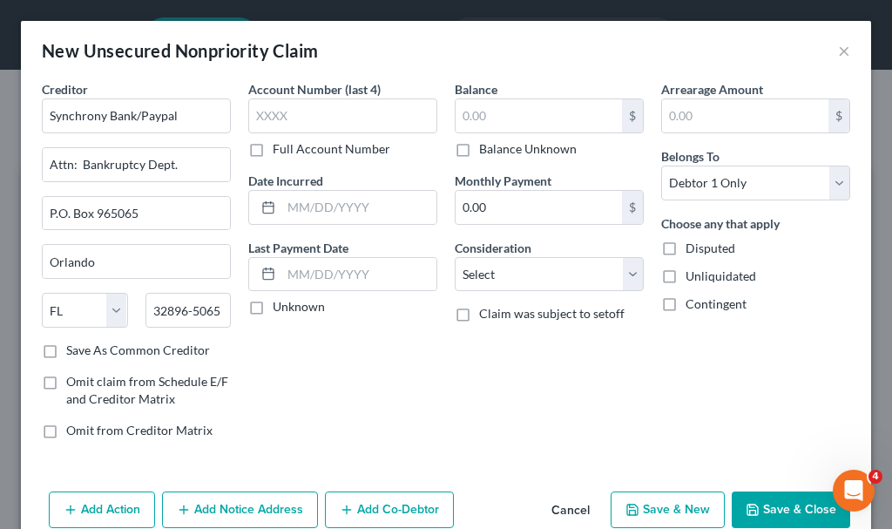
scroll to position [0, 0]
click at [302, 110] on input "text" at bounding box center [342, 115] width 189 height 35
click at [516, 110] on input "text" at bounding box center [539, 115] width 166 height 33
click at [506, 271] on select "Select Cable / Satellite Services Collection Agency Credit Card Debt Debt Couns…" at bounding box center [549, 274] width 189 height 35
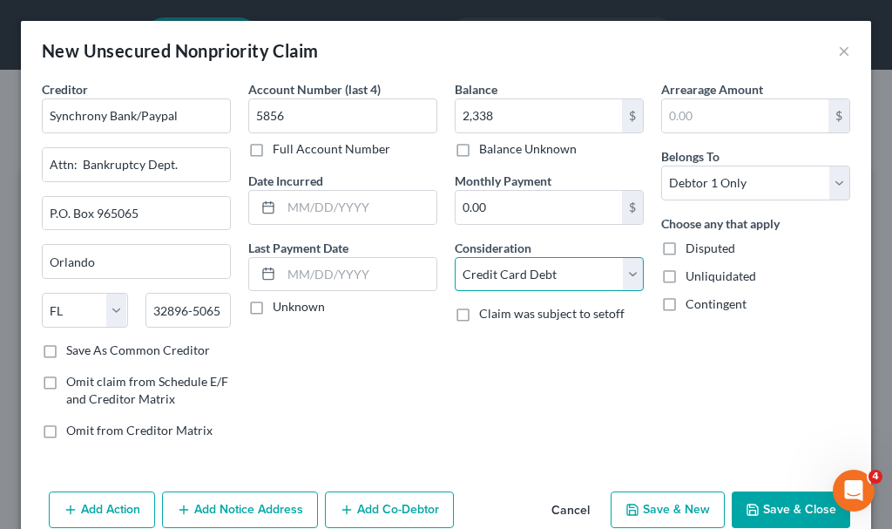
click at [455, 257] on select "Select Cable / Satellite Services Collection Agency Credit Card Debt Debt Couns…" at bounding box center [549, 274] width 189 height 35
click at [663, 504] on button "Save & New" at bounding box center [668, 510] width 114 height 37
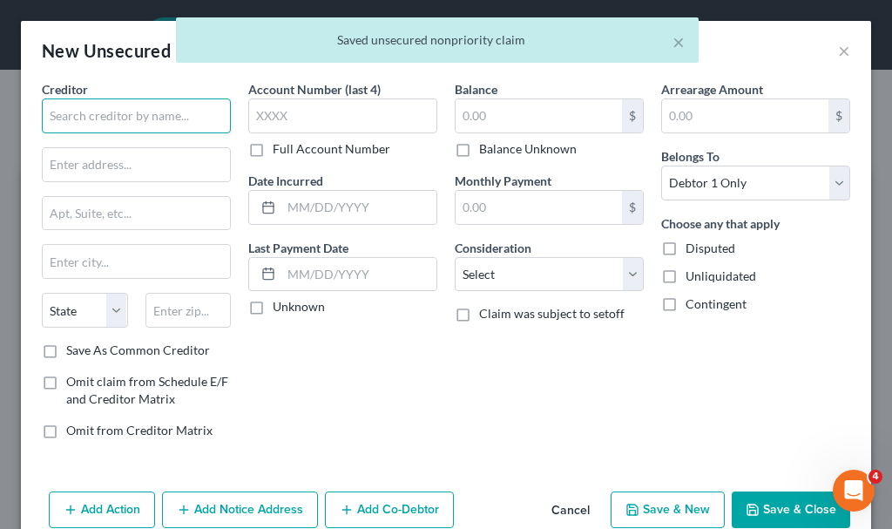
click at [126, 113] on input "text" at bounding box center [136, 115] width 189 height 35
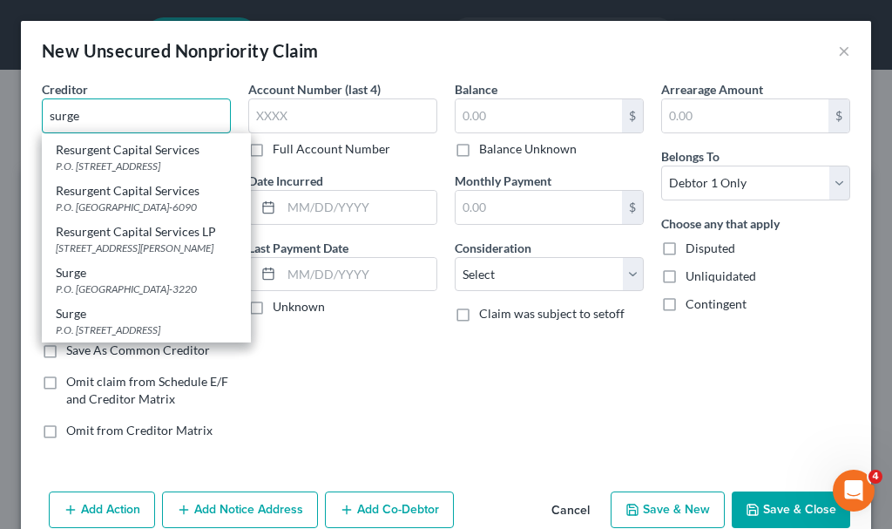
scroll to position [465, 0]
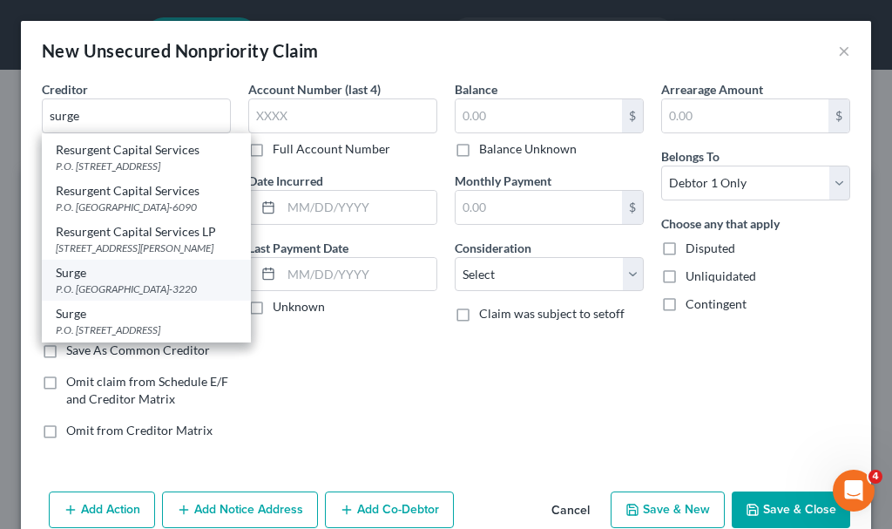
click at [88, 281] on div "P.O. [GEOGRAPHIC_DATA]-3220" at bounding box center [146, 288] width 181 height 15
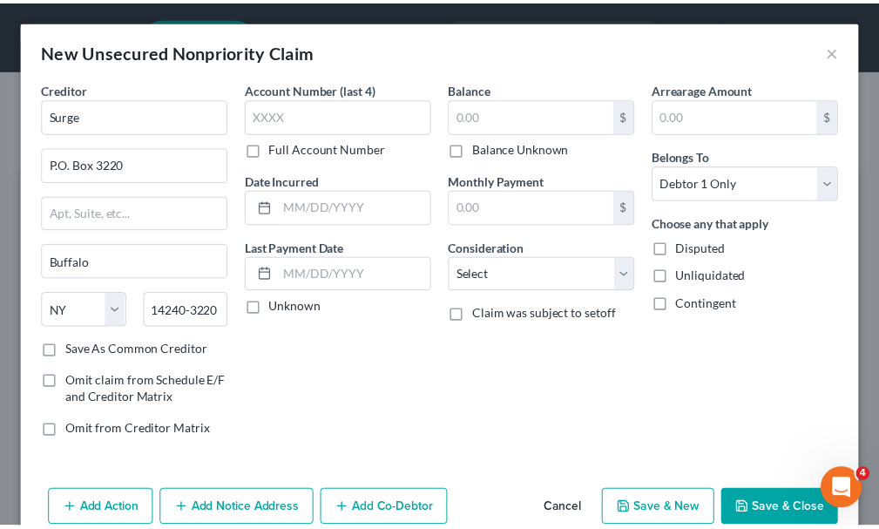
scroll to position [0, 0]
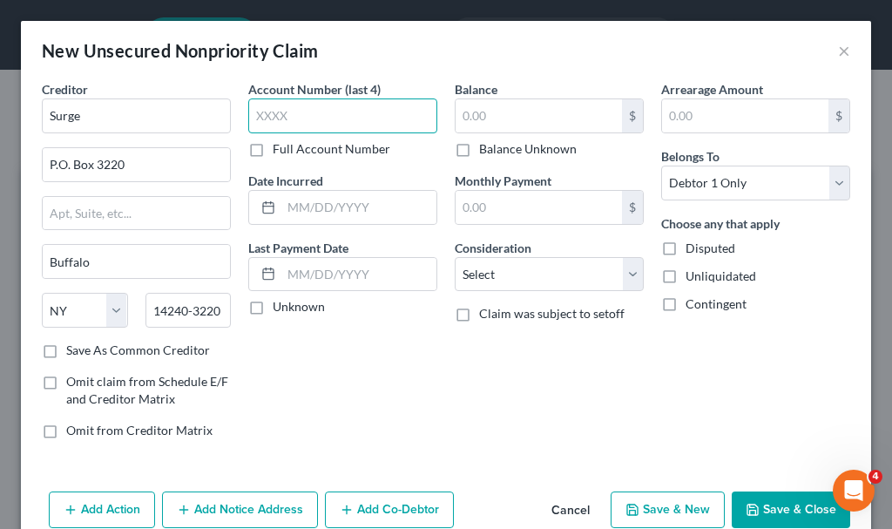
click at [305, 109] on input "text" at bounding box center [342, 115] width 189 height 35
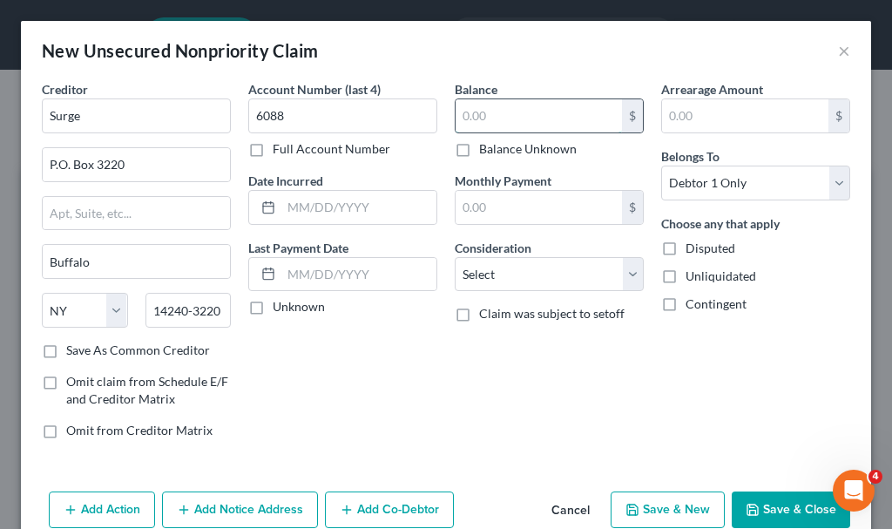
drag, startPoint x: 505, startPoint y: 119, endPoint x: 507, endPoint y: 108, distance: 10.8
click at [508, 113] on input "text" at bounding box center [539, 115] width 166 height 33
click at [525, 268] on select "Select Cable / Satellite Services Collection Agency Credit Card Debt Debt Couns…" at bounding box center [549, 274] width 189 height 35
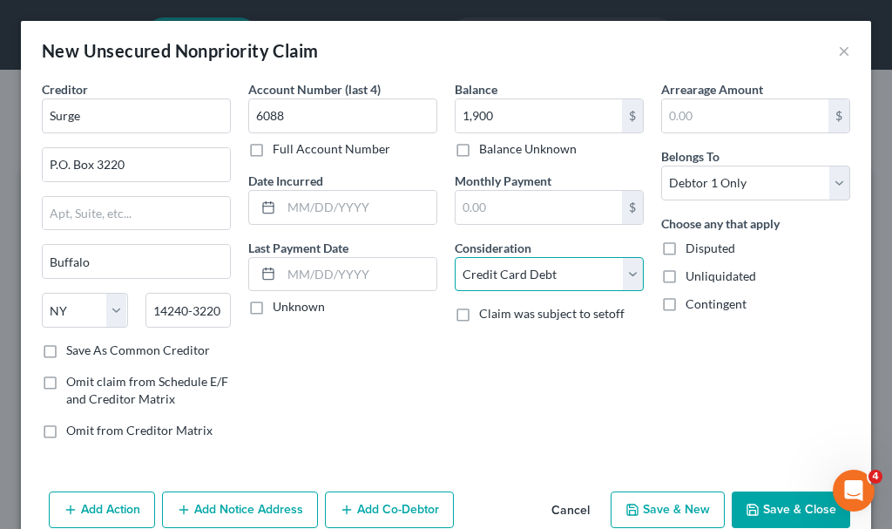
click at [455, 257] on select "Select Cable / Satellite Services Collection Agency Credit Card Debt Debt Couns…" at bounding box center [549, 274] width 189 height 35
click at [645, 499] on button "Save & New" at bounding box center [668, 510] width 114 height 37
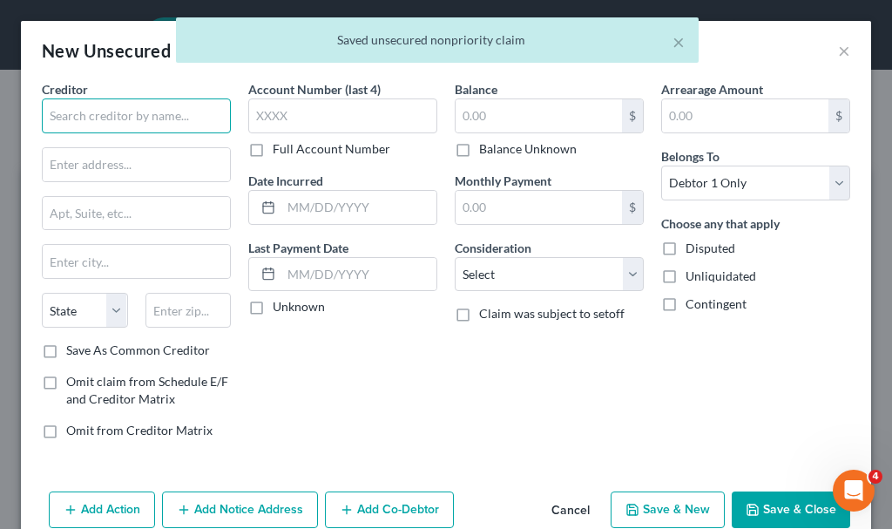
click at [119, 111] on input "text" at bounding box center [136, 115] width 189 height 35
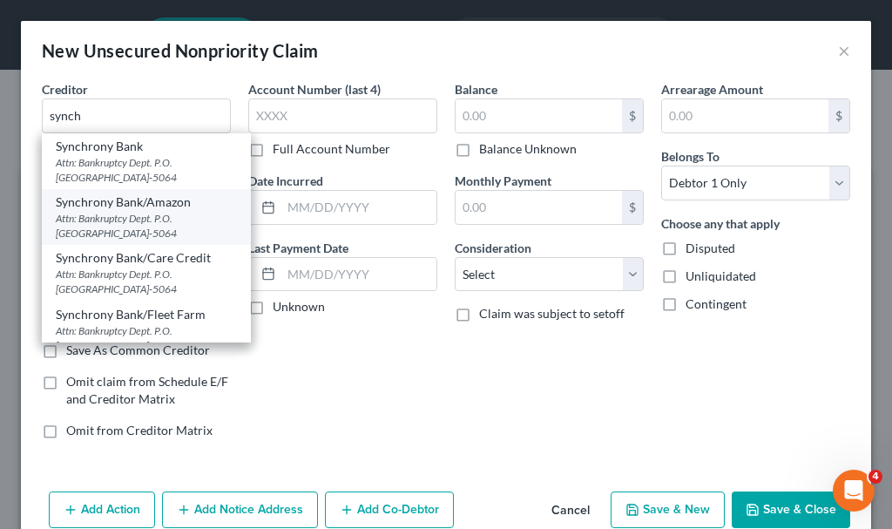
click at [121, 214] on div "Attn: Bankruptcy Dept. P.O. [GEOGRAPHIC_DATA]-5064" at bounding box center [146, 226] width 181 height 30
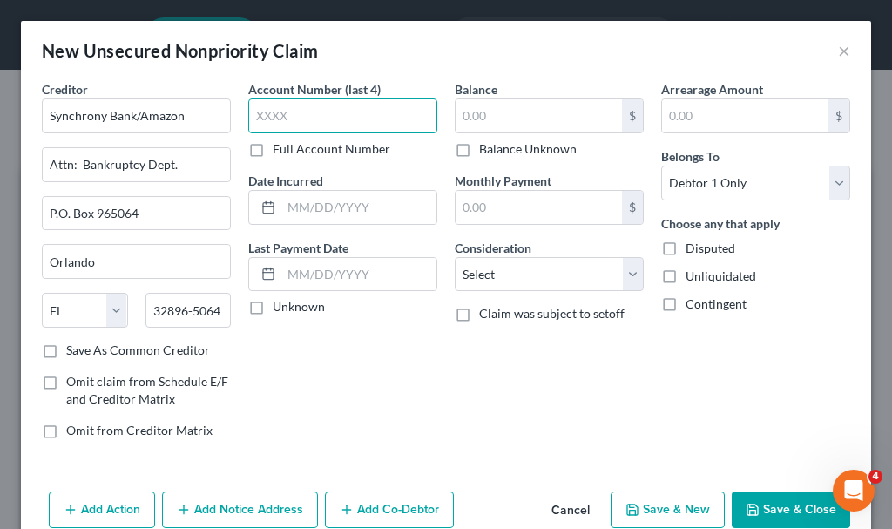
click at [309, 107] on input "text" at bounding box center [342, 115] width 189 height 35
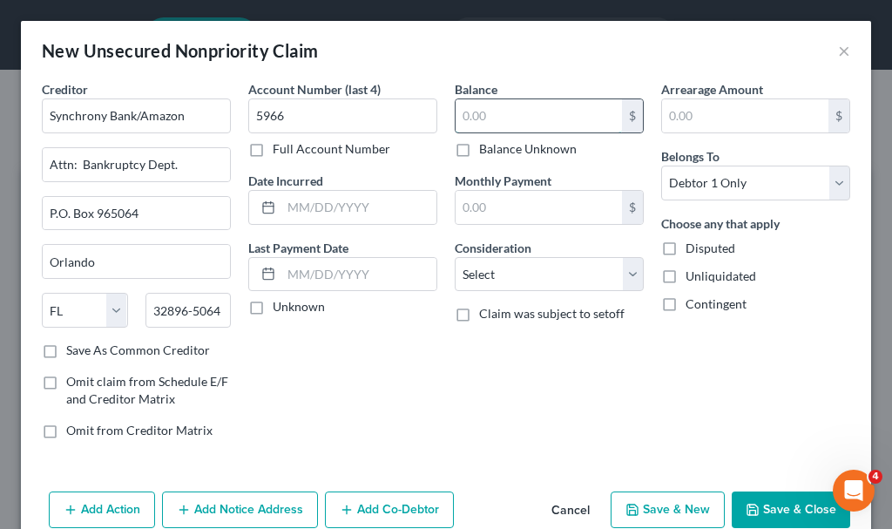
click at [489, 112] on input "text" at bounding box center [539, 115] width 166 height 33
click at [487, 272] on select "Select Cable / Satellite Services Collection Agency Credit Card Debt Debt Couns…" at bounding box center [549, 274] width 189 height 35
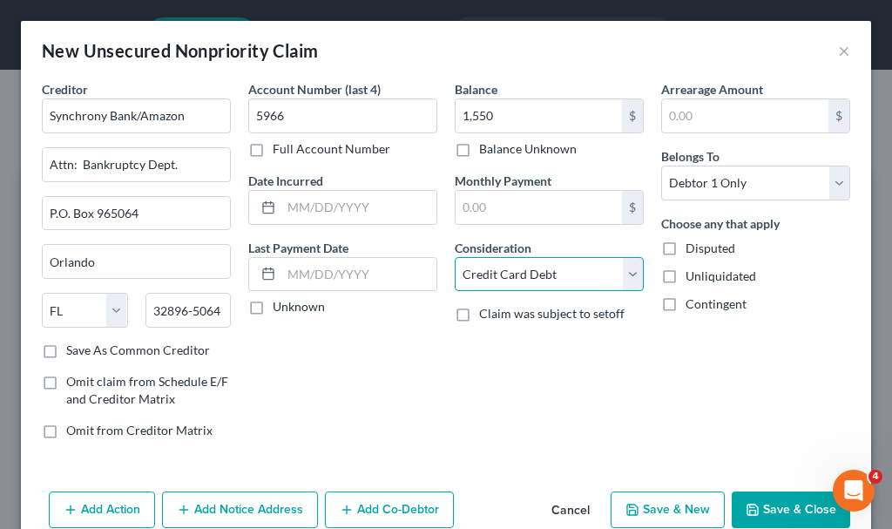
click at [455, 257] on select "Select Cable / Satellite Services Collection Agency Credit Card Debt Debt Couns…" at bounding box center [549, 274] width 189 height 35
click at [635, 510] on button "Save & New" at bounding box center [668, 510] width 114 height 37
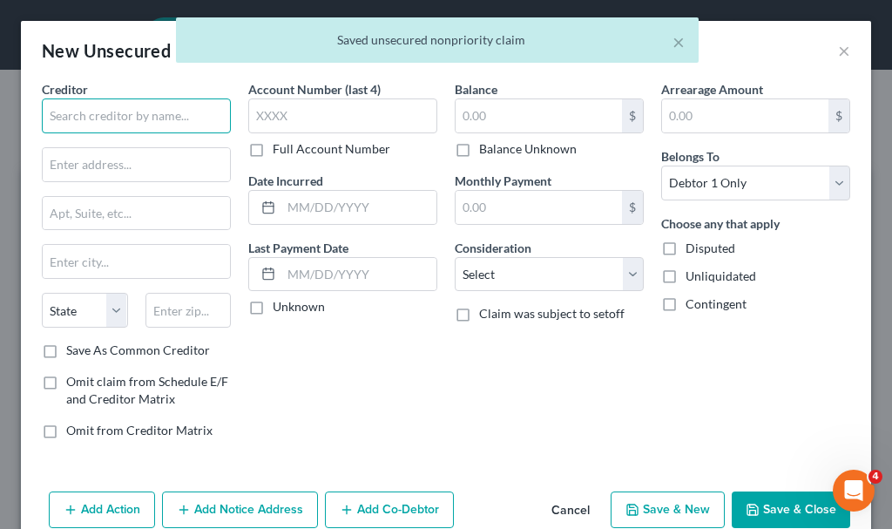
click at [158, 109] on input "text" at bounding box center [136, 115] width 189 height 35
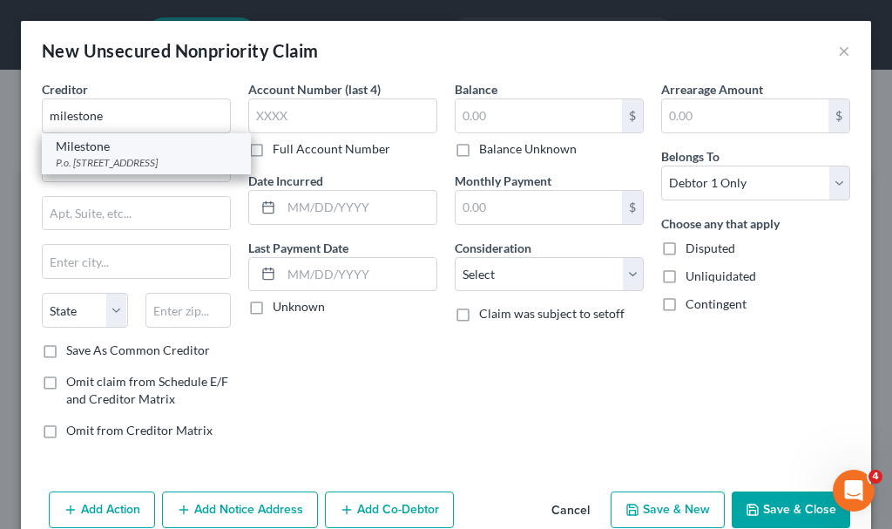
click at [98, 162] on div "P.o. [STREET_ADDRESS]" at bounding box center [146, 162] width 181 height 15
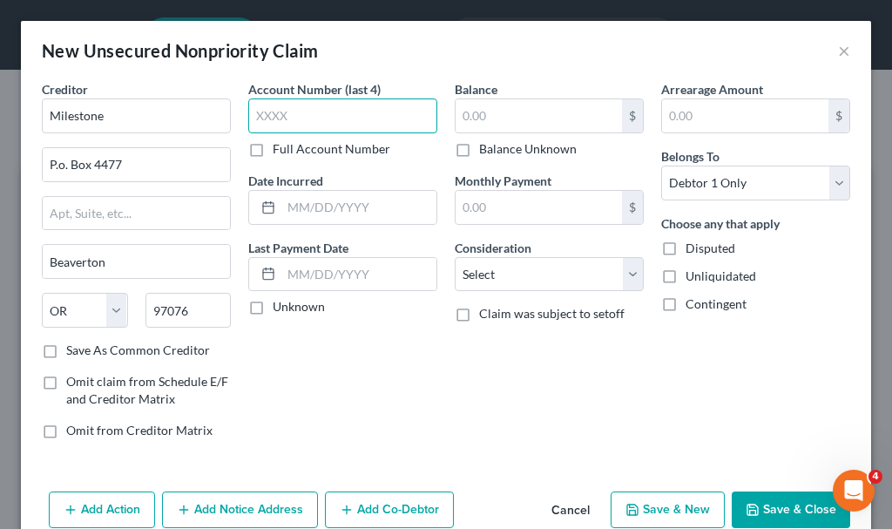
click at [294, 110] on input "text" at bounding box center [342, 115] width 189 height 35
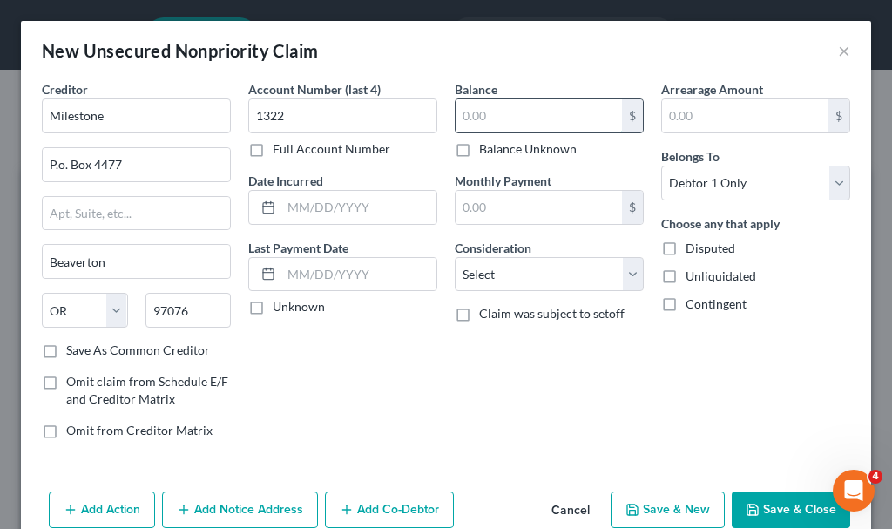
click at [493, 119] on input "text" at bounding box center [539, 115] width 166 height 33
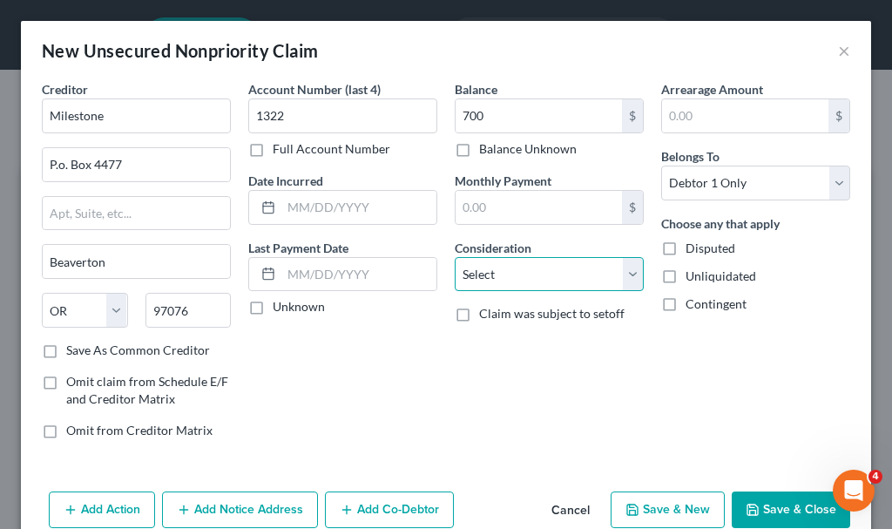
click at [497, 267] on select "Select Cable / Satellite Services Collection Agency Credit Card Debt Debt Couns…" at bounding box center [549, 274] width 189 height 35
click at [455, 257] on select "Select Cable / Satellite Services Collection Agency Credit Card Debt Debt Couns…" at bounding box center [549, 274] width 189 height 35
click at [657, 505] on button "Save & New" at bounding box center [668, 510] width 114 height 37
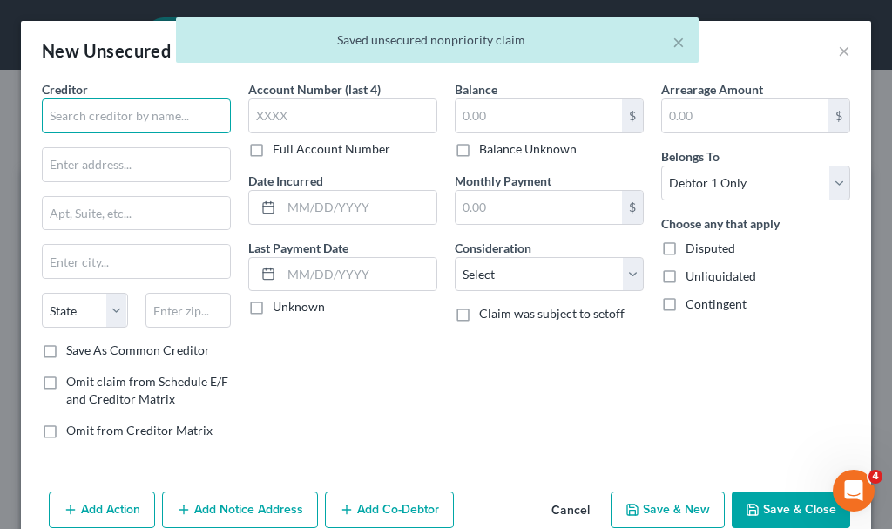
click at [143, 110] on input "text" at bounding box center [136, 115] width 189 height 35
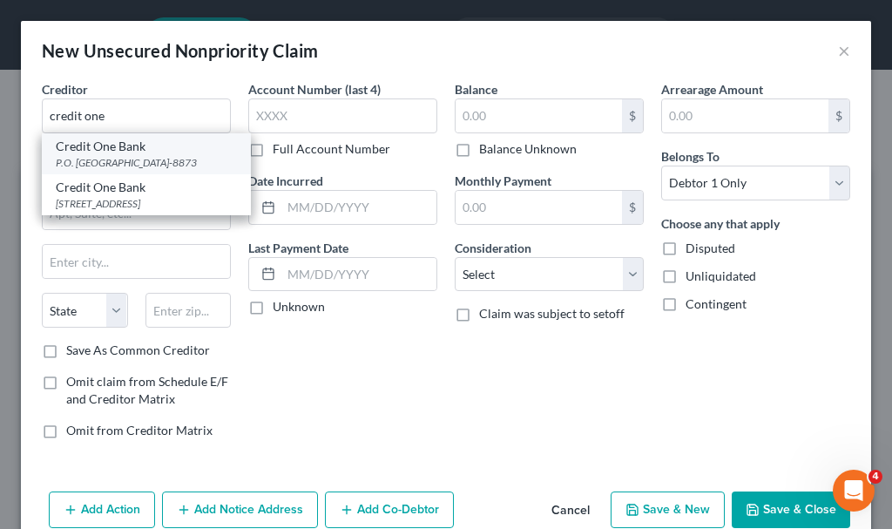
click at [99, 153] on div "Credit One Bank" at bounding box center [146, 146] width 181 height 17
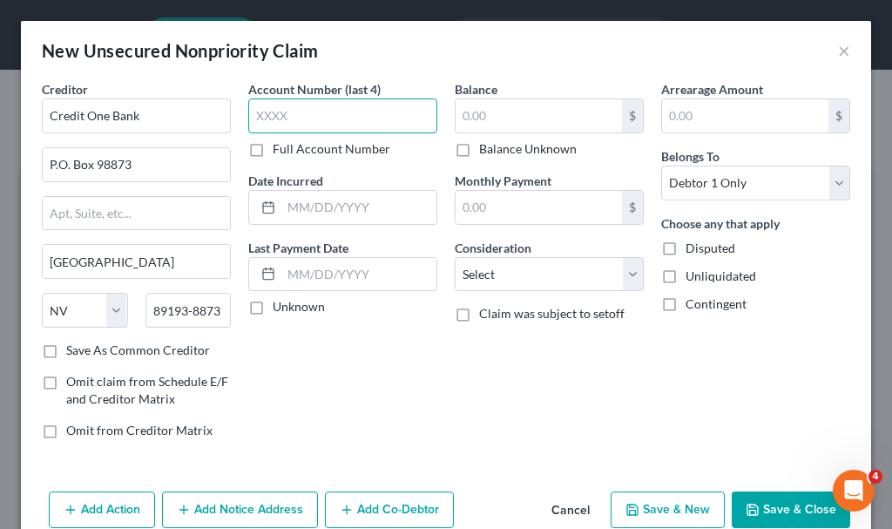
click at [279, 112] on input "text" at bounding box center [342, 115] width 189 height 35
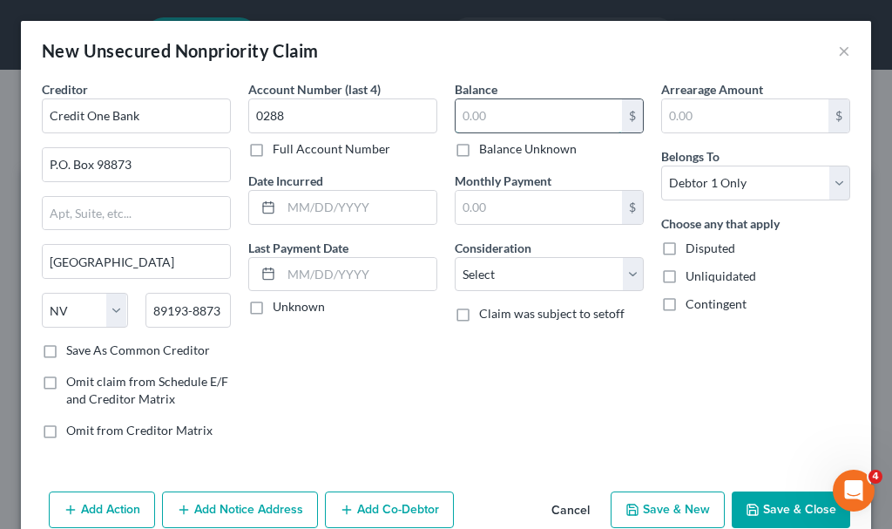
click at [485, 119] on input "text" at bounding box center [539, 115] width 166 height 33
click at [495, 275] on select "Select Cable / Satellite Services Collection Agency Credit Card Debt Debt Couns…" at bounding box center [549, 274] width 189 height 35
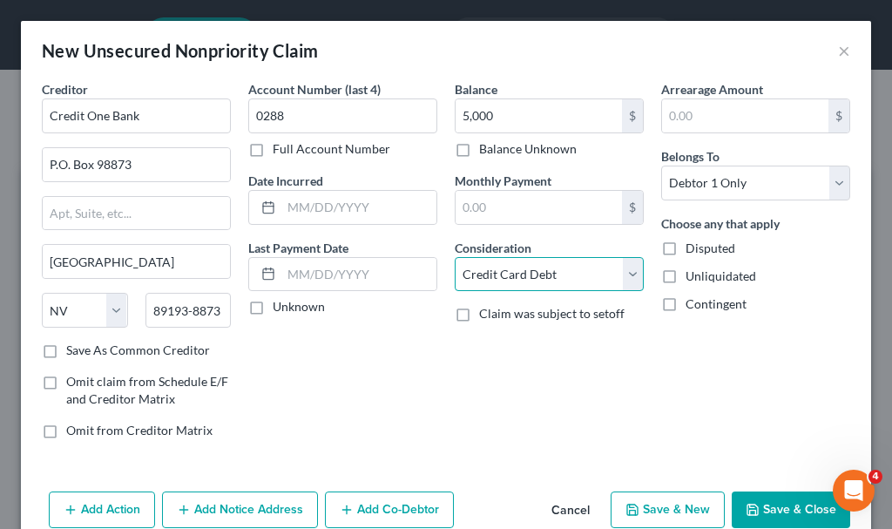
click at [455, 257] on select "Select Cable / Satellite Services Collection Agency Credit Card Debt Debt Couns…" at bounding box center [549, 274] width 189 height 35
click at [648, 498] on button "Save & New" at bounding box center [668, 510] width 114 height 37
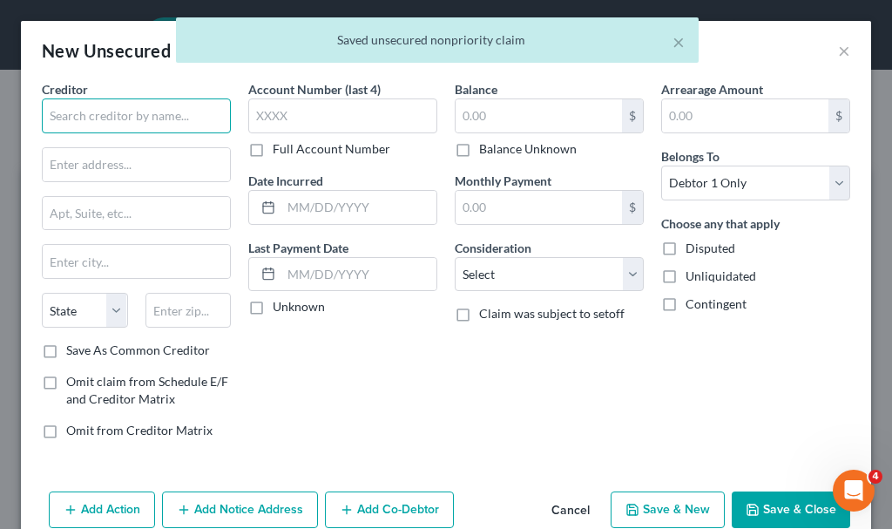
click at [159, 112] on input "text" at bounding box center [136, 115] width 189 height 35
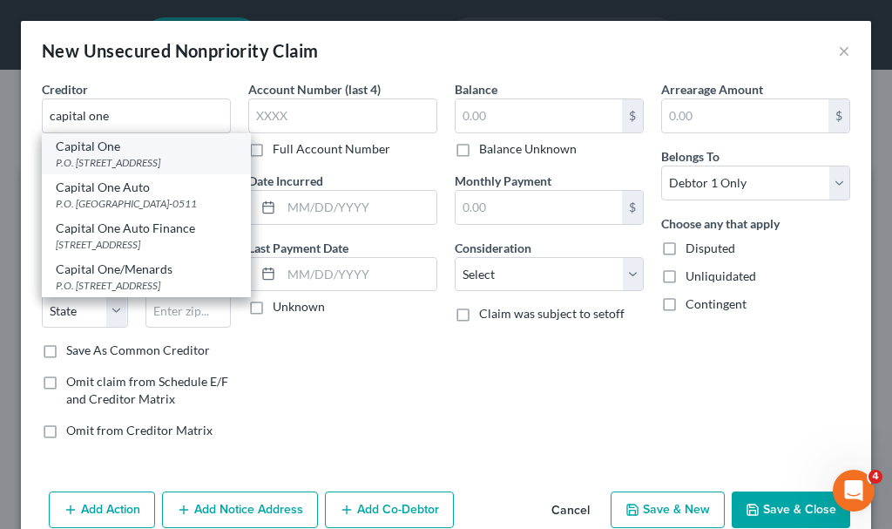
click at [90, 157] on div "P.O. [STREET_ADDRESS]" at bounding box center [146, 162] width 181 height 15
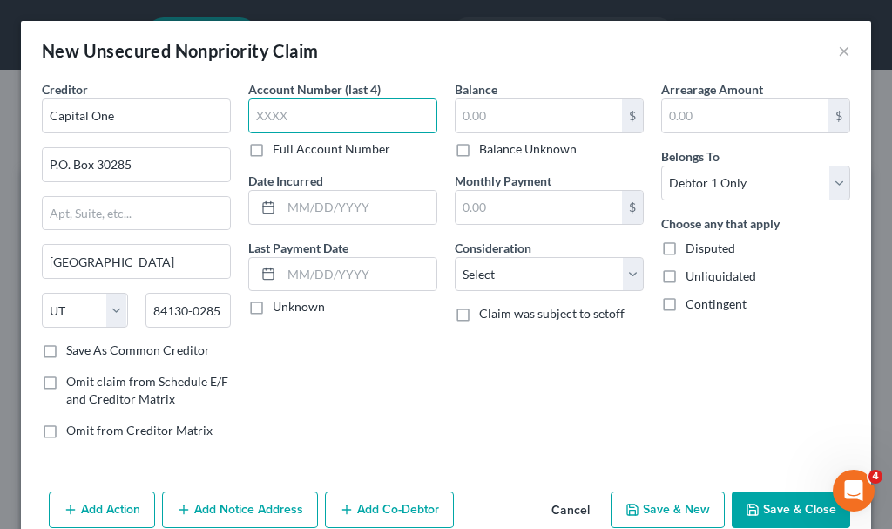
click at [295, 109] on input "text" at bounding box center [342, 115] width 189 height 35
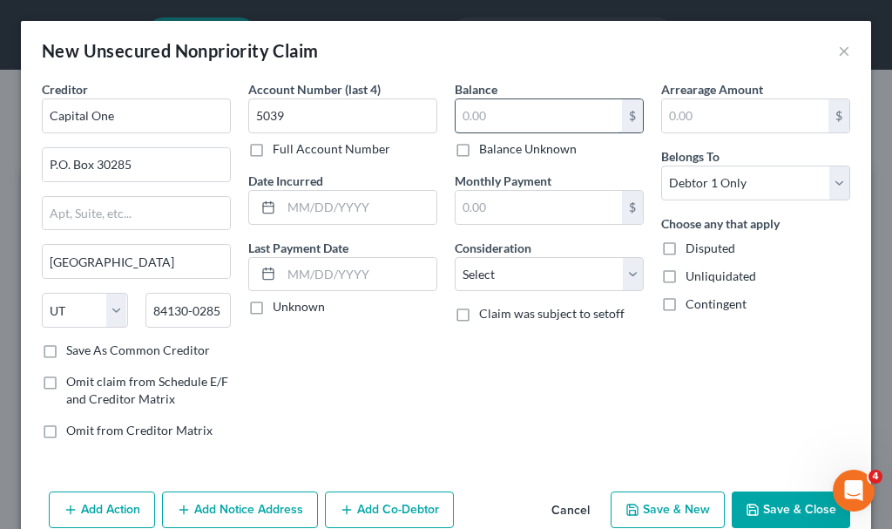
click at [483, 110] on input "text" at bounding box center [539, 115] width 166 height 33
click at [647, 496] on button "Save & New" at bounding box center [668, 510] width 114 height 37
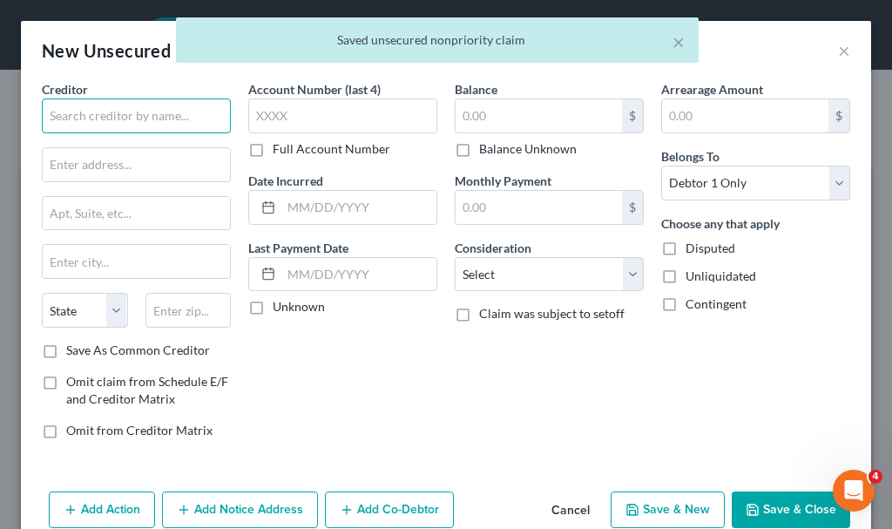
click at [131, 115] on input "text" at bounding box center [136, 115] width 189 height 35
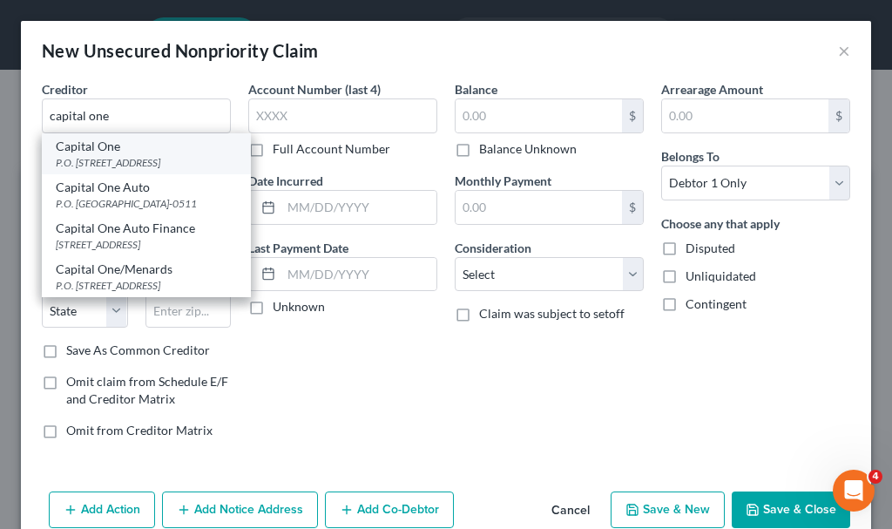
click at [80, 160] on div "P.O. [STREET_ADDRESS]" at bounding box center [146, 162] width 181 height 15
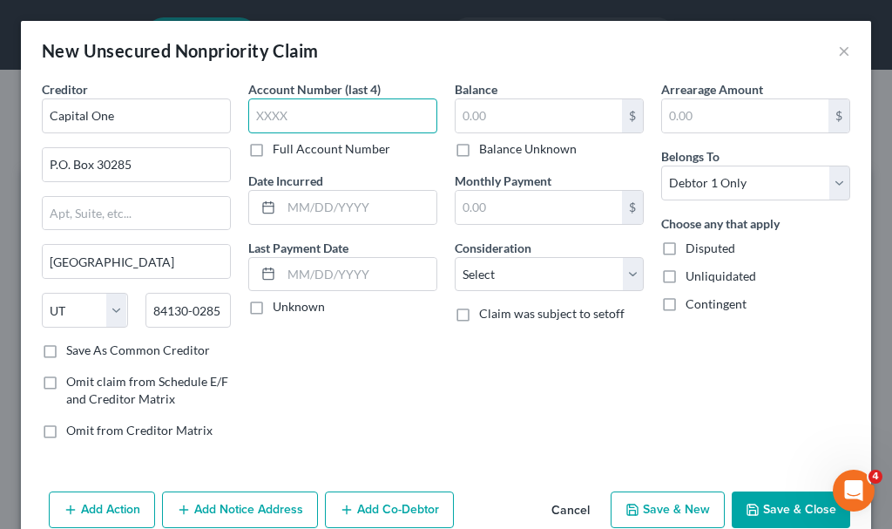
click at [287, 112] on input "text" at bounding box center [342, 115] width 189 height 35
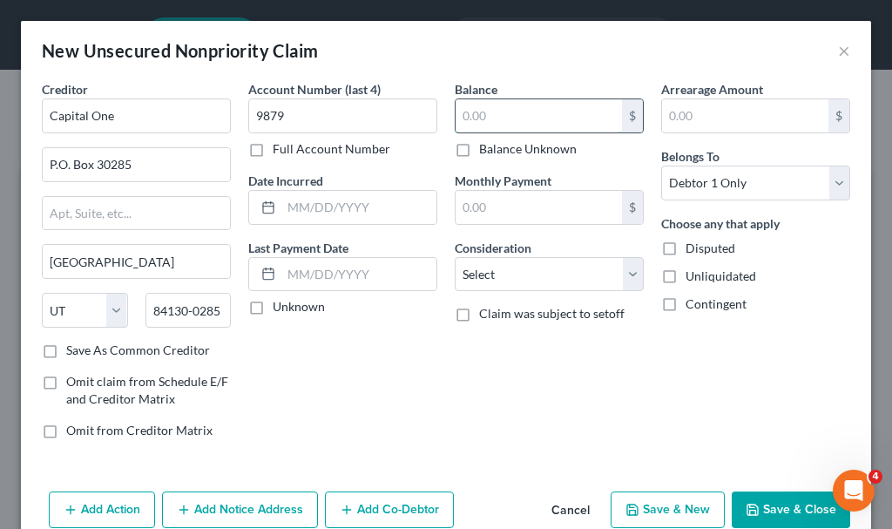
click at [516, 118] on input "text" at bounding box center [539, 115] width 166 height 33
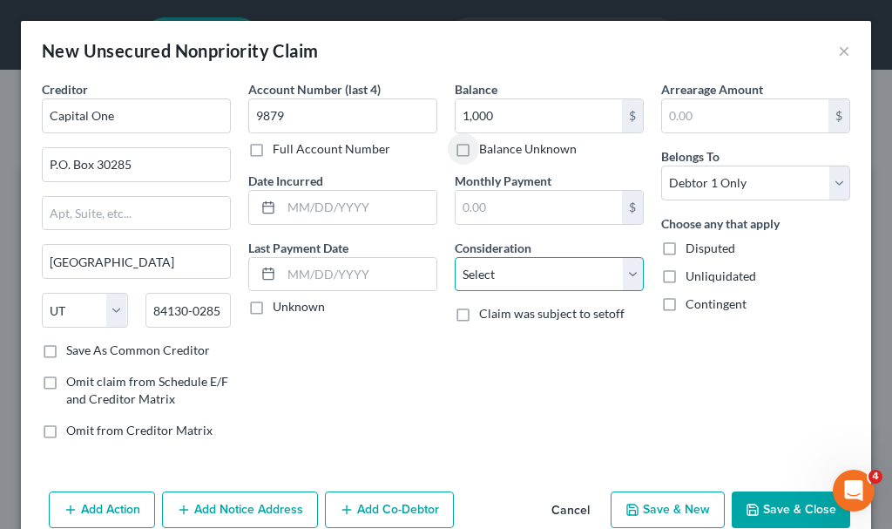
click at [495, 268] on select "Select Cable / Satellite Services Collection Agency Credit Card Debt Debt Couns…" at bounding box center [549, 274] width 189 height 35
click at [455, 257] on select "Select Cable / Satellite Services Collection Agency Credit Card Debt Debt Couns…" at bounding box center [549, 274] width 189 height 35
click at [648, 496] on button "Save & New" at bounding box center [668, 510] width 114 height 37
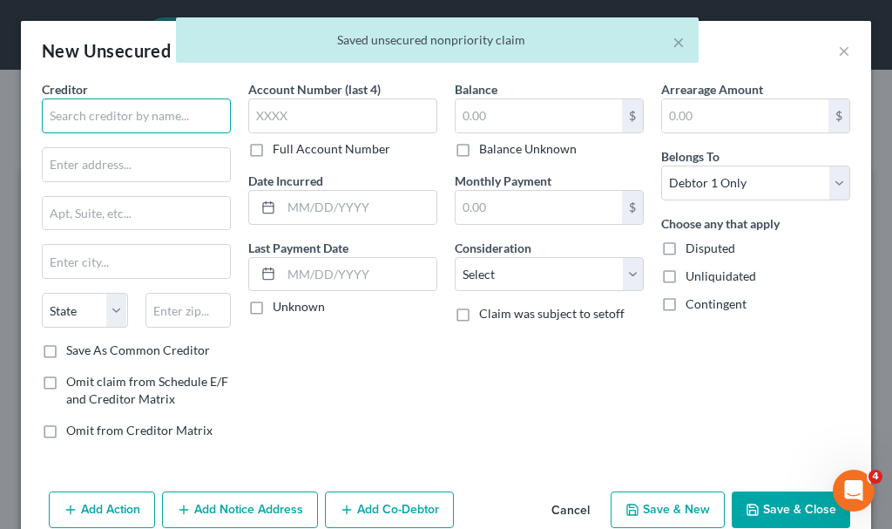
click at [144, 112] on input "text" at bounding box center [136, 115] width 189 height 35
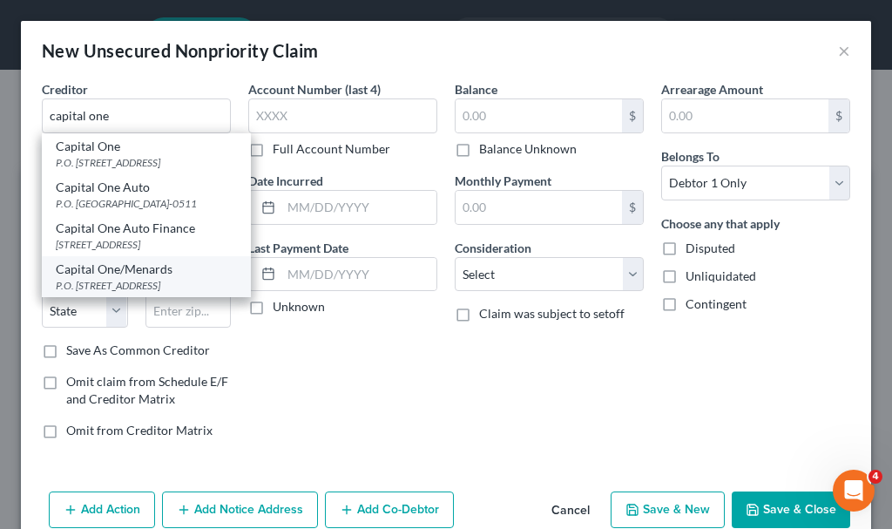
click at [108, 293] on div "P.O. [STREET_ADDRESS]" at bounding box center [146, 285] width 181 height 15
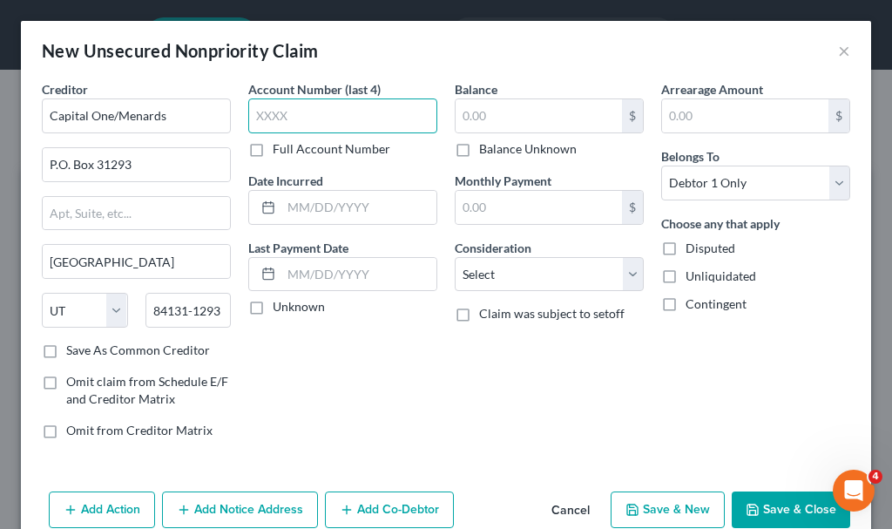
click at [313, 108] on input "text" at bounding box center [342, 115] width 189 height 35
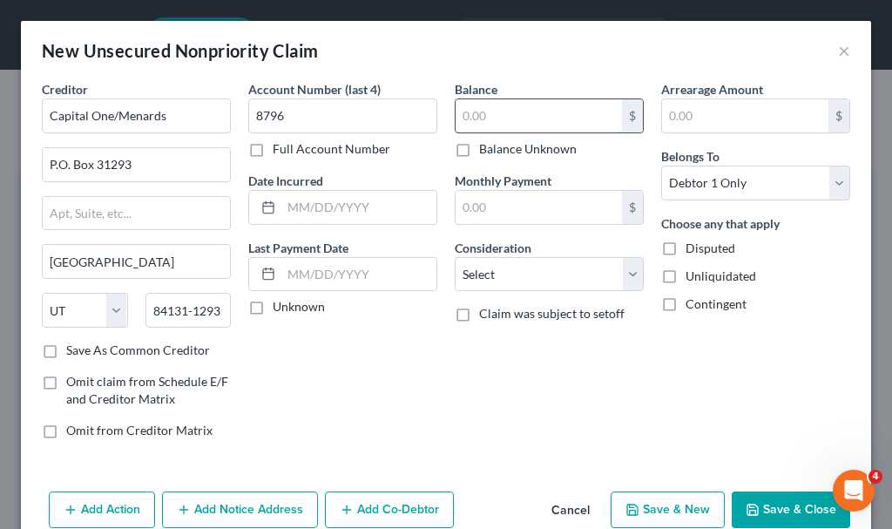
click at [478, 119] on input "text" at bounding box center [539, 115] width 166 height 33
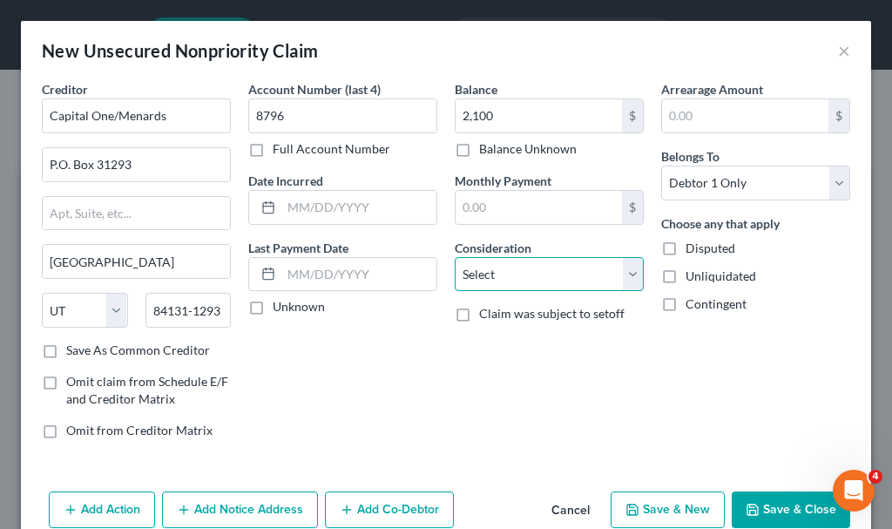
click at [487, 272] on select "Select Cable / Satellite Services Collection Agency Credit Card Debt Debt Couns…" at bounding box center [549, 274] width 189 height 35
click at [455, 257] on select "Select Cable / Satellite Services Collection Agency Credit Card Debt Debt Couns…" at bounding box center [549, 274] width 189 height 35
click at [635, 498] on button "Save & New" at bounding box center [668, 510] width 114 height 37
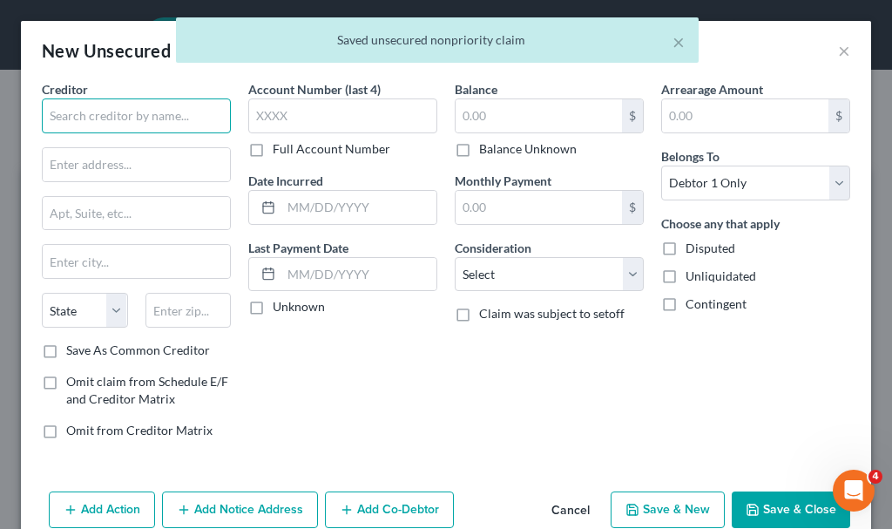
click at [139, 118] on input "text" at bounding box center [136, 115] width 189 height 35
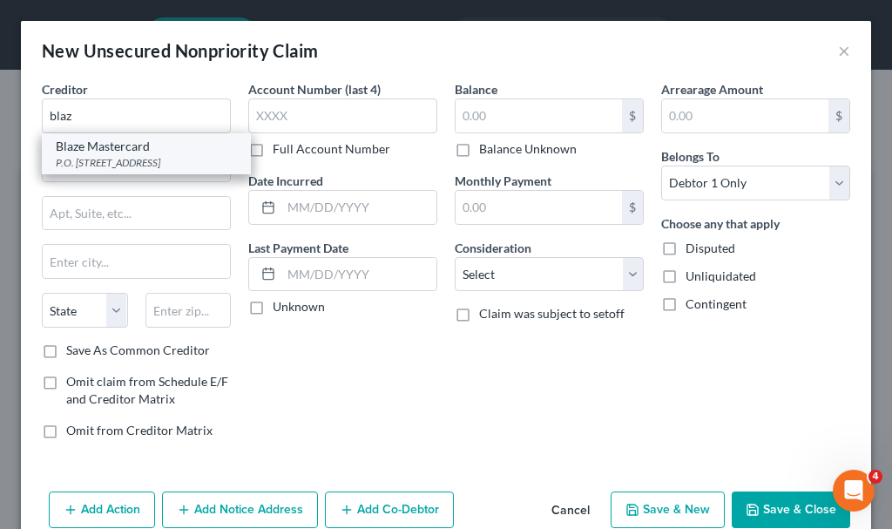
click at [105, 156] on div "P.O. [STREET_ADDRESS]" at bounding box center [146, 162] width 181 height 15
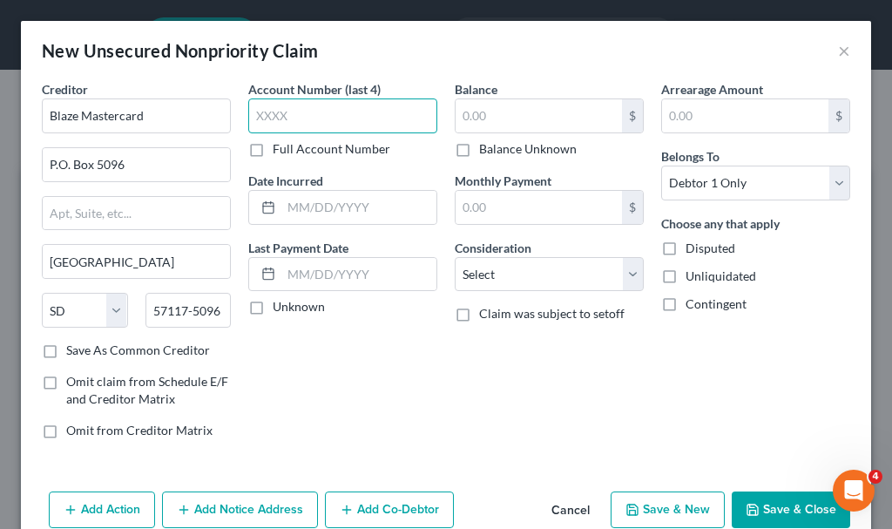
click at [309, 116] on input "text" at bounding box center [342, 115] width 189 height 35
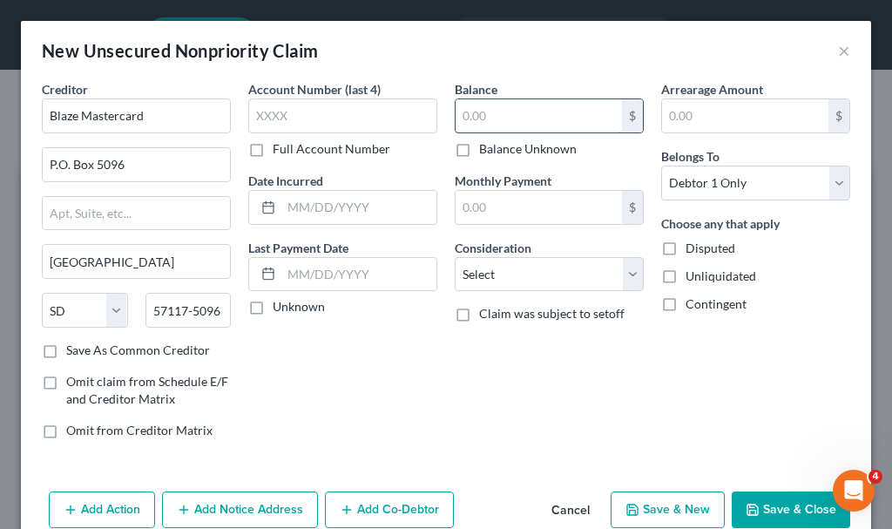
click at [512, 113] on input "text" at bounding box center [539, 115] width 166 height 33
click at [504, 268] on select "Select Cable / Satellite Services Collection Agency Credit Card Debt Debt Couns…" at bounding box center [549, 274] width 189 height 35
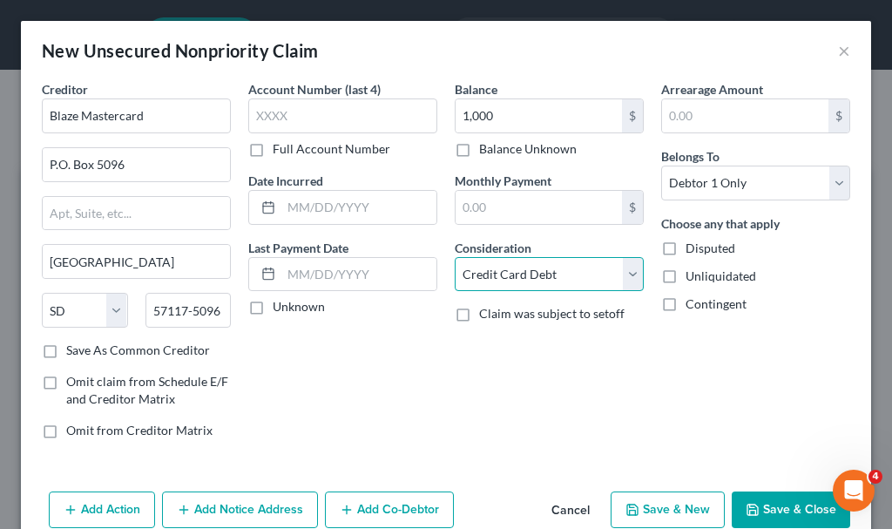
click at [455, 257] on select "Select Cable / Satellite Services Collection Agency Credit Card Debt Debt Couns…" at bounding box center [549, 274] width 189 height 35
click at [773, 508] on button "Save & Close" at bounding box center [791, 510] width 119 height 37
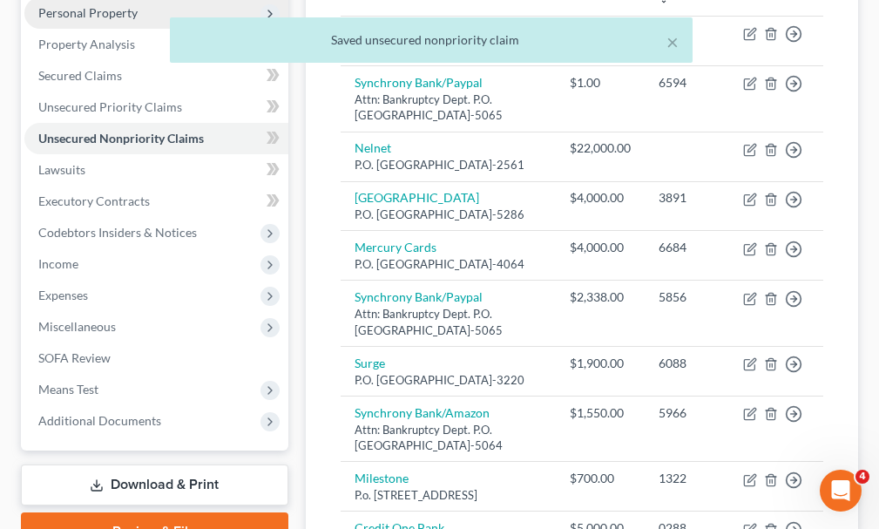
scroll to position [349, 0]
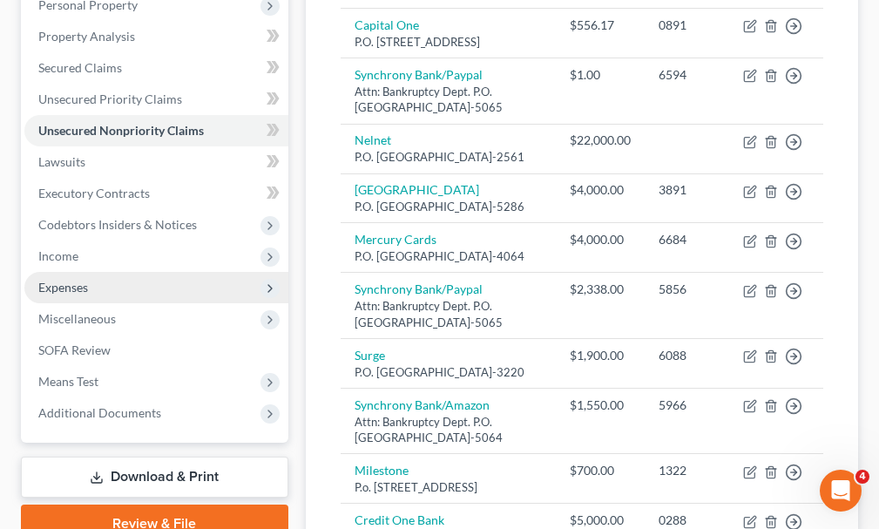
click at [62, 280] on span "Expenses" at bounding box center [63, 287] width 50 height 15
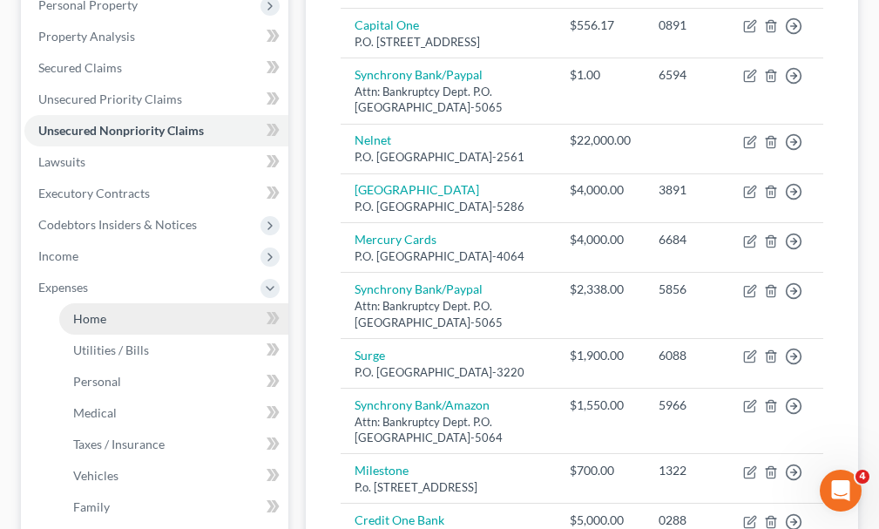
click at [88, 303] on link "Home" at bounding box center [173, 318] width 229 height 31
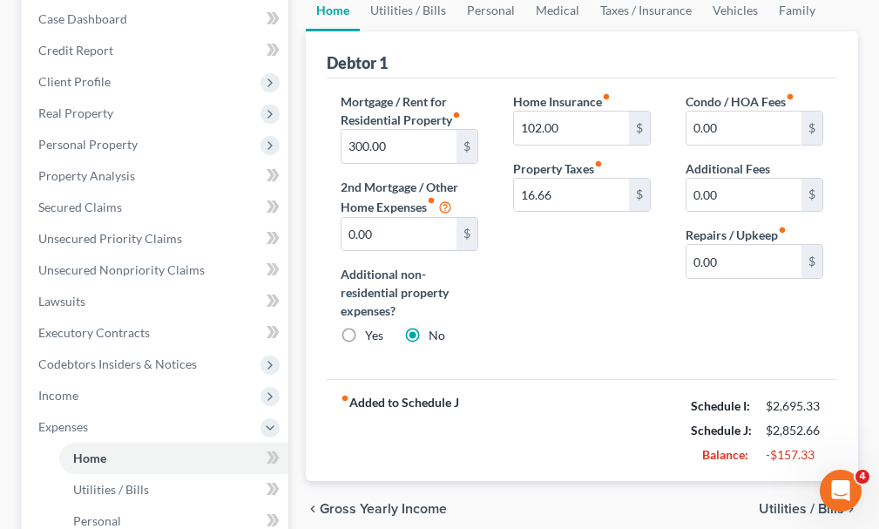
scroll to position [174, 0]
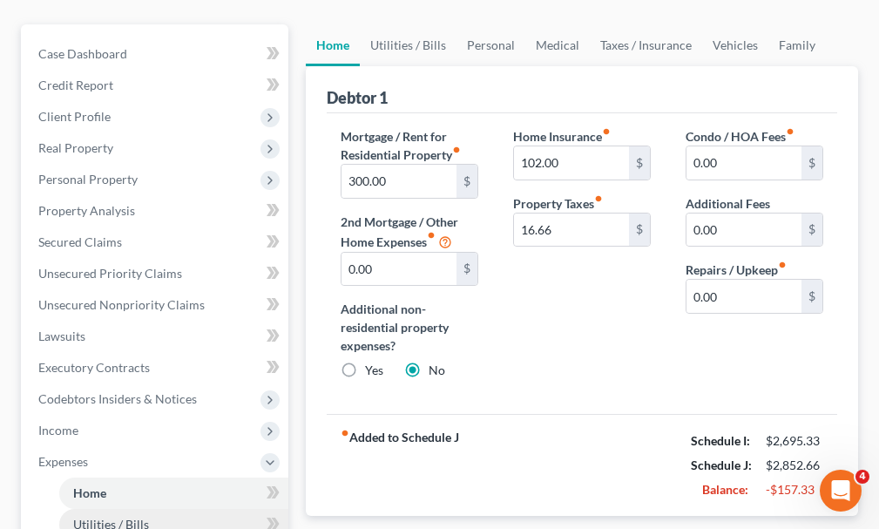
click at [101, 517] on span "Utilities / Bills" at bounding box center [111, 524] width 76 height 15
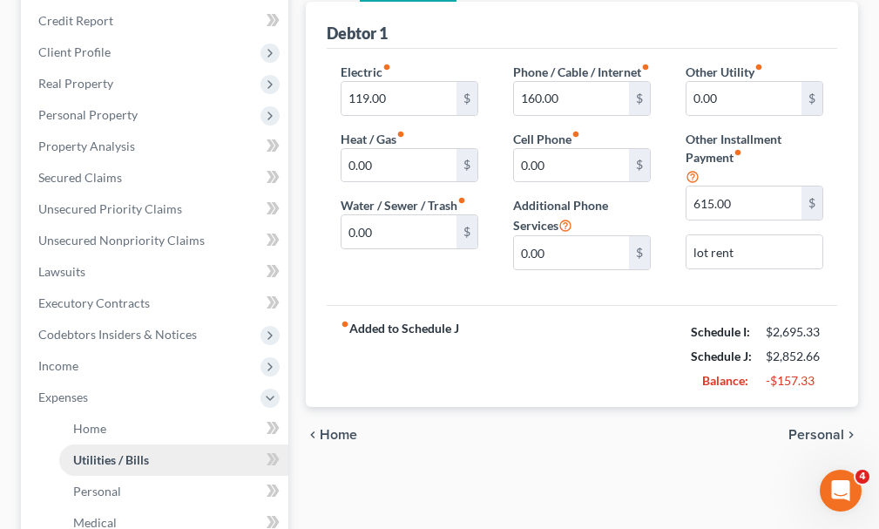
scroll to position [261, 0]
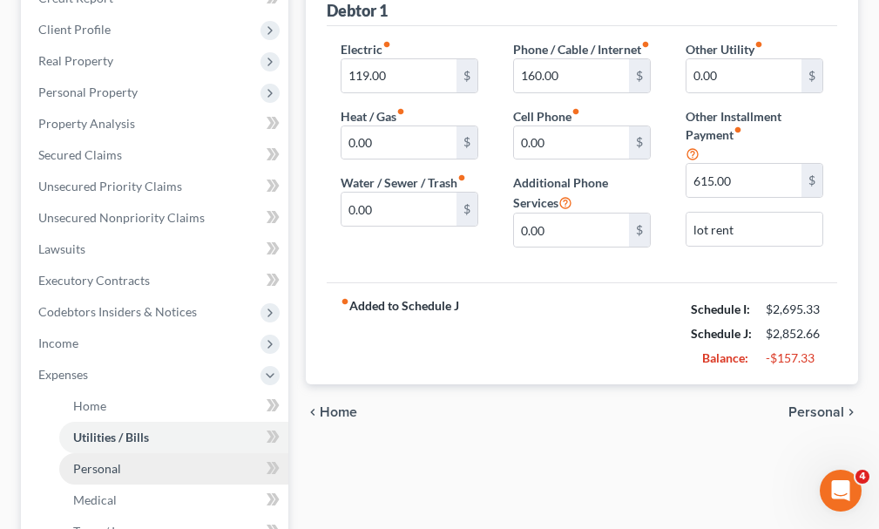
click at [89, 461] on span "Personal" at bounding box center [97, 468] width 48 height 15
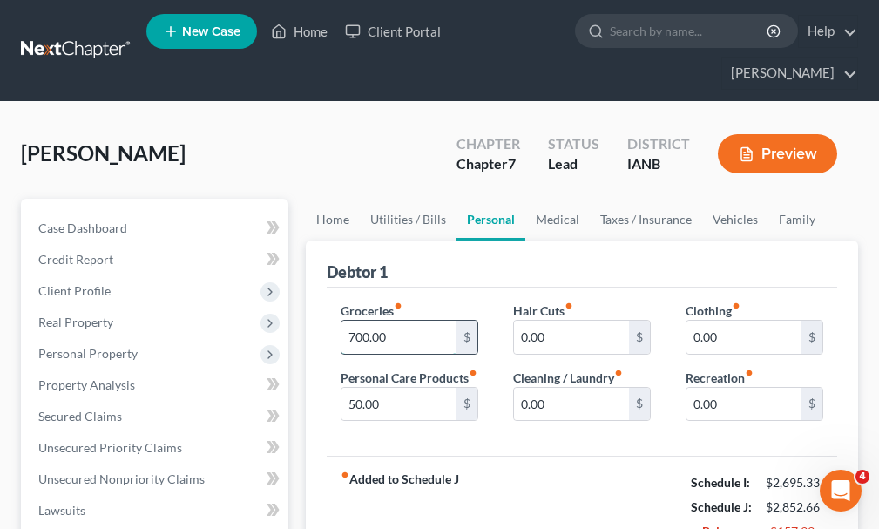
click at [397, 321] on input "700.00" at bounding box center [399, 337] width 115 height 33
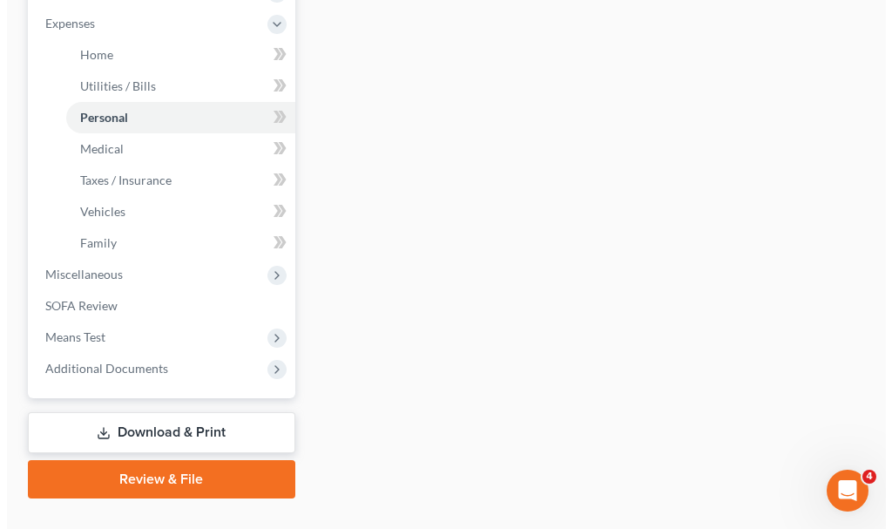
scroll to position [617, 0]
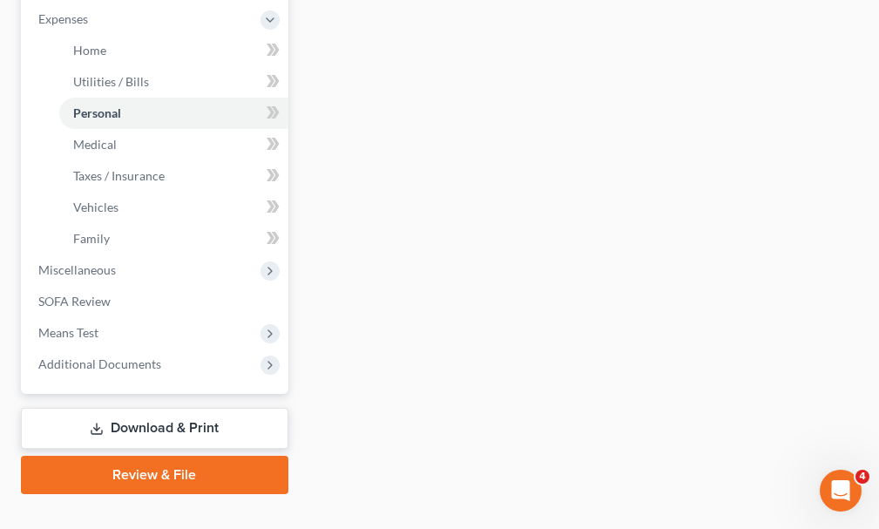
click at [144, 408] on link "Download & Print" at bounding box center [155, 428] width 268 height 41
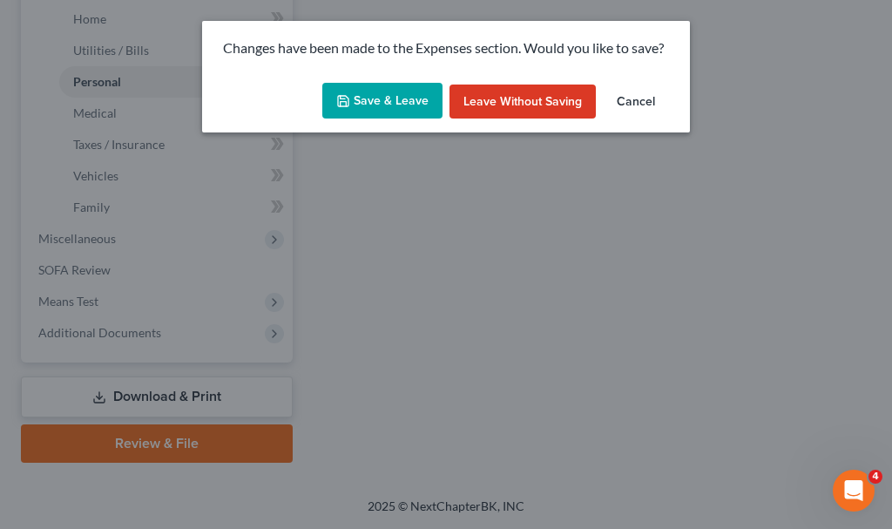
click at [377, 92] on button "Save & Leave" at bounding box center [382, 101] width 120 height 37
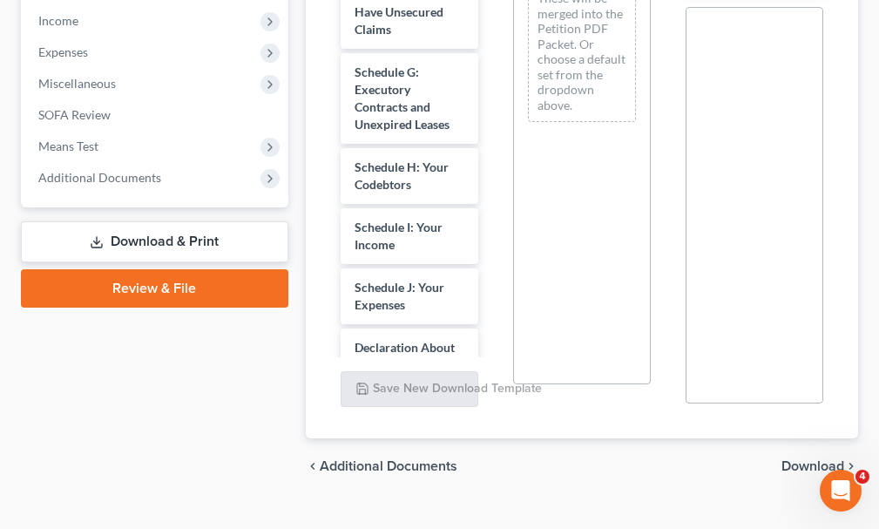
scroll to position [349, 0]
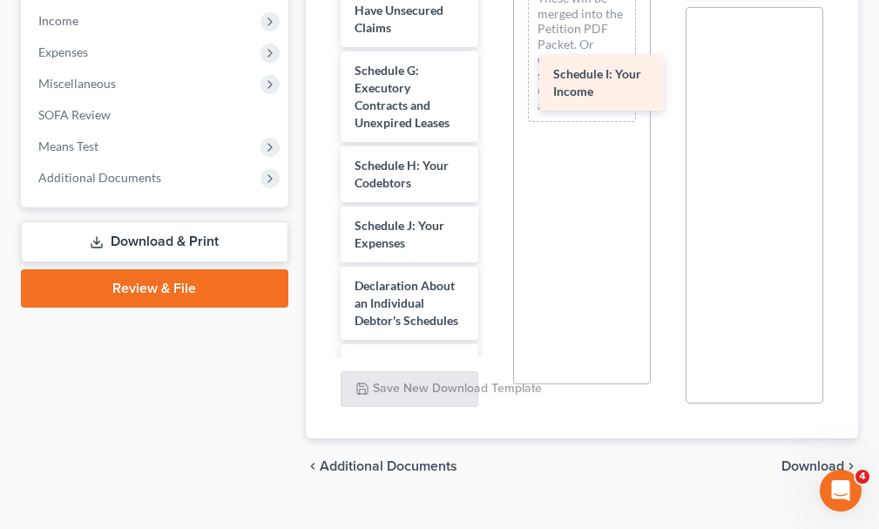
drag, startPoint x: 376, startPoint y: 201, endPoint x: 575, endPoint y: 81, distance: 232.3
click at [492, 81] on div "Schedule I: Your Income Voluntary Petition for Individuals Filing for Bankruptc…" at bounding box center [410, 264] width 166 height 1461
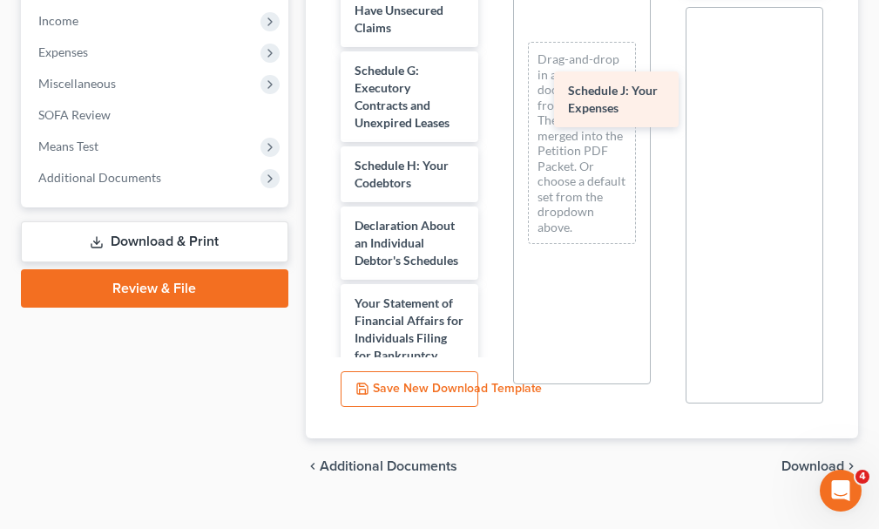
drag, startPoint x: 370, startPoint y: 203, endPoint x: 584, endPoint y: 99, distance: 237.4
click at [492, 99] on div "Schedule J: Your Expenses Voluntary Petition for Individuals Filing for Bankrup…" at bounding box center [410, 234] width 166 height 1401
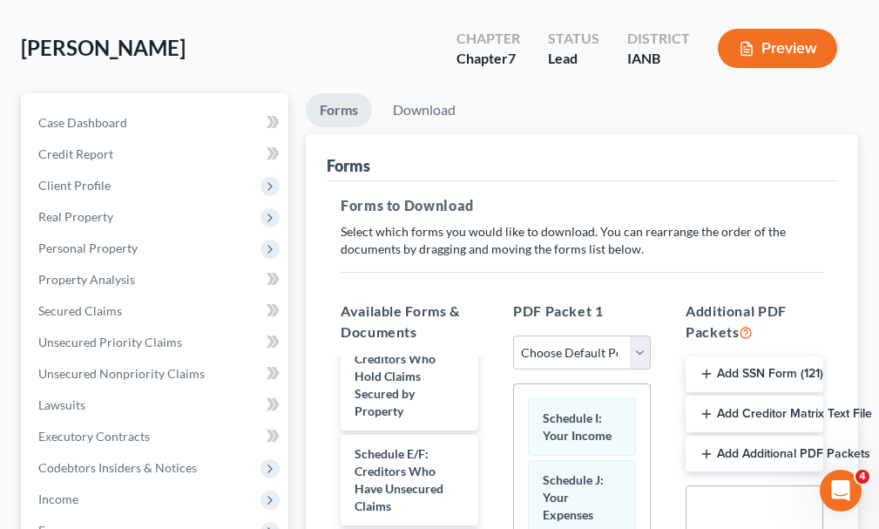
scroll to position [0, 0]
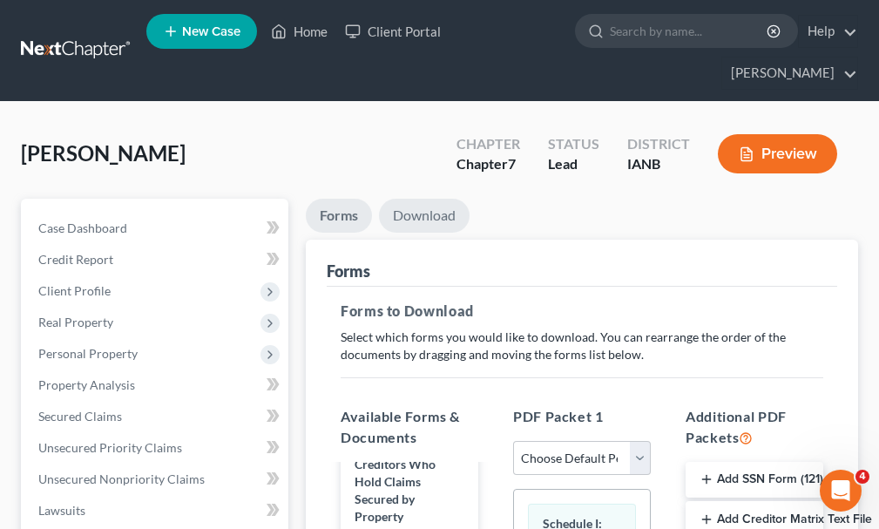
click at [412, 199] on link "Download" at bounding box center [424, 216] width 91 height 34
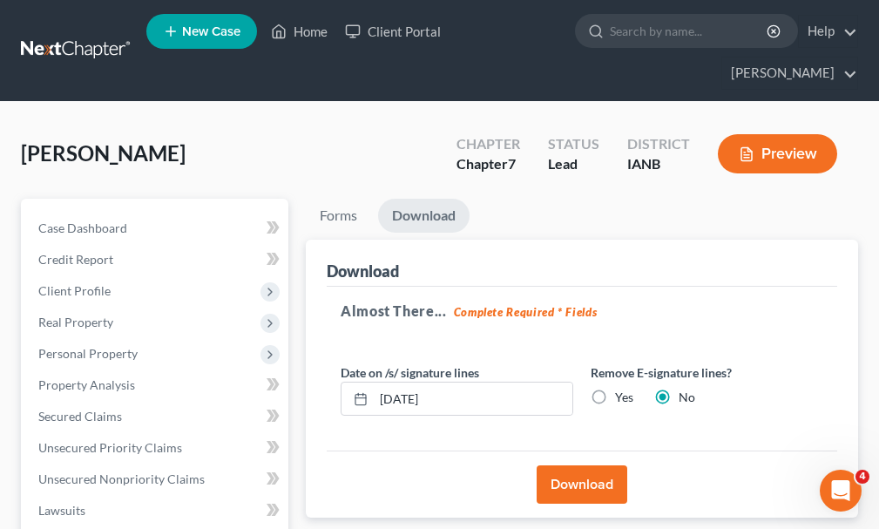
click at [606, 465] on button "Download" at bounding box center [582, 484] width 91 height 38
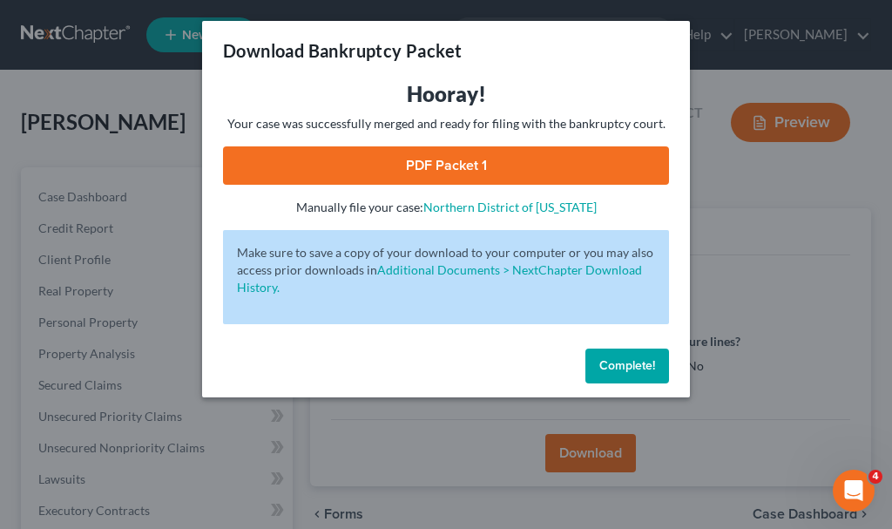
click at [424, 155] on link "PDF Packet 1" at bounding box center [446, 165] width 446 height 38
click at [618, 358] on span "Complete!" at bounding box center [628, 365] width 56 height 15
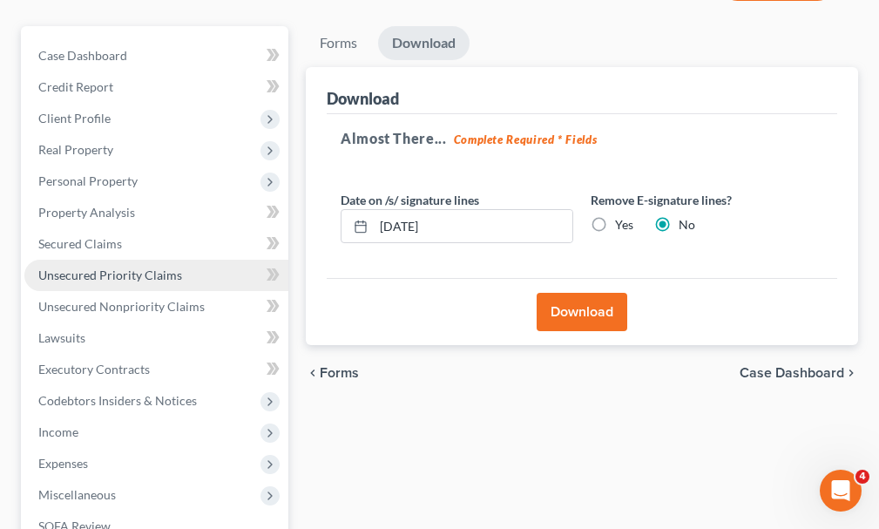
scroll to position [174, 0]
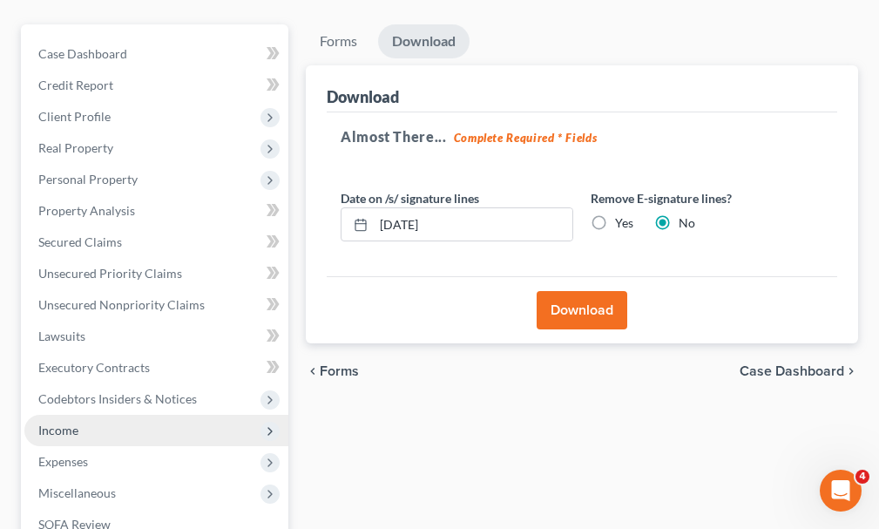
click at [63, 423] on span "Income" at bounding box center [58, 430] width 40 height 15
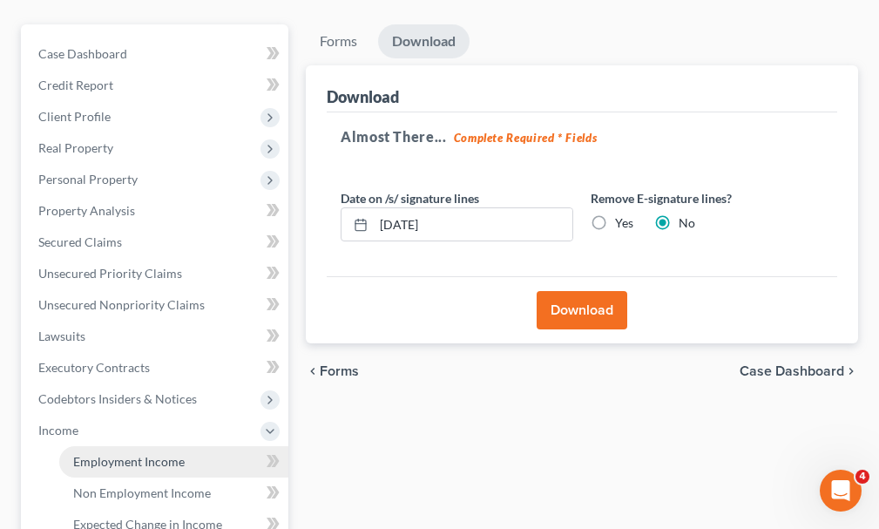
click at [104, 454] on span "Employment Income" at bounding box center [129, 461] width 112 height 15
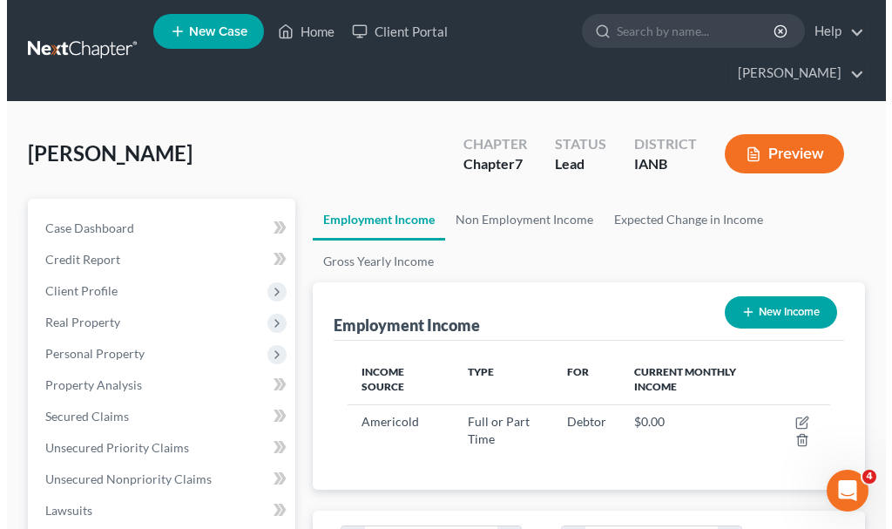
scroll to position [241, 518]
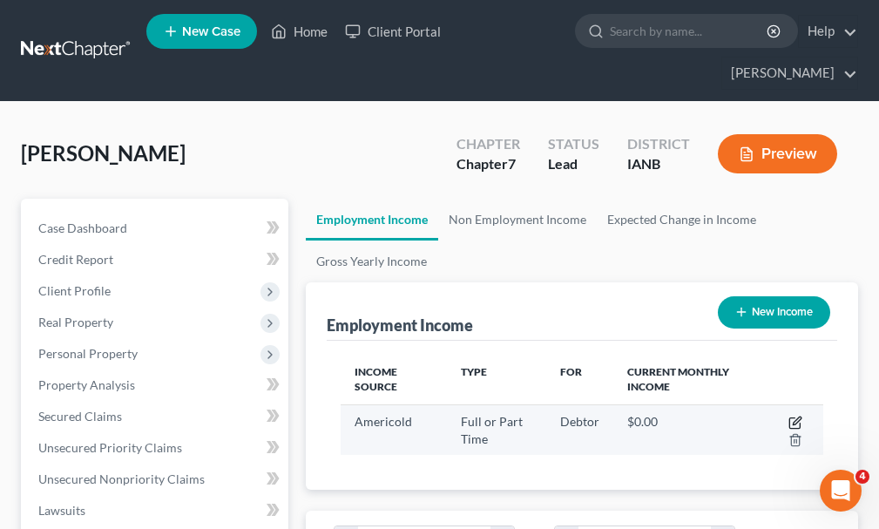
click at [795, 416] on icon "button" at bounding box center [796, 423] width 14 height 14
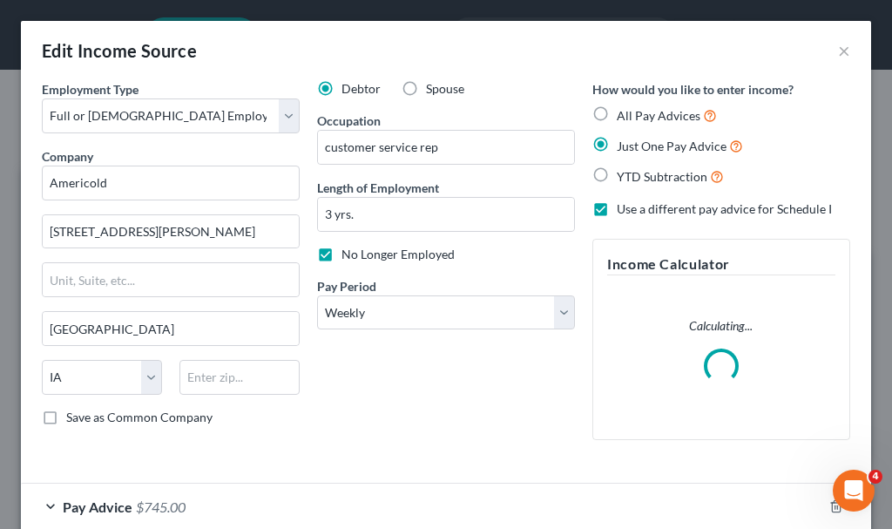
scroll to position [246, 526]
click at [372, 315] on select "Select Monthly Twice Monthly Every Other Week Weekly" at bounding box center [446, 312] width 258 height 35
click at [317, 295] on select "Select Monthly Twice Monthly Every Other Week Weekly" at bounding box center [446, 312] width 258 height 35
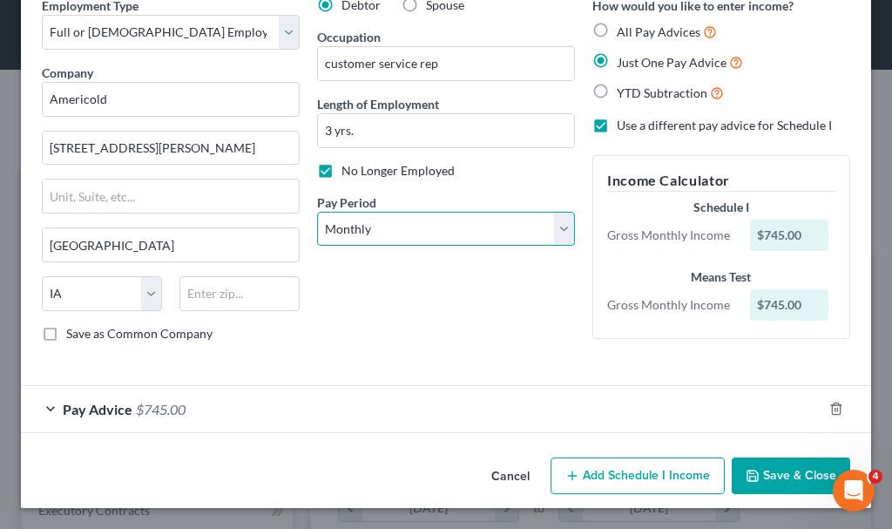
scroll to position [84, 0]
click at [160, 410] on span "$745.00" at bounding box center [161, 409] width 50 height 17
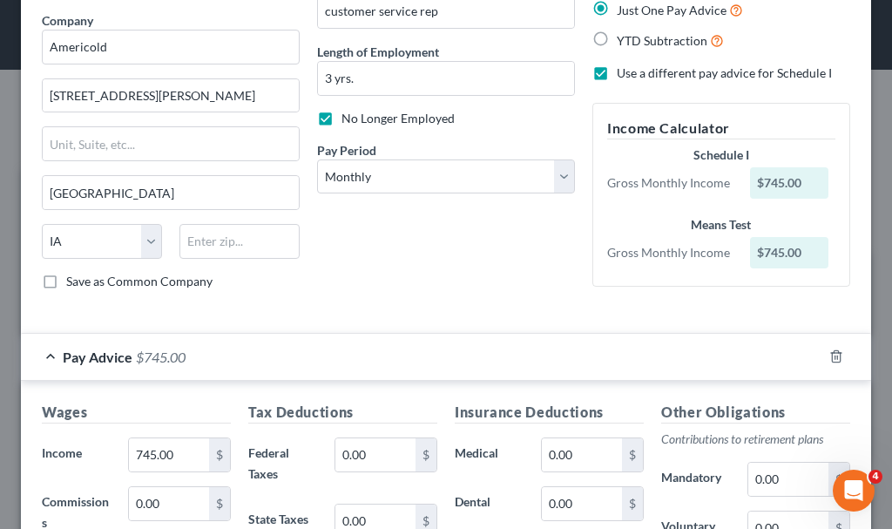
scroll to position [171, 0]
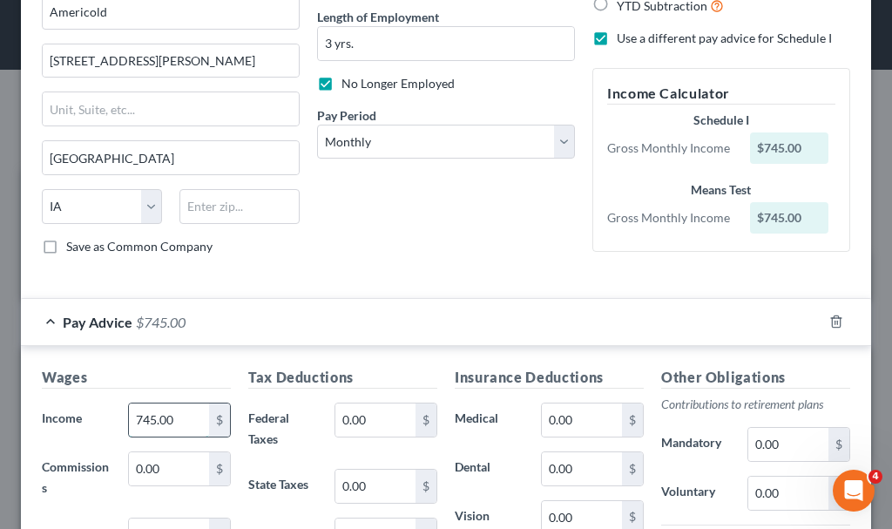
click at [174, 417] on input "745.00" at bounding box center [169, 420] width 80 height 33
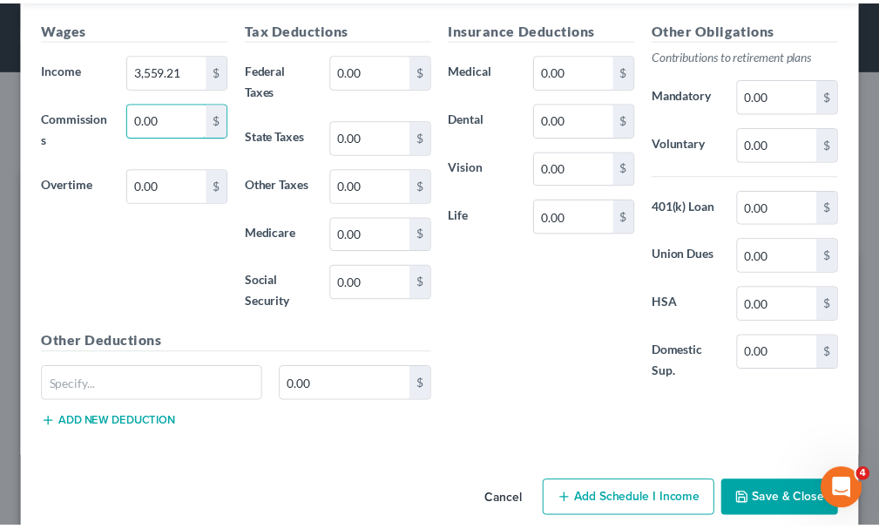
scroll to position [545, 0]
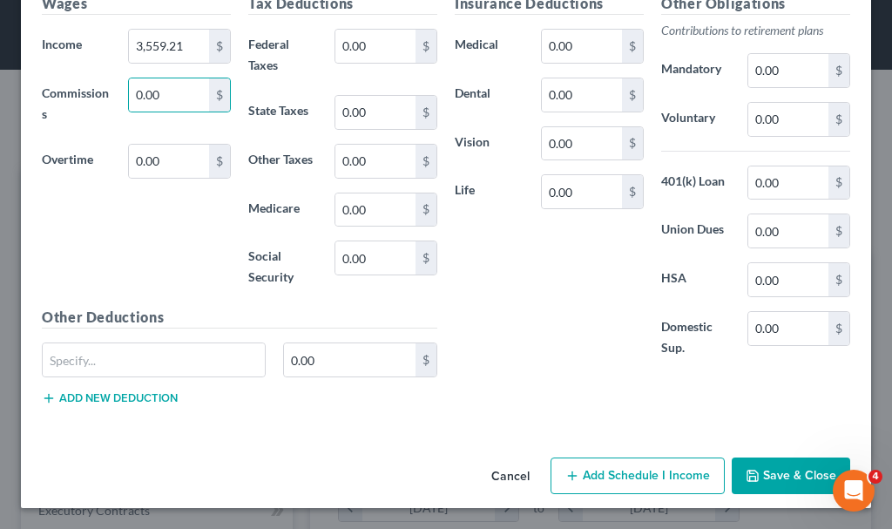
click at [771, 471] on button "Save & Close" at bounding box center [791, 476] width 119 height 37
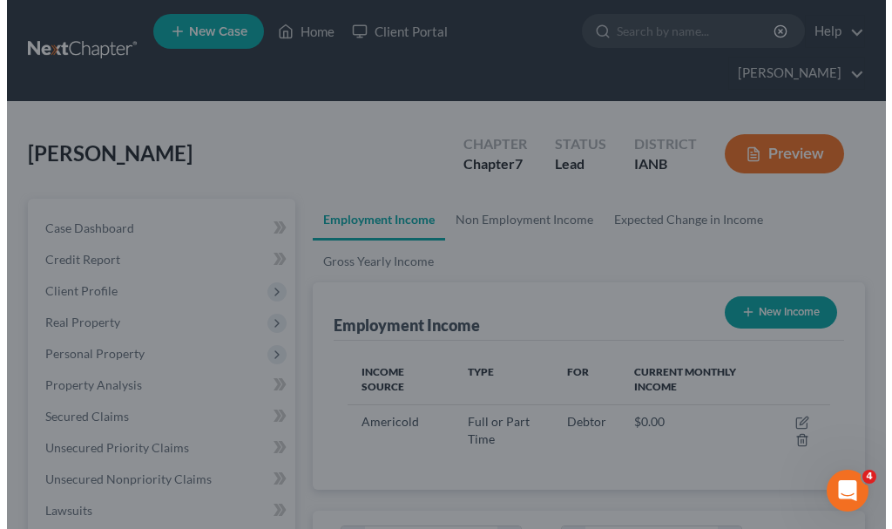
scroll to position [871255, 870979]
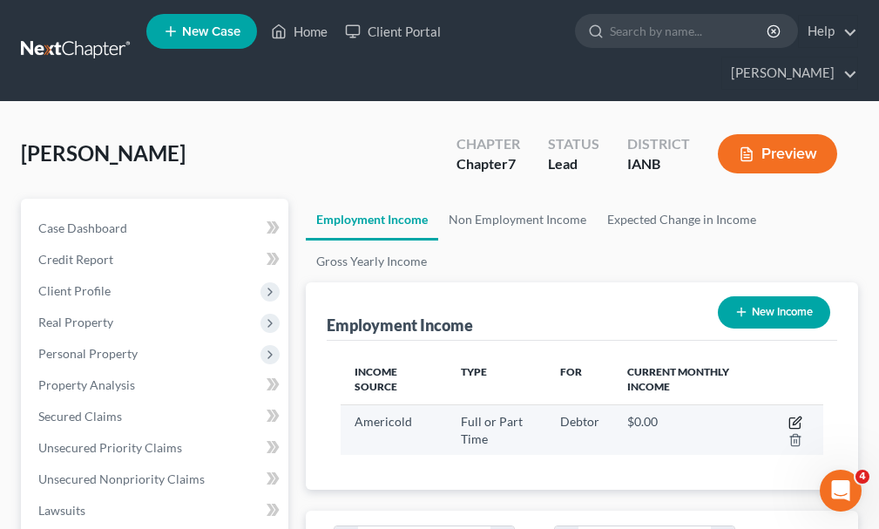
click at [794, 416] on icon "button" at bounding box center [796, 423] width 14 height 14
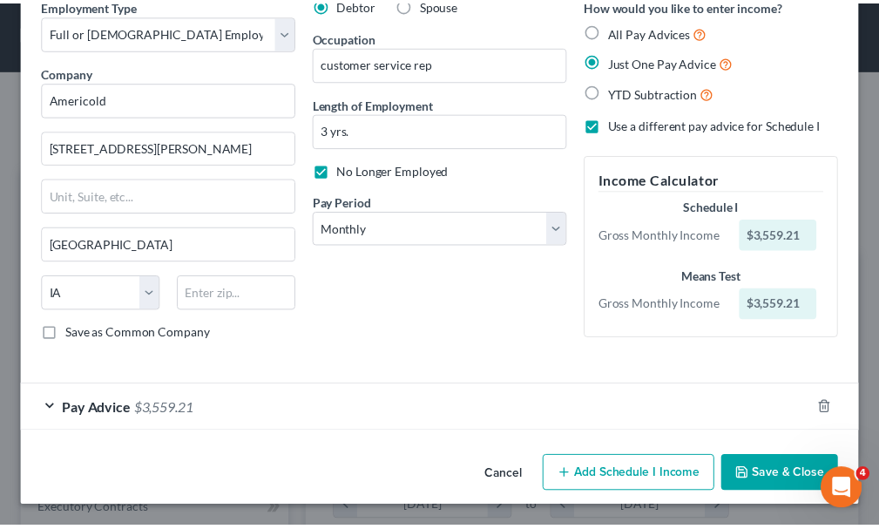
scroll to position [84, 0]
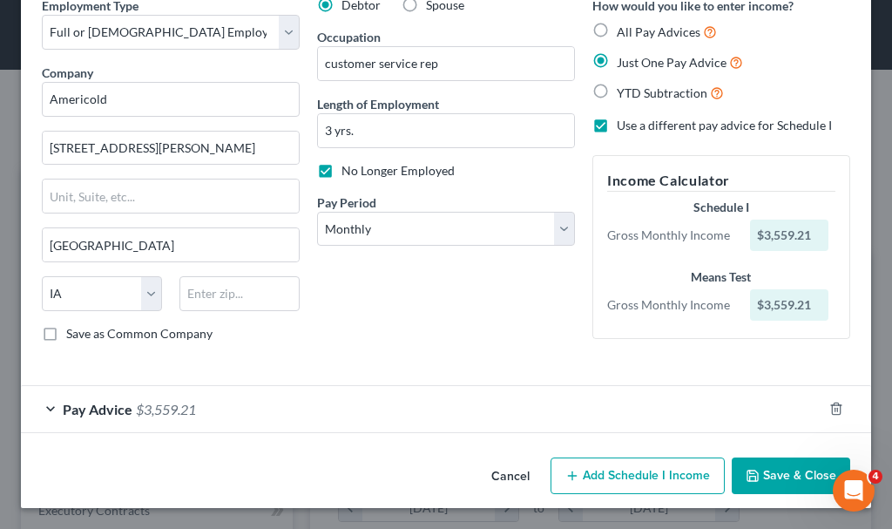
click at [779, 475] on button "Save & Close" at bounding box center [791, 476] width 119 height 37
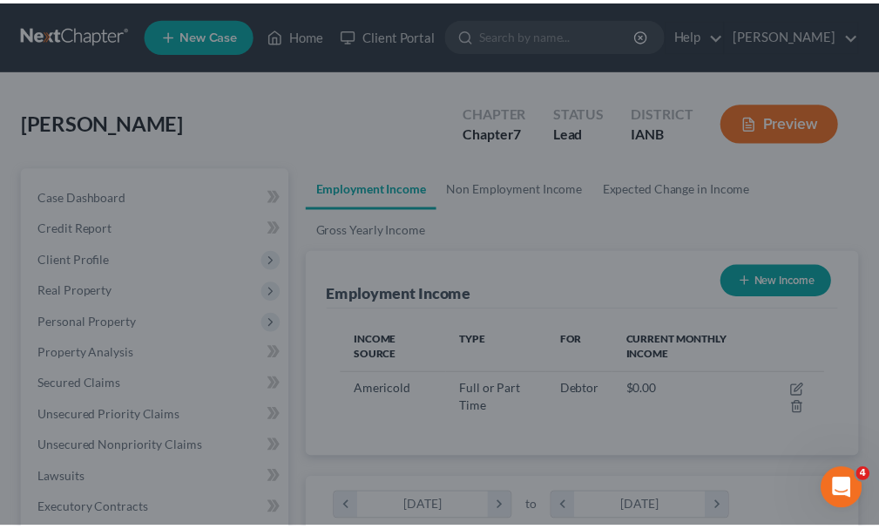
scroll to position [871255, 870979]
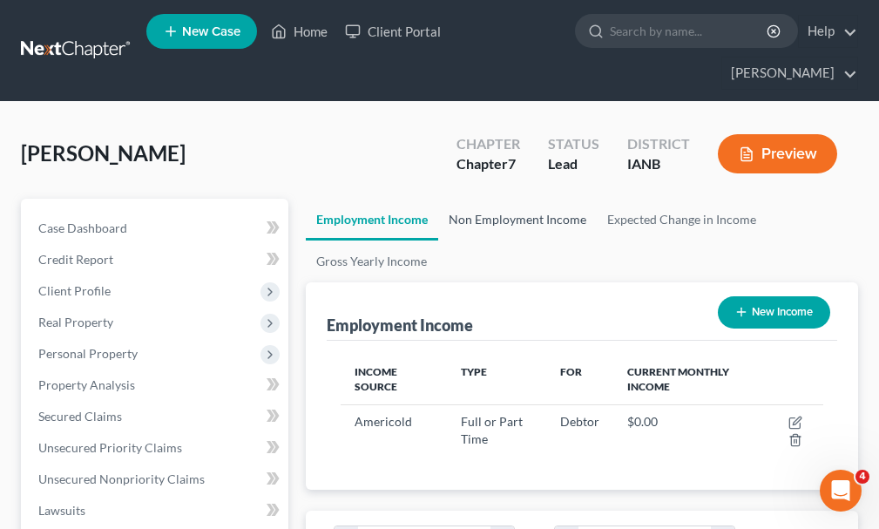
click at [496, 199] on link "Non Employment Income" at bounding box center [517, 220] width 159 height 42
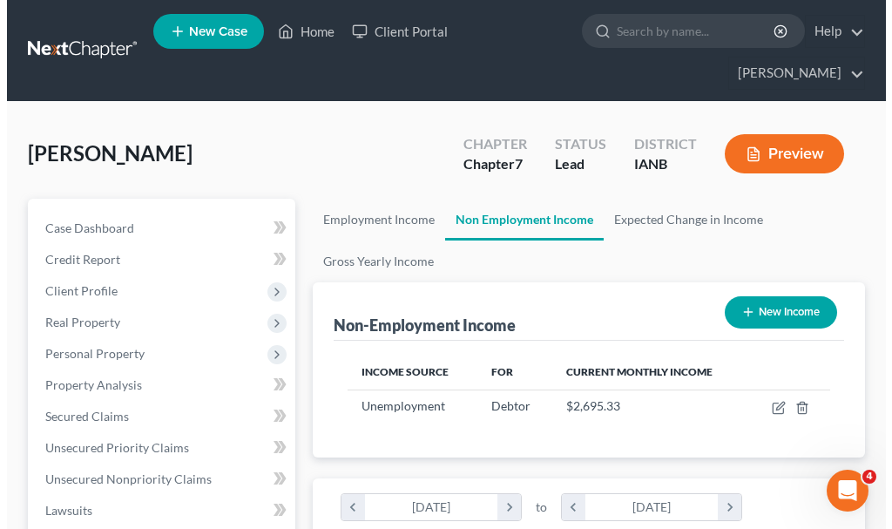
scroll to position [241, 518]
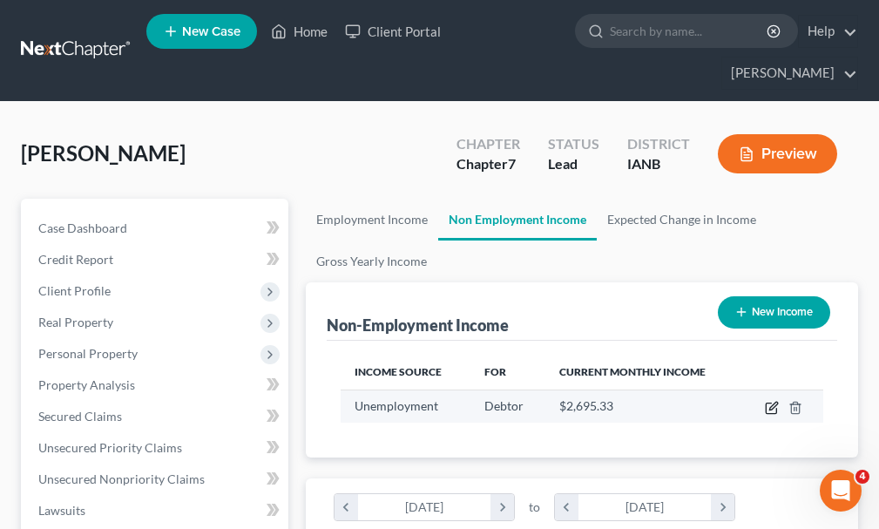
click at [772, 402] on icon "button" at bounding box center [774, 406] width 8 height 8
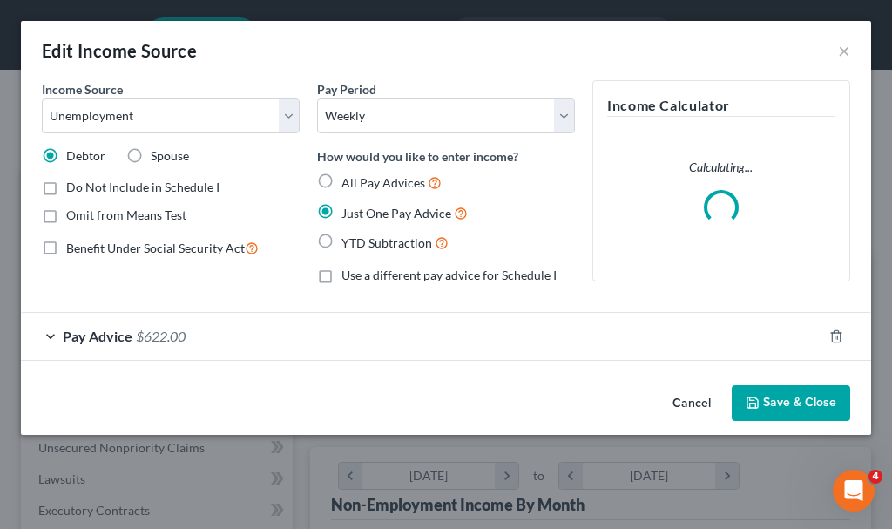
scroll to position [246, 526]
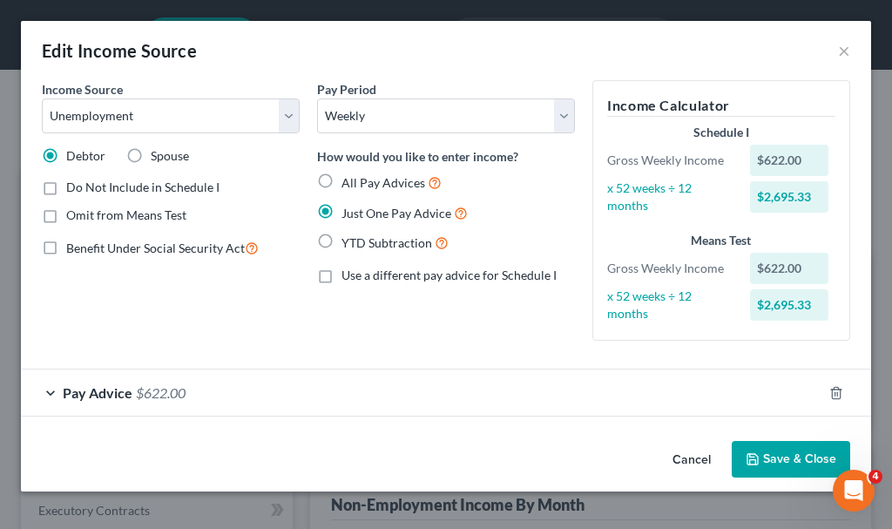
click at [342, 275] on label "Use a different pay advice for Schedule I" at bounding box center [449, 275] width 215 height 17
click at [349, 275] on input "Use a different pay advice for Schedule I" at bounding box center [354, 272] width 11 height 11
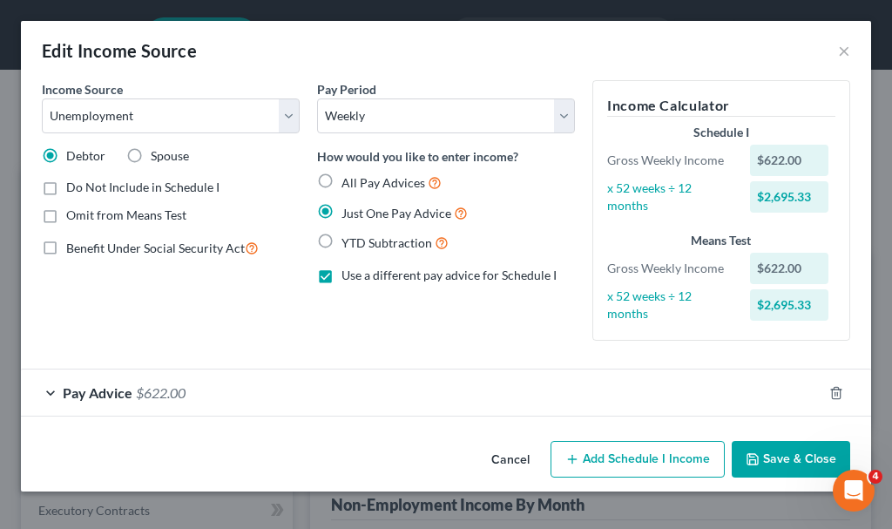
click at [616, 454] on button "Add Schedule I Income" at bounding box center [638, 459] width 174 height 37
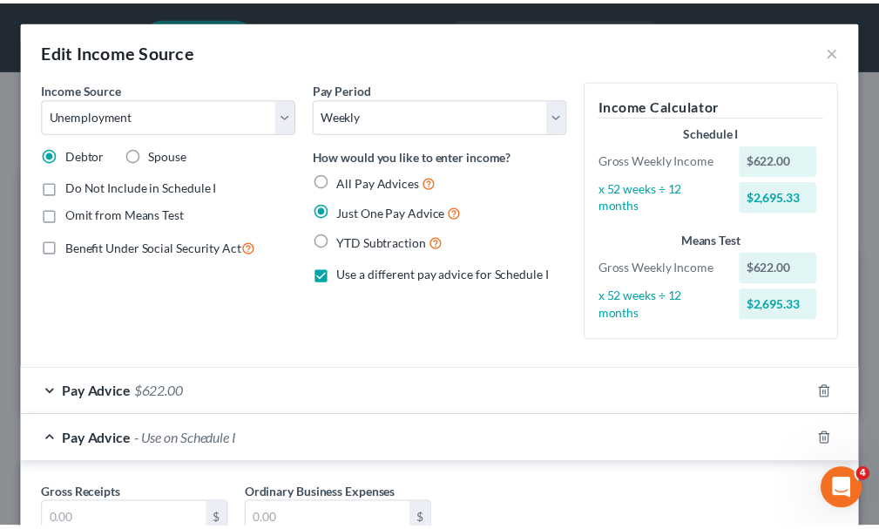
scroll to position [87, 0]
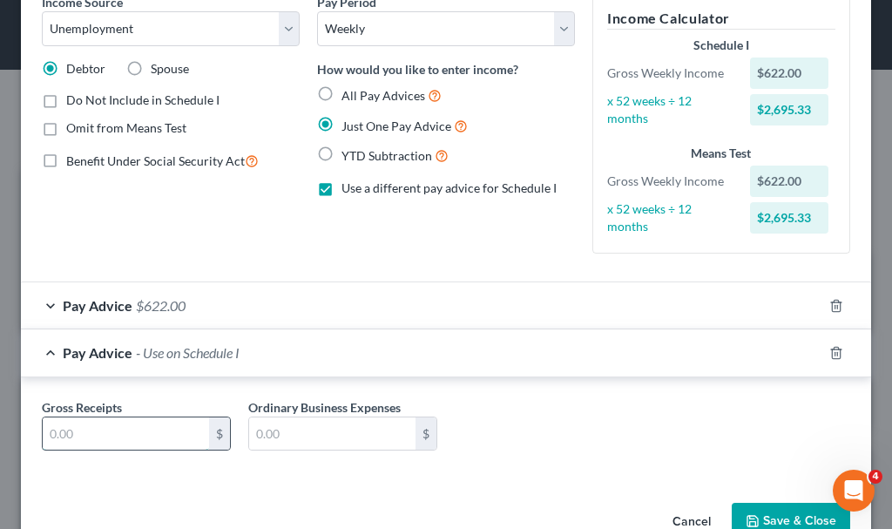
click at [94, 431] on input "text" at bounding box center [126, 433] width 166 height 33
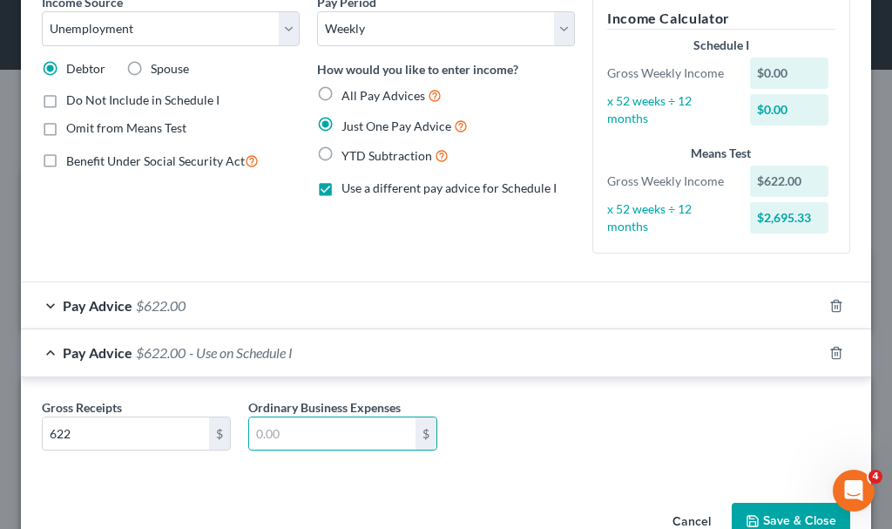
click at [758, 511] on button "Save & Close" at bounding box center [791, 521] width 119 height 37
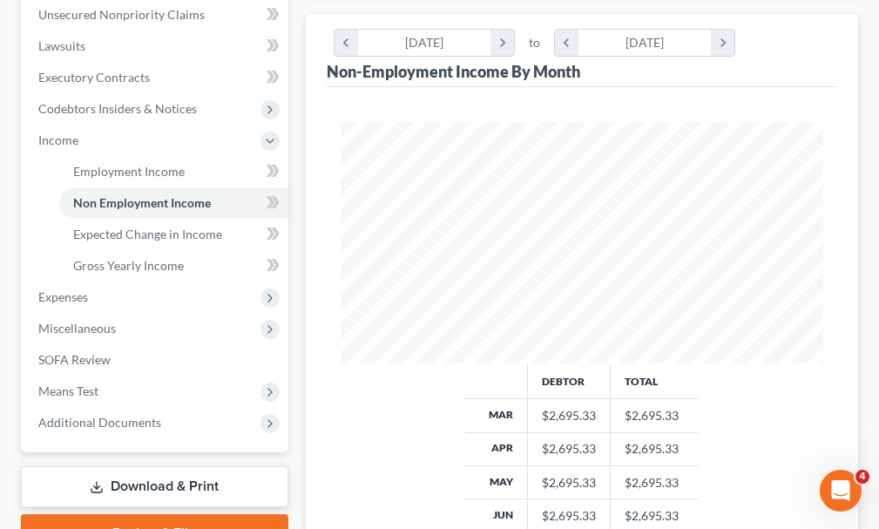
scroll to position [610, 0]
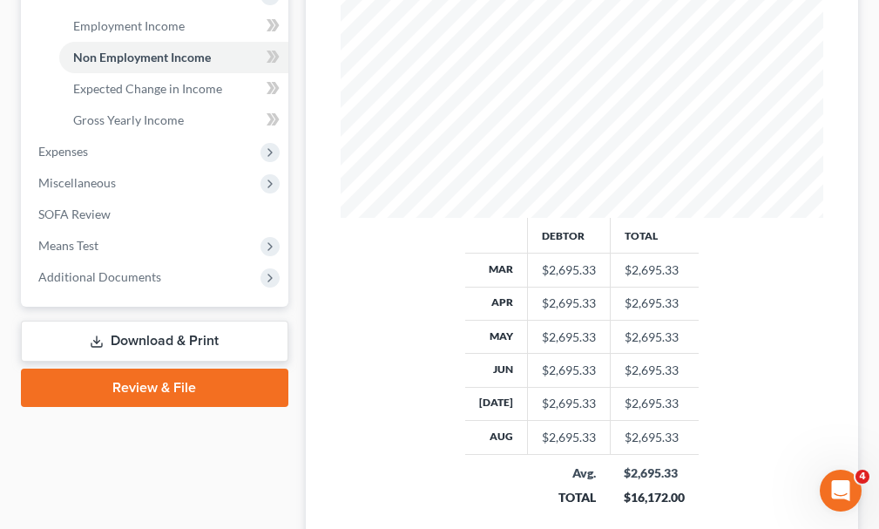
click at [140, 321] on link "Download & Print" at bounding box center [155, 341] width 268 height 41
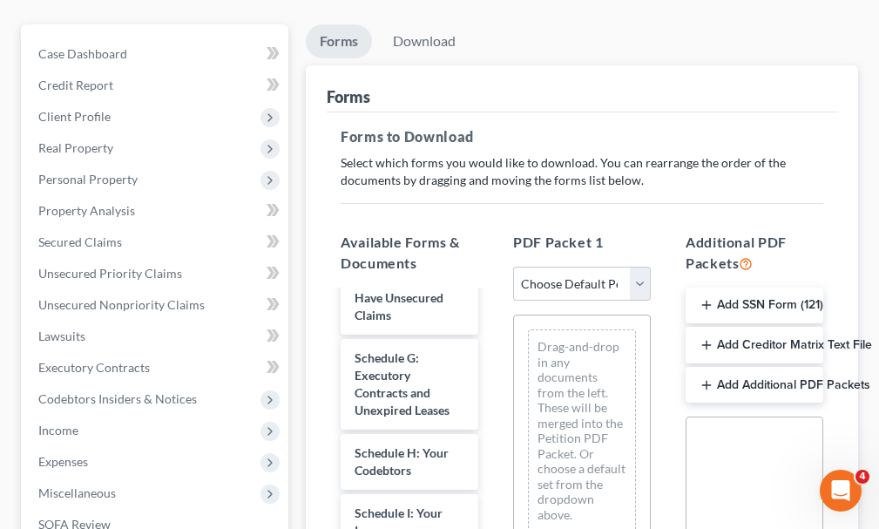
scroll to position [523, 0]
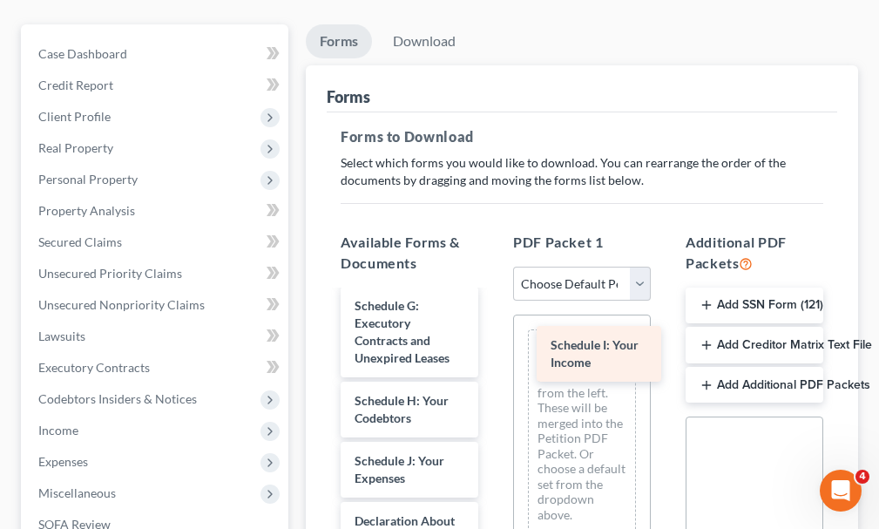
drag, startPoint x: 374, startPoint y: 433, endPoint x: 570, endPoint y: 349, distance: 213.5
click at [492, 349] on div "Schedule I: Your Income Voluntary Petition for Individuals Filing for Bankruptc…" at bounding box center [410, 499] width 166 height 1461
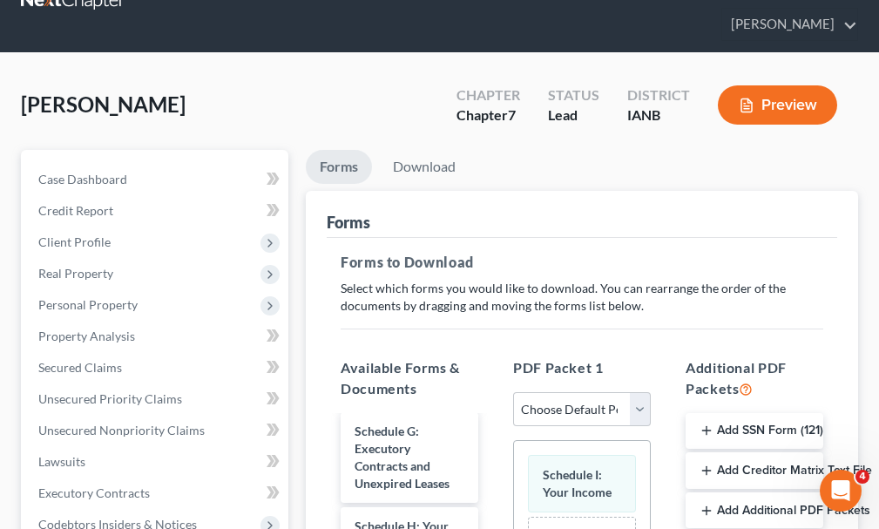
scroll to position [0, 0]
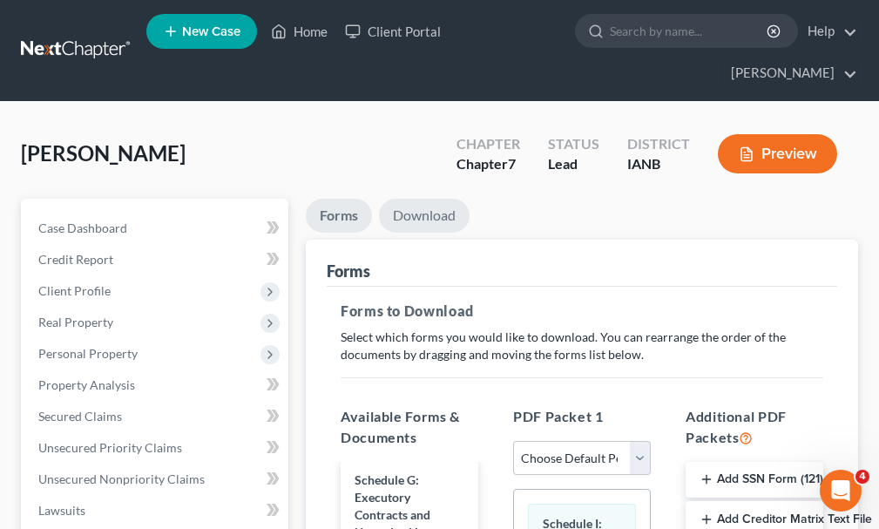
click at [437, 199] on link "Download" at bounding box center [424, 216] width 91 height 34
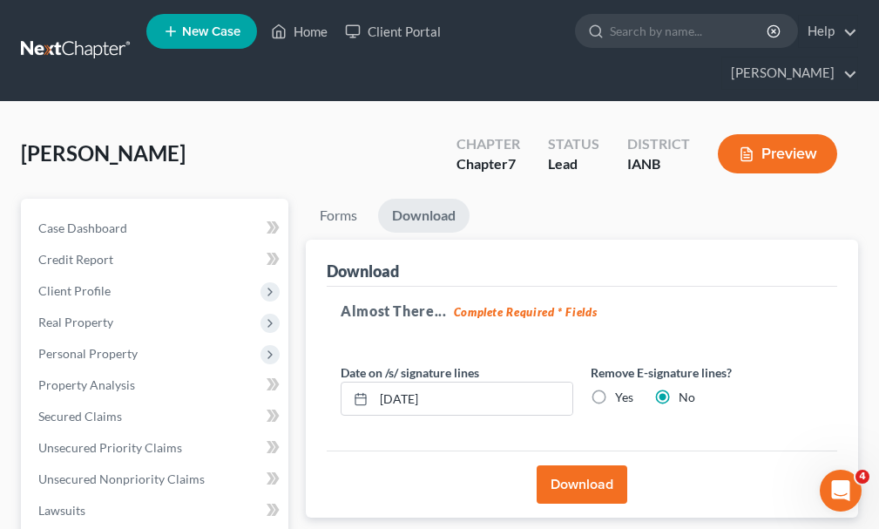
click at [587, 465] on button "Download" at bounding box center [582, 484] width 91 height 38
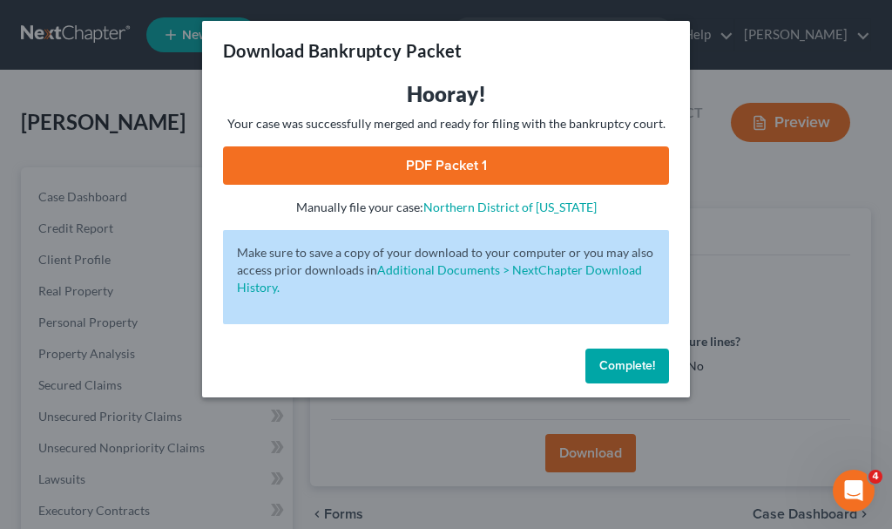
click at [412, 163] on link "PDF Packet 1" at bounding box center [446, 165] width 446 height 38
click at [611, 361] on span "Complete!" at bounding box center [628, 365] width 56 height 15
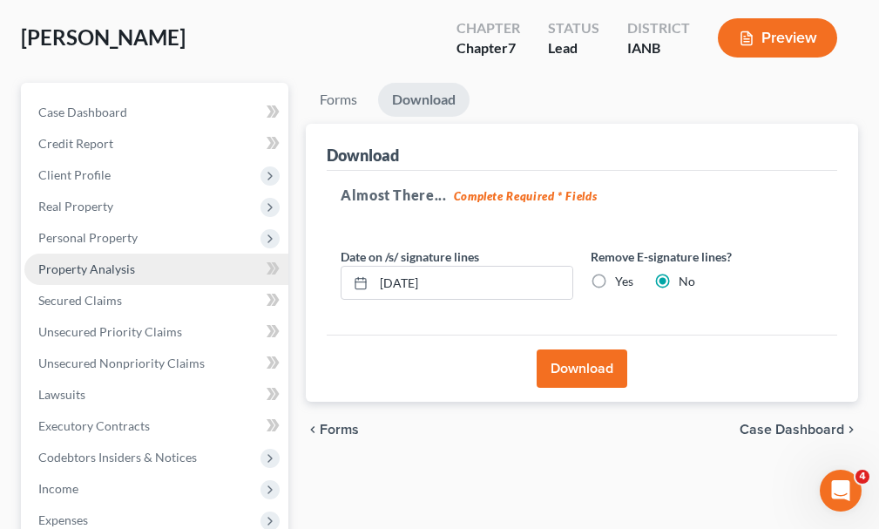
scroll to position [261, 0]
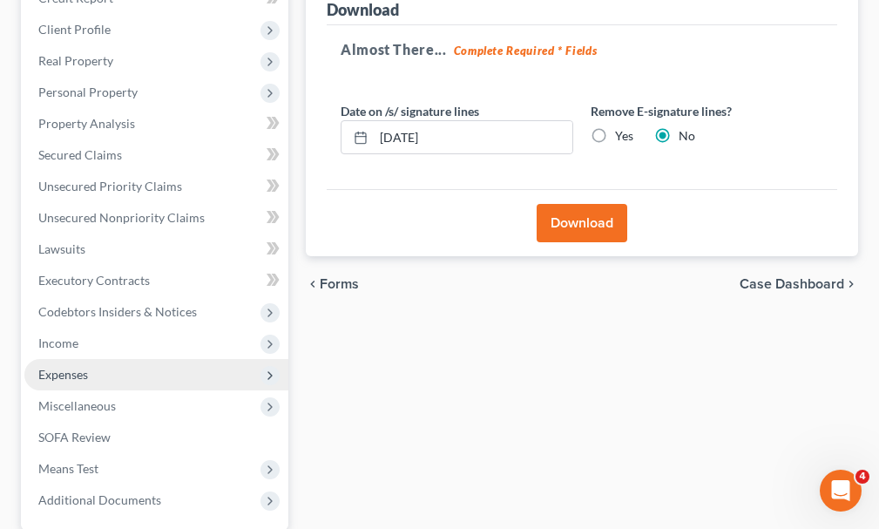
click at [71, 367] on span "Expenses" at bounding box center [63, 374] width 50 height 15
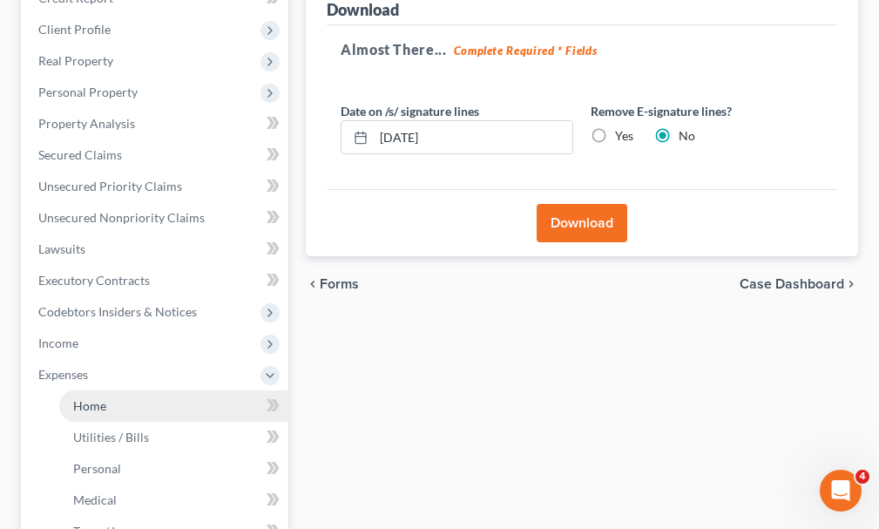
click at [85, 398] on span "Home" at bounding box center [89, 405] width 33 height 15
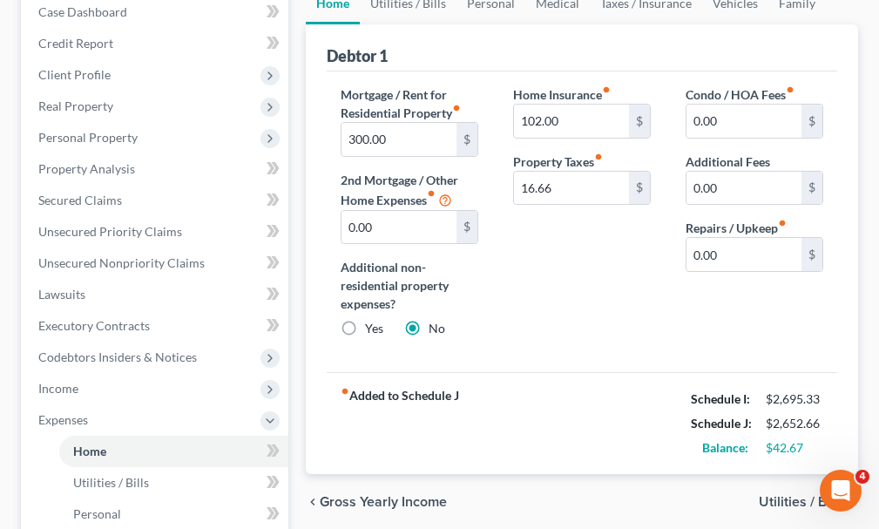
scroll to position [261, 0]
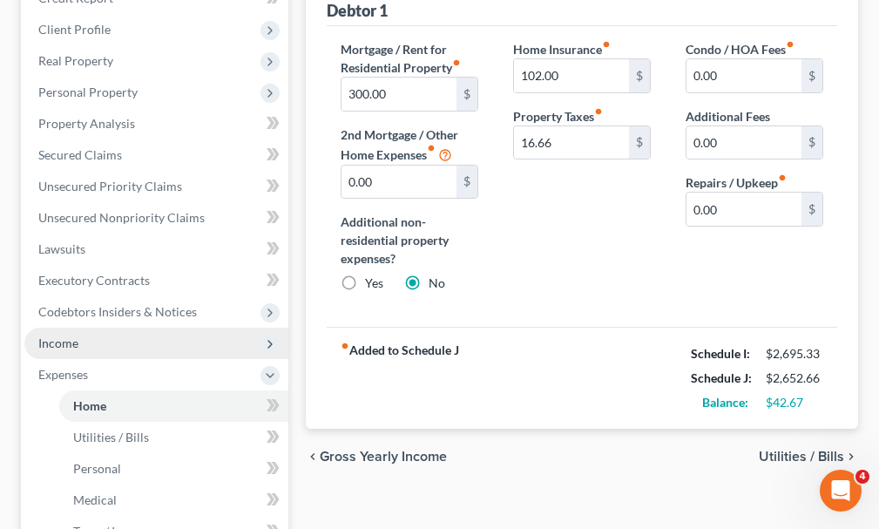
click at [88, 328] on span "Income" at bounding box center [156, 343] width 264 height 31
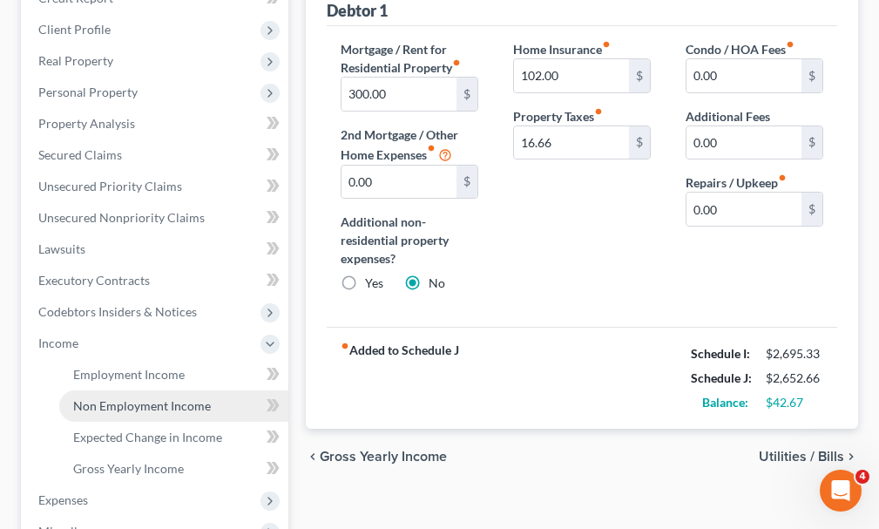
click at [105, 398] on span "Non Employment Income" at bounding box center [142, 405] width 138 height 15
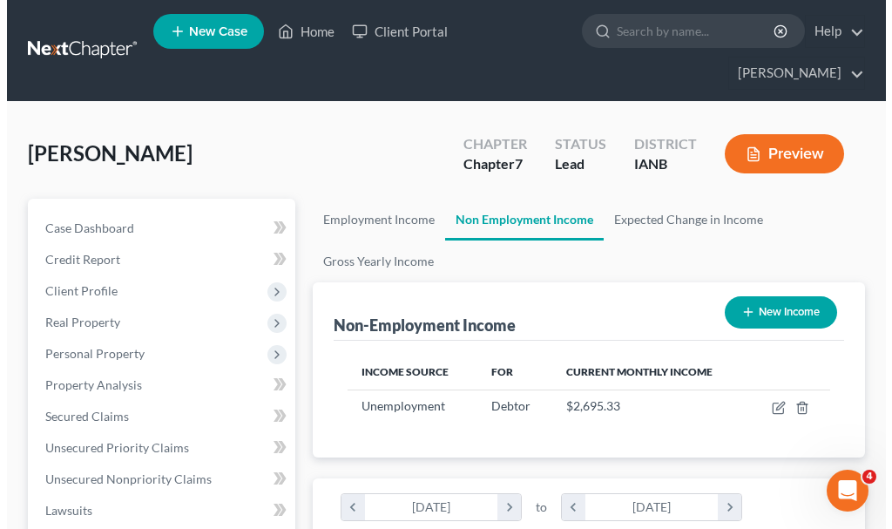
scroll to position [241, 518]
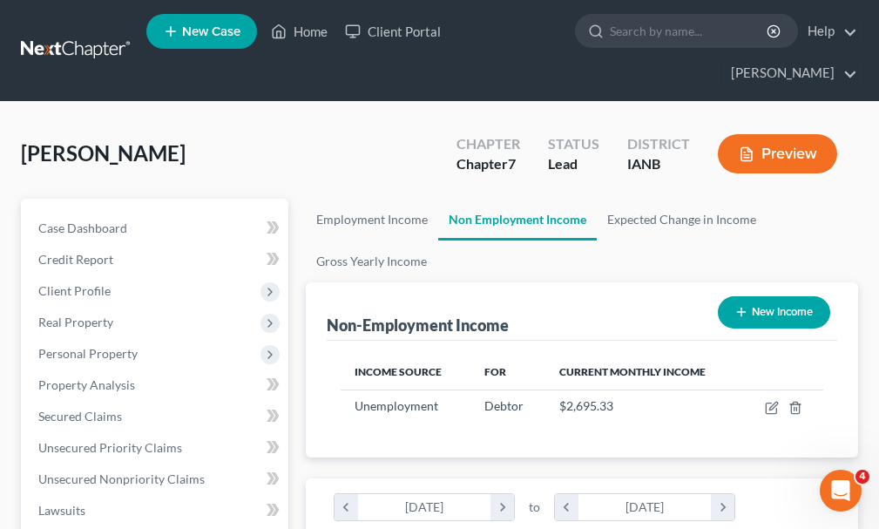
click at [787, 296] on button "New Income" at bounding box center [774, 312] width 112 height 32
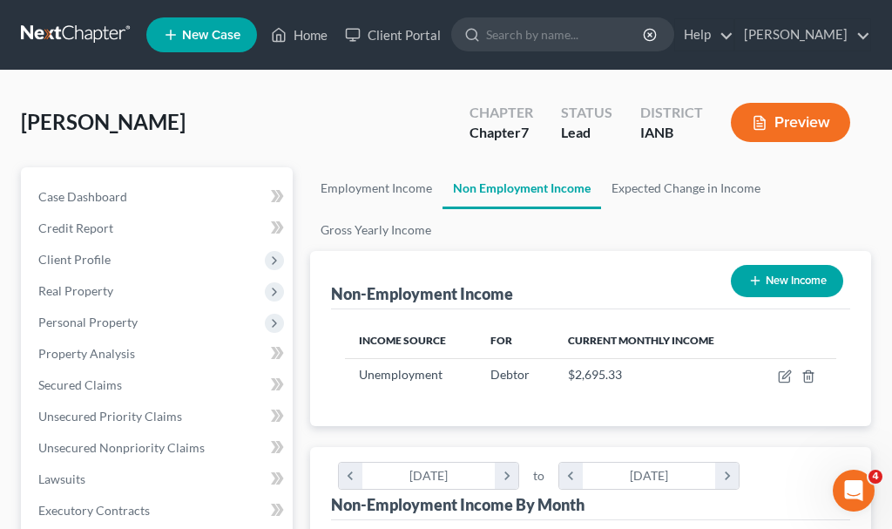
scroll to position [246, 526]
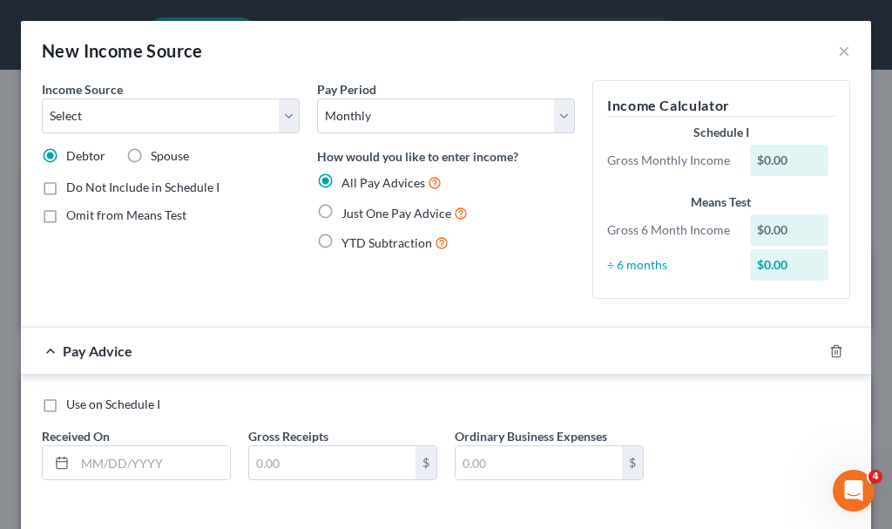
click at [342, 208] on label "Just One Pay Advice" at bounding box center [405, 213] width 126 height 20
click at [349, 208] on input "Just One Pay Advice" at bounding box center [354, 208] width 11 height 11
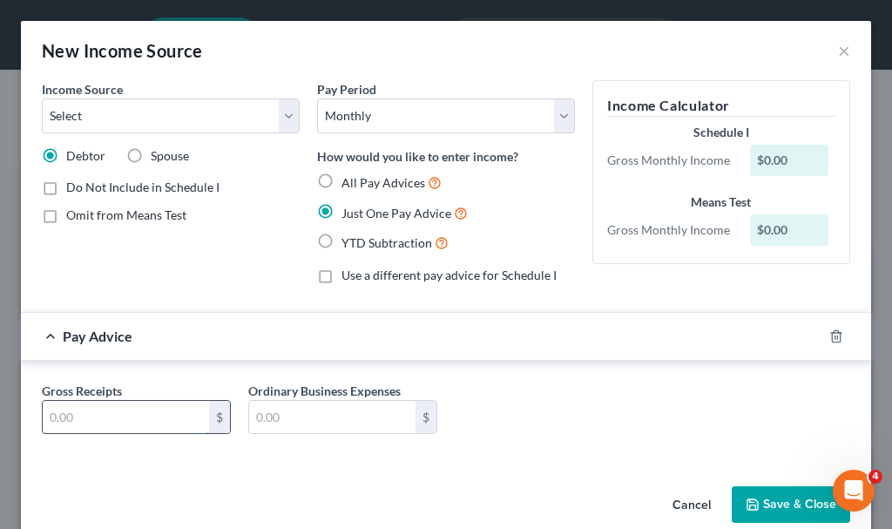
click at [135, 415] on input "text" at bounding box center [126, 417] width 166 height 33
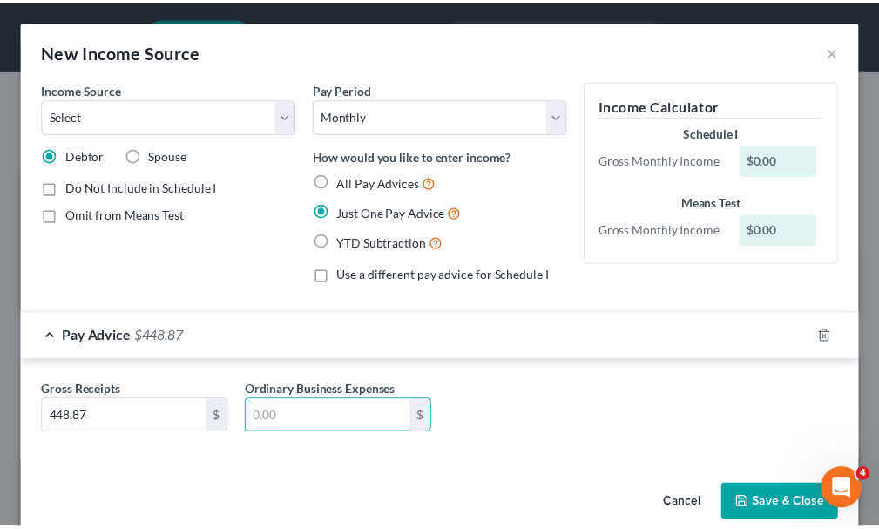
scroll to position [29, 0]
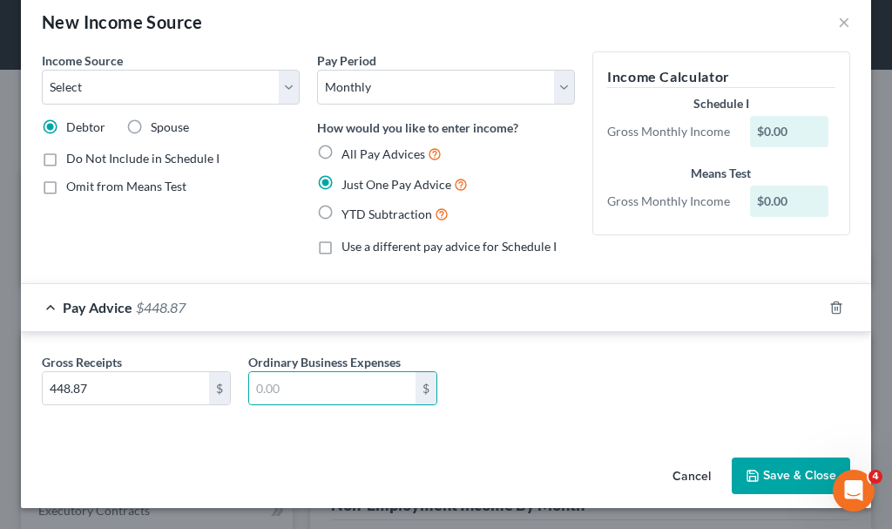
click at [758, 470] on button "Save & Close" at bounding box center [791, 476] width 119 height 37
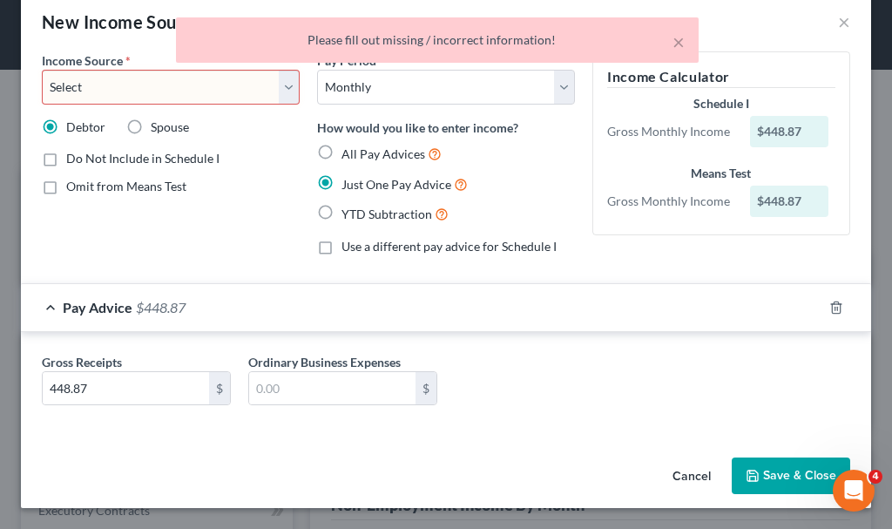
click at [88, 90] on select "Select Unemployment Disability (from employer) Pension Retirement Social Securi…" at bounding box center [171, 87] width 258 height 35
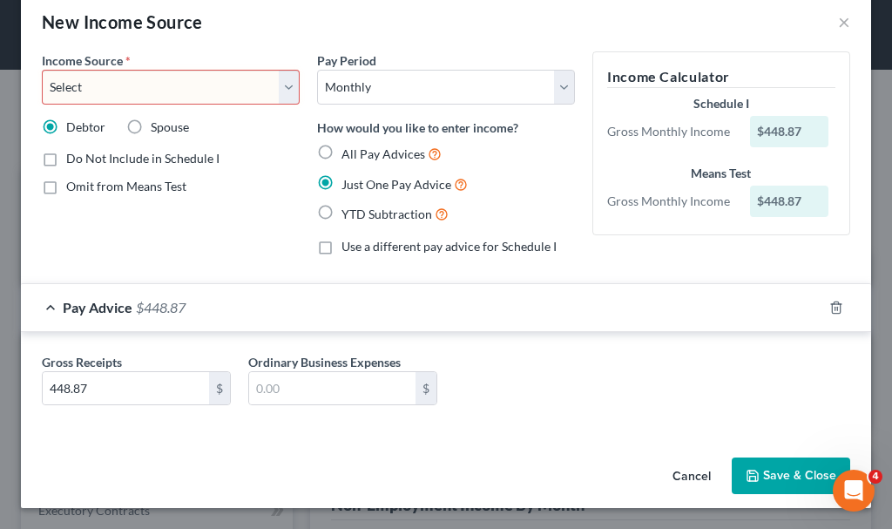
click at [675, 476] on button "Cancel" at bounding box center [692, 476] width 66 height 35
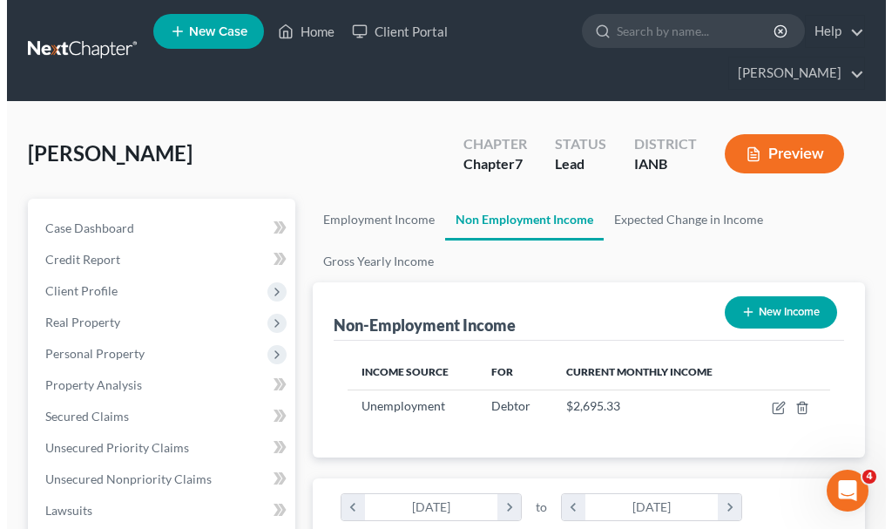
scroll to position [871255, 870979]
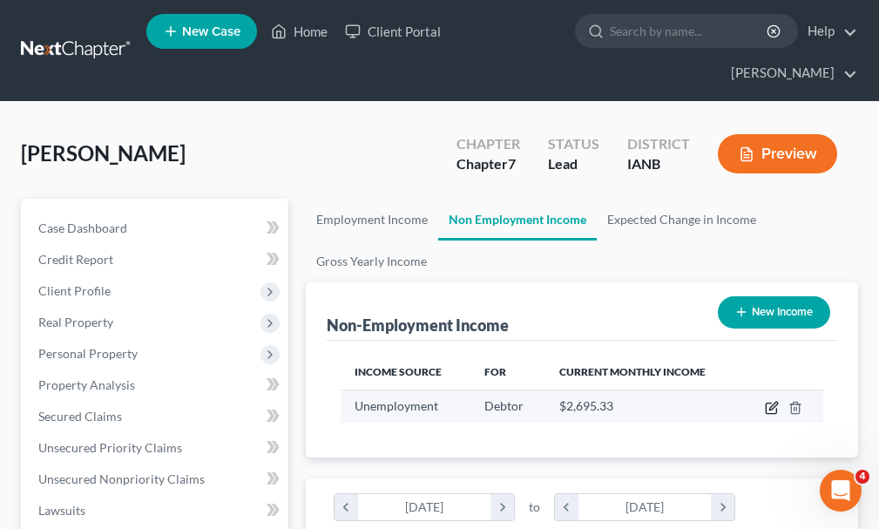
click at [770, 404] on icon "button" at bounding box center [771, 409] width 10 height 10
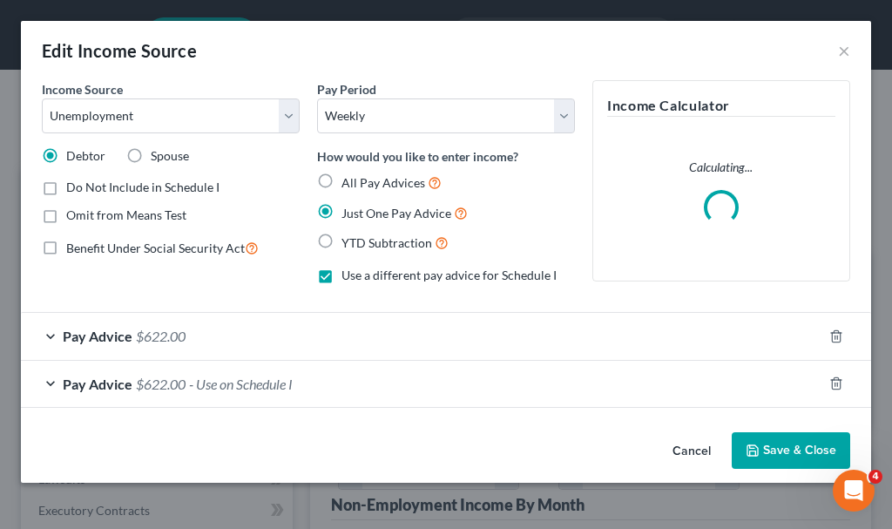
scroll to position [246, 526]
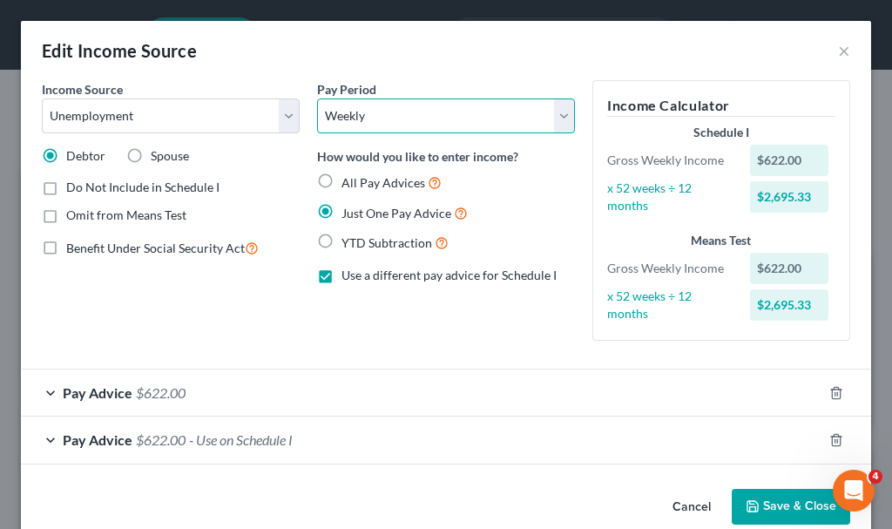
click at [354, 115] on select "Select Monthly Twice Monthly Every Other Week Weekly" at bounding box center [446, 115] width 258 height 35
click at [317, 98] on select "Select Monthly Twice Monthly Every Other Week Weekly" at bounding box center [446, 115] width 258 height 35
click at [164, 388] on span "$622.00" at bounding box center [161, 392] width 50 height 17
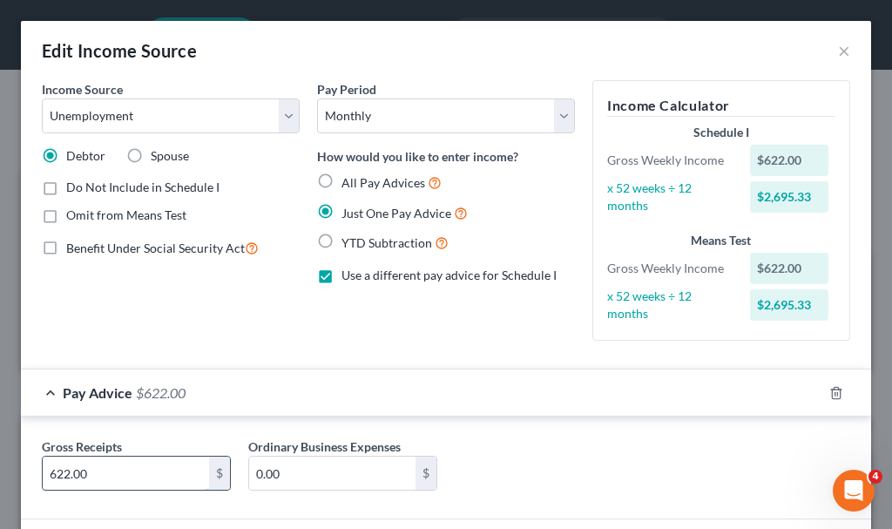
click at [134, 471] on input "622.00" at bounding box center [126, 473] width 166 height 33
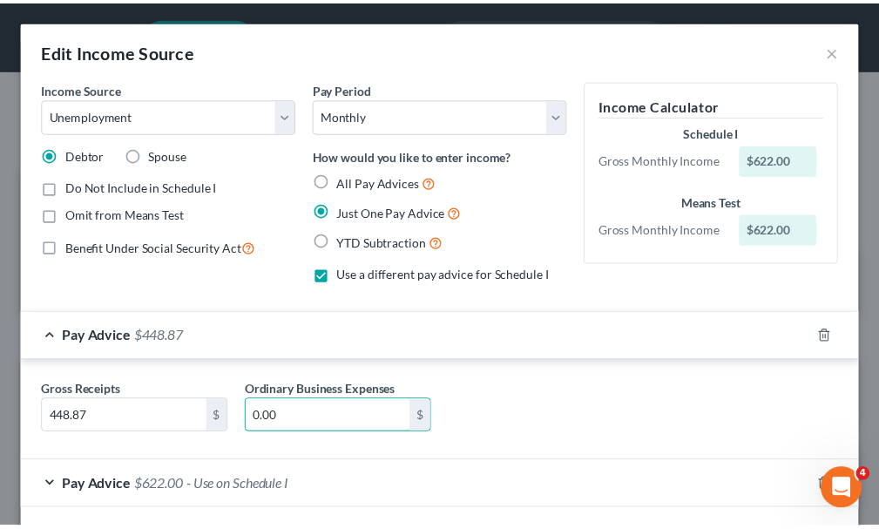
scroll to position [77, 0]
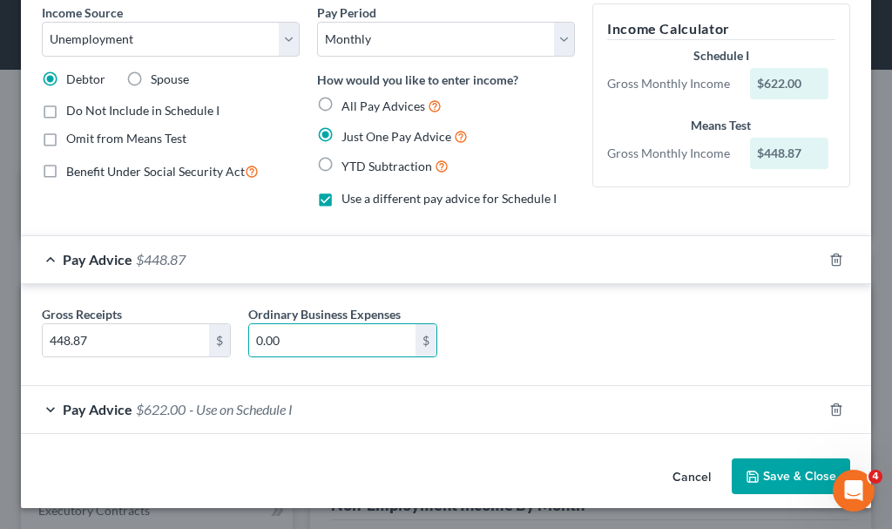
click at [770, 471] on button "Save & Close" at bounding box center [791, 476] width 119 height 37
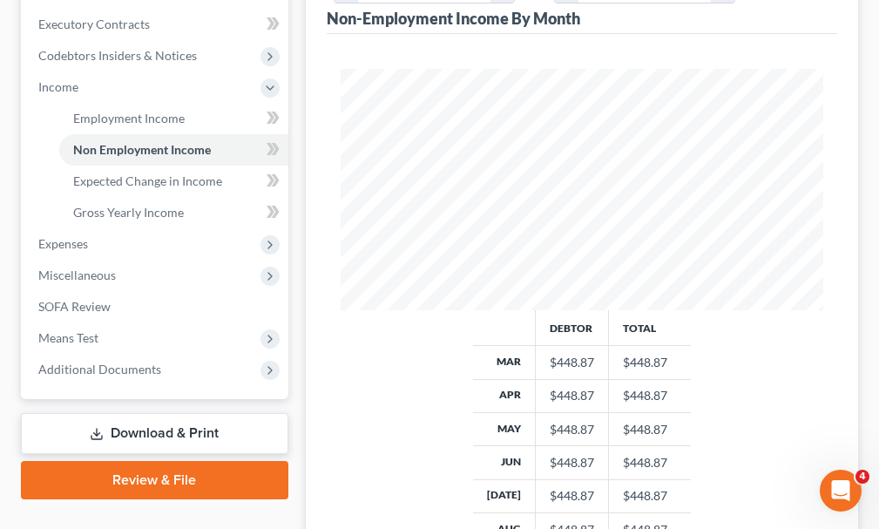
scroll to position [523, 0]
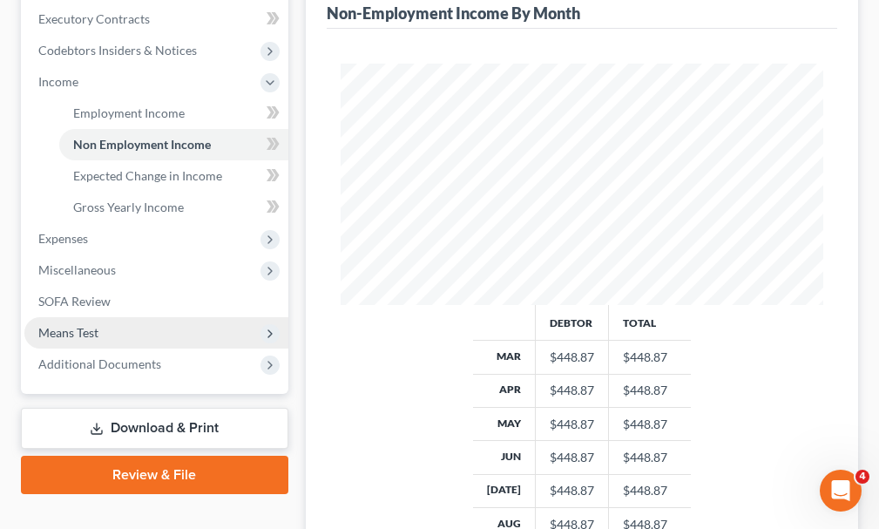
click at [85, 325] on span "Means Test" at bounding box center [68, 332] width 60 height 15
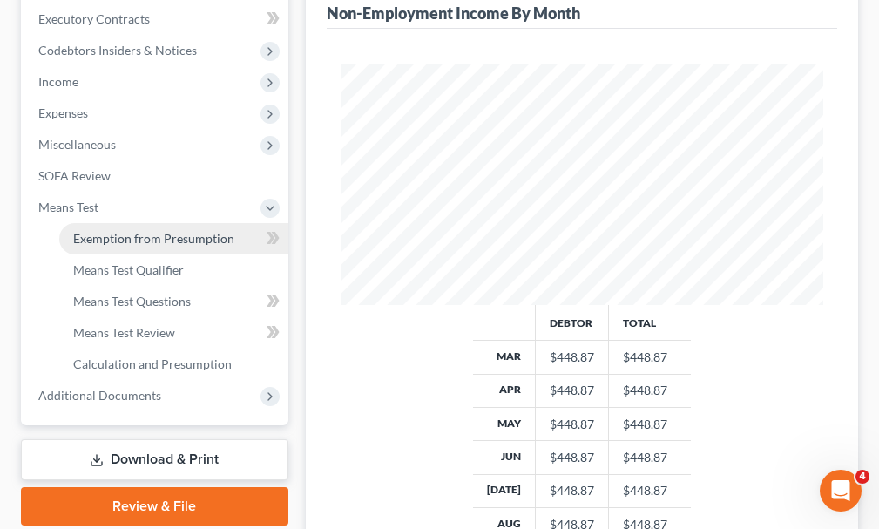
click at [154, 231] on span "Exemption from Presumption" at bounding box center [153, 238] width 161 height 15
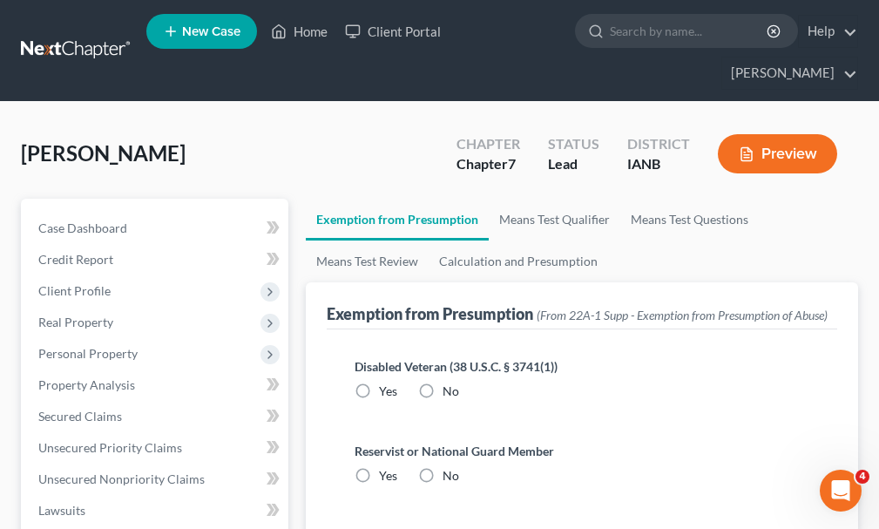
click at [443, 383] on label "No" at bounding box center [451, 391] width 17 height 17
click at [450, 383] on input "No" at bounding box center [455, 388] width 11 height 11
click at [443, 467] on label "No" at bounding box center [451, 475] width 17 height 17
click at [450, 467] on input "No" at bounding box center [455, 472] width 11 height 11
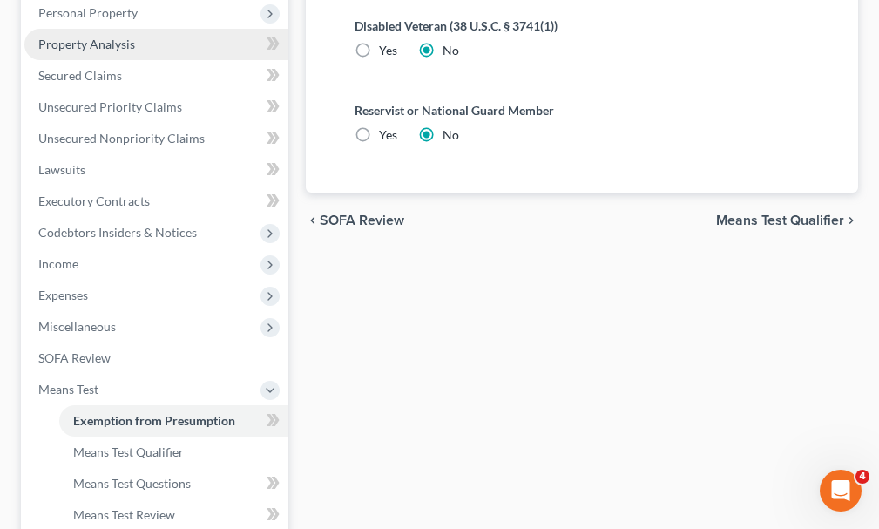
scroll to position [349, 0]
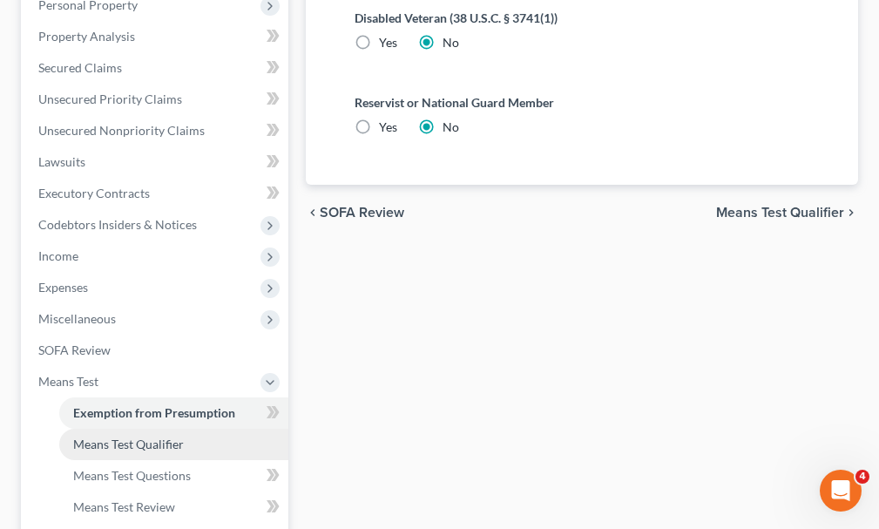
click at [128, 437] on span "Means Test Qualifier" at bounding box center [128, 444] width 111 height 15
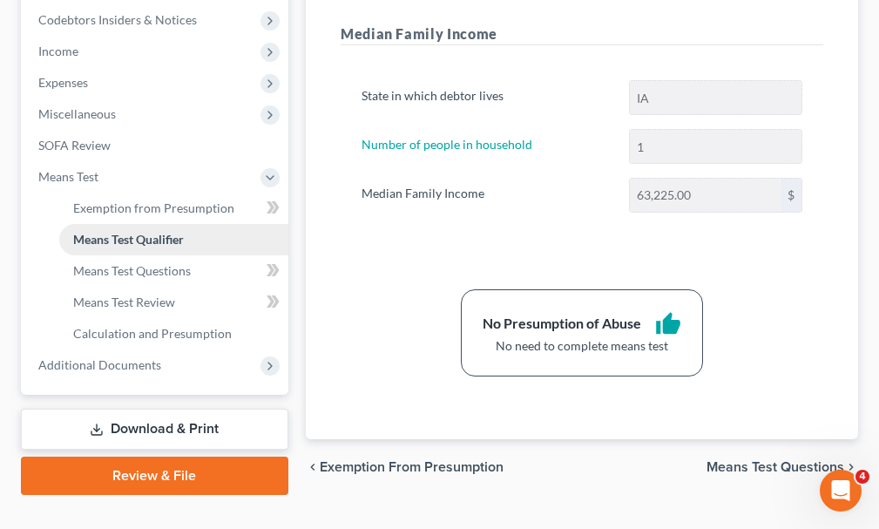
scroll to position [554, 0]
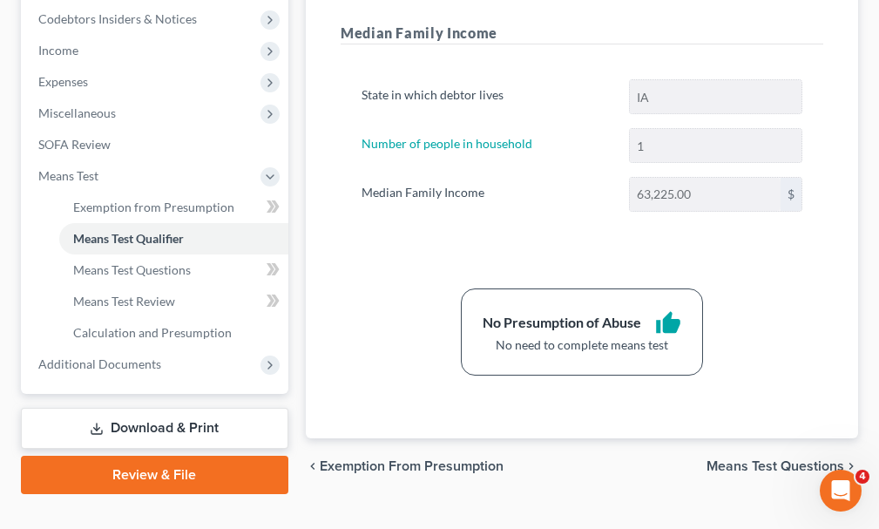
click at [162, 408] on link "Download & Print" at bounding box center [155, 428] width 268 height 41
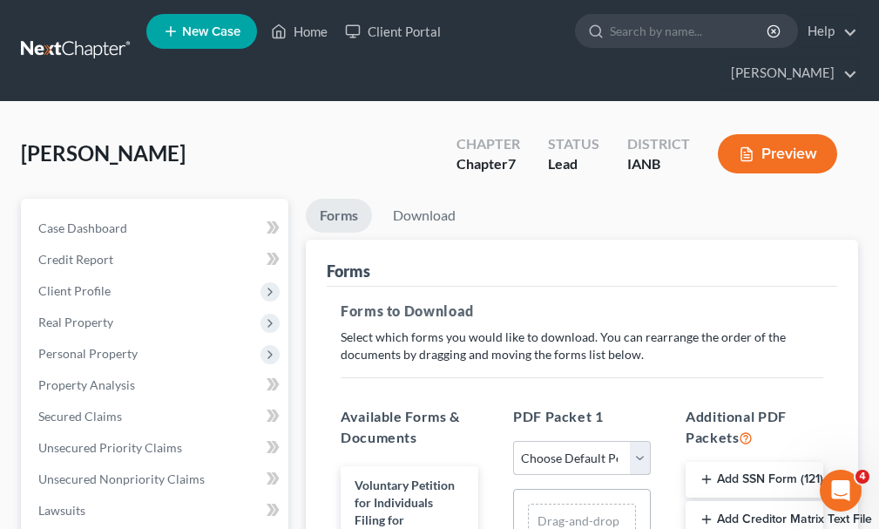
click at [551, 441] on select "Choose Default Petition PDF Packet Complete Bankruptcy Petition (all forms and …" at bounding box center [582, 458] width 138 height 35
click at [513, 441] on select "Choose Default Petition PDF Packet Complete Bankruptcy Petition (all forms and …" at bounding box center [582, 458] width 138 height 35
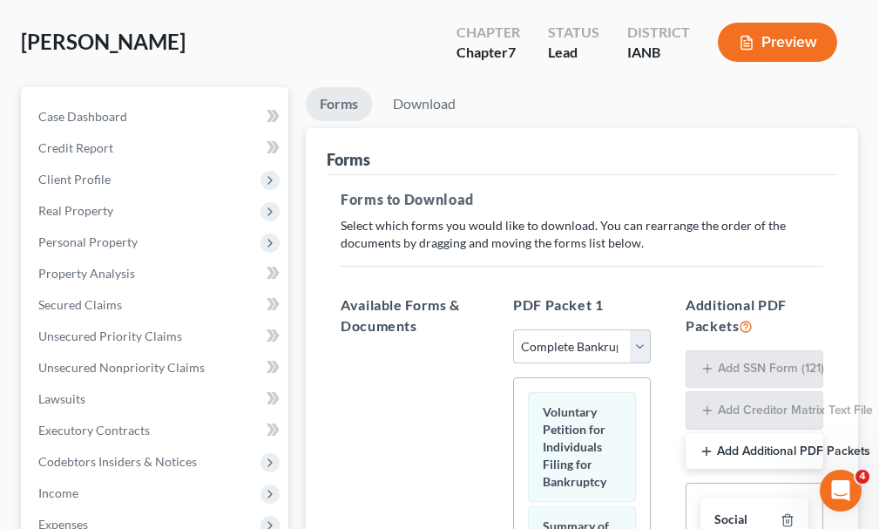
scroll to position [261, 0]
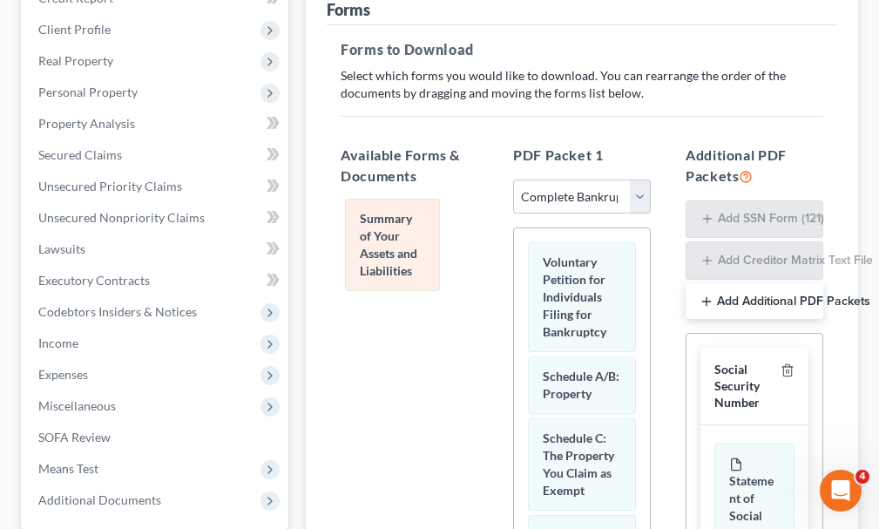
drag, startPoint x: 567, startPoint y: 376, endPoint x: 383, endPoint y: 249, distance: 223.1
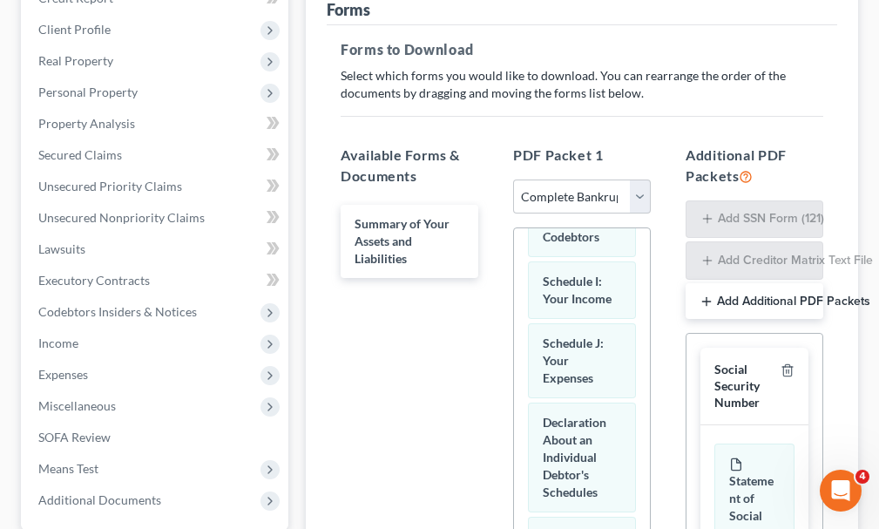
scroll to position [697, 0]
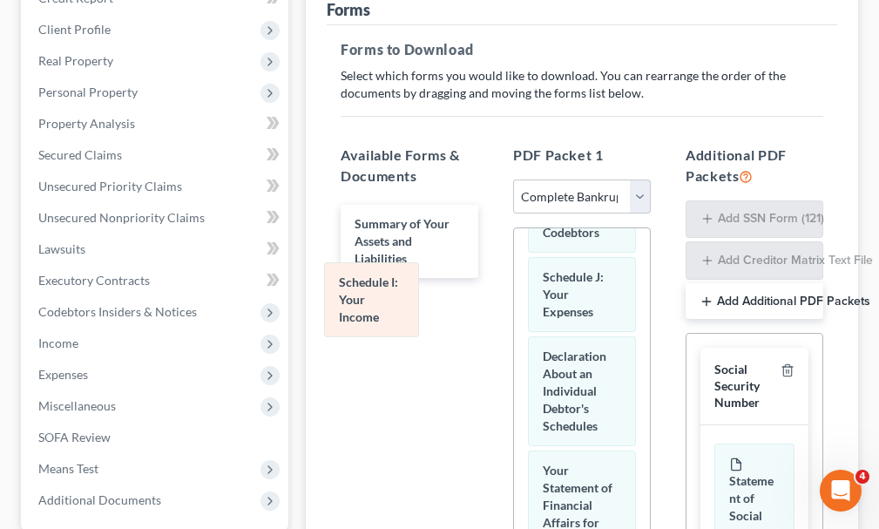
drag, startPoint x: 578, startPoint y: 319, endPoint x: 379, endPoint y: 288, distance: 201.2
click at [514, 288] on div "Schedule I: Your Income Voluntary Petition for Individuals Filing for Bankruptc…" at bounding box center [582, 489] width 136 height 1917
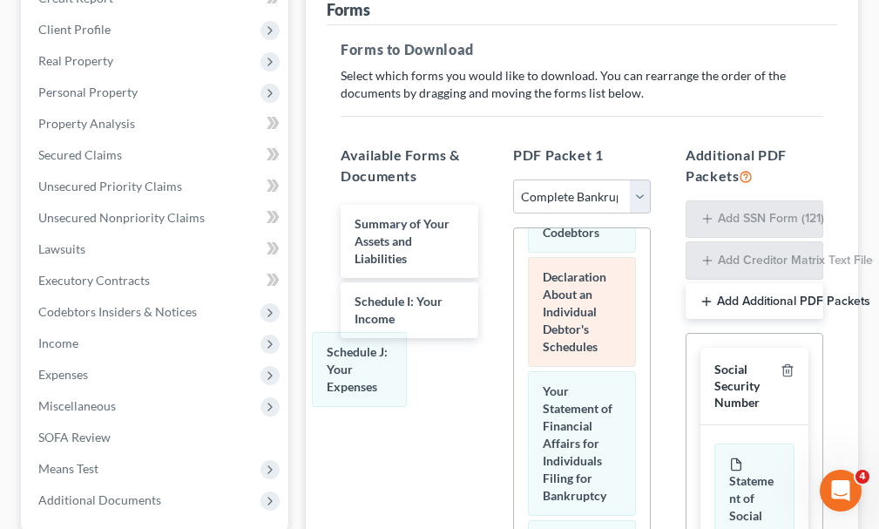
drag, startPoint x: 574, startPoint y: 320, endPoint x: 557, endPoint y: 381, distance: 63.4
click at [514, 356] on div "Schedule J: Your Expenses Voluntary Petition for Individuals Filing for Bankrup…" at bounding box center [582, 450] width 136 height 1838
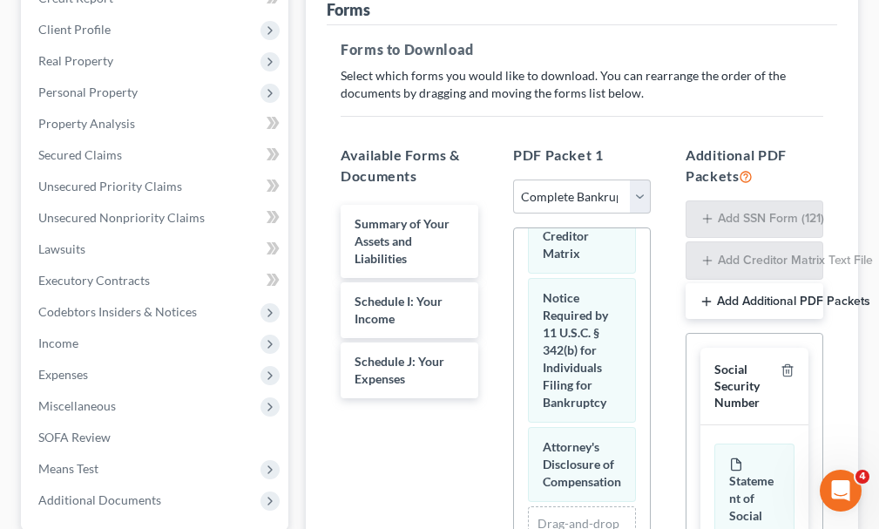
scroll to position [1272, 0]
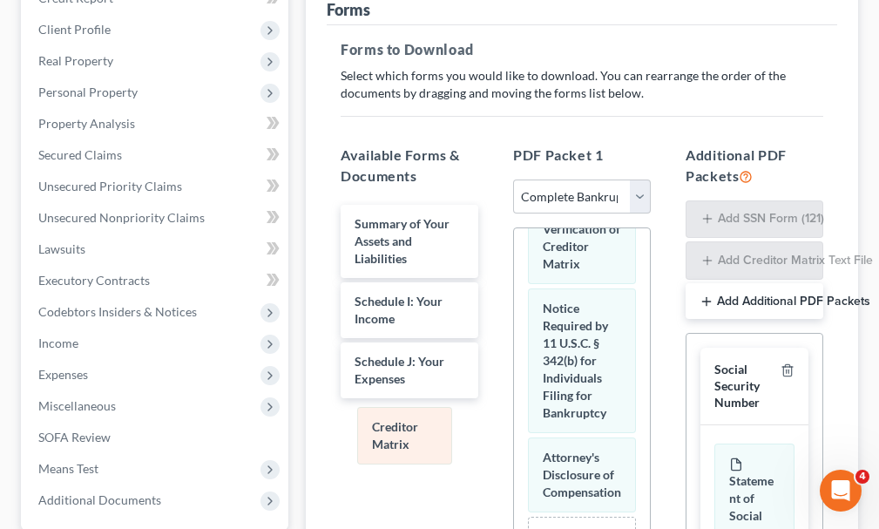
drag, startPoint x: 586, startPoint y: 315, endPoint x: 415, endPoint y: 423, distance: 201.7
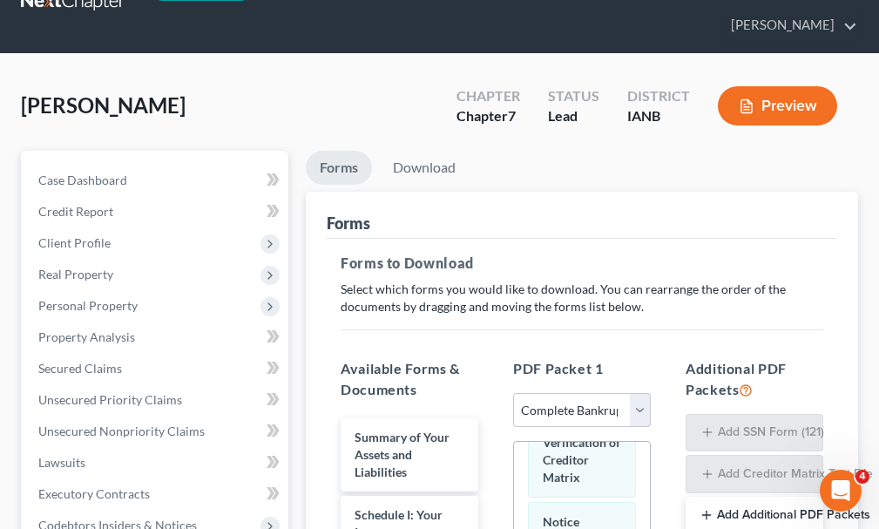
scroll to position [0, 0]
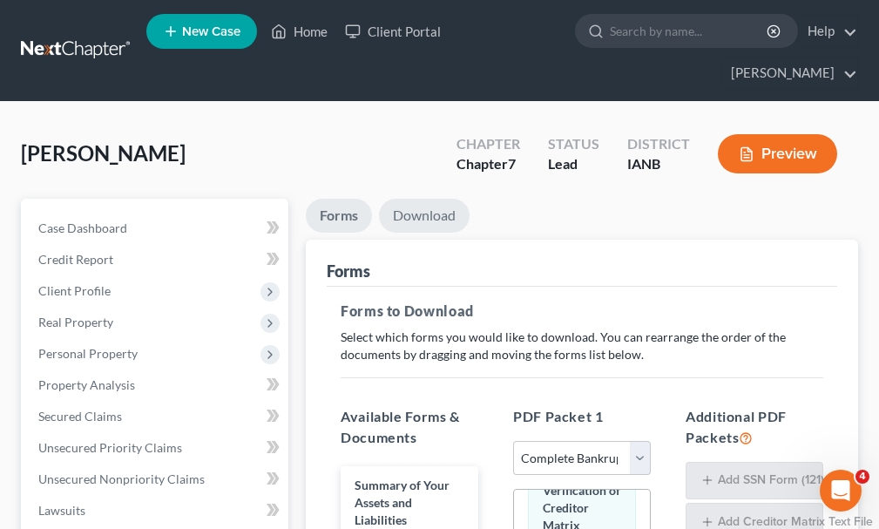
click at [431, 199] on link "Download" at bounding box center [424, 216] width 91 height 34
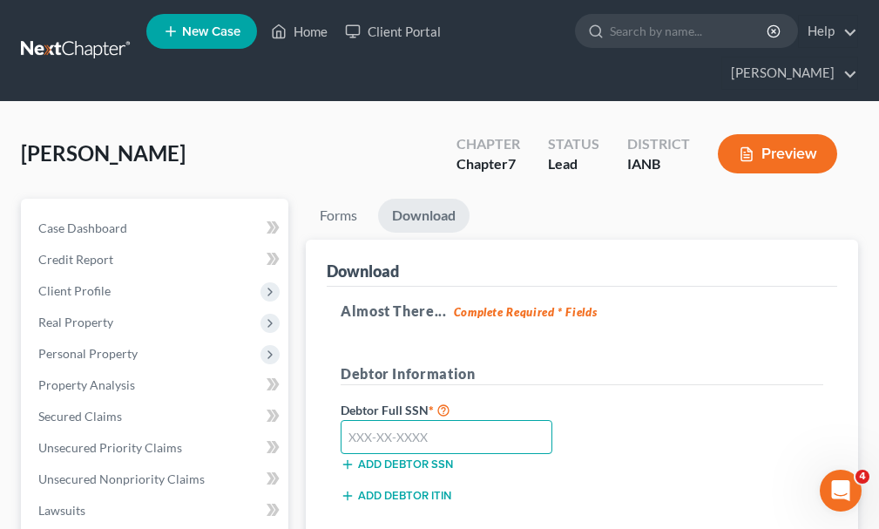
click at [456, 420] on input "text" at bounding box center [447, 437] width 212 height 35
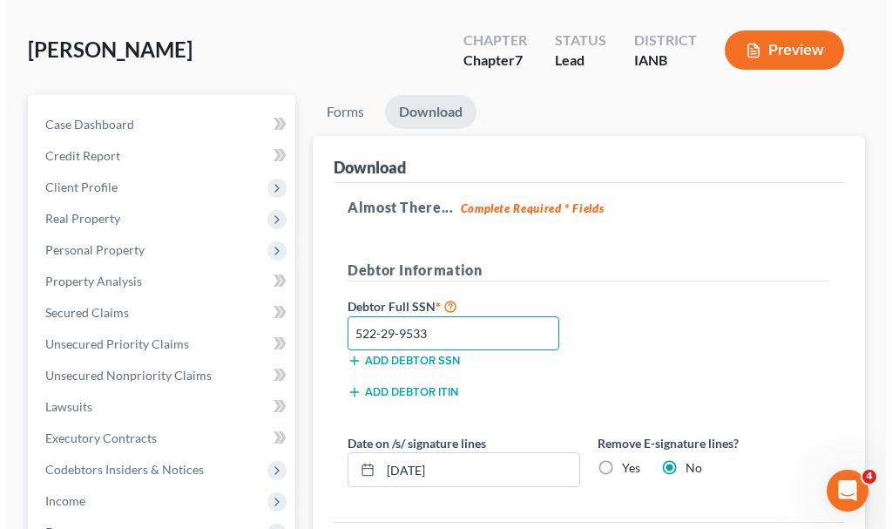
scroll to position [174, 0]
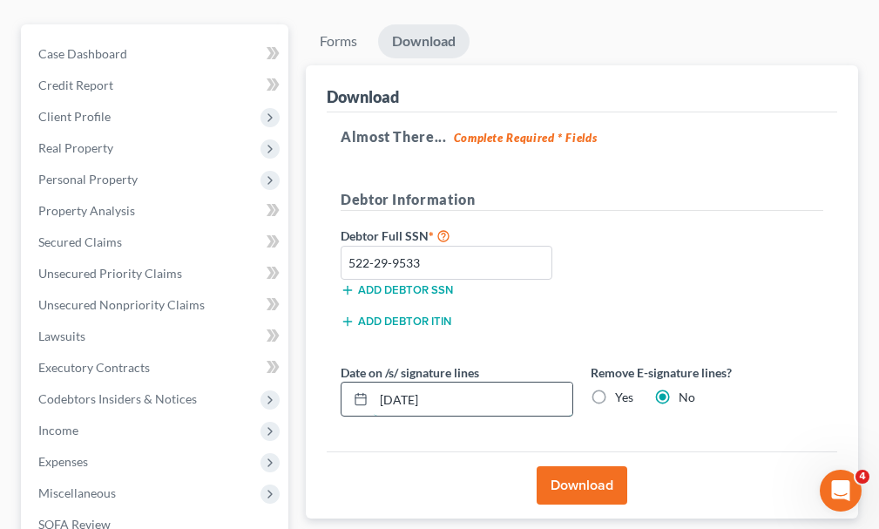
click at [467, 383] on input "[DATE]" at bounding box center [473, 399] width 199 height 33
click at [615, 389] on label "Yes" at bounding box center [624, 397] width 18 height 17
click at [622, 389] on input "Yes" at bounding box center [627, 394] width 11 height 11
click at [569, 466] on button "Download" at bounding box center [582, 485] width 91 height 38
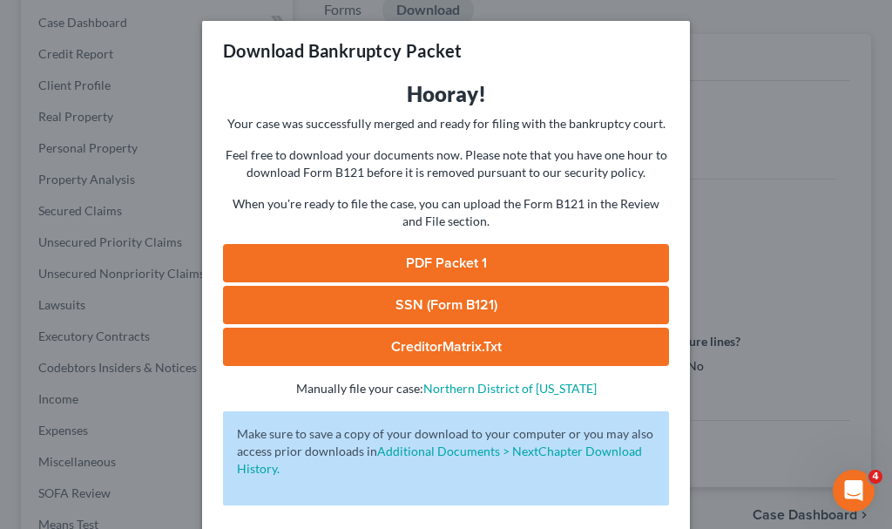
click at [478, 305] on link "SSN (Form B121)" at bounding box center [446, 305] width 446 height 38
click at [447, 257] on link "PDF Packet 1" at bounding box center [446, 263] width 446 height 38
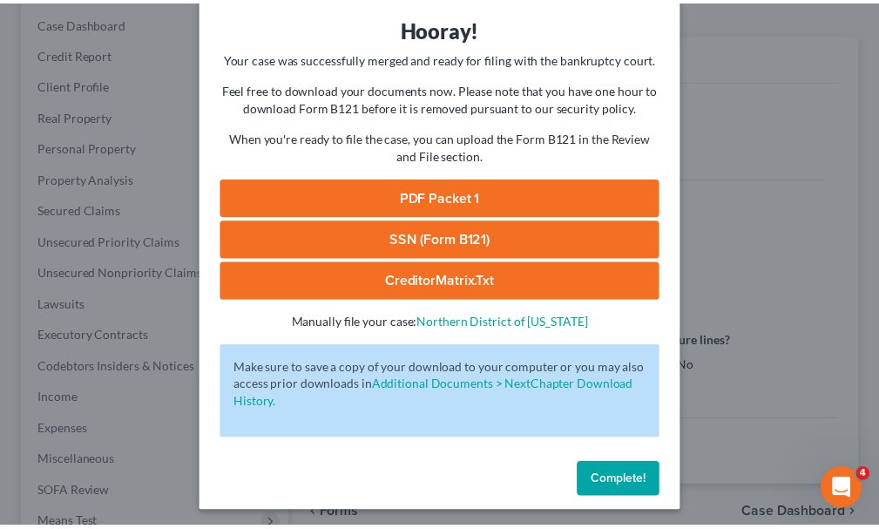
scroll to position [71, 0]
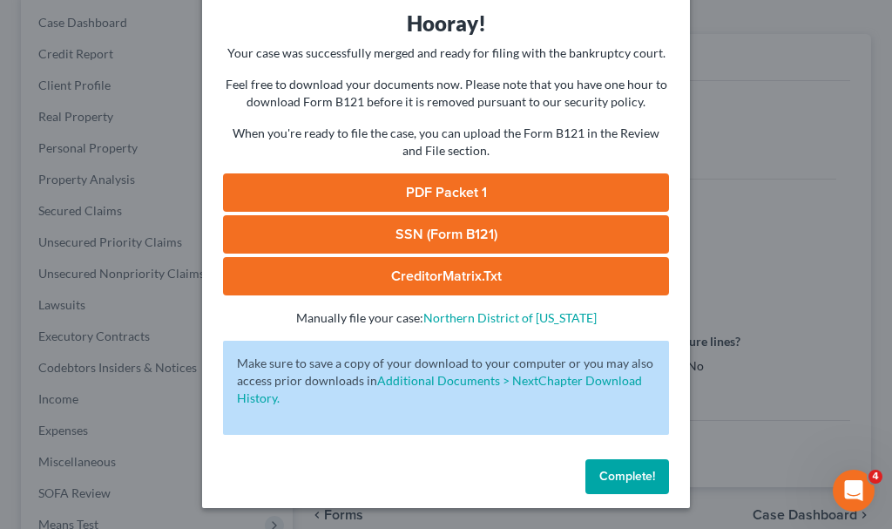
click at [622, 470] on span "Complete!" at bounding box center [628, 476] width 56 height 15
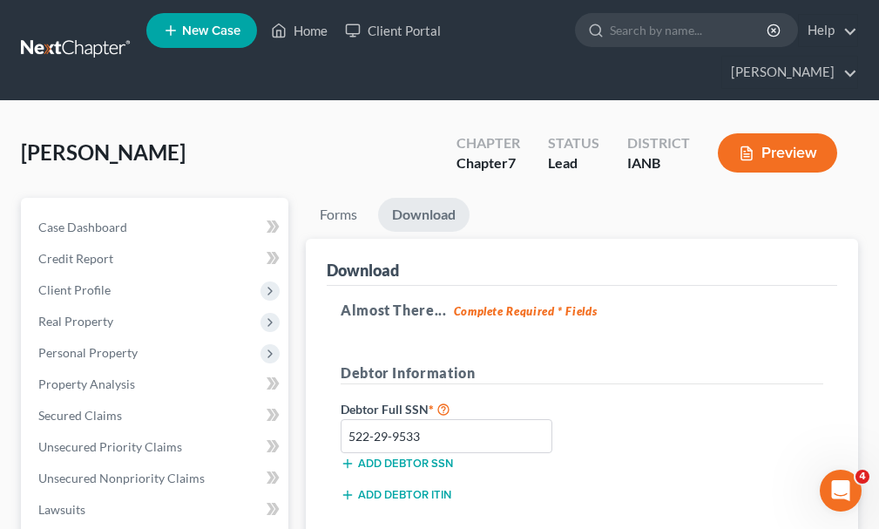
scroll to position [0, 0]
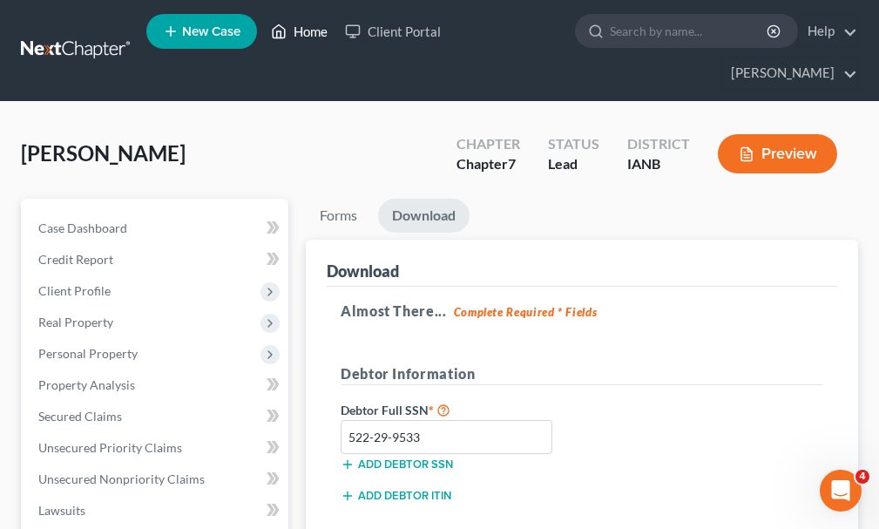
click at [311, 31] on link "Home" at bounding box center [299, 31] width 74 height 31
